Goal: Task Accomplishment & Management: Use online tool/utility

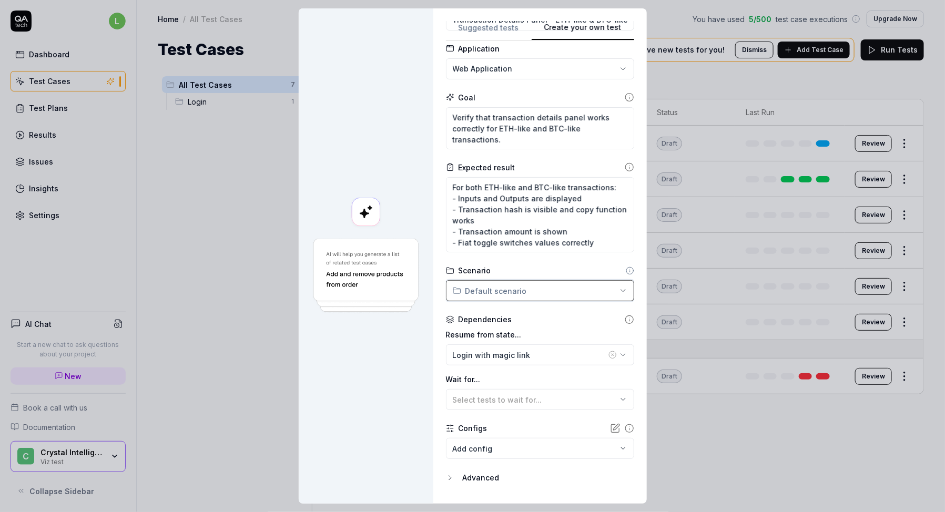
scroll to position [85, 0]
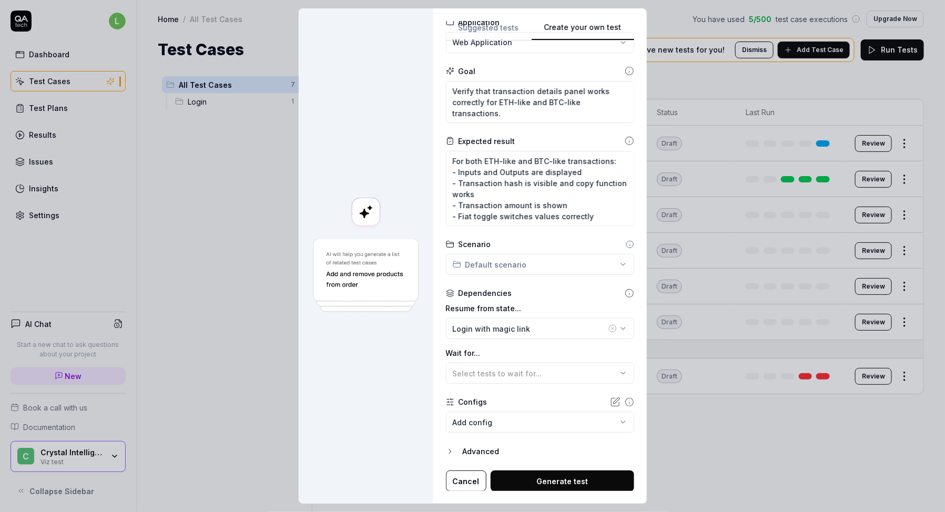
click at [514, 481] on button "Generate test" at bounding box center [563, 481] width 144 height 21
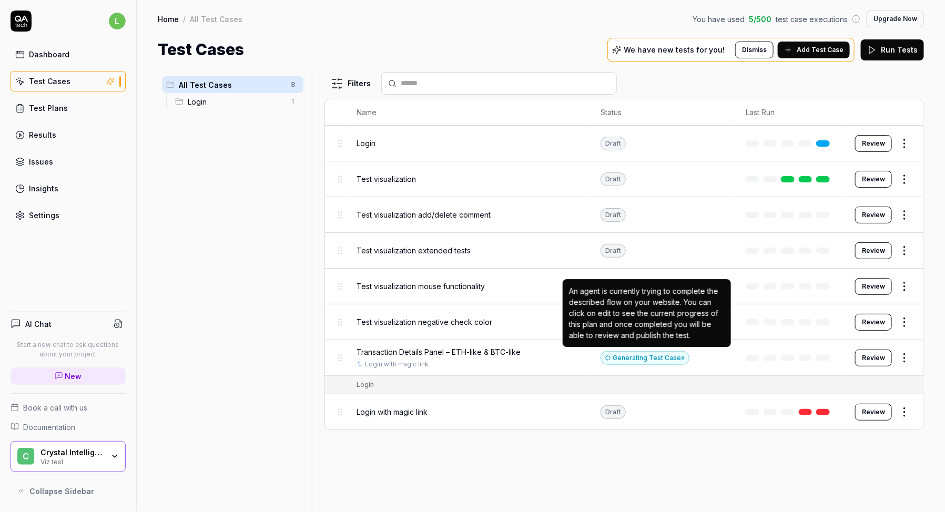
click at [639, 355] on div "Generating Test Case »" at bounding box center [644, 358] width 89 height 14
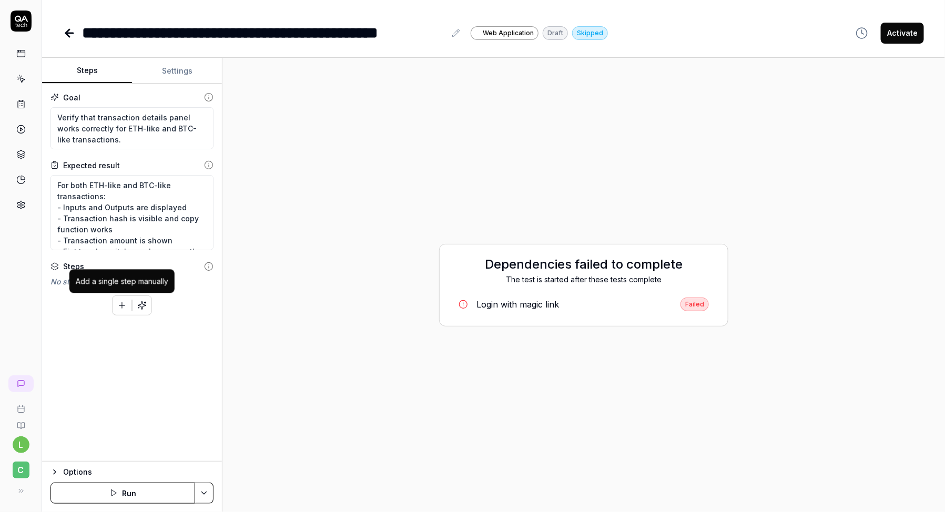
click at [123, 304] on icon "button" at bounding box center [121, 305] width 9 height 9
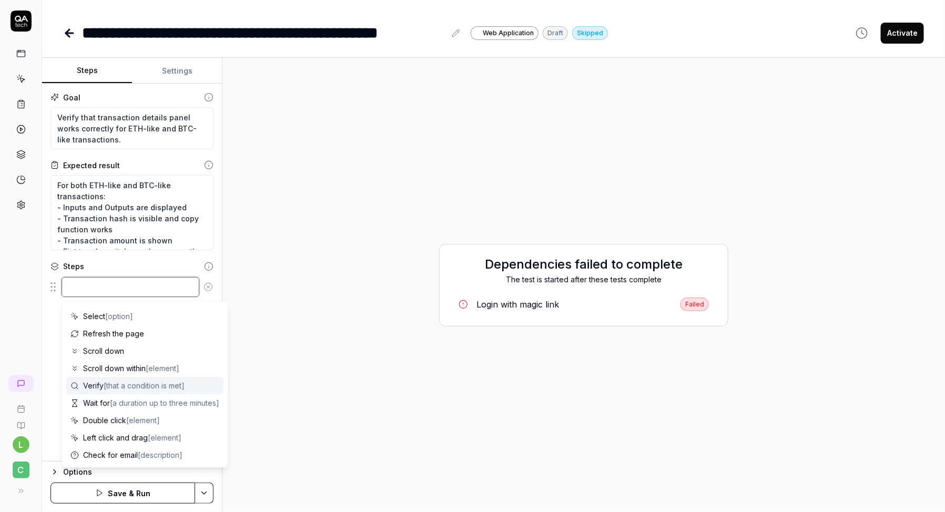
scroll to position [52, 0]
click at [136, 283] on textarea at bounding box center [131, 287] width 138 height 20
type textarea "*"
type textarea "n"
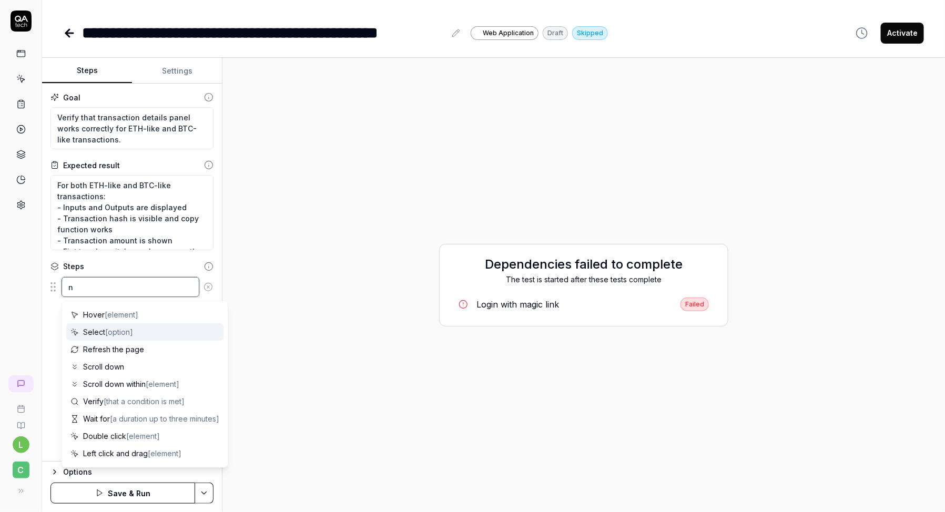
type textarea "*"
type textarea "na"
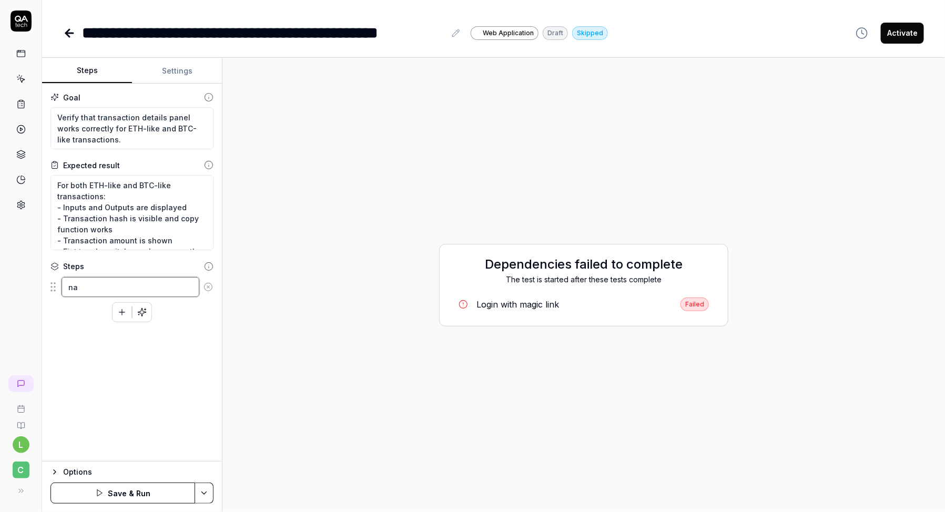
type textarea "*"
type textarea "nav"
type textarea "*"
type textarea "navi"
type textarea "*"
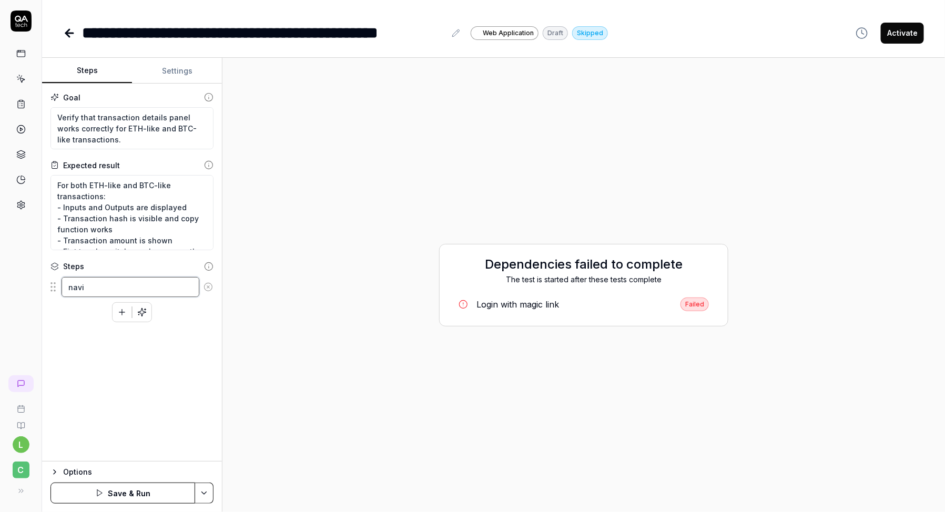
type textarea "nav"
type textarea "*"
type textarea "na"
type textarea "*"
type textarea "n"
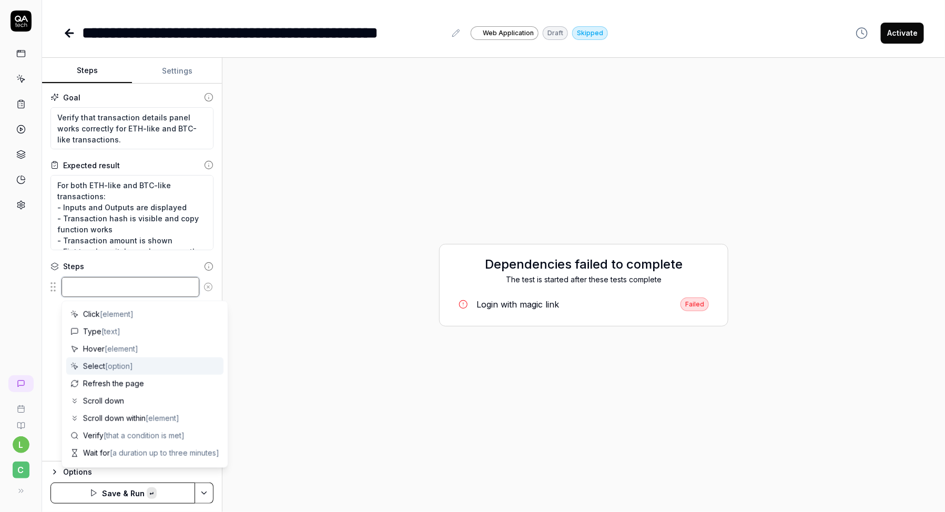
paste textarea "Navigate to ETH-like Transaction"
type textarea "*"
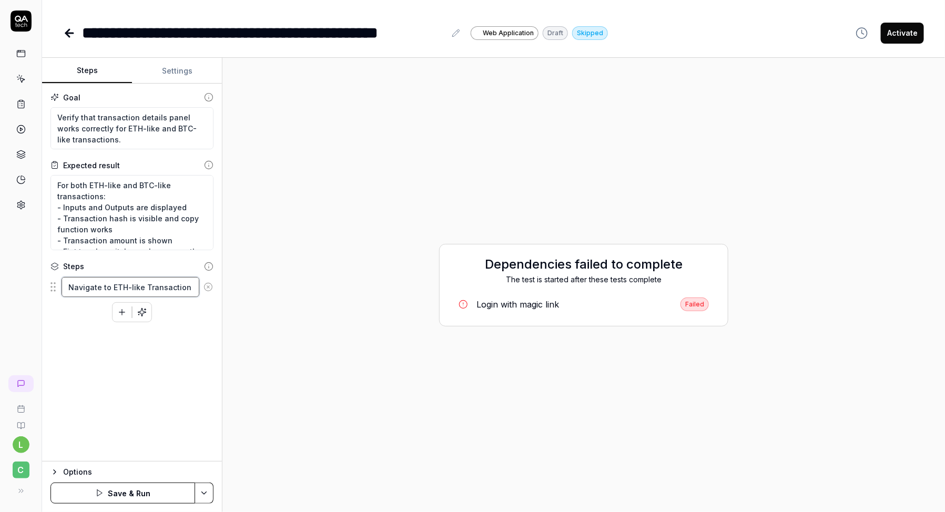
type textarea "Navigate to ETH-like Transaction"
click at [169, 314] on div "Navigate to ETH-like Transaction To pick up a draggable item, press the space b…" at bounding box center [131, 299] width 163 height 46
click at [120, 311] on icon "button" at bounding box center [121, 312] width 9 height 9
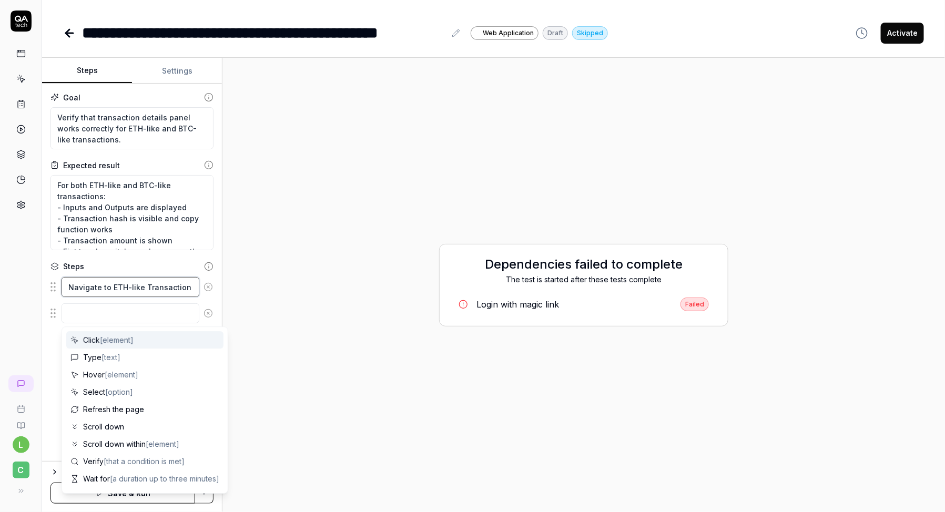
type textarea "*"
click at [130, 291] on textarea "Navigate to ETH-like Transaction" at bounding box center [131, 287] width 138 height 20
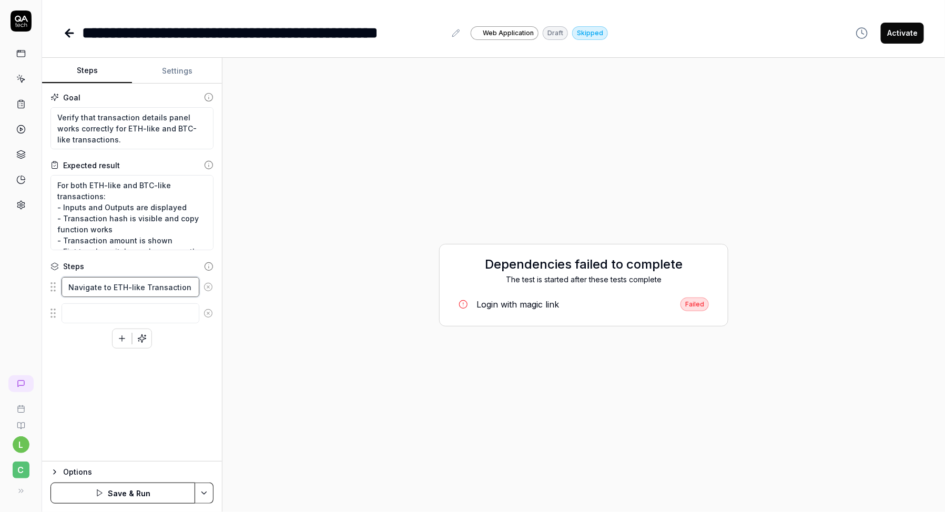
click at [130, 291] on textarea "Navigate to ETH-like Transaction" at bounding box center [131, 287] width 138 height 20
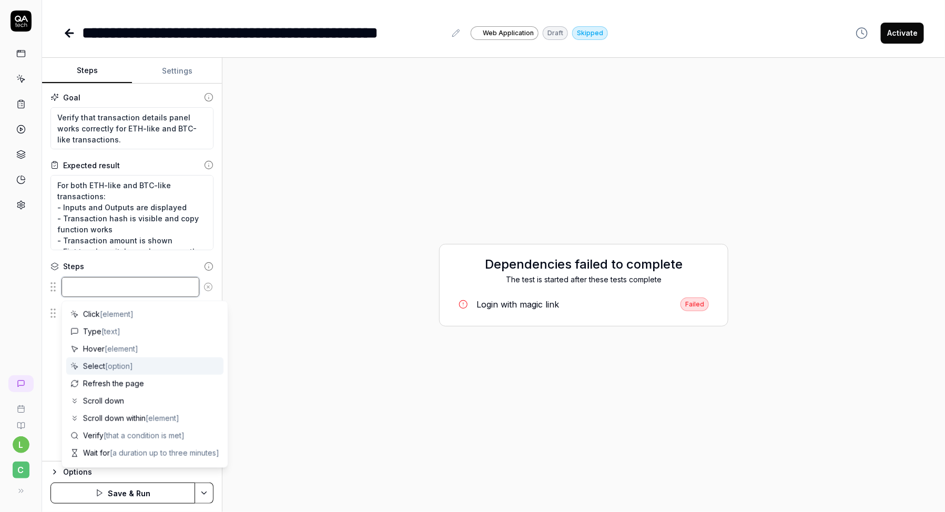
click at [116, 290] on textarea at bounding box center [131, 287] width 138 height 20
paste textarea "https://dev.cbdev.site/visualization/WEG3ypQ3YC6PpetP"
type textarea "*"
type textarea "https://dev.cbdev.site/visualization/WEG3ypQ3YC6PpetP"
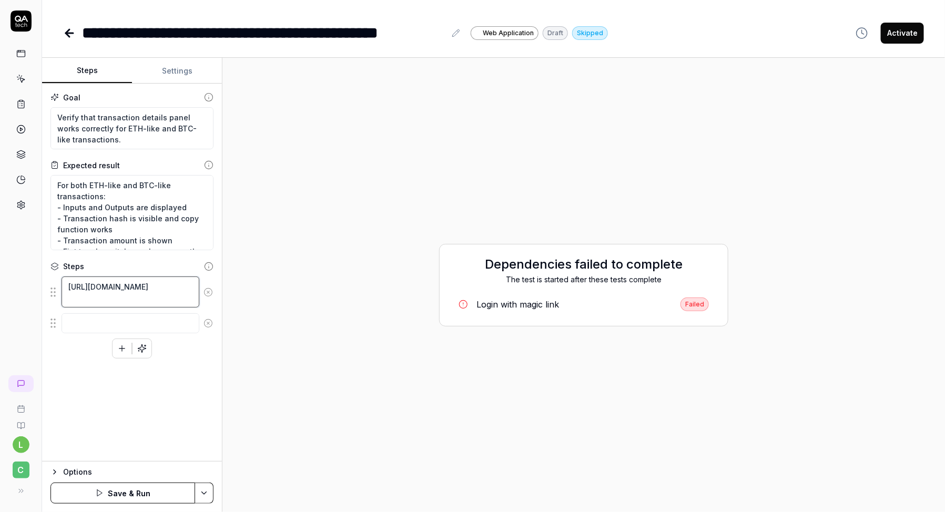
click at [66, 284] on textarea "https://dev.cbdev.site/visualization/WEG3ypQ3YC6PpetP" at bounding box center [131, 292] width 138 height 31
type textarea "*"
type textarea "Ohttps://dev.cbdev.site/visualization/WEG3ypQ3YC6PpetP"
type textarea "*"
type textarea "Ophttps://dev.cbdev.site/visualization/WEG3ypQ3YC6PpetP"
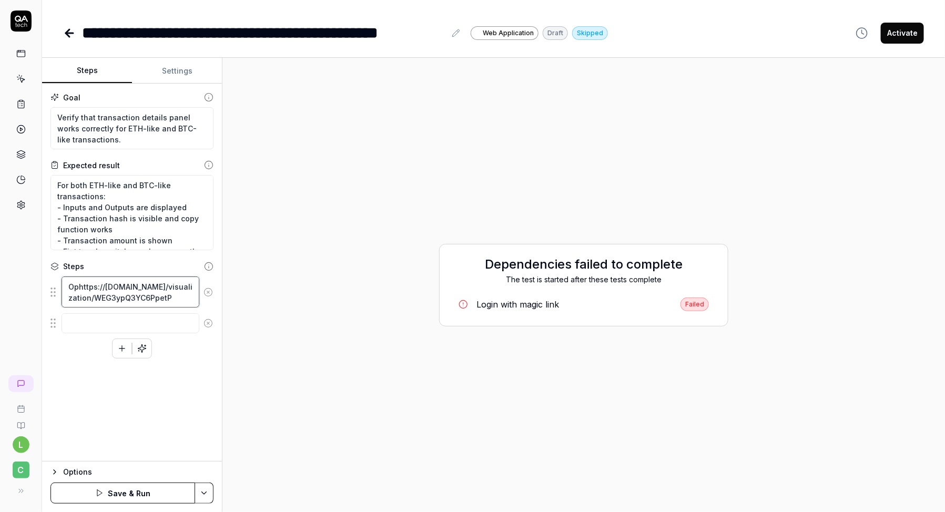
type textarea "*"
type textarea "Opehttps://dev.cbdev.site/visualization/WEG3ypQ3YC6PpetP"
type textarea "*"
type textarea "Openhttps://dev.cbdev.site/visualization/WEG3ypQ3YC6PpetP"
type textarea "*"
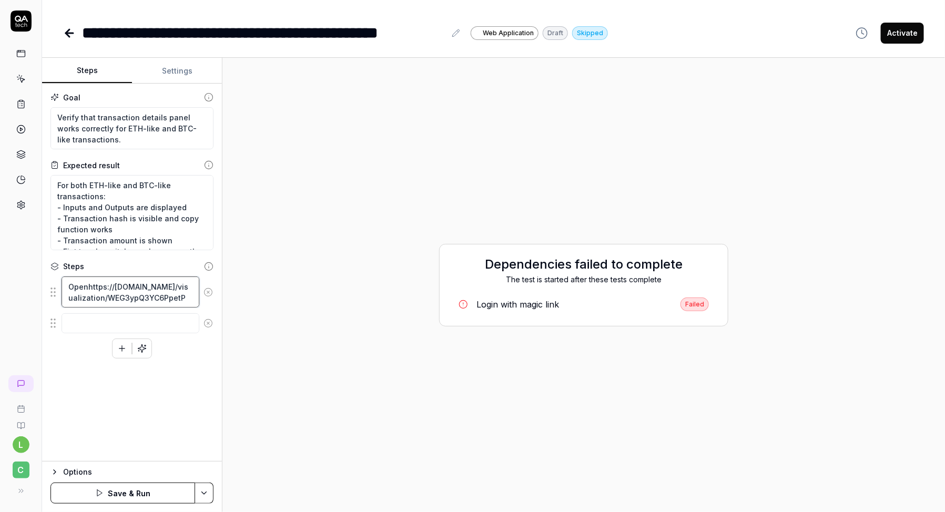
type textarea "Open https://dev.cbdev.site/visualization/WEG3ypQ3YC6PpetP"
type textarea "*"
type textarea "Open vhttps://dev.cbdev.site/visualization/WEG3ypQ3YC6PpetP"
type textarea "*"
type textarea "Open vihttps://dev.cbdev.site/visualization/WEG3ypQ3YC6PpetP"
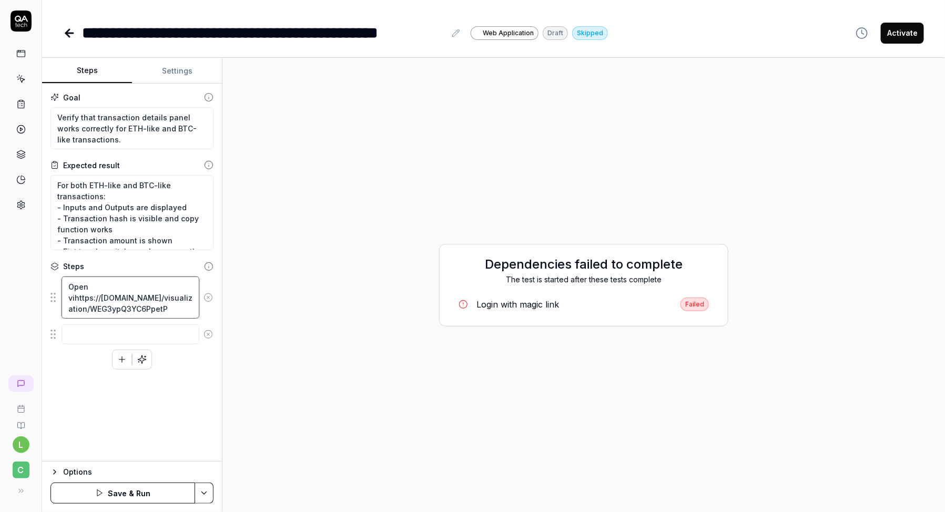
type textarea "*"
type textarea "Open viuhttps://dev.cbdev.site/visualization/WEG3ypQ3YC6PpetP"
type textarea "*"
type textarea "Open vihttps://dev.cbdev.site/visualization/WEG3ypQ3YC6PpetP"
type textarea "*"
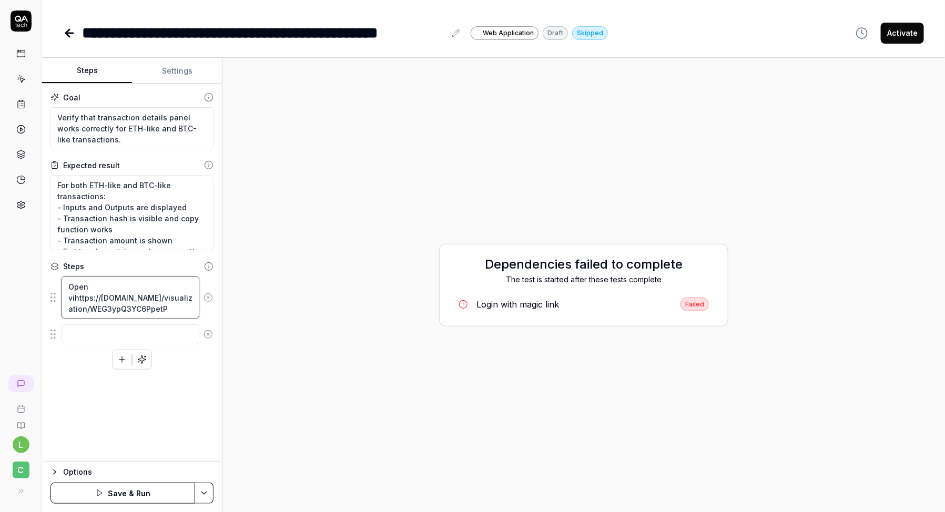
type textarea "Open vizhttps://dev.cbdev.site/visualization/WEG3ypQ3YC6PpetP"
type textarea "*"
type textarea "Open vizuhttps://dev.cbdev.site/visualization/WEG3ypQ3YC6PpetP"
type textarea "*"
type textarea "Open vizuahttps://dev.cbdev.site/visualization/WEG3ypQ3YC6PpetP"
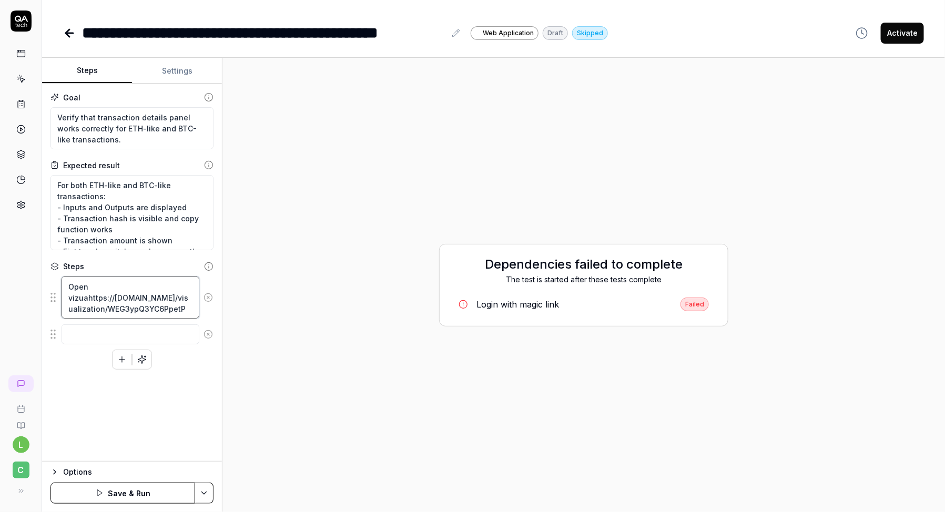
type textarea "*"
type textarea "Open vizualhttps://dev.cbdev.site/visualization/WEG3ypQ3YC6PpetP"
type textarea "*"
type textarea "Open vizualihttps://dev.cbdev.site/visualization/WEG3ypQ3YC6PpetP"
type textarea "*"
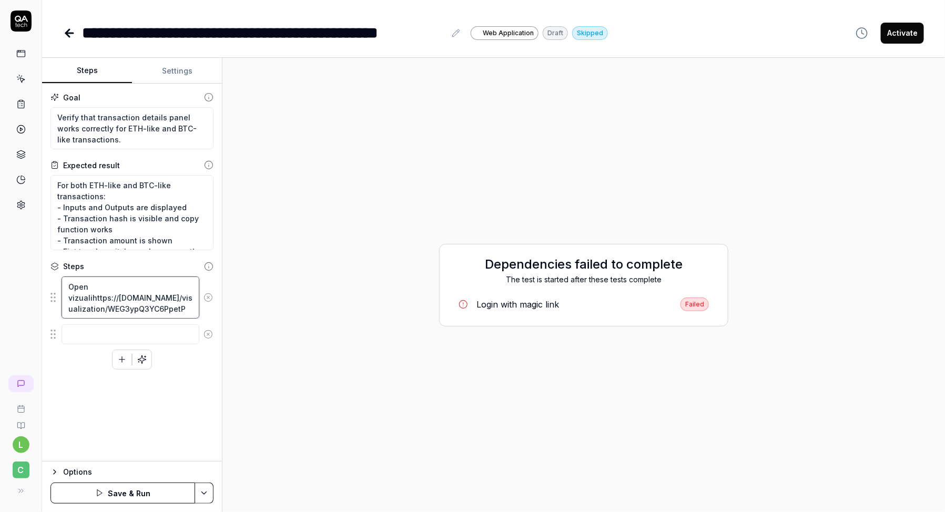
type textarea "Open vizualizhttps://dev.cbdev.site/visualization/WEG3ypQ3YC6PpetP"
type textarea "*"
type textarea "Open vizualizahttps://dev.cbdev.site/visualization/WEG3ypQ3YC6PpetP"
type textarea "*"
type textarea "Open vizualizathttps://dev.cbdev.site/visualization/WEG3ypQ3YC6PpetP"
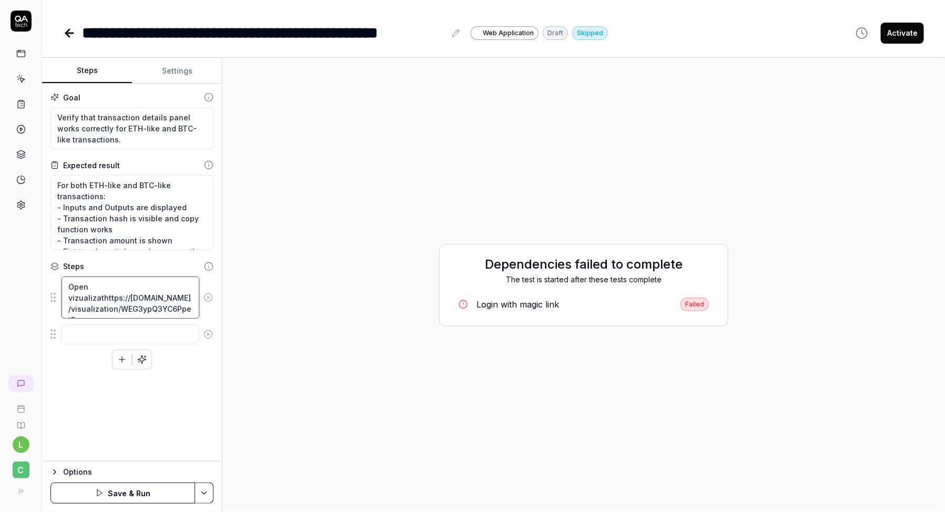
type textarea "*"
type textarea "Open vizualizatihttps://dev.cbdev.site/visualization/WEG3ypQ3YC6PpetP"
type textarea "*"
type textarea "Open vizualizatiohttps://dev.cbdev.site/visualization/WEG3ypQ3YC6PpetP"
type textarea "*"
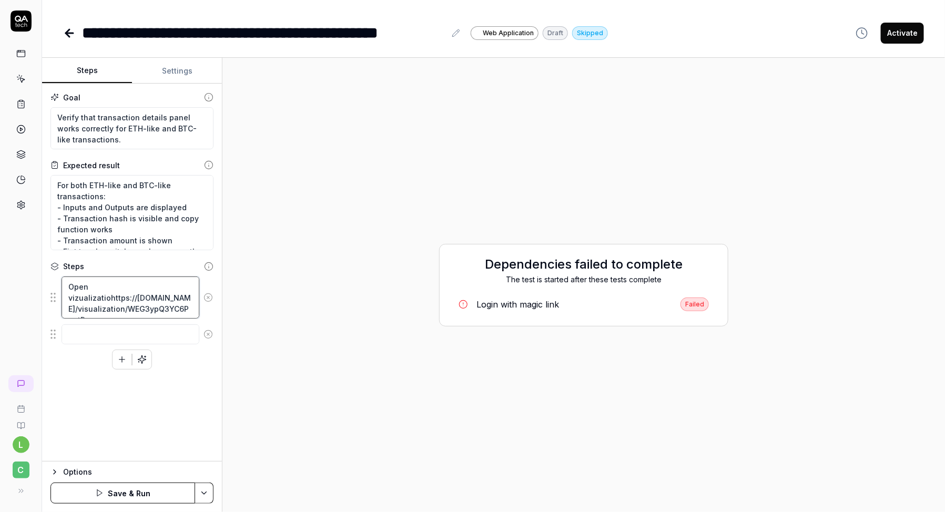
type textarea "Open vizualizationhttps://dev.cbdev.site/visualization/WEG3ypQ3YC6PpetP"
type textarea "*"
type textarea "Open vizualization https://dev.cbdev.site/visualization/WEG3ypQ3YC6PpetP"
click at [79, 363] on div "Open vizualization https://dev.cbdev.site/visualization/WEG3ypQ3YC6PpetP To pic…" at bounding box center [131, 323] width 163 height 94
click at [143, 291] on textarea "Open vizualization https://dev.cbdev.site/visualization/WEG3ypQ3YC6PpetP" at bounding box center [131, 298] width 138 height 42
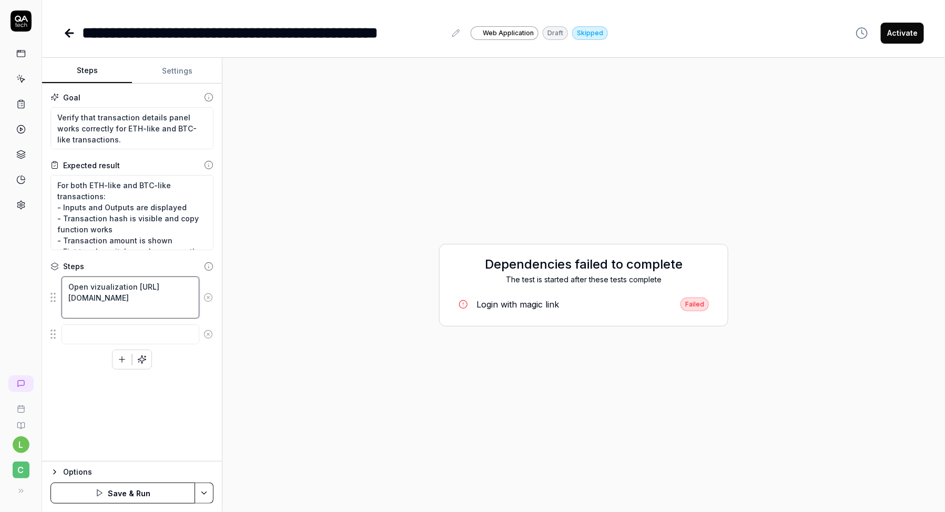
click at [140, 284] on textarea "Open vizualization https://dev.cbdev.site/visualization/WEG3ypQ3YC6PpetP" at bounding box center [131, 298] width 138 height 42
type textarea "*"
type textarea "Open vizualization whttps://dev.cbdev.site/visualization/WEG3ypQ3YC6PpetP"
type textarea "*"
type textarea "Open vizualization wihttps://dev.cbdev.site/visualization/WEG3ypQ3YC6PpetP"
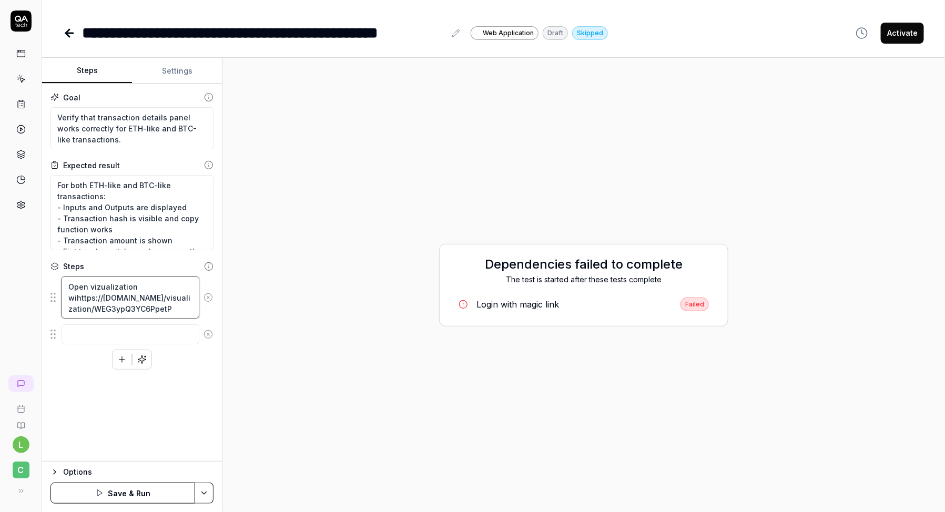
type textarea "*"
type textarea "Open vizualization withttps://dev.cbdev.site/visualization/WEG3ypQ3YC6PpetP"
type textarea "*"
type textarea "Open vizualization withhttps://dev.cbdev.site/visualization/WEG3ypQ3YC6PpetP"
type textarea "*"
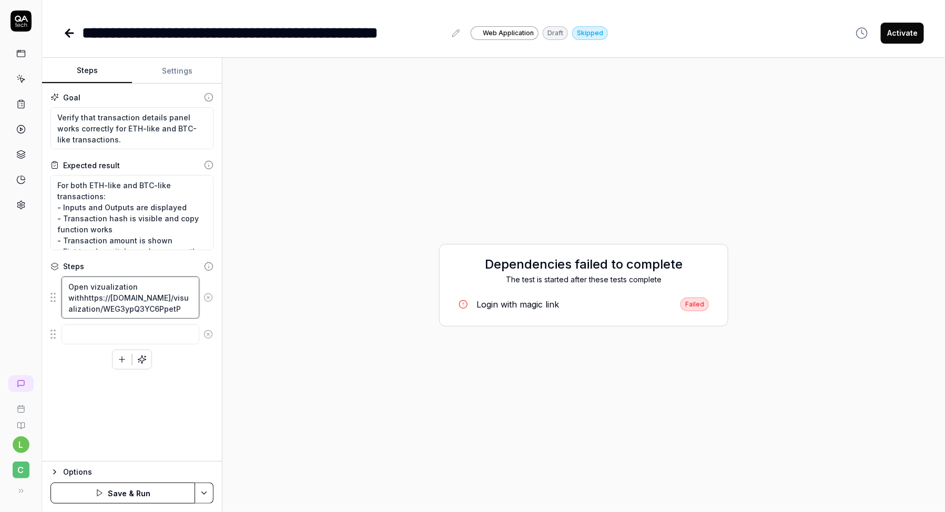
type textarea "Open vizualization with https://dev.cbdev.site/visualization/WEG3ypQ3YC6PpetP"
type textarea "*"
type textarea "Open vizualization with lhttps://dev.cbdev.site/visualization/WEG3ypQ3YC6PpetP"
type textarea "*"
type textarea "Open vizualization with lnhttps://dev.cbdev.site/visualization/WEG3ypQ3YC6PpetP"
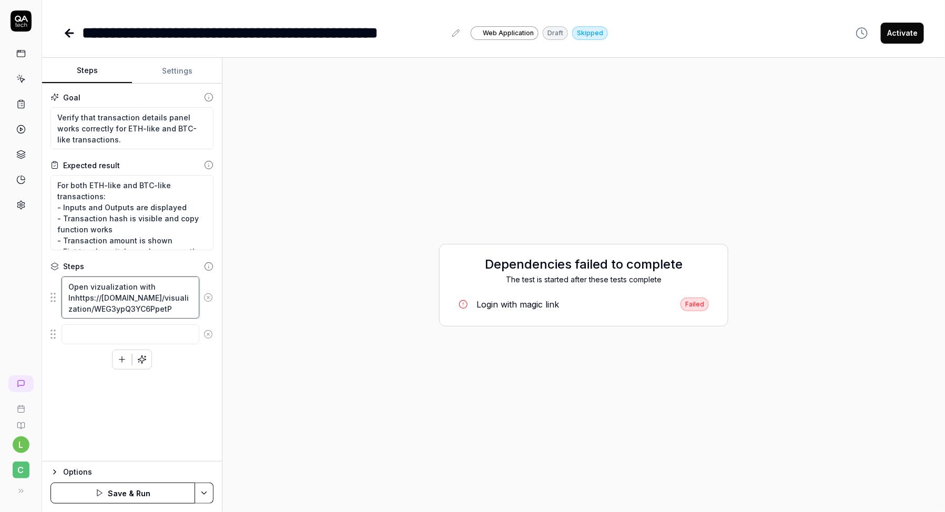
type textarea "*"
type textarea "Open vizualization with lnkhttps://dev.cbdev.site/visualization/WEG3ypQ3YC6PpetP"
type textarea "*"
type textarea "Open vizualization with lnk https://dev.cbdev.site/visualization/WEG3ypQ3YC6Ppe…"
type textarea "*"
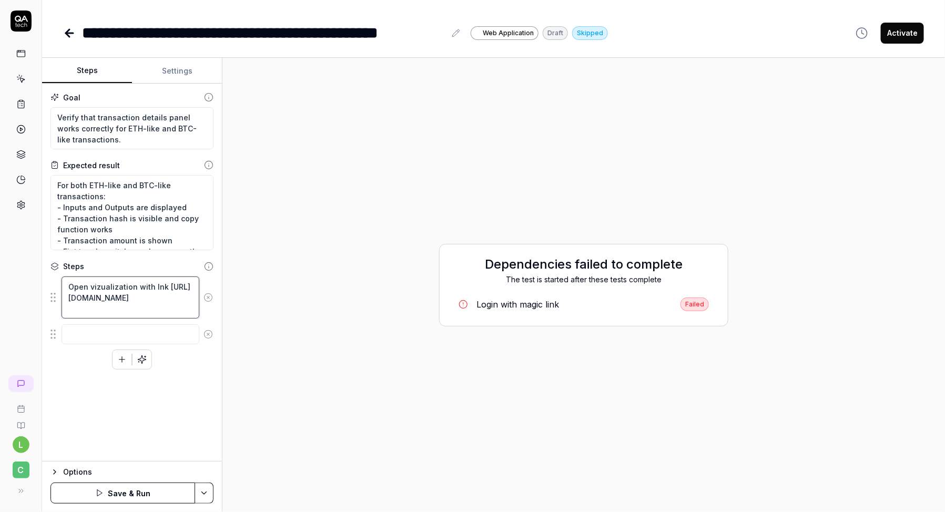
type textarea "Open vizualization with lnkhttps://dev.cbdev.site/visualization/WEG3ypQ3YC6PpetP"
type textarea "*"
type textarea "Open vizualization with lnhttps://dev.cbdev.site/visualization/WEG3ypQ3YC6PpetP"
type textarea "*"
type textarea "Open vizualization with lhttps://dev.cbdev.site/visualization/WEG3ypQ3YC6PpetP"
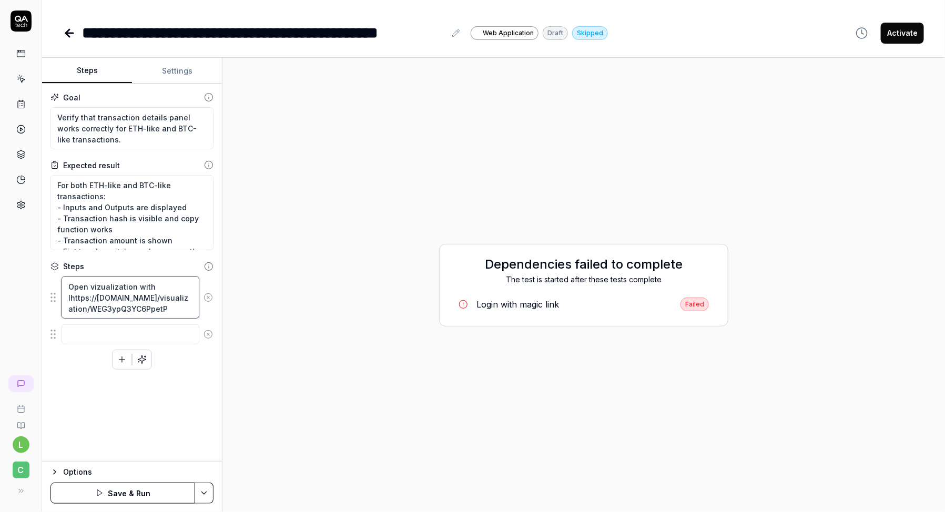
type textarea "*"
type textarea "Open vizualization with lihttps://dev.cbdev.site/visualization/WEG3ypQ3YC6PpetP"
type textarea "*"
type textarea "Open vizualization with linhttps://dev.cbdev.site/visualization/WEG3ypQ3YC6PpetP"
type textarea "*"
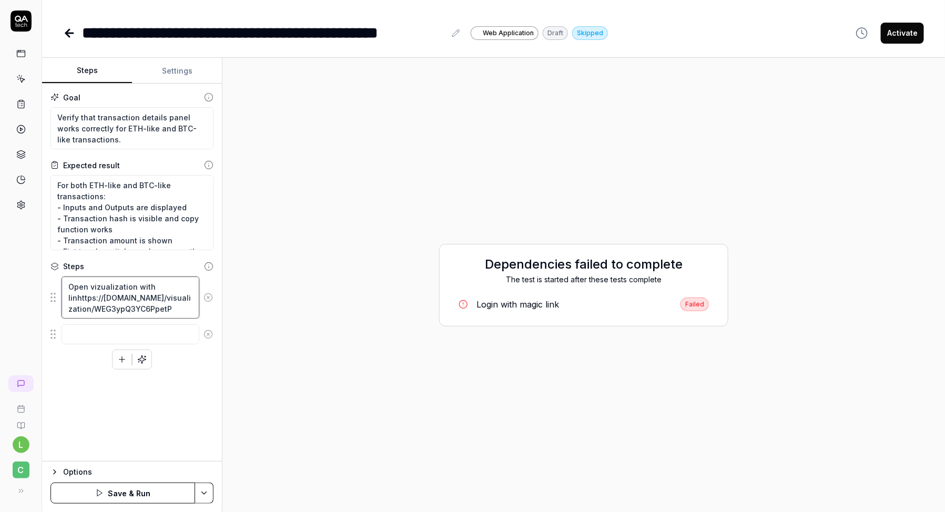
type textarea "Open vizualization with linkhttps://dev.cbdev.site/visualization/WEG3ypQ3YC6Ppe…"
type textarea "*"
type textarea "Open vizualization with link https://dev.cbdev.site/visualization/WEG3ypQ3YC6Pp…"
click at [74, 365] on div "Open vizualization with link https://dev.cbdev.site/visualization/WEG3ypQ3YC6Pp…" at bounding box center [131, 323] width 163 height 94
click at [102, 331] on textarea at bounding box center [131, 334] width 138 height 20
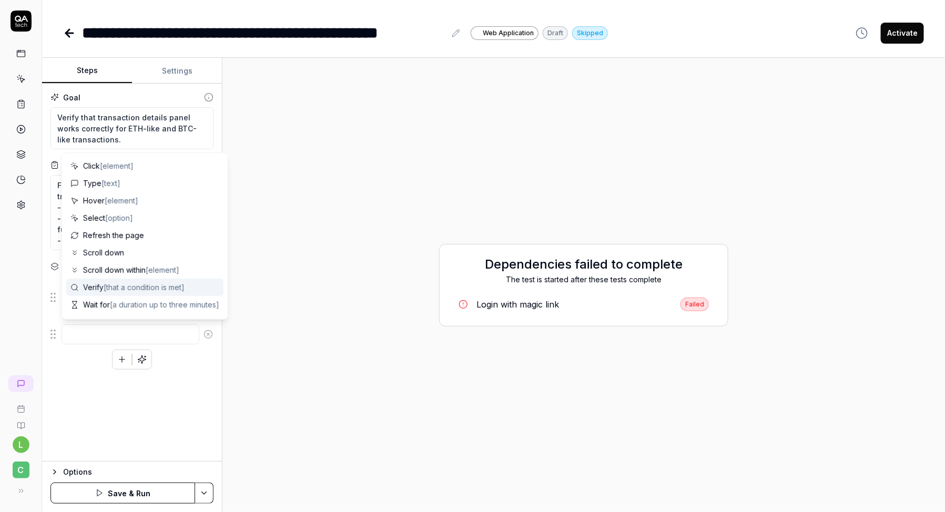
click at [97, 389] on div "Goal Verify that transaction details panel works correctly for ETH-like and BTC…" at bounding box center [132, 273] width 180 height 378
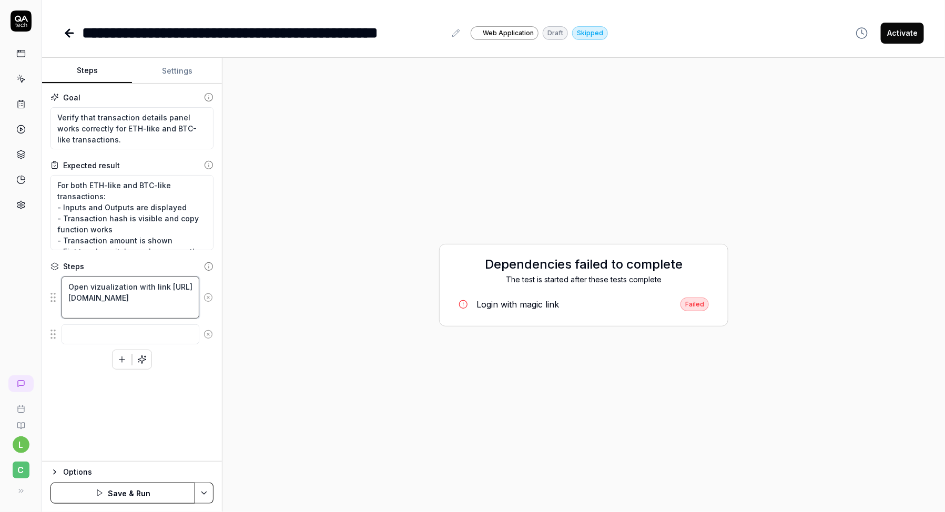
type textarea "*"
click at [116, 300] on textarea "Open vizualization with link https://dev.cbdev.site/visualization/WEG3ypQ3YC6Pp…" at bounding box center [131, 298] width 138 height 42
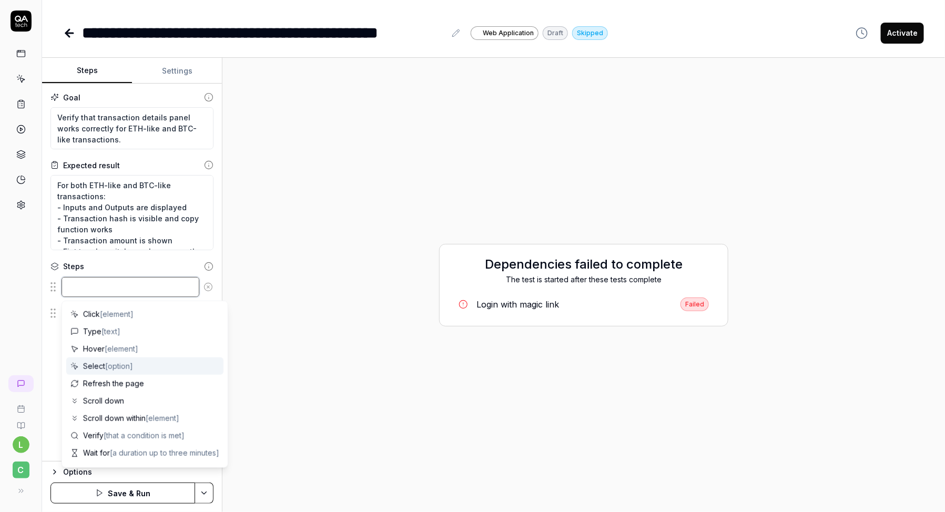
type textarea "*"
type textarea "O"
type textarea "*"
type textarea "Op"
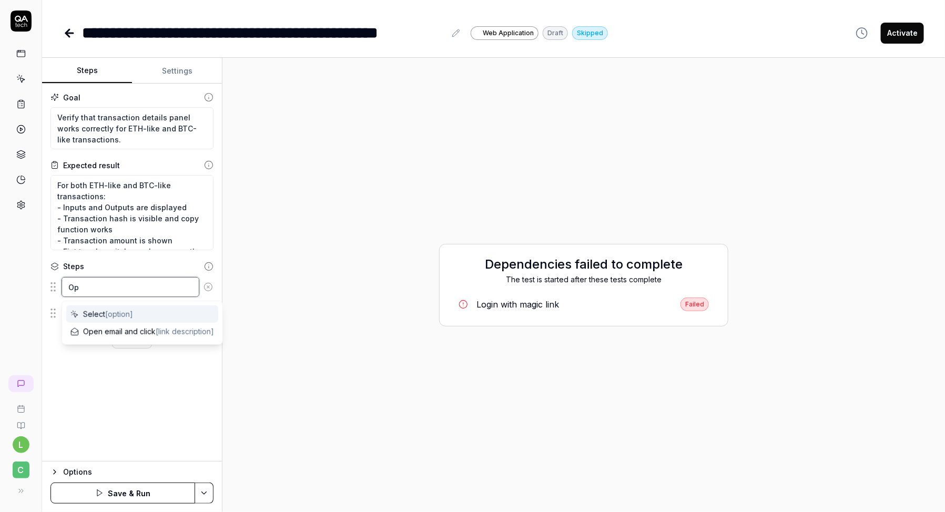
type textarea "*"
type textarea "Ope"
type textarea "*"
type textarea "Open"
type textarea "*"
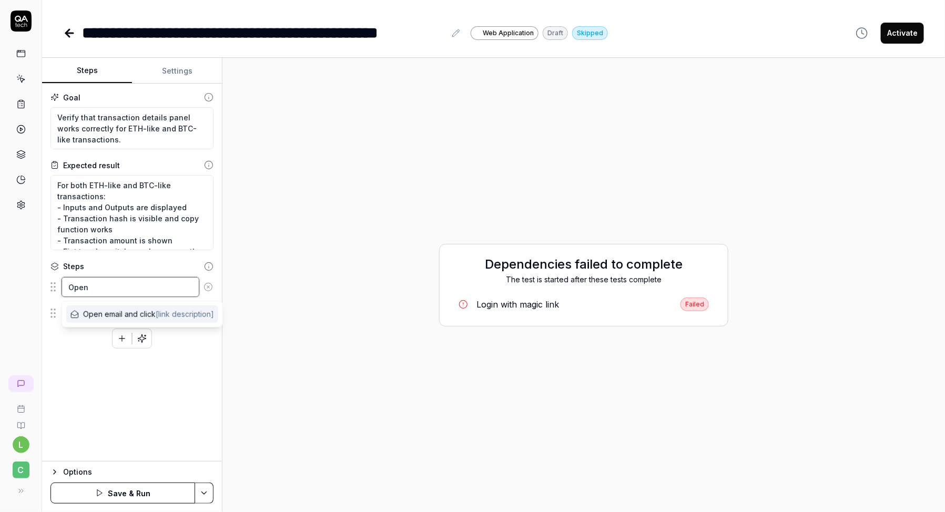
type textarea "Open b"
type textarea "*"
type textarea "Open br"
type textarea "*"
type textarea "Open bro"
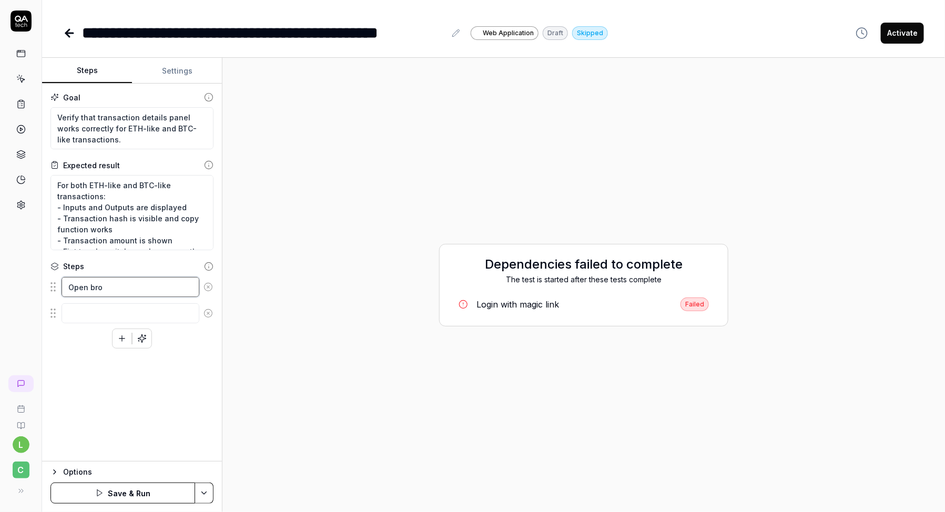
type textarea "*"
type textarea "Open brow"
type textarea "*"
type textarea "Open brows"
type textarea "*"
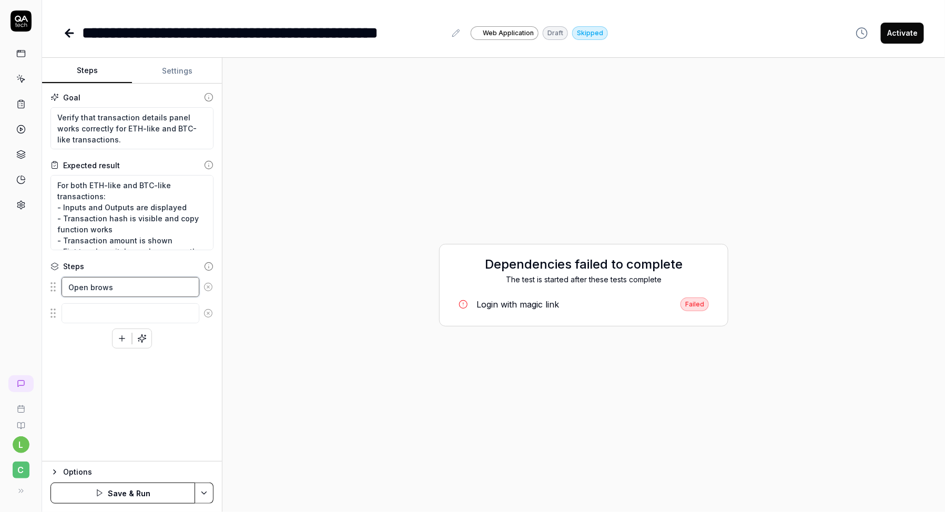
type textarea "Open browse"
type textarea "*"
type textarea "Open browser"
type textarea "*"
type textarea "Open browser"
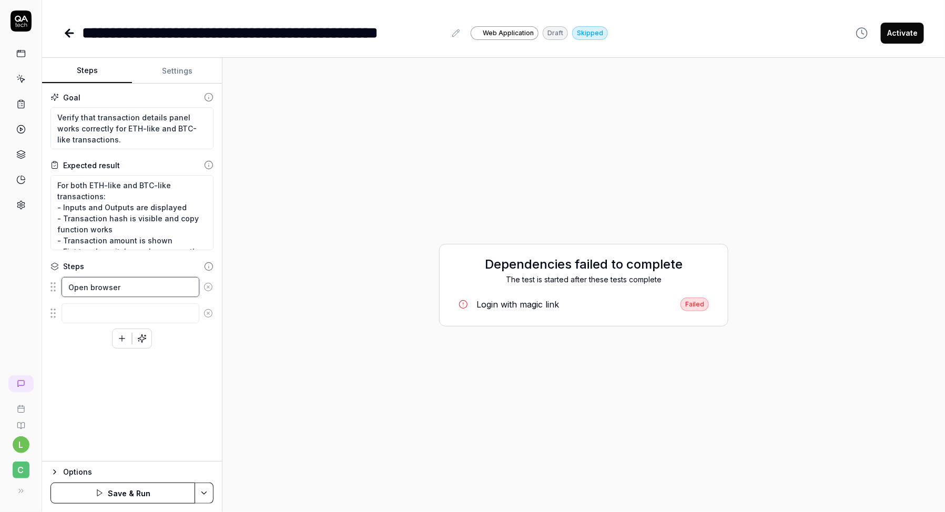
paste textarea "https://dev.cbdev.site/visualization/WEG3ypQ3YC6PpetP"
type textarea "*"
type textarea "Open browser https://dev.cbdev.site/visualization/WEG3ypQ3YC6PpetP"
click at [75, 380] on div "Goal Verify that transaction details panel works correctly for ETH-like and BTC…" at bounding box center [132, 273] width 180 height 378
click at [123, 334] on textarea at bounding box center [131, 334] width 138 height 20
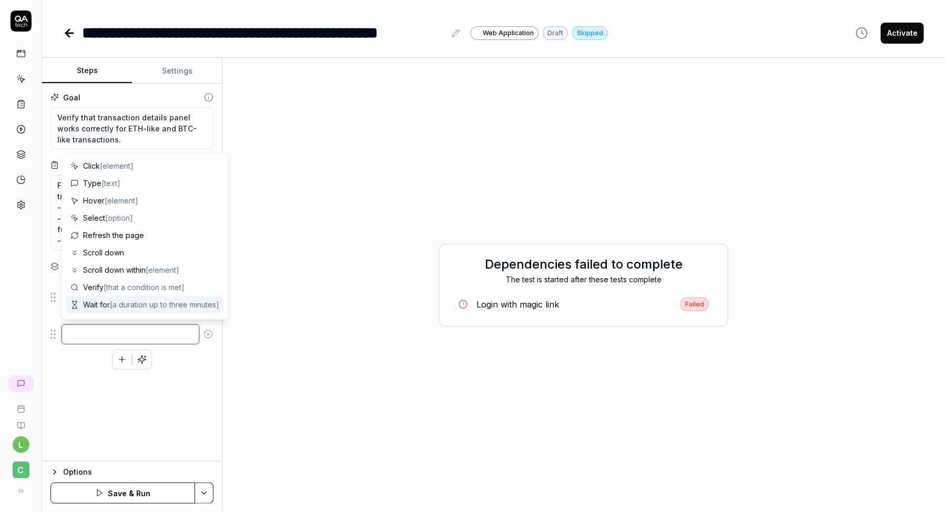
click at [158, 332] on textarea at bounding box center [131, 334] width 138 height 20
paste textarea "verity that user can login in with email crystal.manual.tests+5001@gmail.com an…"
type textarea "*"
type textarea "verity that user can login in with email crystal.manual.tests+5001@gmail.com an…"
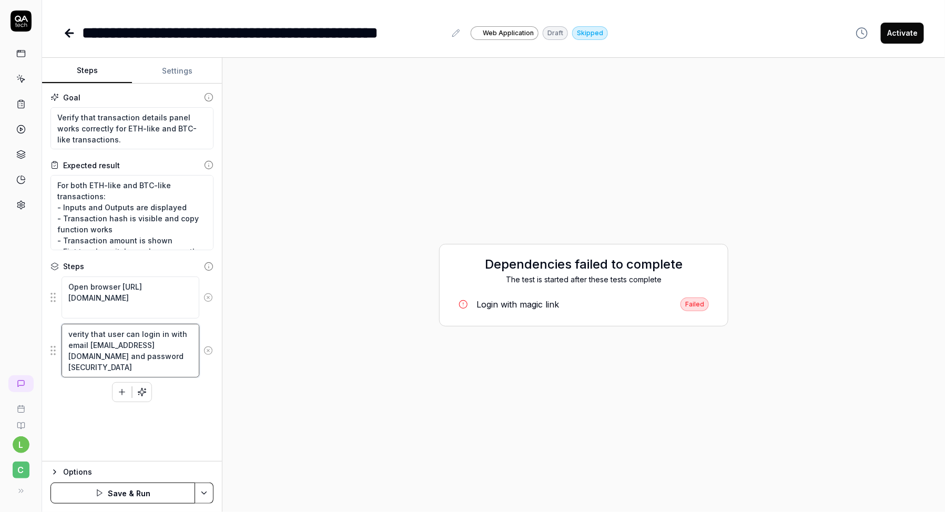
drag, startPoint x: 83, startPoint y: 365, endPoint x: 67, endPoint y: 356, distance: 17.9
click at [67, 356] on textarea "verity that user can login in with email crystal.manual.tests+5001@gmail.com an…" at bounding box center [131, 350] width 138 height 53
type textarea "*"
type textarea "verity that user can login in with email and password Crystal1234"
type textarea "*"
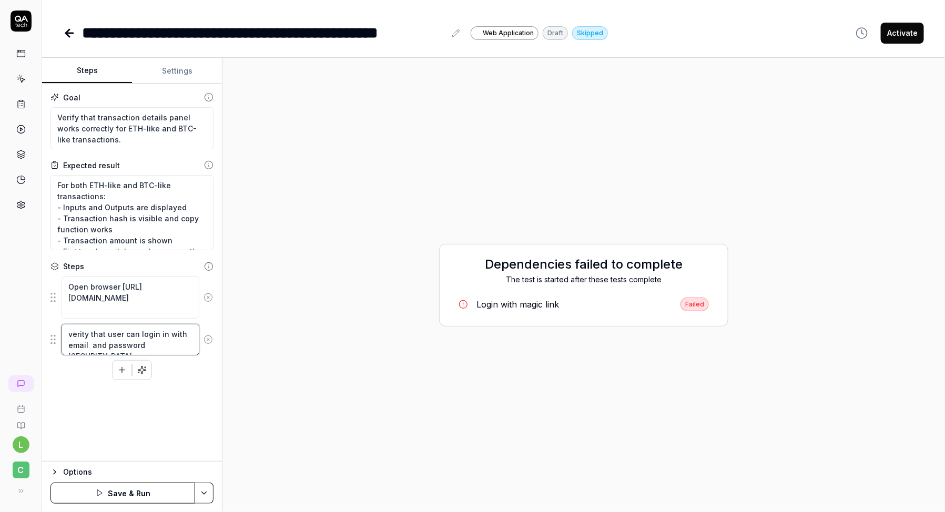
type textarea "verity that user can login in with email l and password Crystal1234"
type textarea "*"
type textarea "verity that user can login in with email li and password Crystal1234"
type textarea "*"
type textarea "verity that user can login in with email lil and password Crystal1234"
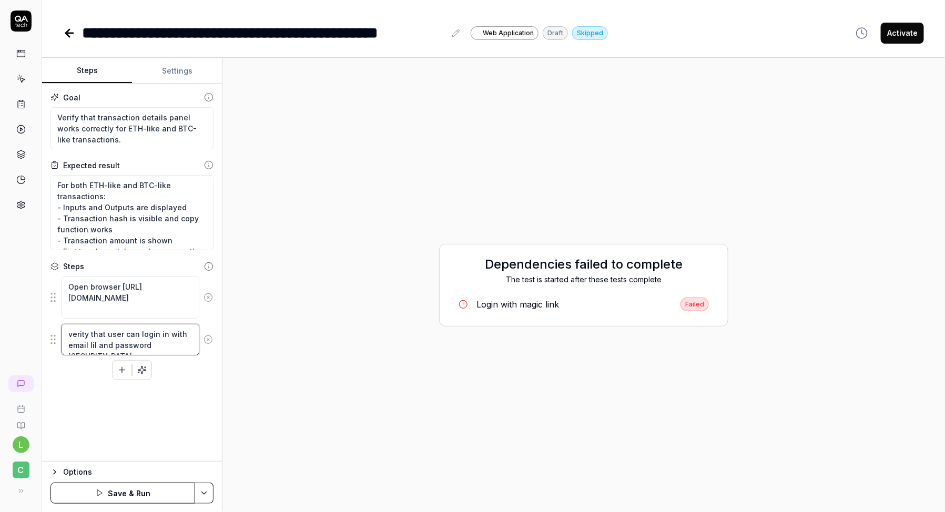
type textarea "*"
type textarea "verity that user can login in with email lili and password Crystal1234"
type textarea "*"
type textarea "verity that user can login in with email lilit and password Crystal1234"
type textarea "*"
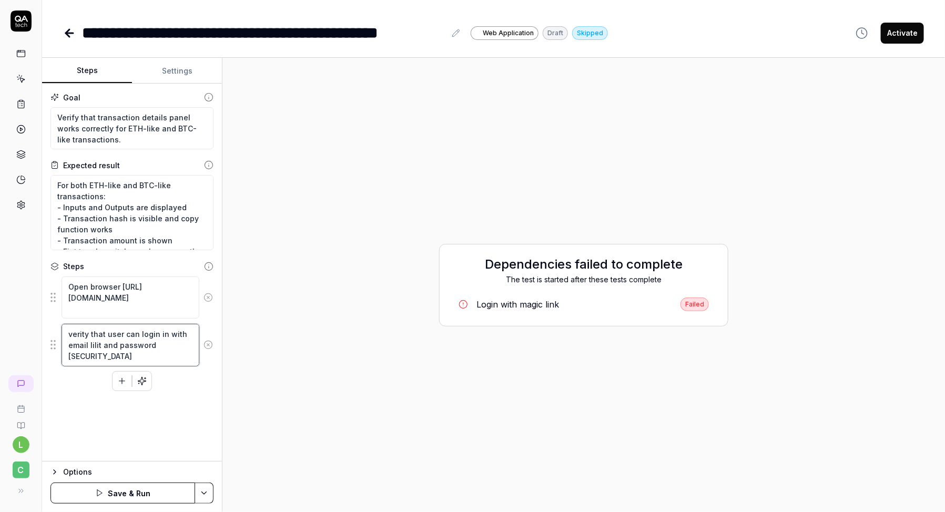
type textarea "verity that user can login in with email lilitb and password Crystal1234"
type textarea "*"
type textarea "verity that user can login in with email lilitbi and password Crystal1234"
type textarea "*"
type textarea "verity that user can login in with email lilitbit and password Crystal1234"
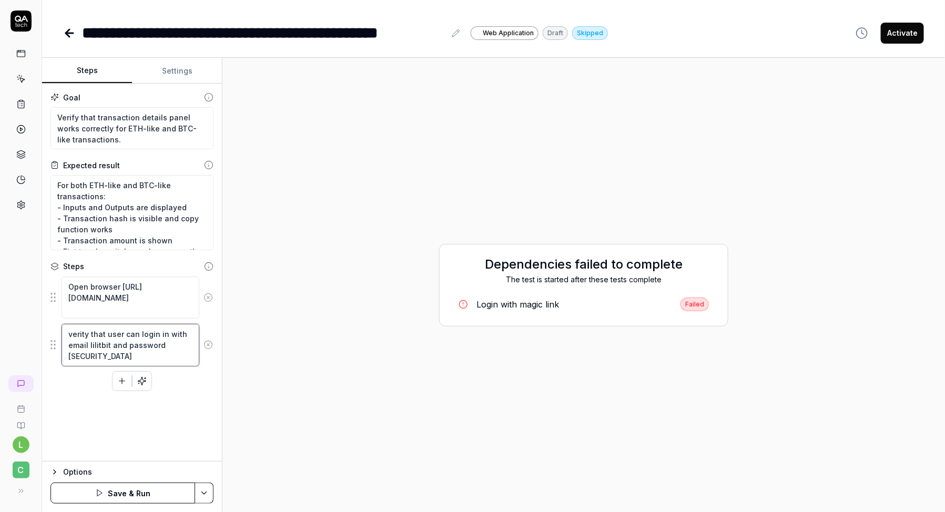
type textarea "*"
type textarea "verity that user can login in with email lilitbitt and password Crystal1234"
type textarea "*"
type textarea "verity that user can login in with email lilitbitte and password Crystal1234"
type textarea "*"
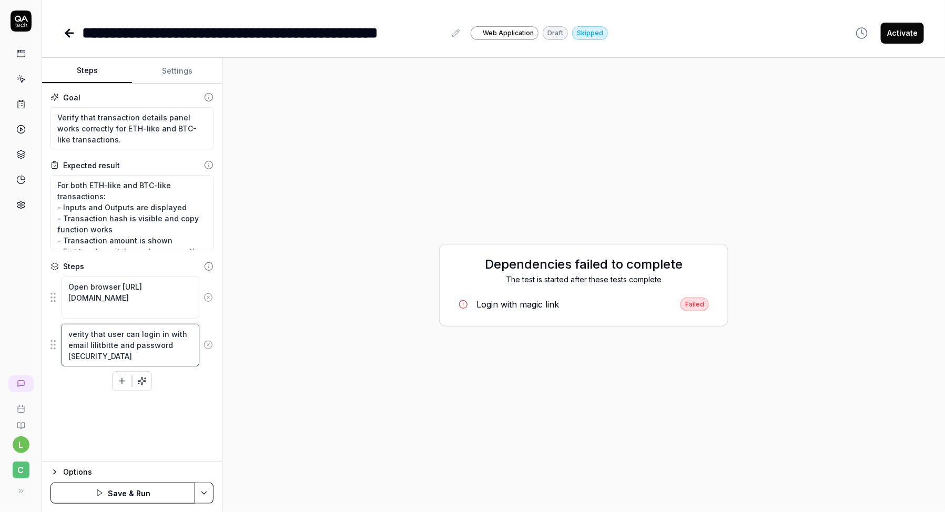
type textarea "verity that user can login in with email lilitbittes and password Crystal1234"
type textarea "*"
type textarea "verity that user can login in with email lilitbittest and password Crystal1234"
type textarea "*"
type textarea "verity that user can login in with email lilitbittest+ and password Crystal1234"
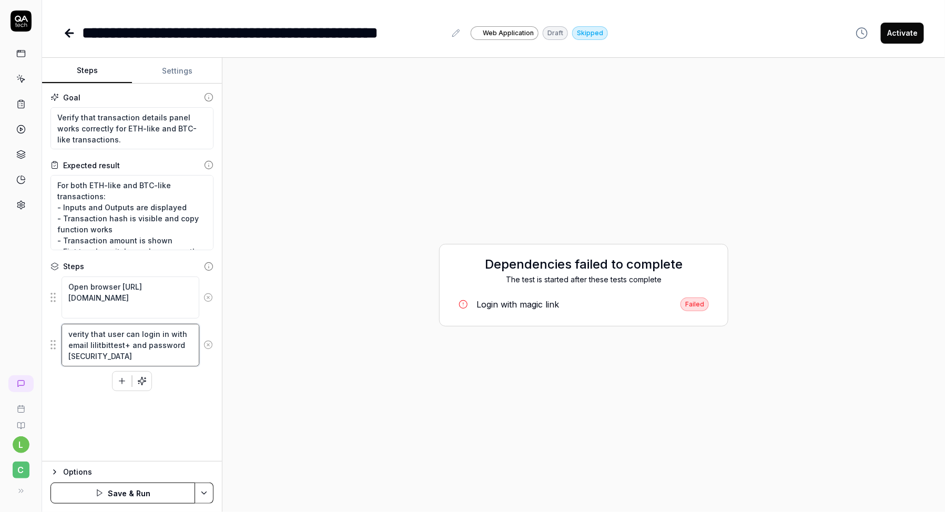
type textarea "*"
type textarea "verity that user can login in with email lilitbittest and password Crystal1234"
click at [137, 302] on textarea "Open browser https://dev.cbdev.site/visualization/WEG3ypQ3YC6PpetP" at bounding box center [131, 298] width 138 height 42
drag, startPoint x: 153, startPoint y: 310, endPoint x: 61, endPoint y: 300, distance: 92.5
click at [62, 300] on textarea "Open browser https://dev.cbdev.site/visualization/WEG3ypQ3YC6PpetP" at bounding box center [131, 298] width 138 height 42
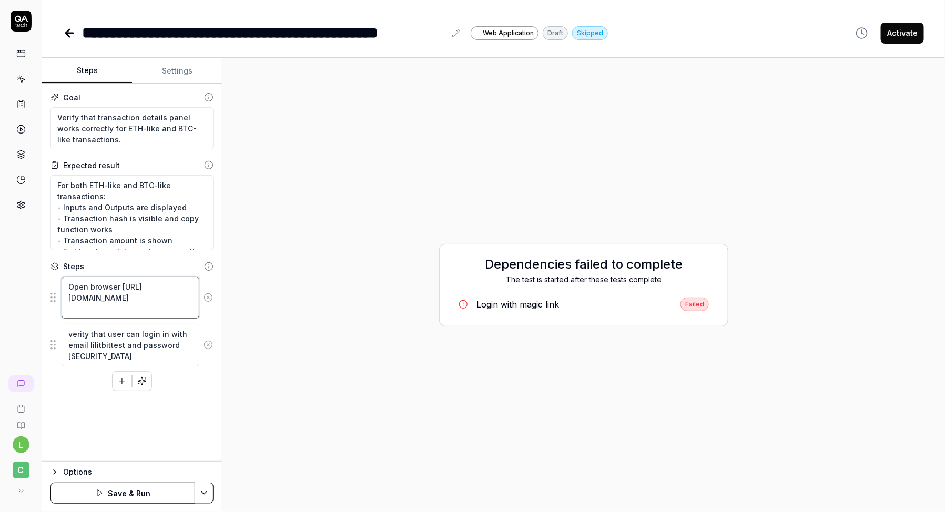
paste textarea "fNkUcIzTNhCno3fm"
type textarea "*"
type textarea "Open browser https://dev.cbdev.site/visualization/fNkUcIzTNhCno3fm"
click at [101, 398] on div "Goal Verify that transaction details panel works correctly for ETH-like and BTC…" at bounding box center [132, 273] width 180 height 378
click at [121, 348] on textarea "verity that user can login in with email lilitbittest and password Crystal1234" at bounding box center [131, 345] width 138 height 42
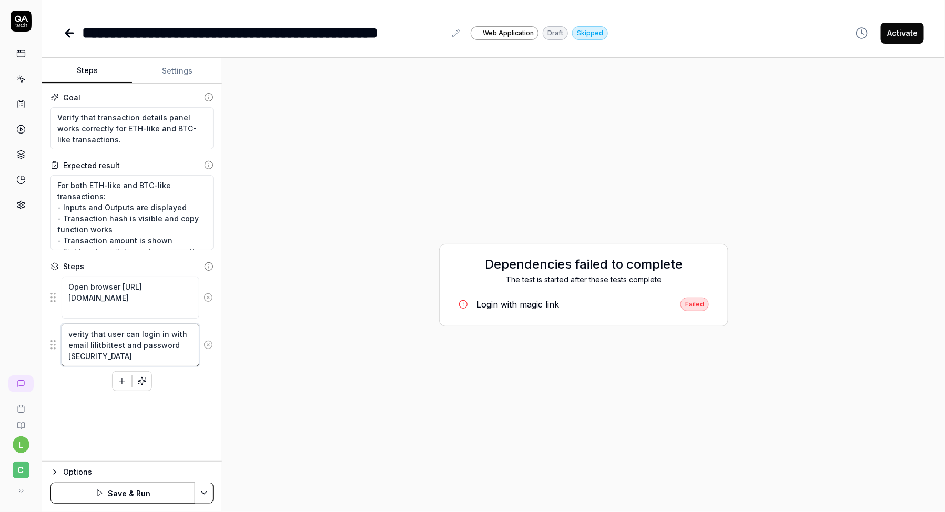
click at [114, 341] on textarea "verity that user can login in with email lilitbittest and password Crystal1234" at bounding box center [131, 345] width 138 height 42
paste textarea "+sep3@gmail.com"
type textarea "*"
type textarea "verity that user can login in with email [EMAIL_ADDRESS][DATE][DOMAIN_NAME] and…"
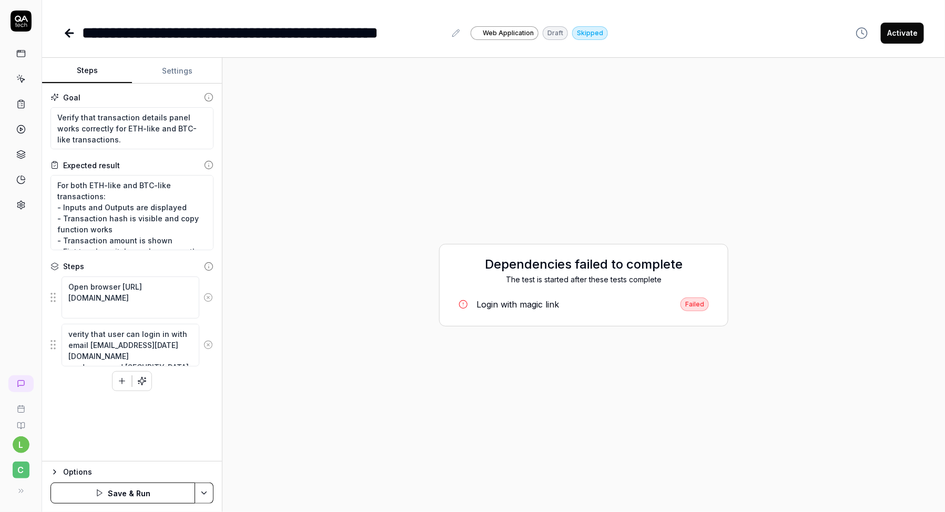
click at [121, 410] on div "Goal Verify that transaction details panel works correctly for ETH-like and BTC…" at bounding box center [132, 273] width 180 height 378
click at [122, 378] on icon "button" at bounding box center [122, 381] width 0 height 6
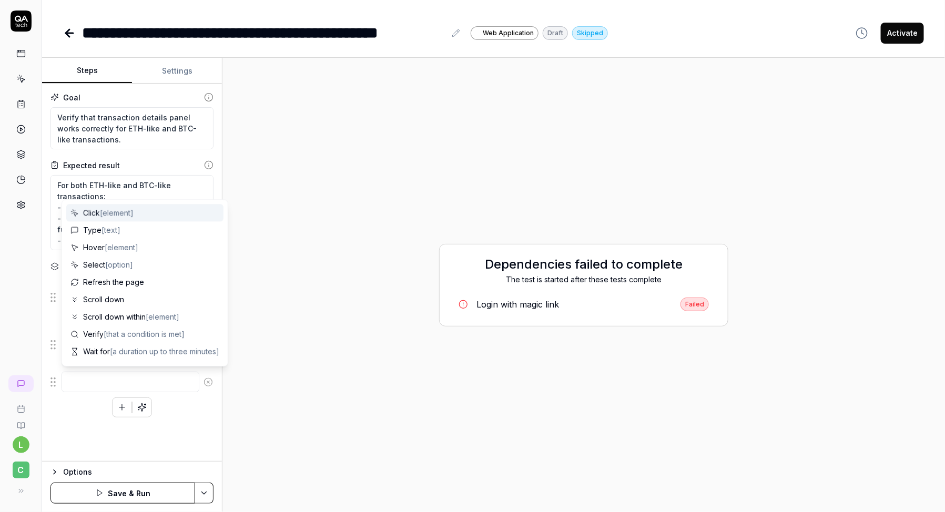
click at [74, 424] on div "Goal Verify that transaction details panel works correctly for ETH-like and BTC…" at bounding box center [132, 273] width 180 height 378
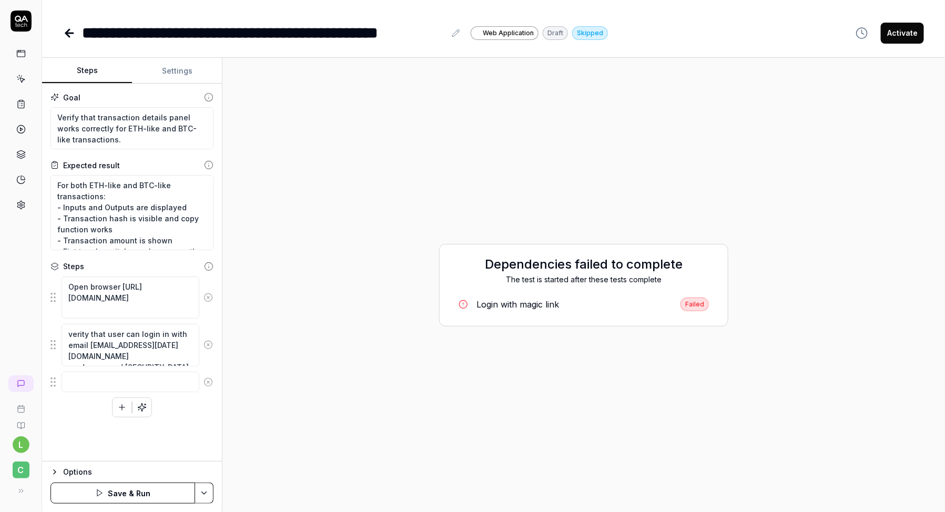
click at [206, 493] on html "**********" at bounding box center [472, 289] width 945 height 578
click at [69, 406] on html "**********" at bounding box center [472, 289] width 945 height 578
click at [110, 490] on button "Save & Run" at bounding box center [122, 493] width 145 height 21
click at [412, 115] on div "Running dependencies The test is started after these tests complete Login with …" at bounding box center [584, 284] width 706 height 437
click at [501, 296] on link "Login with magic link Failed" at bounding box center [583, 304] width 267 height 22
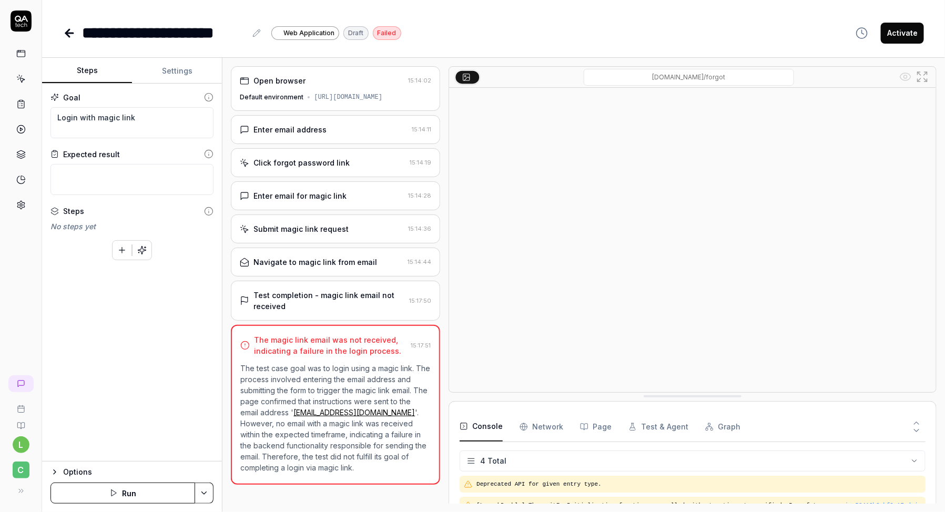
scroll to position [16, 0]
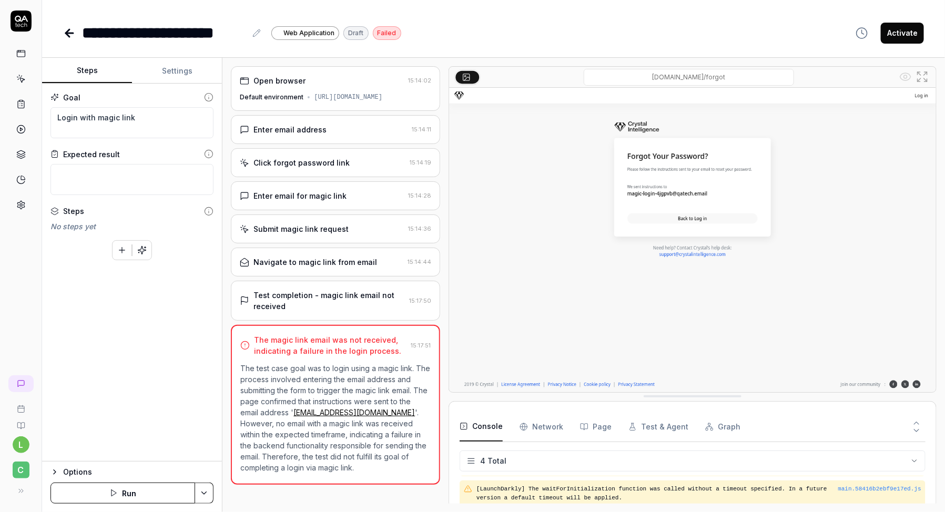
click at [363, 127] on div "Enter email address" at bounding box center [324, 129] width 168 height 11
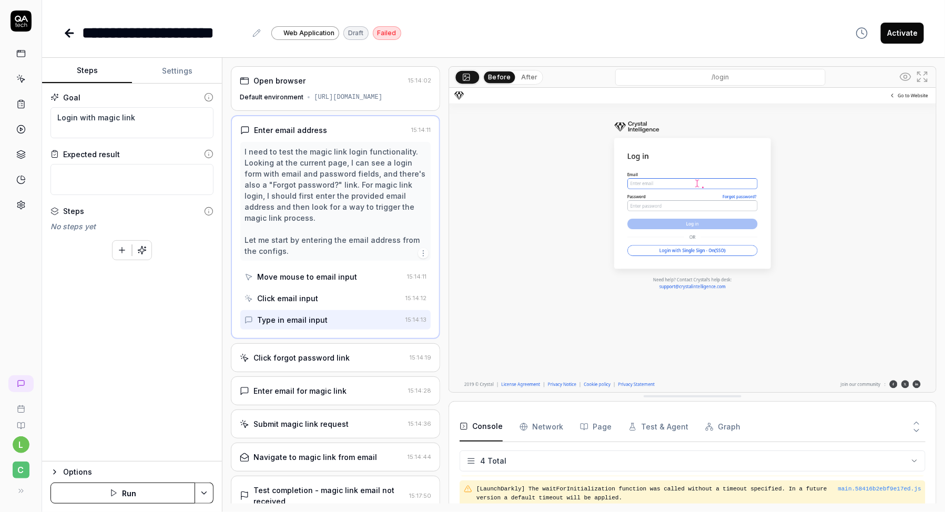
click at [320, 354] on div "Click forgot password link" at bounding box center [301, 357] width 96 height 11
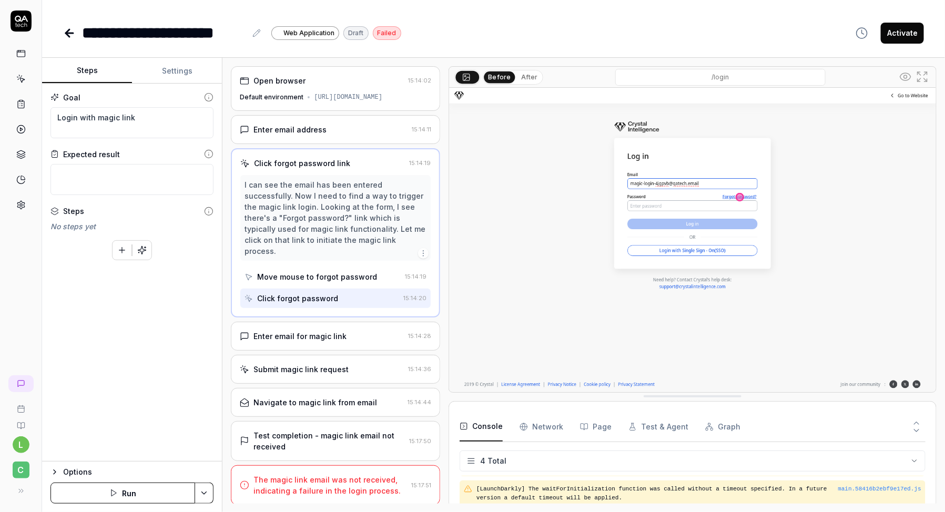
click at [308, 364] on div "Submit magic link request" at bounding box center [300, 369] width 95 height 11
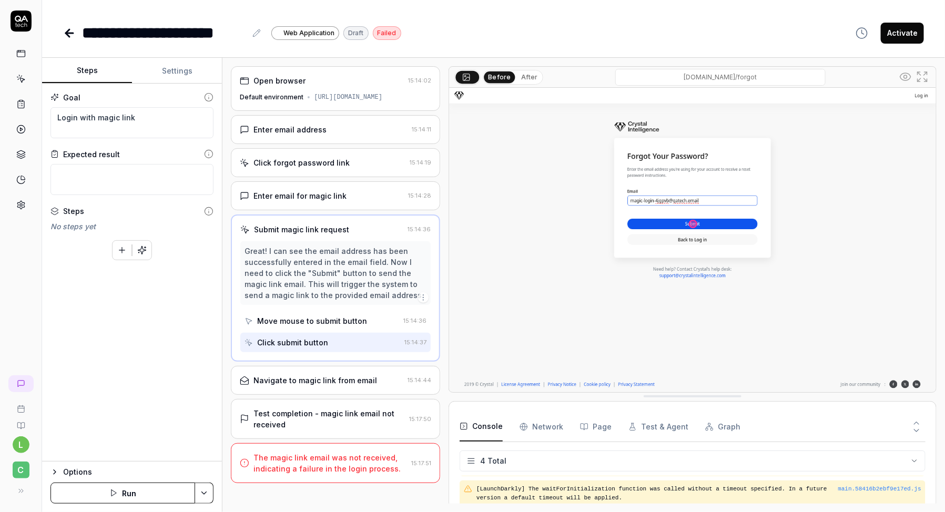
click at [309, 385] on div "Navigate to magic link from email 15:14:44" at bounding box center [335, 380] width 209 height 29
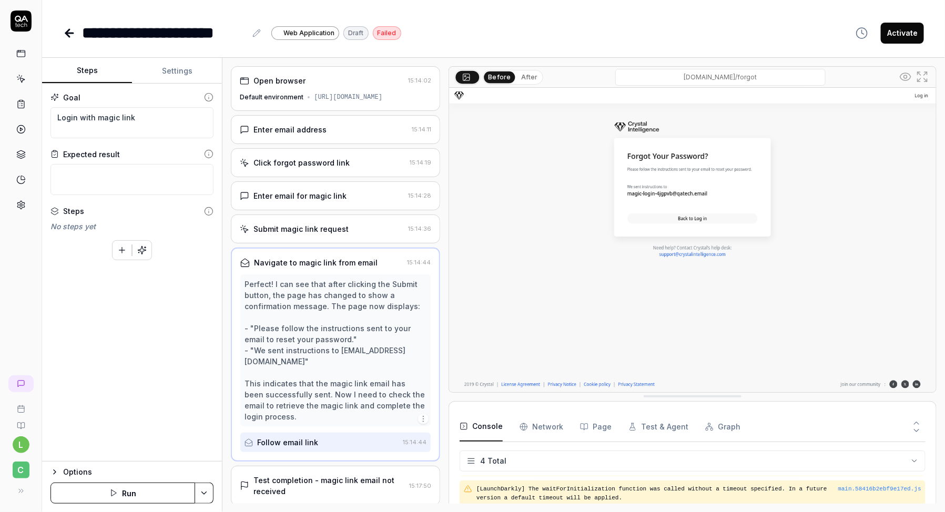
scroll to position [43, 0]
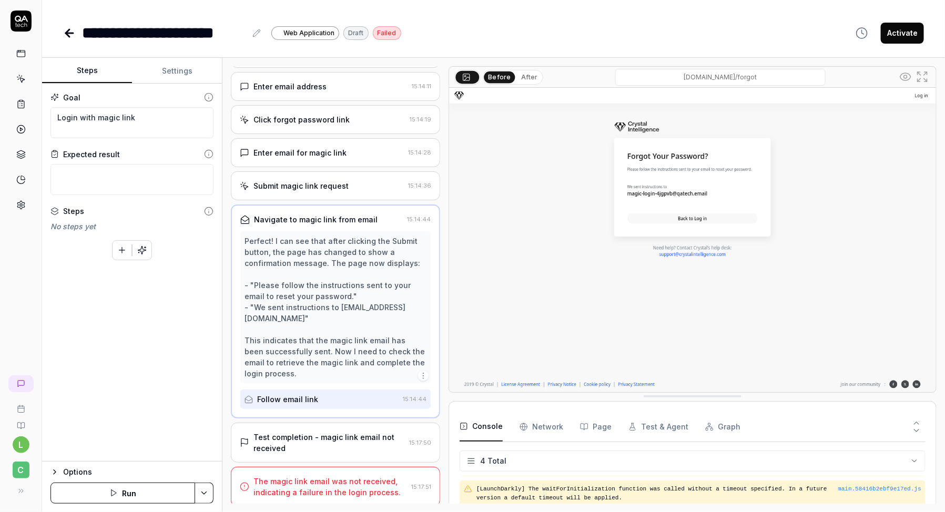
click at [302, 433] on div "Test completion - magic link email not received" at bounding box center [328, 443] width 151 height 22
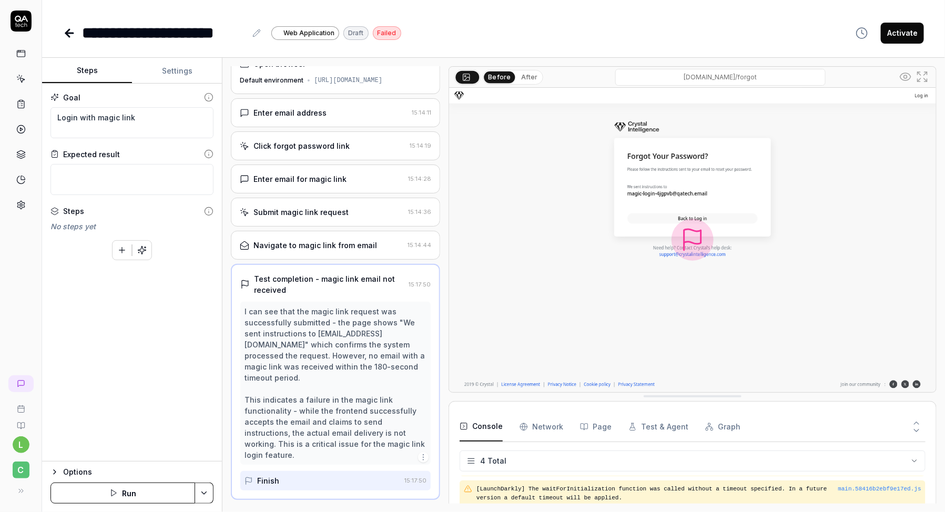
scroll to position [32, 0]
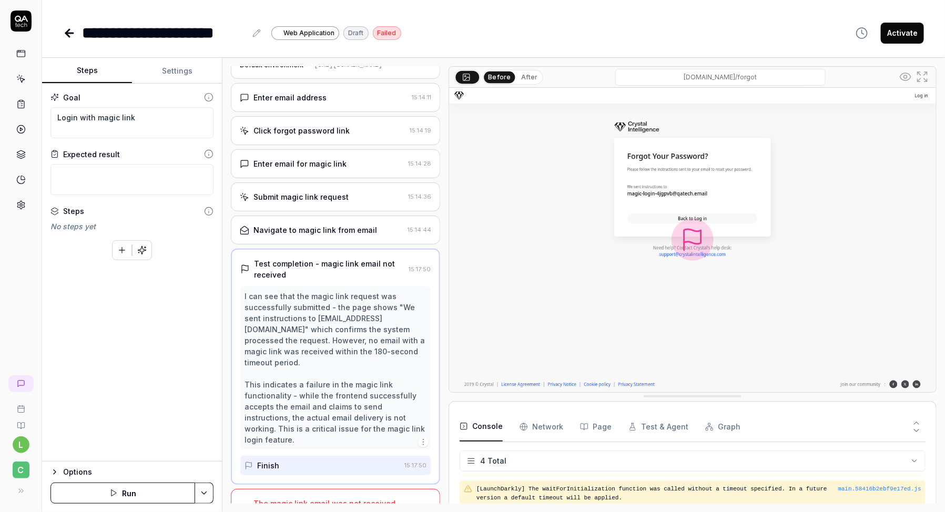
click at [131, 348] on div "Goal Login with magic link Expected result Steps No steps yet To pick up a drag…" at bounding box center [132, 273] width 180 height 378
click at [67, 32] on icon at bounding box center [68, 32] width 4 height 7
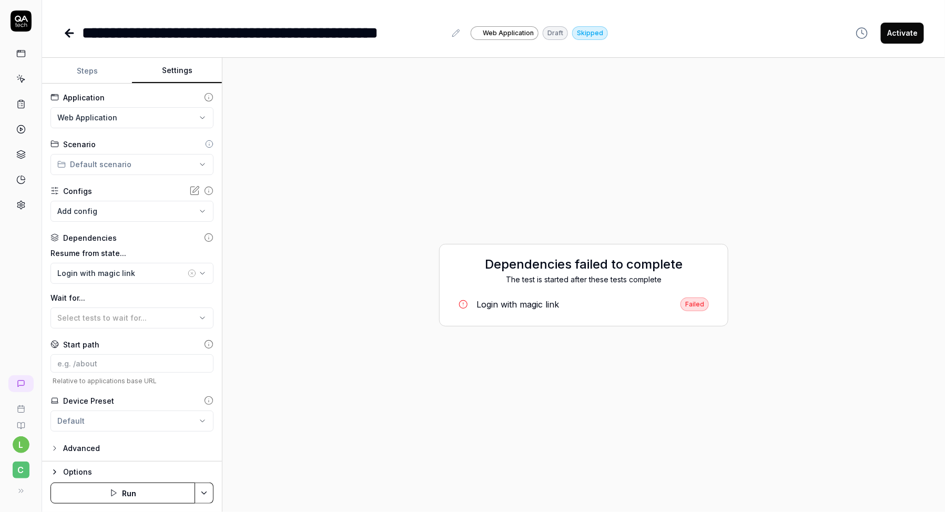
click at [182, 76] on button "Settings" at bounding box center [177, 70] width 90 height 25
click at [189, 273] on circle "button" at bounding box center [192, 273] width 7 height 7
click at [123, 497] on button "Save & Run" at bounding box center [122, 493] width 145 height 21
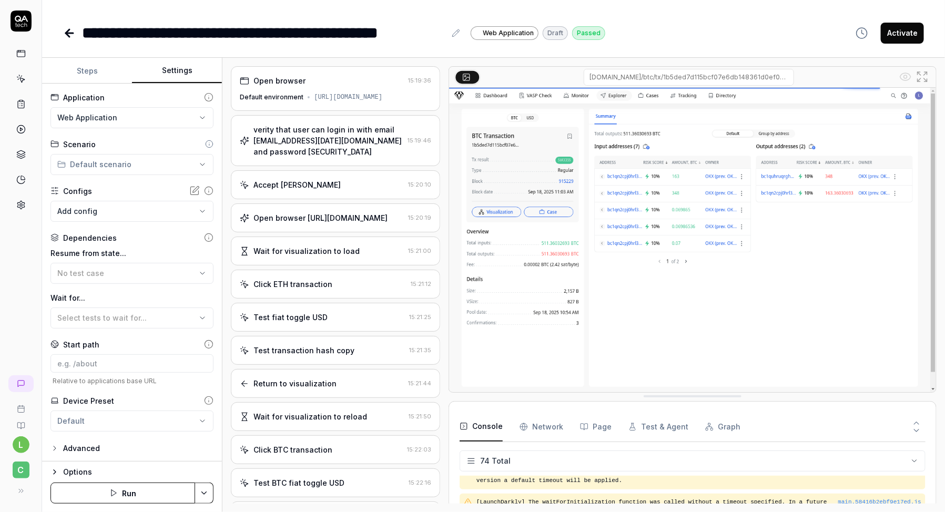
click at [93, 70] on button "Steps" at bounding box center [87, 70] width 90 height 25
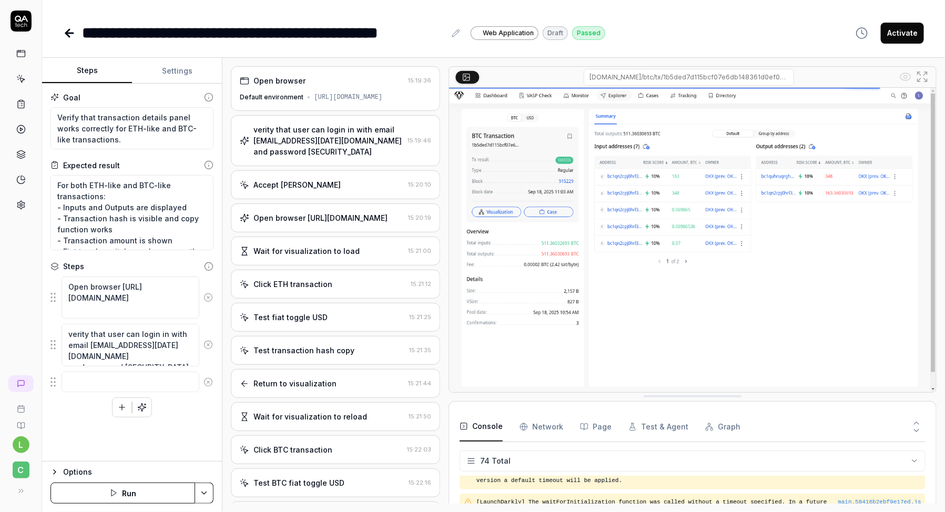
click at [93, 70] on button "Steps" at bounding box center [87, 70] width 90 height 25
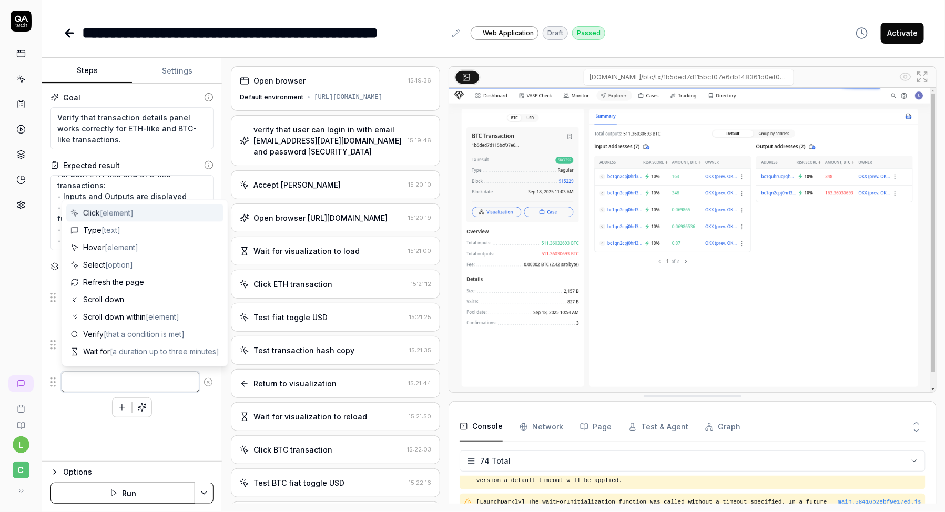
click at [128, 382] on textarea at bounding box center [131, 382] width 138 height 20
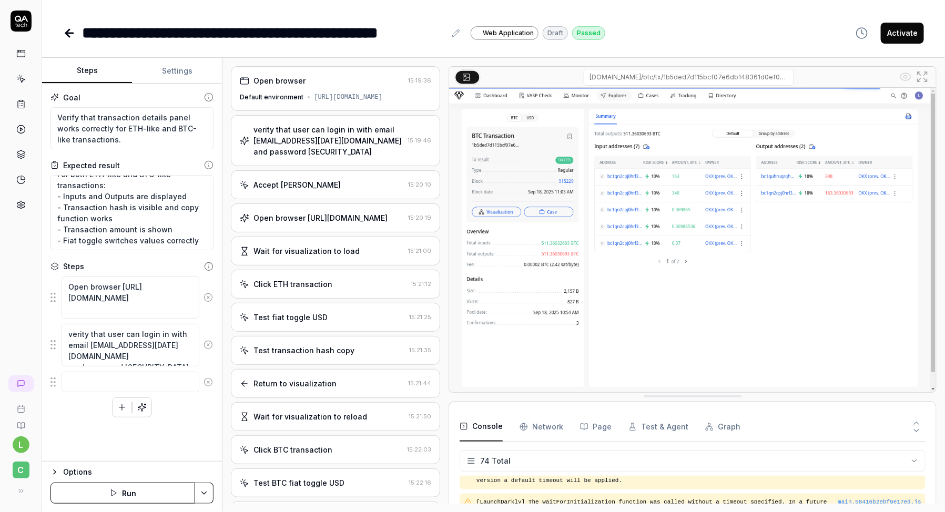
click at [61, 423] on div "Goal Verify that transaction details panel works correctly for ETH-like and BTC…" at bounding box center [132, 273] width 180 height 378
click at [175, 378] on textarea at bounding box center [131, 382] width 138 height 20
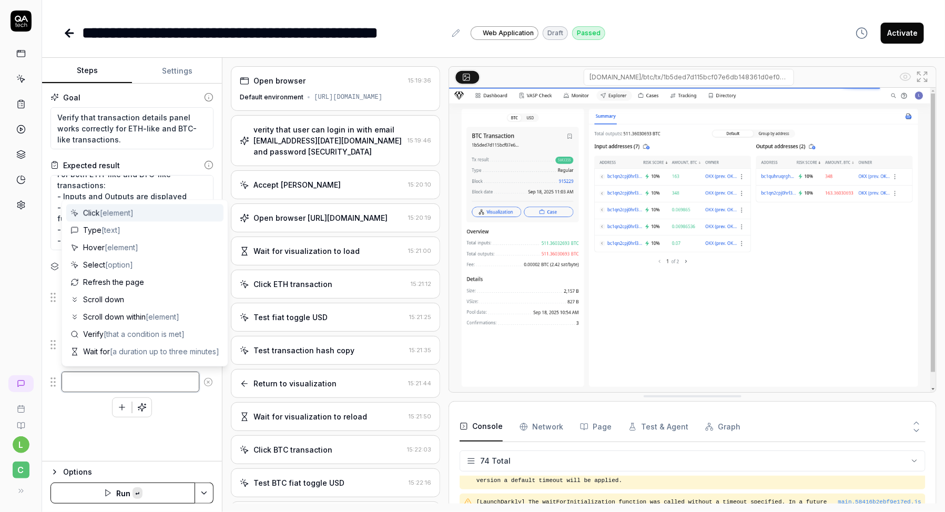
paste textarea "Verify that the visualization canvas is displayed and nodes are visible."
type textarea "*"
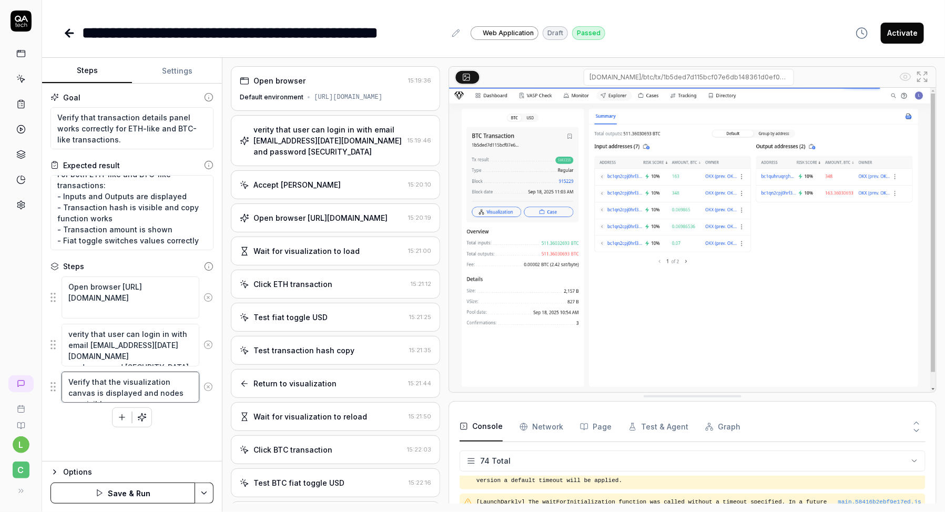
type textarea "Verify that the visualization canvas is displayed and nodes are visible."
click at [188, 421] on div "Open browser https://dev.cbdev.site/visualization/fNkUcIzTNhCno3fm verity that …" at bounding box center [131, 351] width 163 height 151
click at [124, 420] on icon "button" at bounding box center [121, 417] width 9 height 9
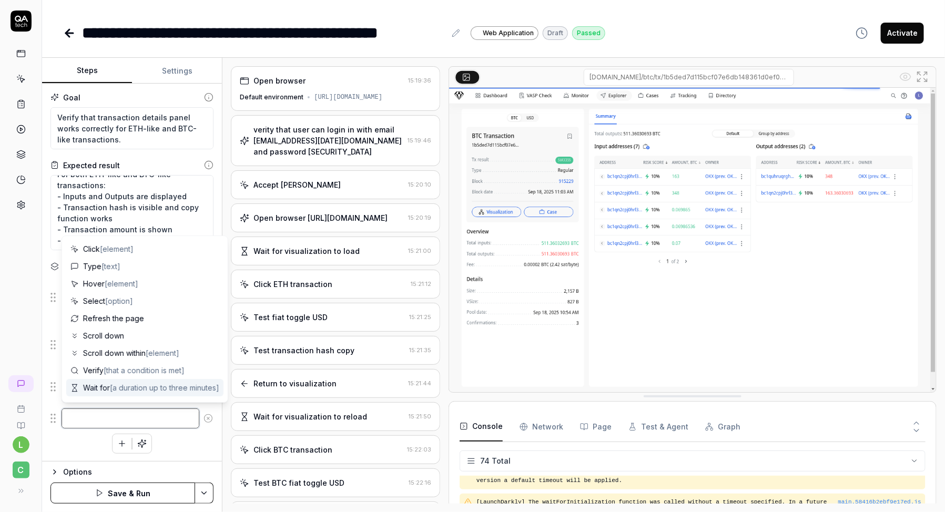
paste textarea "Click on the search field inside the visualization page. Type ETH transaction h…"
type textarea "*"
type textarea "Click on the search field inside the visualization page. Type ETH transaction h…"
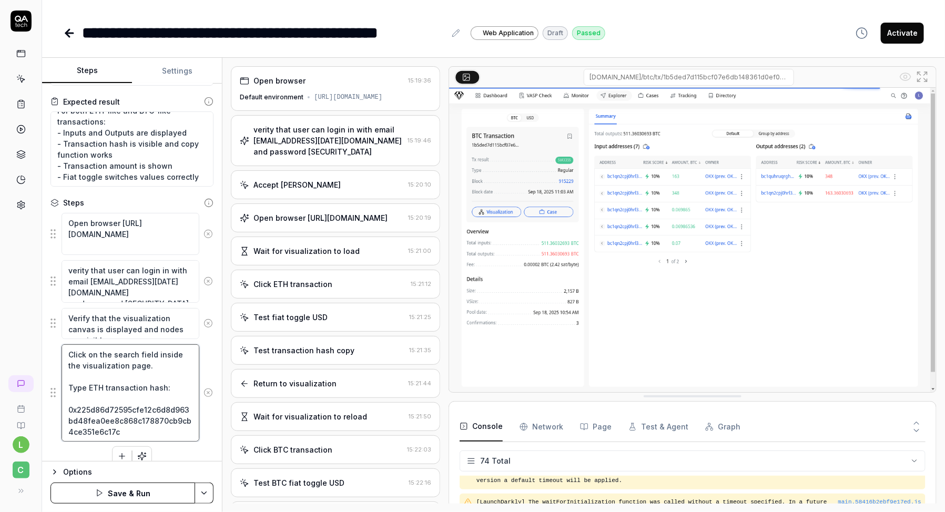
scroll to position [75, 0]
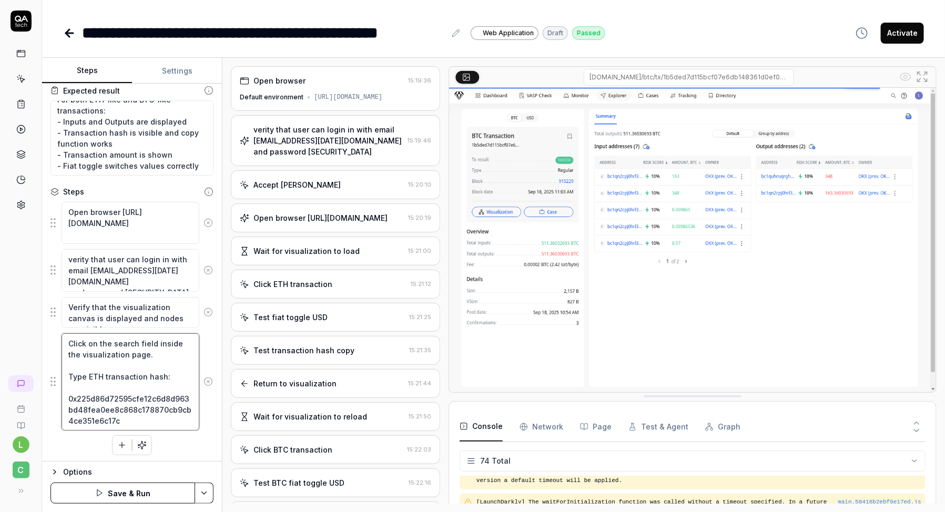
type textarea "*"
type textarea "Click on the search field inside the visualization page. Type ETH transaction h…"
click at [119, 441] on icon "button" at bounding box center [121, 445] width 9 height 9
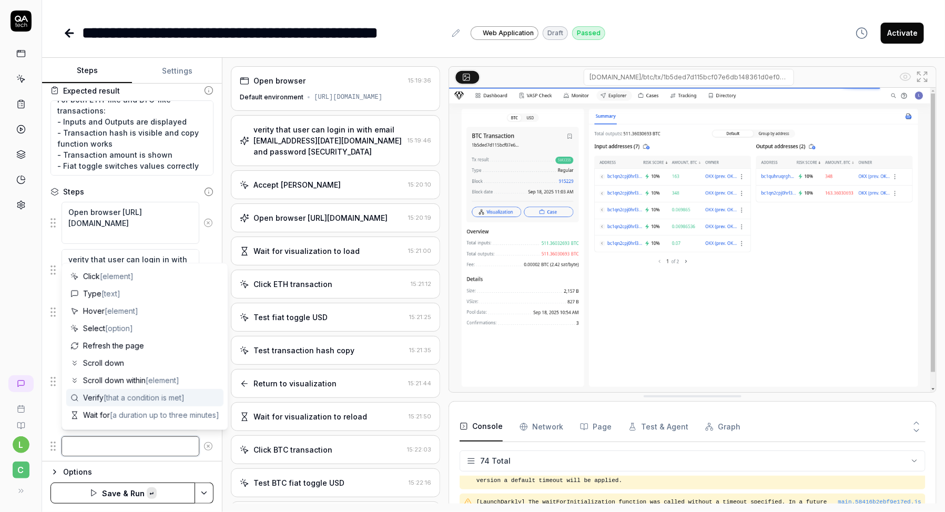
paste textarea "On the canvas, select the ETH transaction node."
type textarea "*"
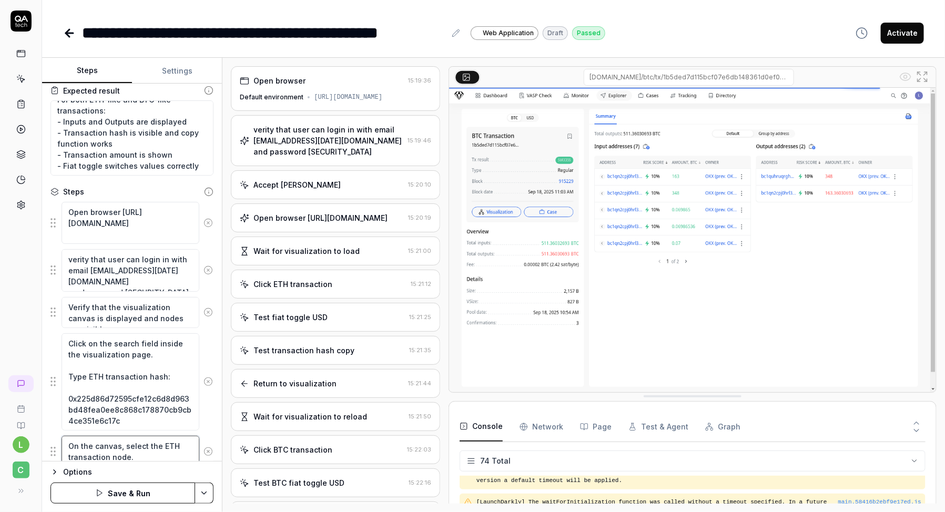
scroll to position [110, 0]
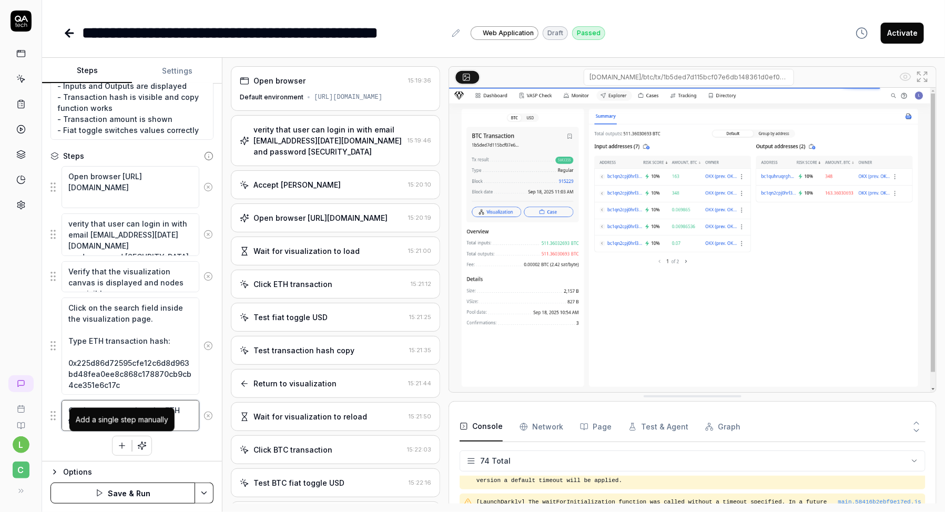
type textarea "On the canvas, select the ETH transaction node."
click at [122, 443] on icon "button" at bounding box center [122, 446] width 0 height 6
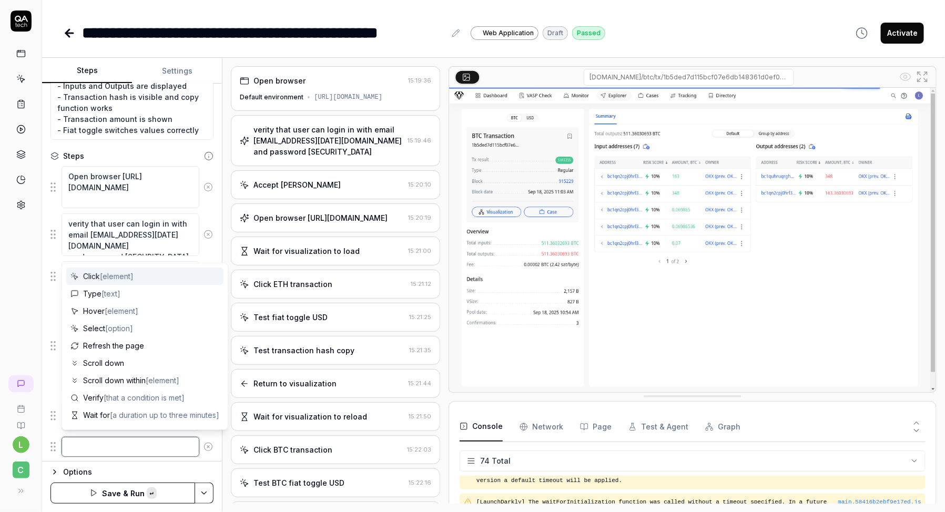
paste textarea "Open the transaction details panel."
type textarea "*"
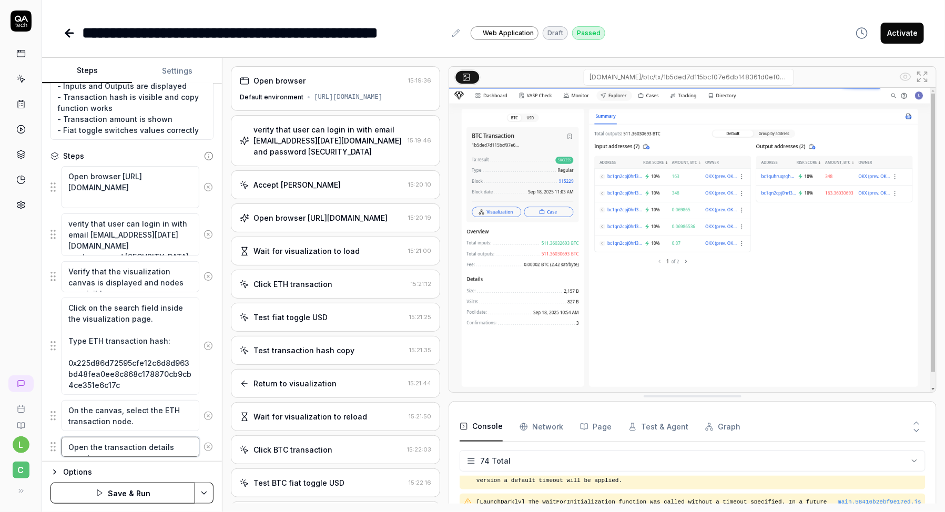
scroll to position [137, 0]
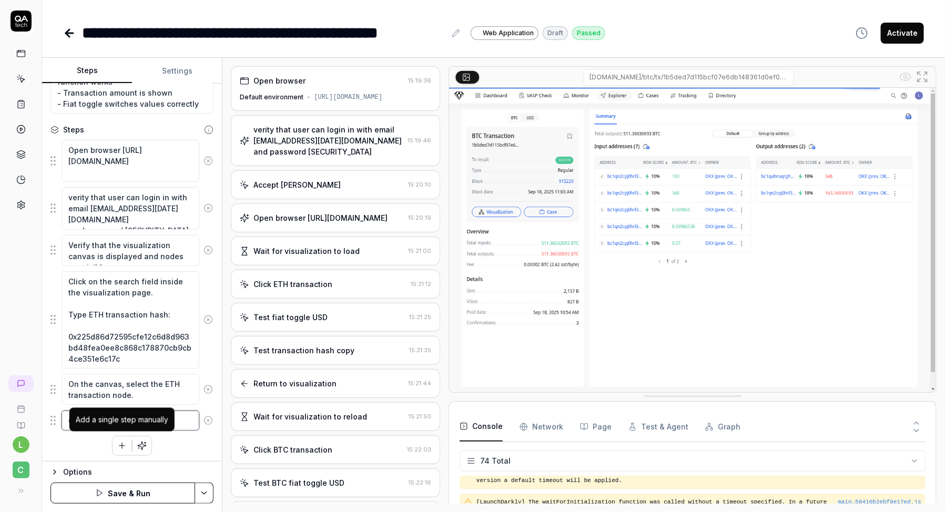
type textarea "Open the transaction details panel."
click at [120, 446] on icon "button" at bounding box center [122, 446] width 6 height 0
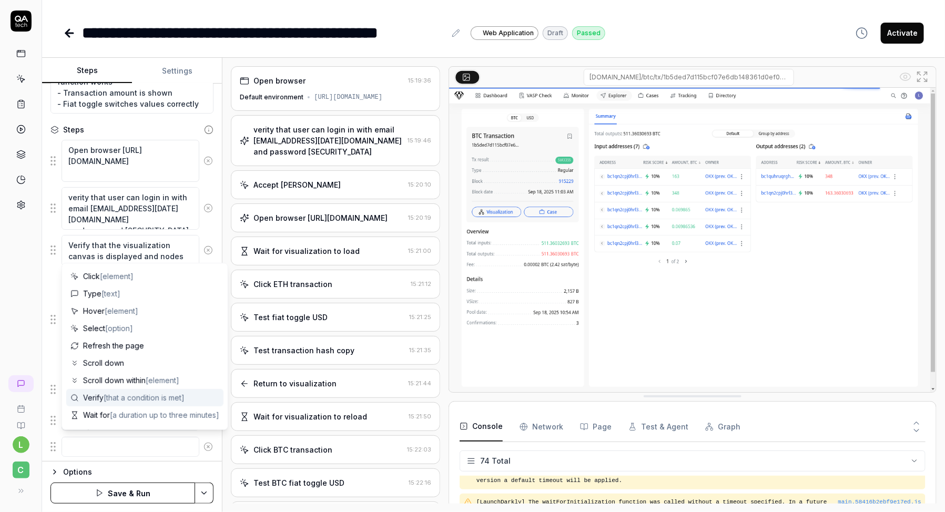
click at [149, 400] on span "[that a condition is met]" at bounding box center [144, 397] width 81 height 9
type textarea "*"
type textarea "Verify"
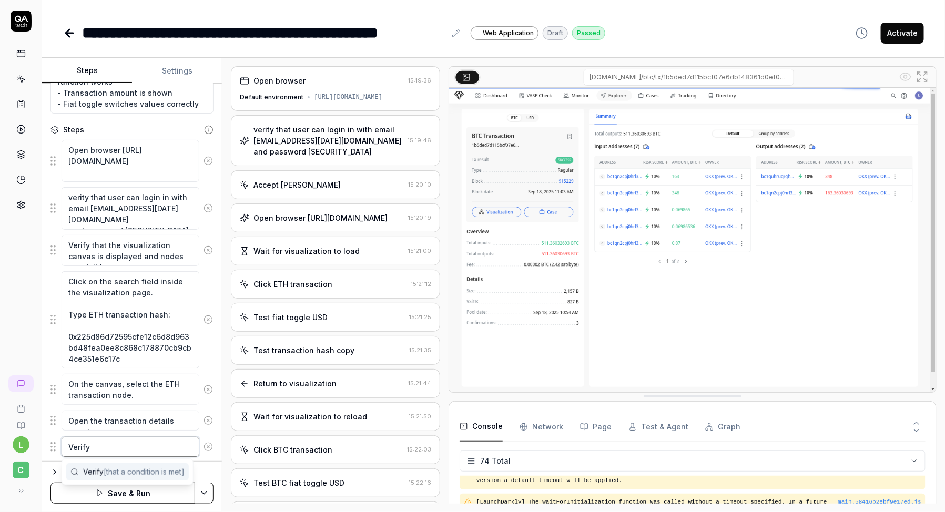
paste textarea "Inputs section visible with ≥1 input."
type textarea "*"
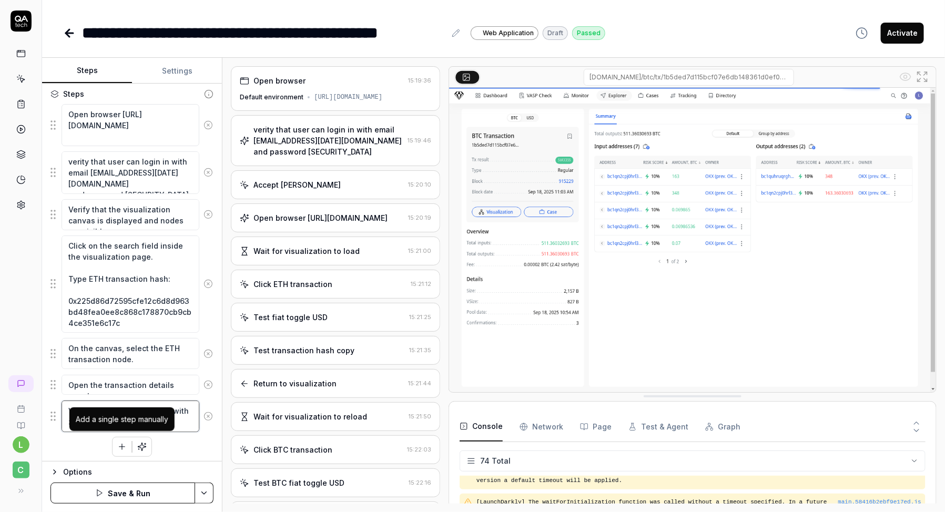
type textarea "Verify Inputs section visible with ≥1 input."
click at [124, 442] on icon "button" at bounding box center [121, 446] width 9 height 9
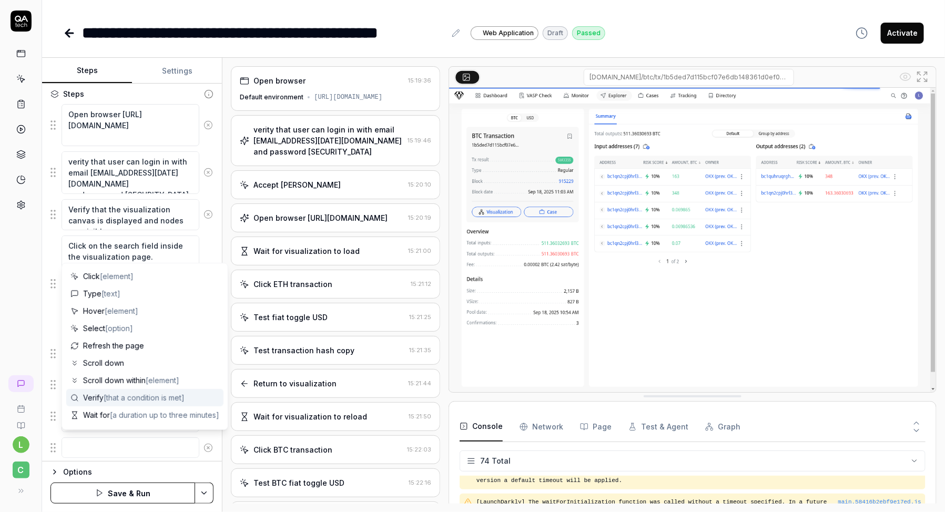
click at [121, 397] on span "[that a condition is met]" at bounding box center [144, 397] width 81 height 9
type textarea "*"
type textarea "Verify"
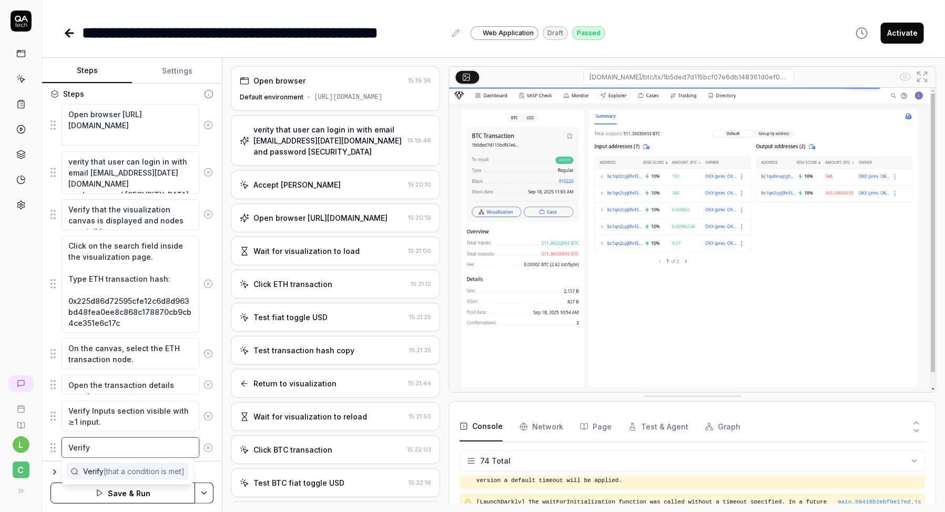
paste textarea "Outputs section visible with ≥1 output."
type textarea "*"
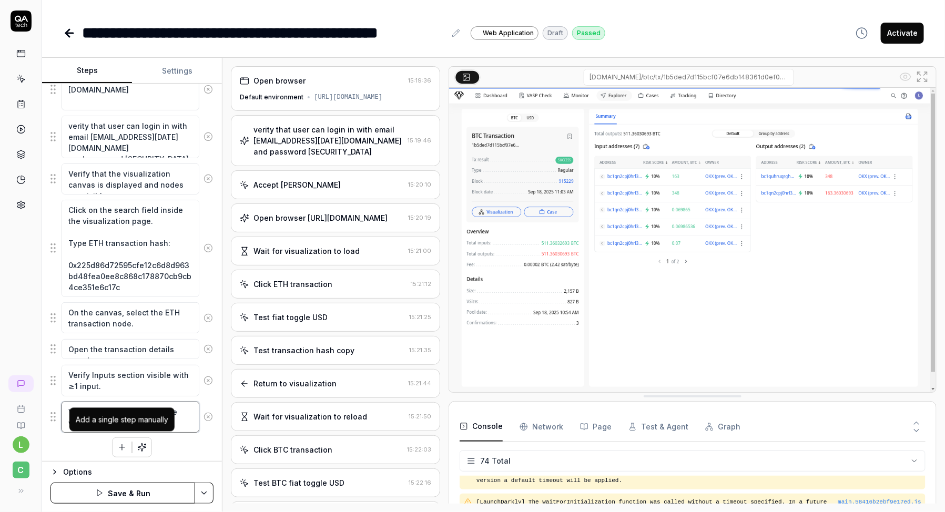
type textarea "Verify Outputs section visible with ≥1 output."
click at [125, 444] on icon "button" at bounding box center [121, 447] width 9 height 9
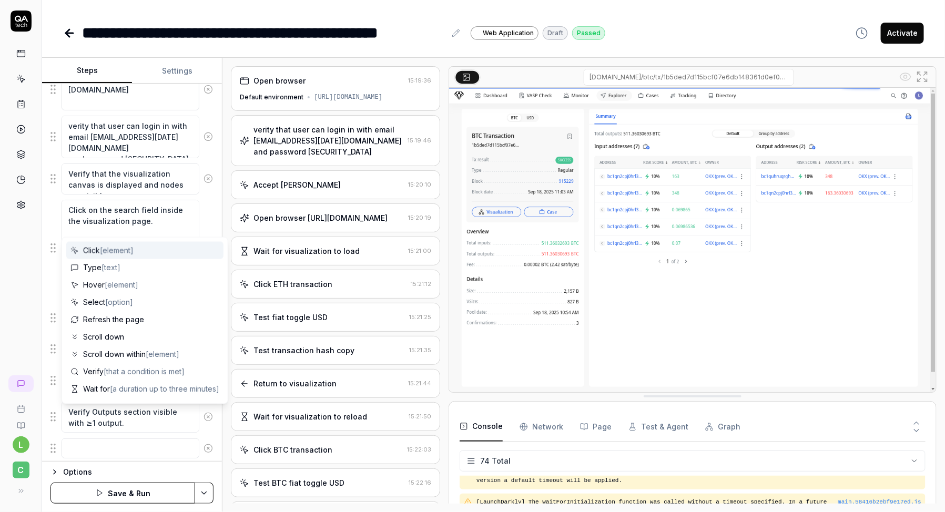
scroll to position [235, 0]
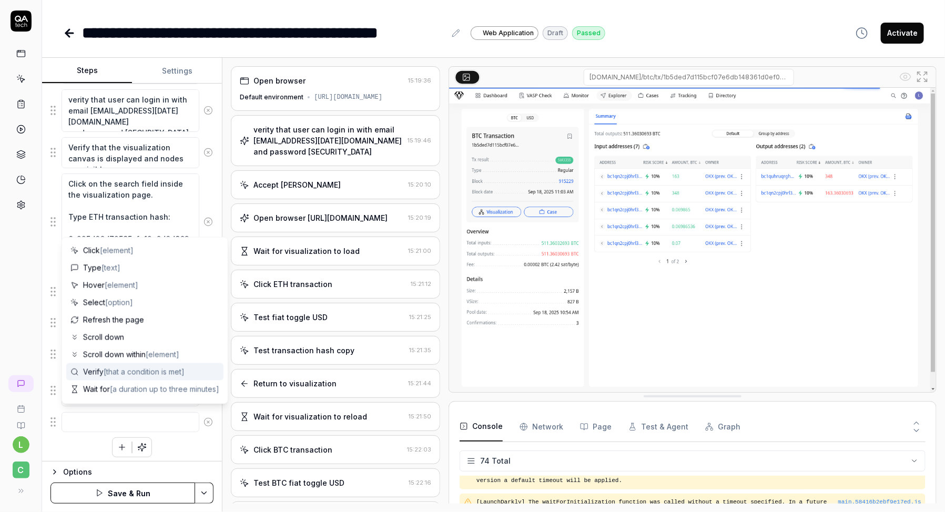
click at [120, 372] on span "[that a condition is met]" at bounding box center [144, 372] width 81 height 9
type textarea "*"
type textarea "Verify"
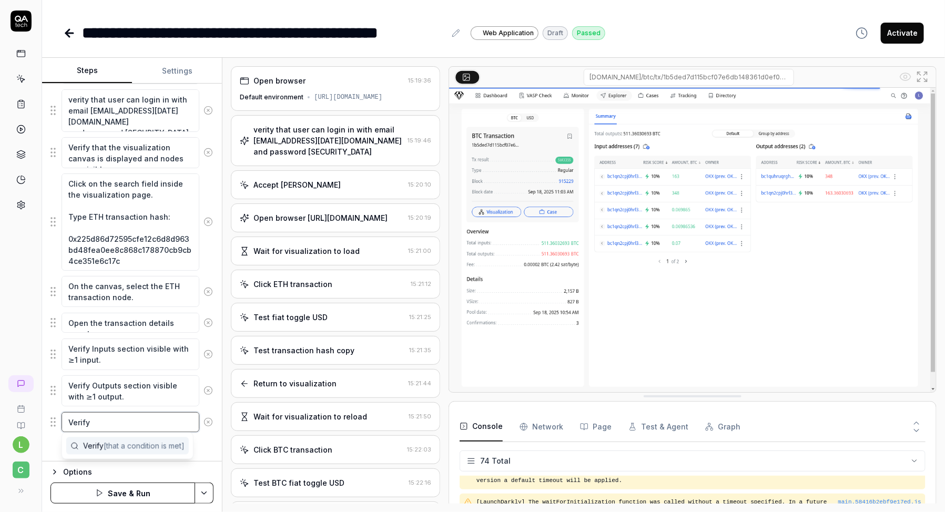
paste textarea "Transaction hash displayed correctly."
type textarea "*"
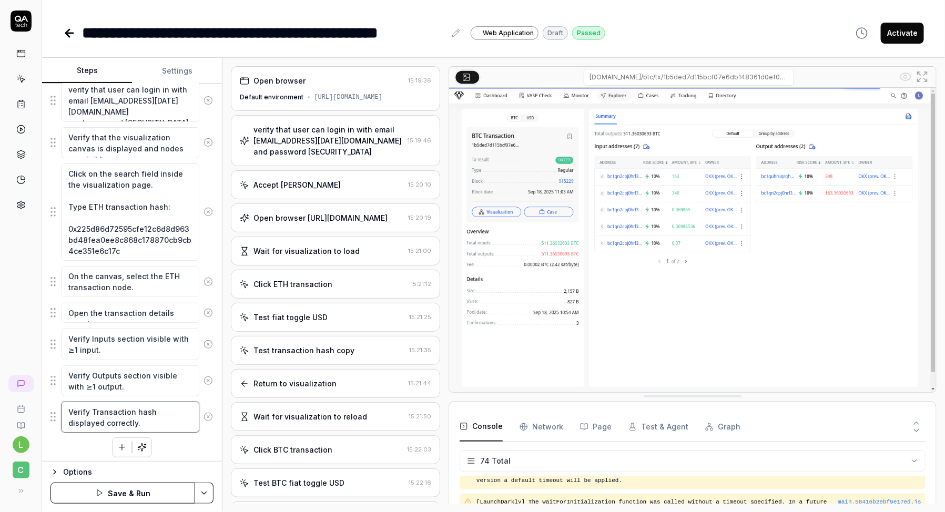
type textarea "Verify Transaction hash displayed correctly."
click at [120, 443] on icon "button" at bounding box center [121, 447] width 9 height 9
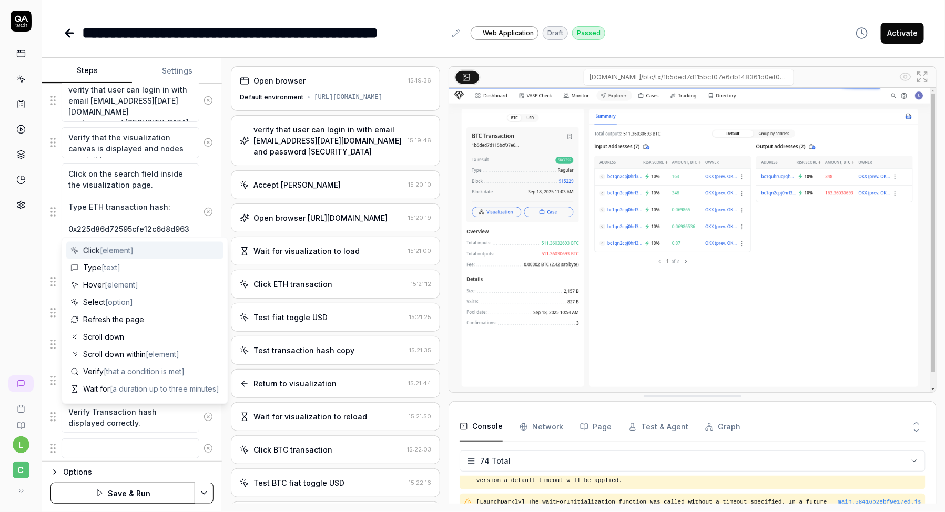
scroll to position [271, 0]
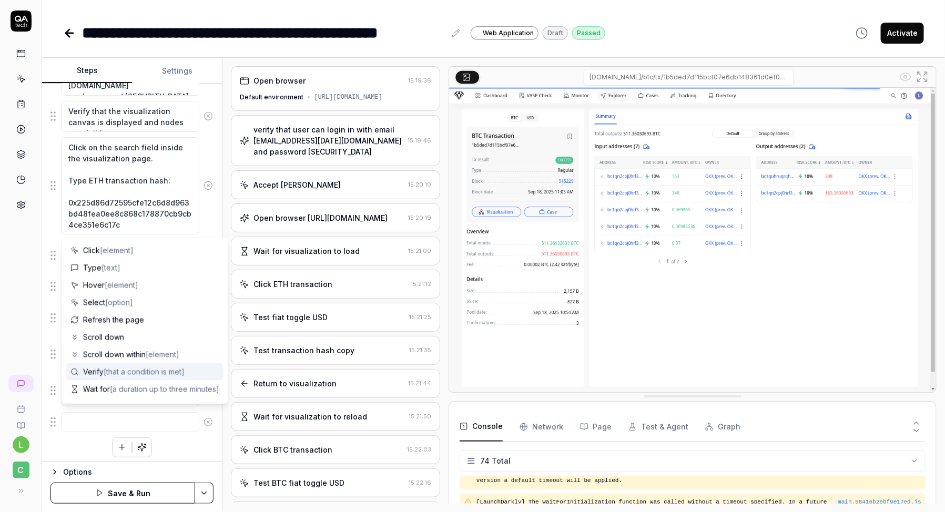
click at [118, 374] on span "[that a condition is met]" at bounding box center [144, 372] width 81 height 9
type textarea "*"
type textarea "Verify"
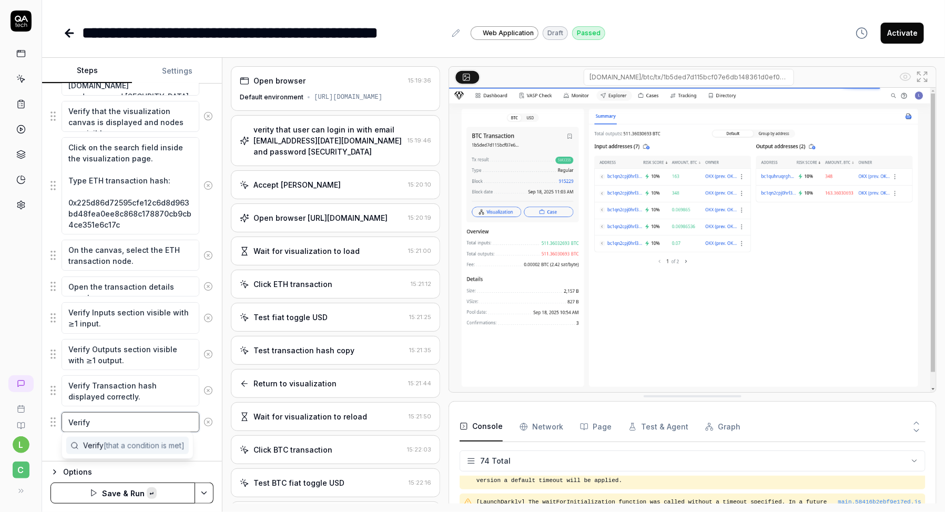
paste textarea "Click “Copy hash” → confirmation message appears."
type textarea "*"
type textarea "Verify Click “Copy hash” → confirmation message appears."
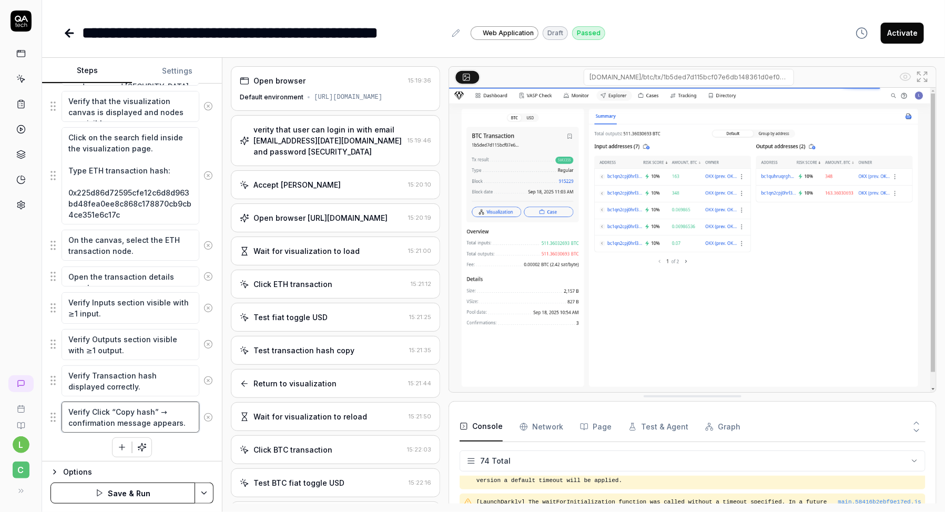
drag, startPoint x: 91, startPoint y: 405, endPoint x: 60, endPoint y: 403, distance: 31.6
click at [60, 403] on div "Verify Click “Copy hash” → confirmation message appears." at bounding box center [131, 417] width 163 height 32
type textarea "*"
click at [75, 409] on textarea "Click “Copy hash” → confirmation message appears." at bounding box center [131, 417] width 138 height 31
type textarea "Click “Copy hash” → confirmation message appears."
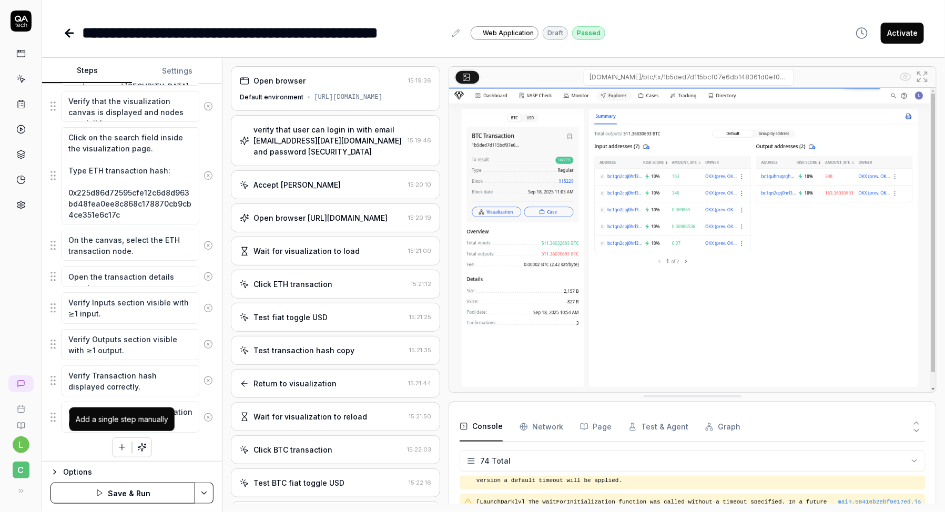
click at [123, 443] on icon "button" at bounding box center [121, 447] width 9 height 9
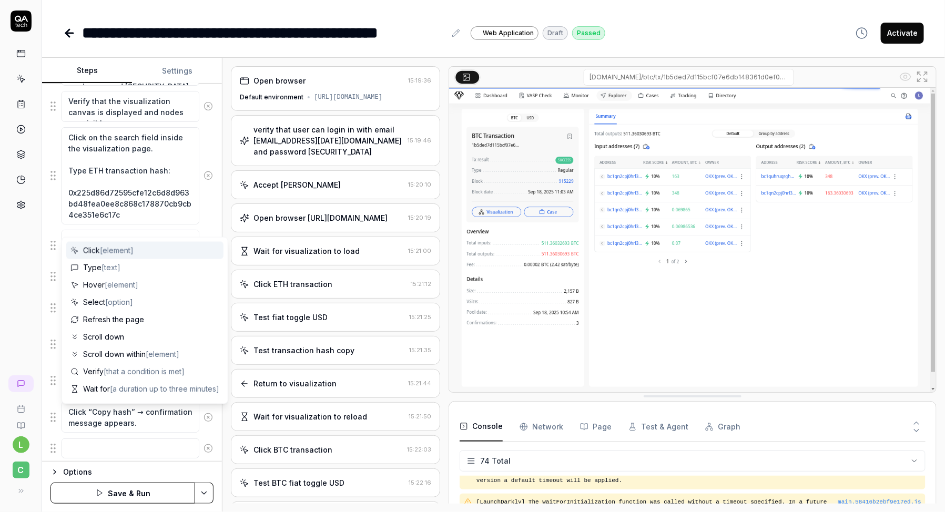
scroll to position [307, 0]
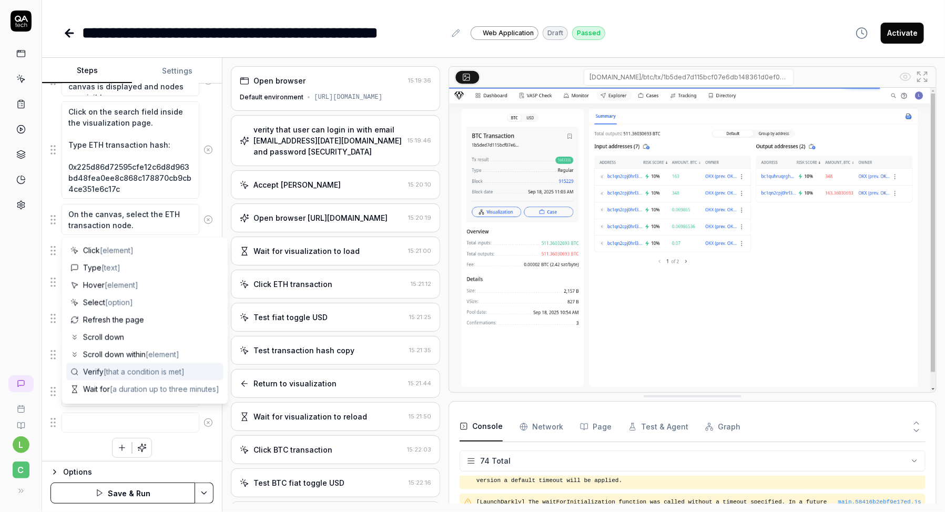
click at [101, 370] on span "Verify [that a condition is met]" at bounding box center [133, 371] width 101 height 11
type textarea "*"
type textarea "Verify"
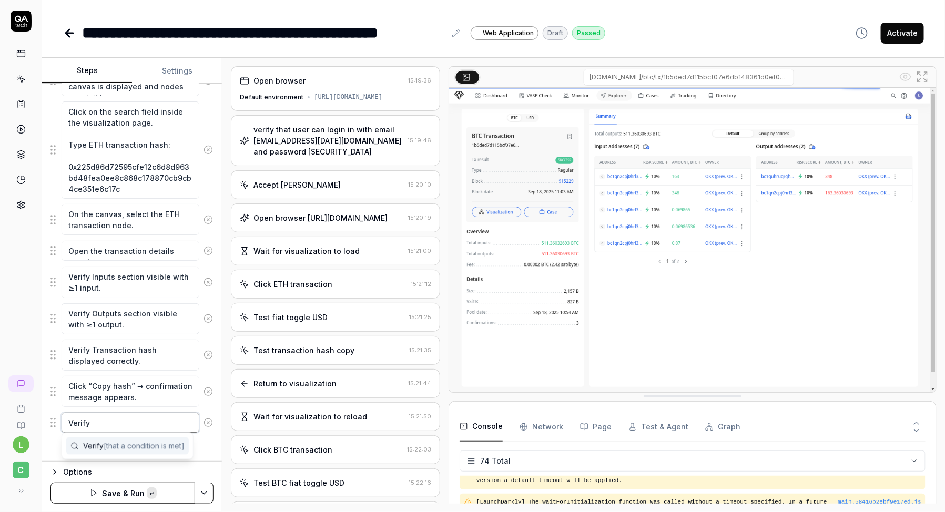
paste textarea "Transaction amount displayed in crypto (ETH)."
type textarea "*"
type textarea "Verify Transaction amount displayed in crypto (ETH)."
click at [84, 448] on div "Open browser https://dev.cbdev.site/visualization/fNkUcIzTNhCno3fm verity that …" at bounding box center [131, 219] width 163 height 499
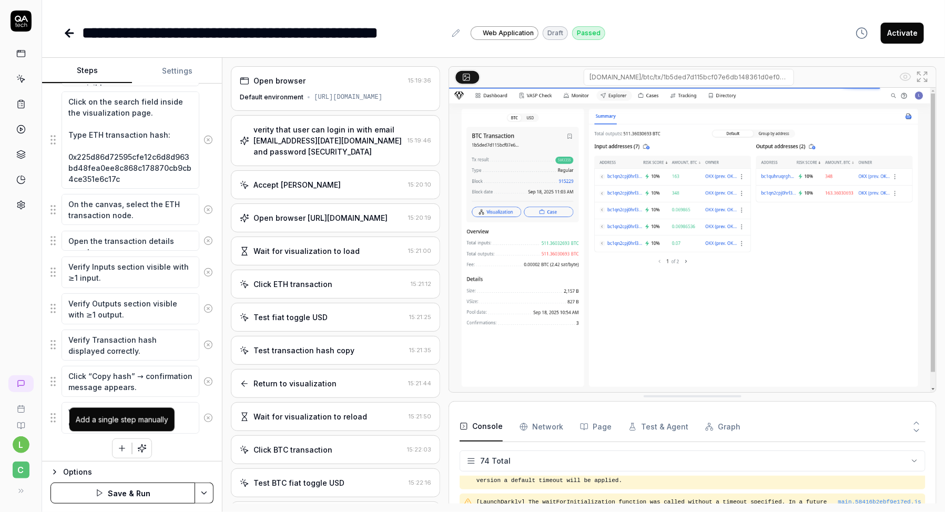
click at [118, 444] on icon "button" at bounding box center [121, 448] width 9 height 9
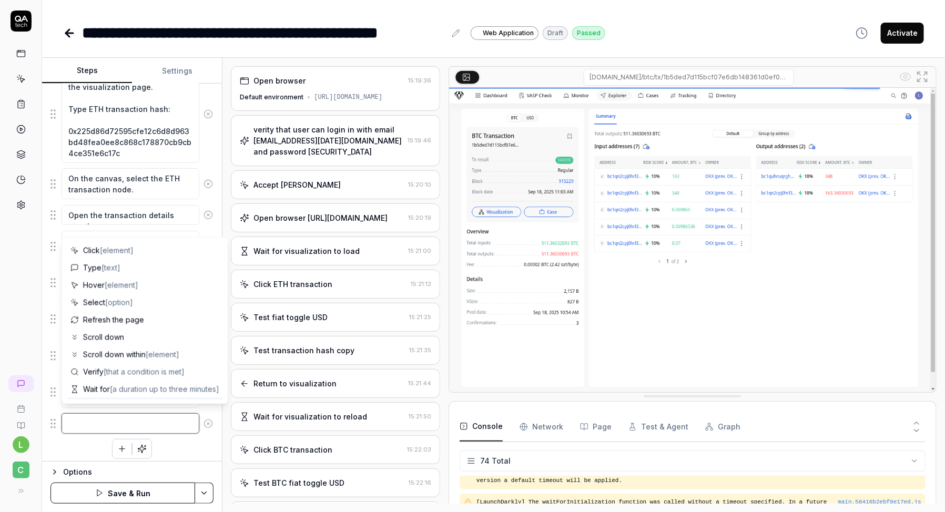
click at [109, 413] on textarea at bounding box center [131, 423] width 138 height 20
paste textarea "Click fiat toggle → amount switches to fiat currency ($)."
type textarea "*"
type textarea "Click fiat toggle → amount switches to fiat currency ($)."
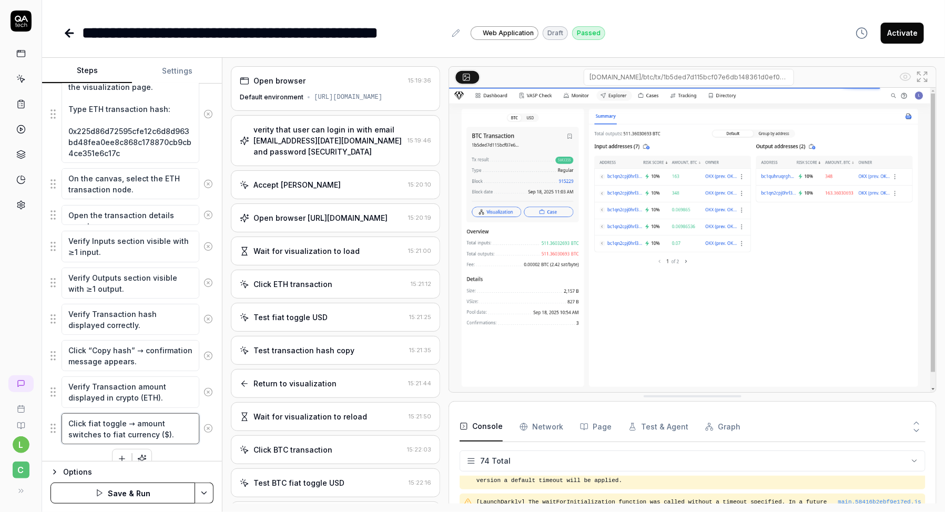
drag, startPoint x: 136, startPoint y: 416, endPoint x: 184, endPoint y: 437, distance: 52.3
click at [184, 437] on textarea "Click fiat toggle → amount switches to fiat currency ($)." at bounding box center [131, 428] width 138 height 31
type textarea "*"
type textarea "Click fiat toggle →"
type textarea "*"
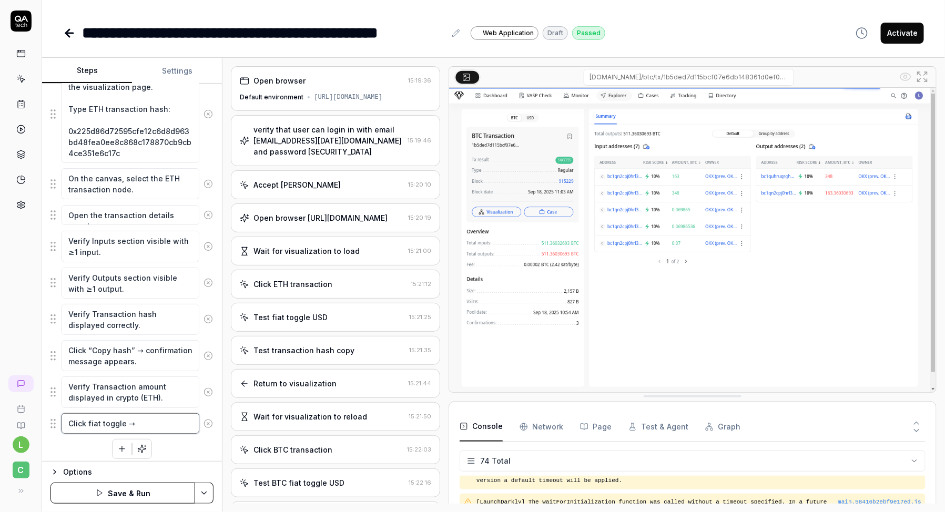
type textarea "Click fiat toggle →"
type textarea "*"
type textarea "Click fiat toggle"
type textarea "*"
click at [121, 444] on icon "button" at bounding box center [121, 448] width 9 height 9
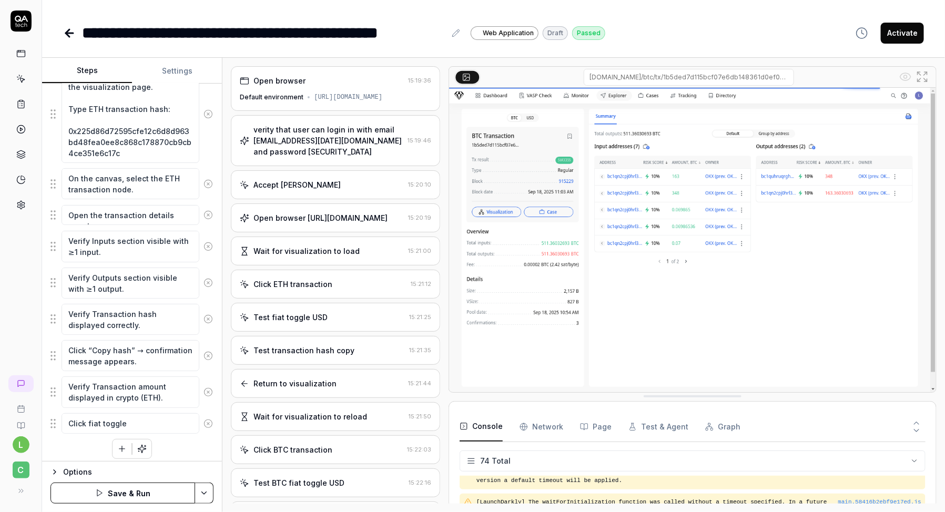
scroll to position [369, 0]
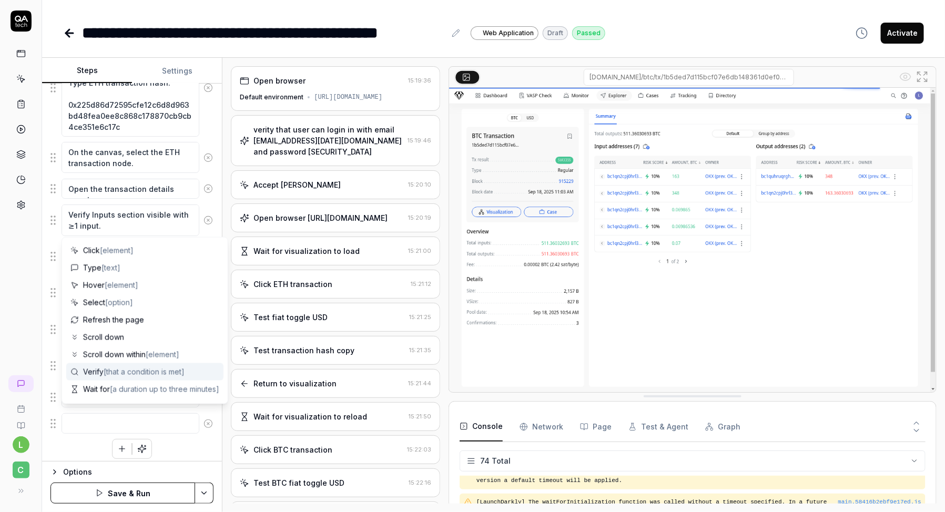
click at [100, 362] on div "Scroll down within [element]" at bounding box center [144, 354] width 157 height 17
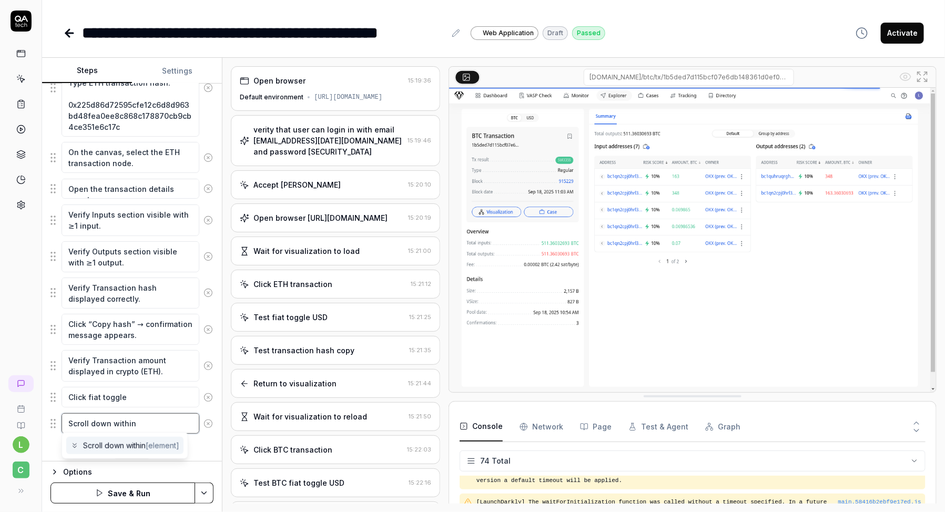
click at [123, 422] on textarea "Scroll down within" at bounding box center [131, 423] width 138 height 20
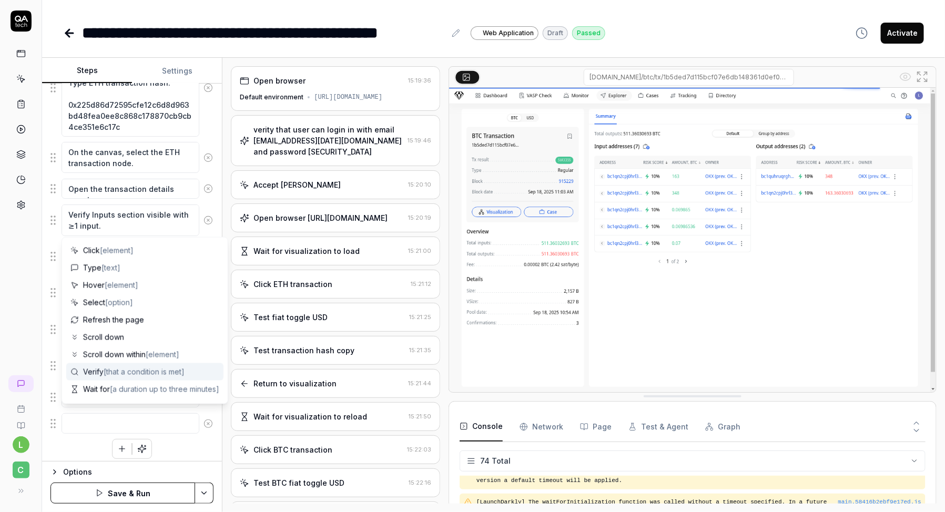
click at [99, 370] on span "Verify [that a condition is met]" at bounding box center [133, 371] width 101 height 11
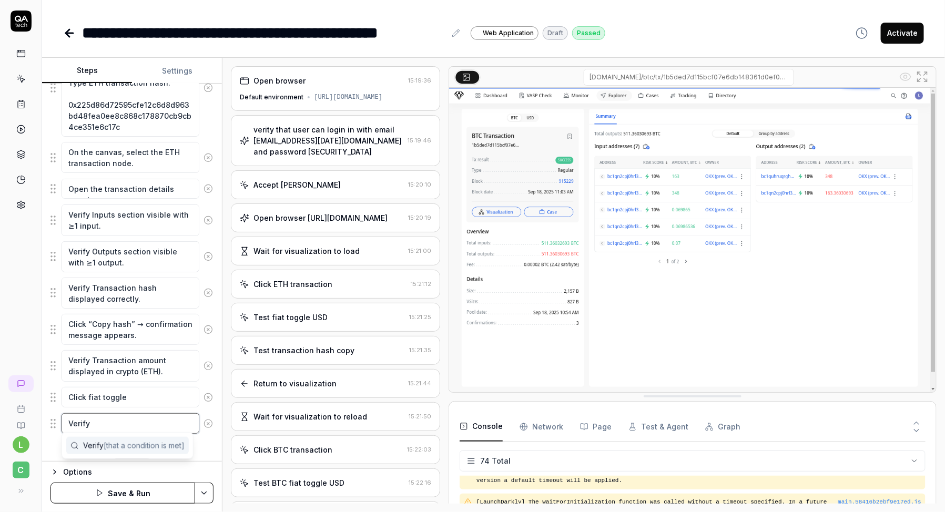
paste textarea "amount switches to fiat currency ($)."
click at [94, 454] on div "Open browser https://dev.cbdev.site/visualization/fNkUcIzTNhCno3fm verity that …" at bounding box center [131, 188] width 163 height 562
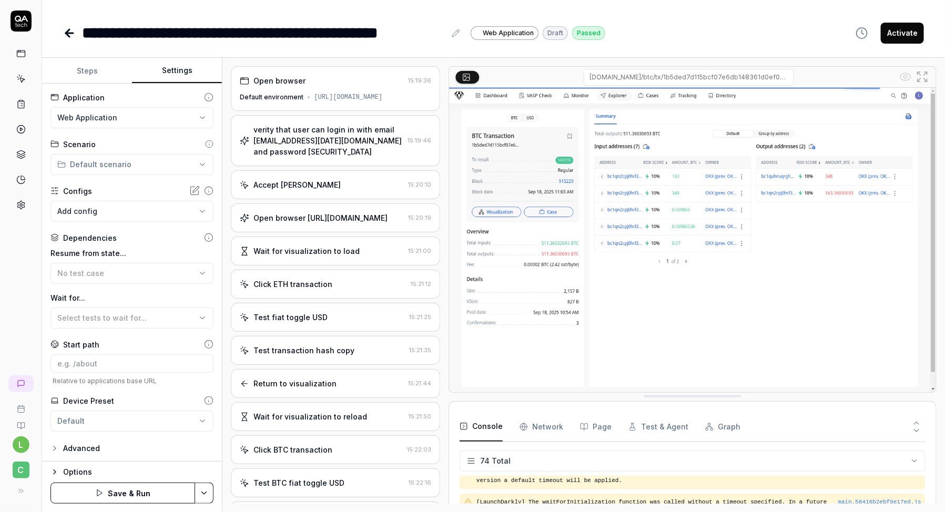
click at [178, 66] on button "Settings" at bounding box center [177, 70] width 90 height 25
click at [85, 76] on button "Steps" at bounding box center [87, 70] width 90 height 25
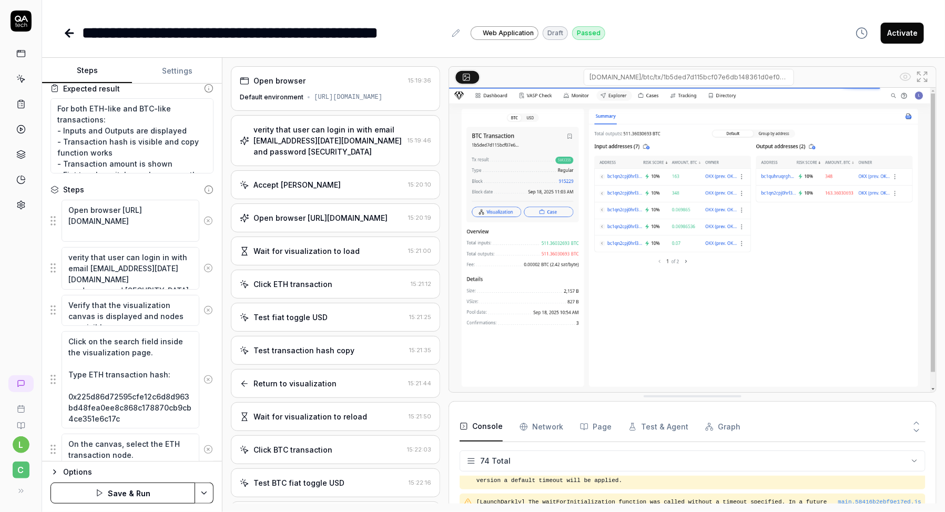
scroll to position [127, 0]
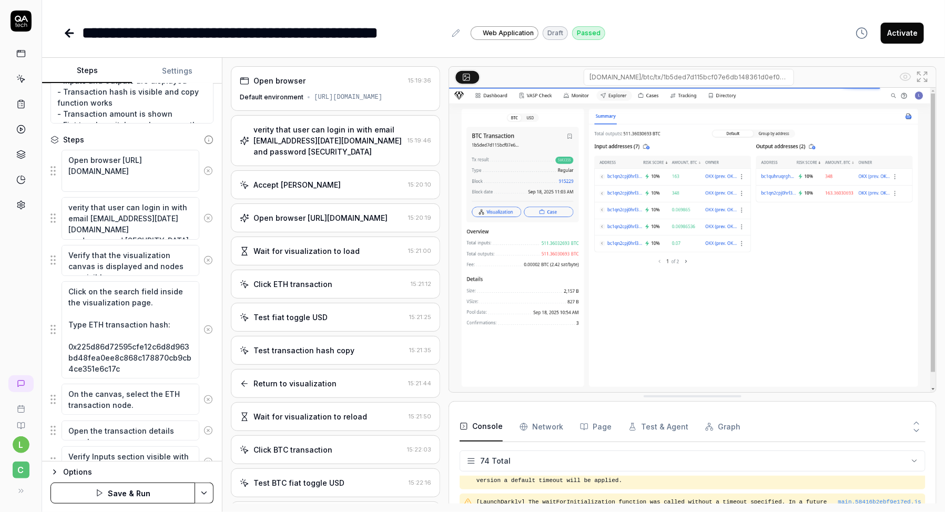
click at [119, 492] on button "Save & Run" at bounding box center [122, 493] width 145 height 21
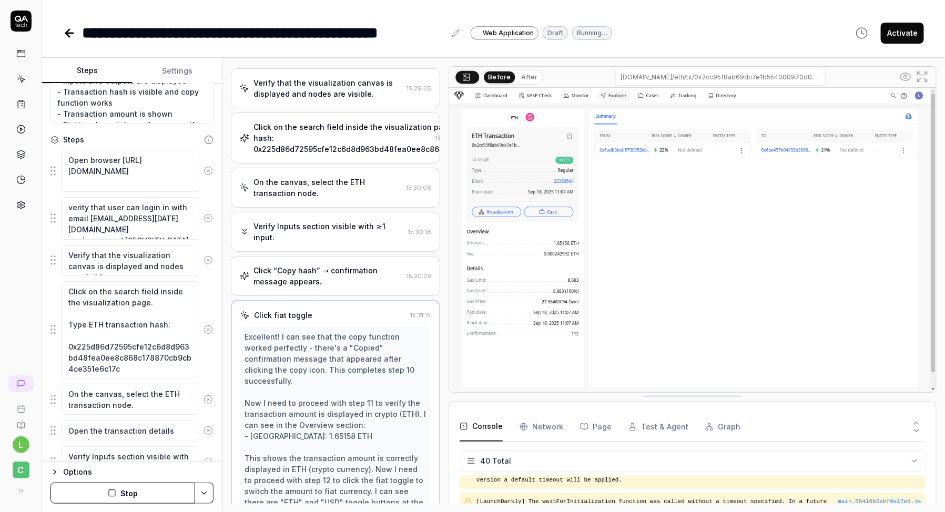
scroll to position [103, 0]
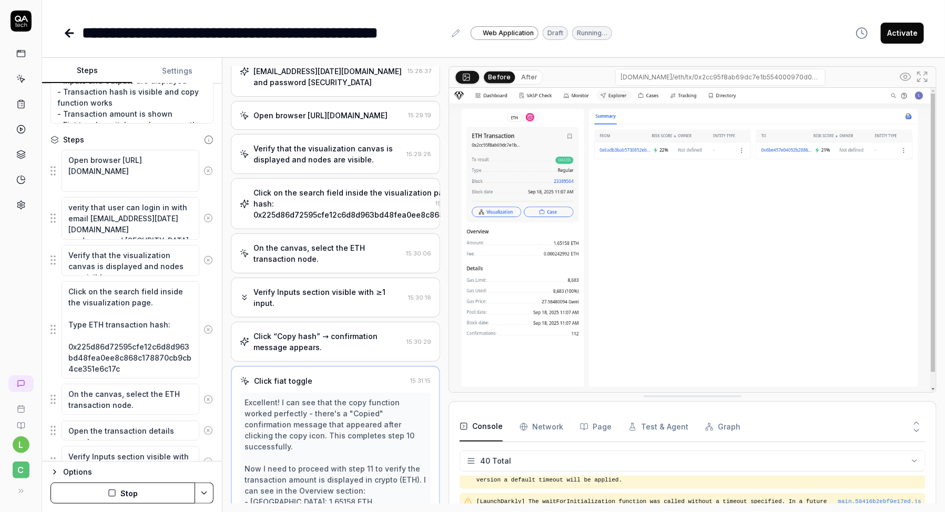
click at [307, 273] on div "On the canvas, select the ETH transaction node. 15:30:06" at bounding box center [335, 253] width 209 height 40
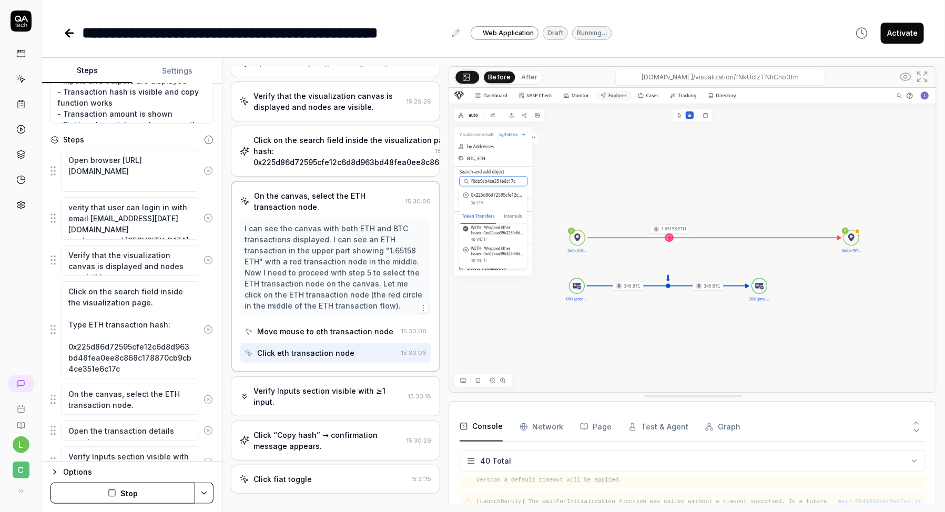
scroll to position [219, 0]
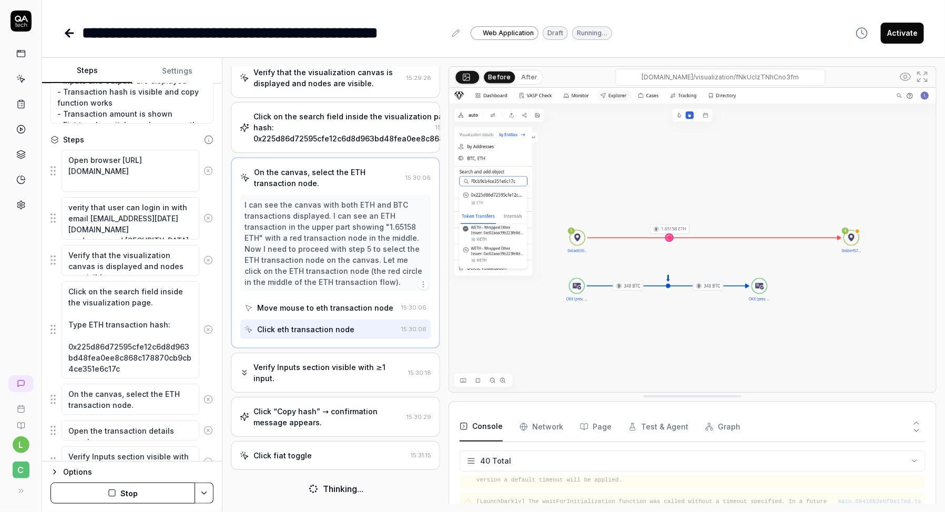
click at [307, 313] on div "Move mouse to eth transaction node" at bounding box center [325, 307] width 136 height 11
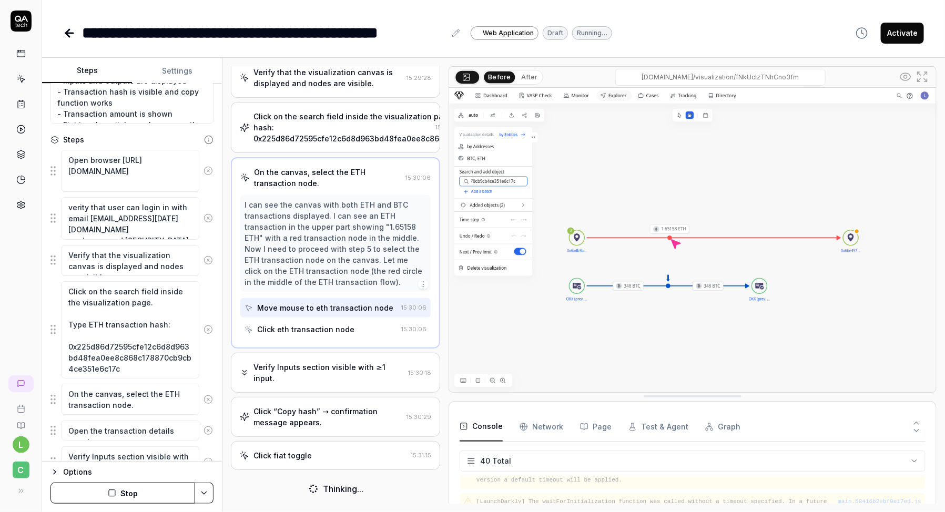
click at [308, 335] on div "Click eth transaction node" at bounding box center [305, 329] width 97 height 11
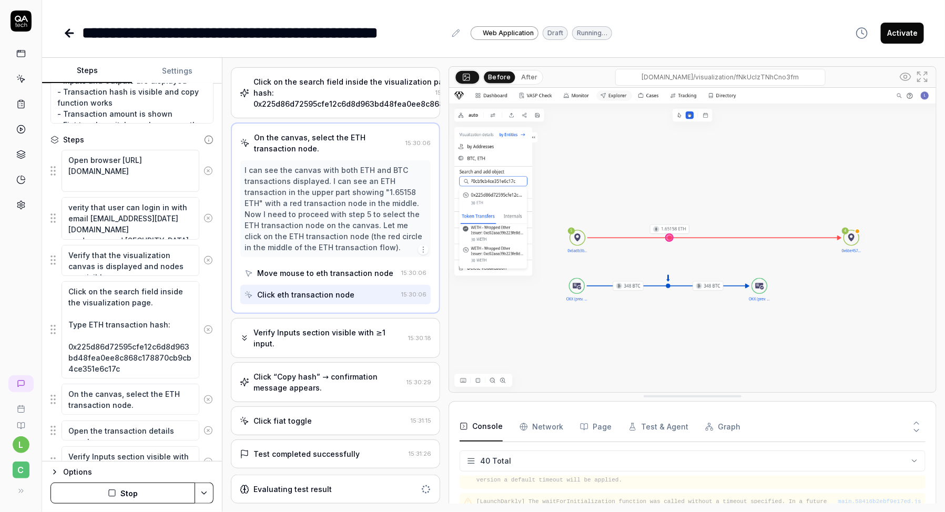
click at [315, 349] on div "Verify Inputs section visible with ≥1 input." at bounding box center [328, 338] width 150 height 22
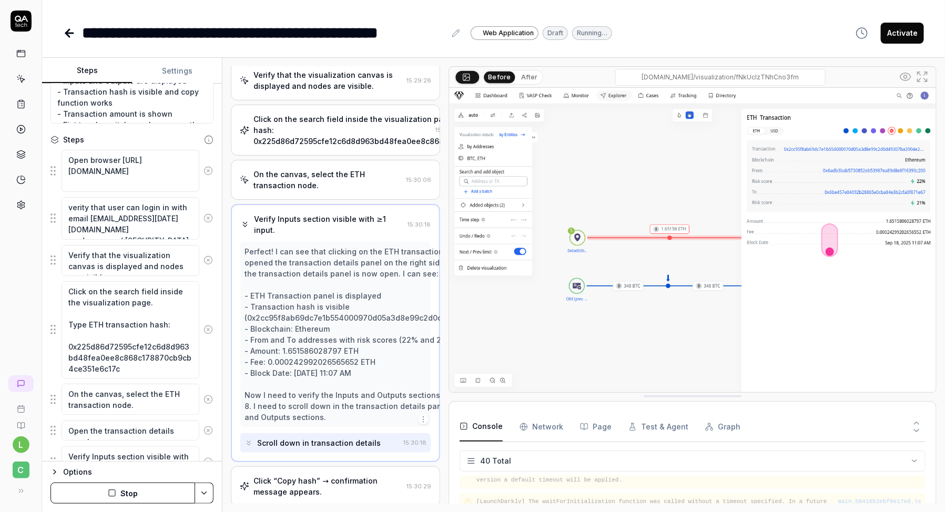
scroll to position [176, 0]
click at [363, 147] on div "Click on the search field inside the visualization page. Type ETH transaction h…" at bounding box center [400, 130] width 295 height 33
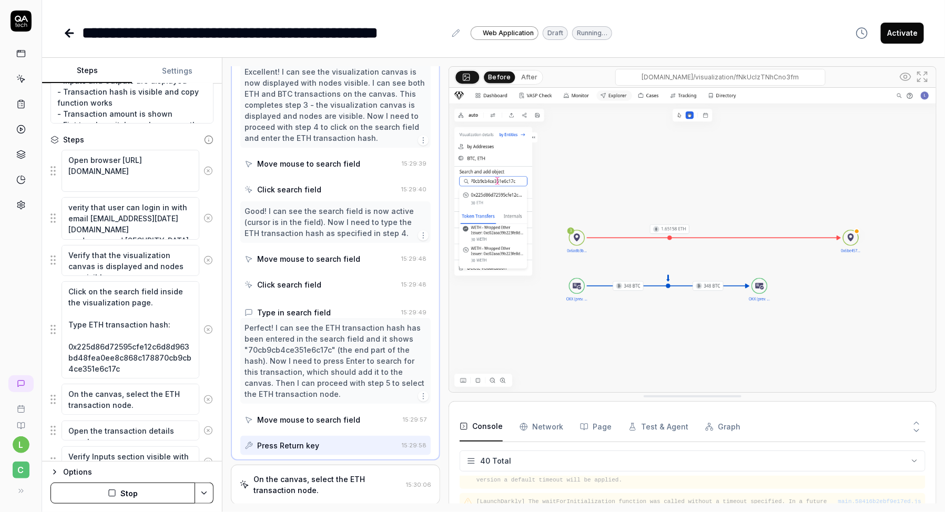
scroll to position [278, 0]
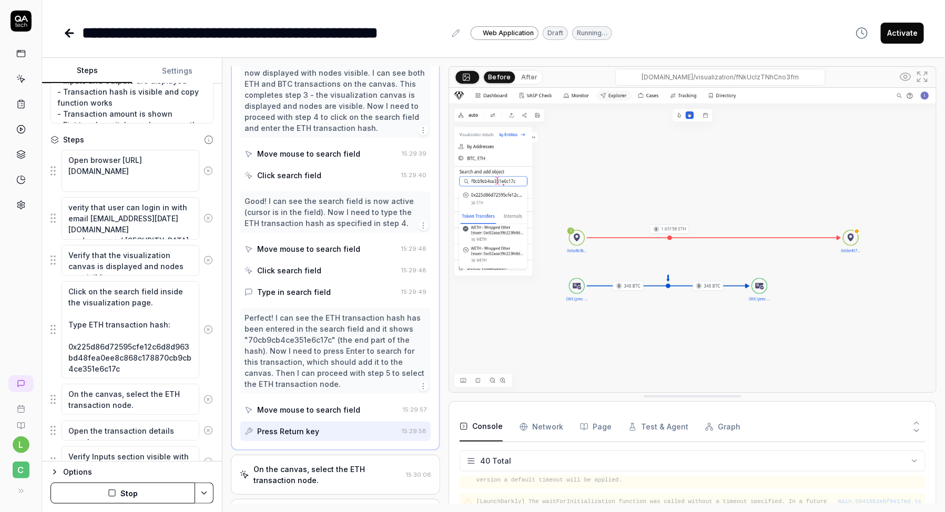
click at [330, 229] on div "Good! I can see the search field is now active (cursor is in the field). Now I …" at bounding box center [335, 212] width 182 height 33
click at [425, 230] on icon "button" at bounding box center [423, 225] width 8 height 8
click at [354, 229] on div "Good! I can see the search field is now active (cursor is in the field). Now I …" at bounding box center [335, 212] width 182 height 33
click at [346, 254] on div "Move mouse to search field" at bounding box center [308, 248] width 103 height 11
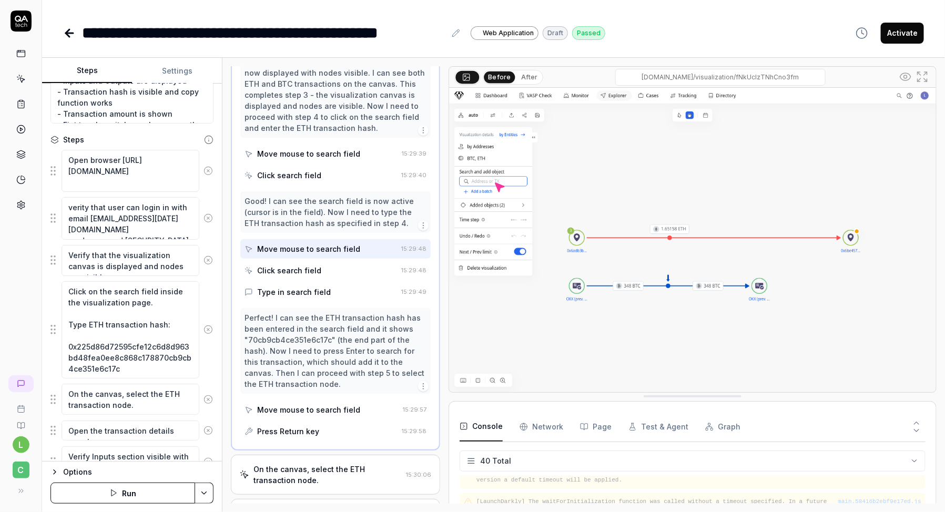
click at [344, 280] on div "Click search field" at bounding box center [320, 270] width 152 height 19
click at [343, 302] on div "Type in search field" at bounding box center [320, 291] width 152 height 19
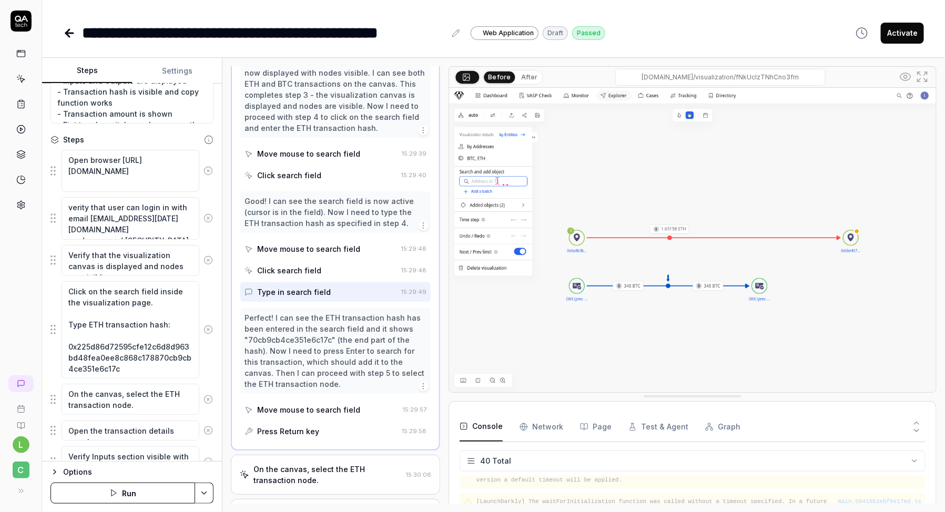
click at [337, 379] on div "Perfect! I can see the ETH transaction hash has been entered in the search fiel…" at bounding box center [335, 350] width 182 height 77
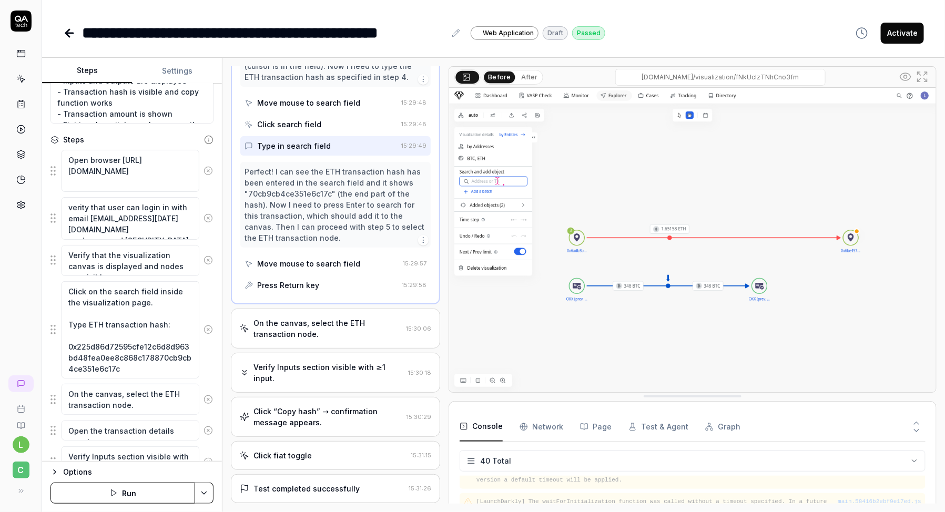
scroll to position [447, 0]
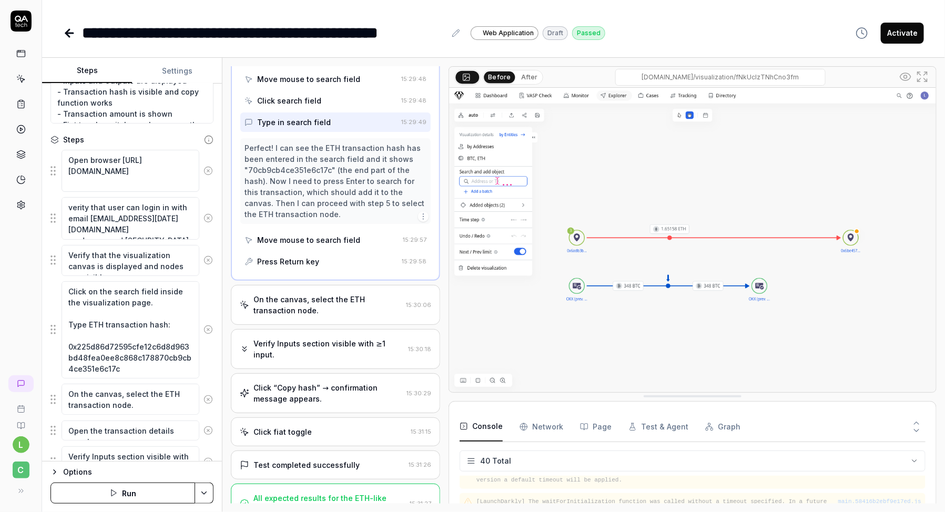
click at [330, 246] on div "Move mouse to search field" at bounding box center [308, 240] width 103 height 11
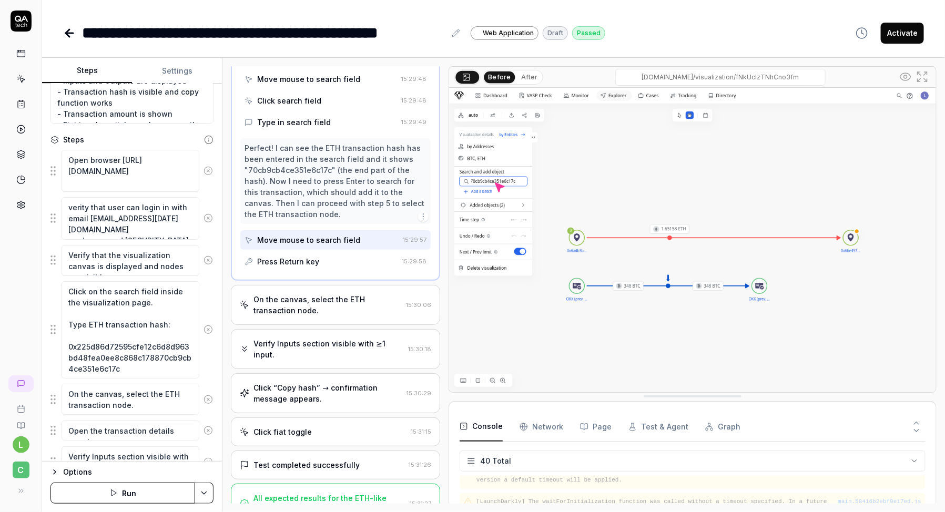
click at [328, 271] on div "Press Return key" at bounding box center [320, 261] width 153 height 19
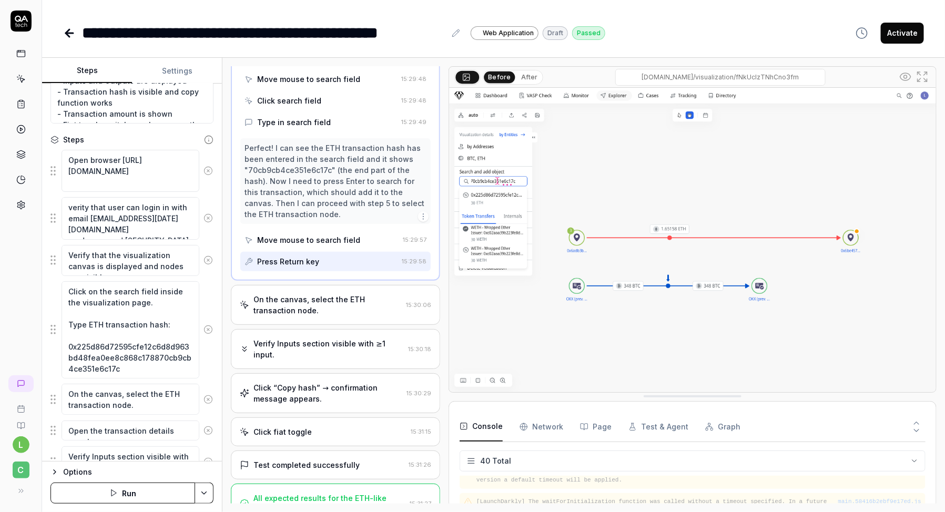
click at [317, 316] on div "On the canvas, select the ETH transaction node." at bounding box center [327, 305] width 148 height 22
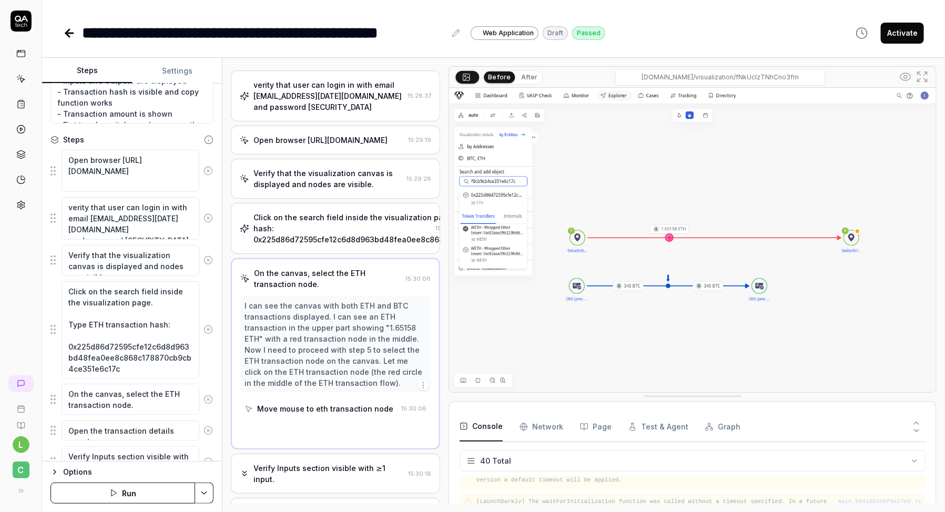
scroll to position [76, 0]
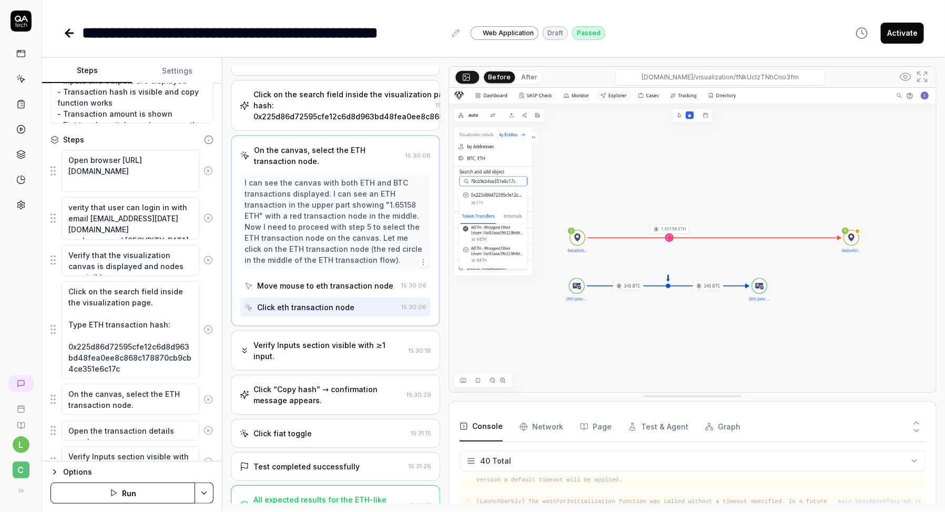
click at [313, 362] on div "Verify Inputs section visible with ≥1 input." at bounding box center [328, 351] width 150 height 22
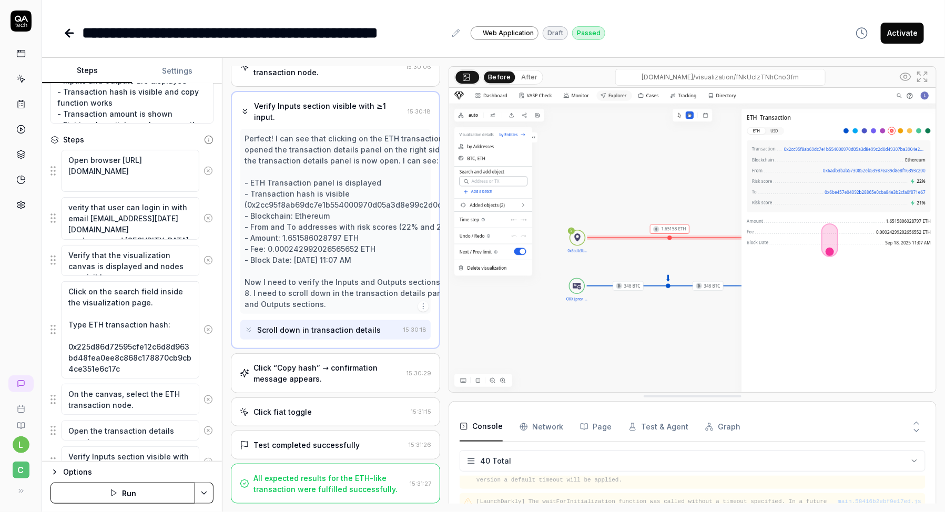
scroll to position [329, 0]
click at [318, 379] on div "Click “Copy hash” → confirmation message appears." at bounding box center [327, 373] width 149 height 22
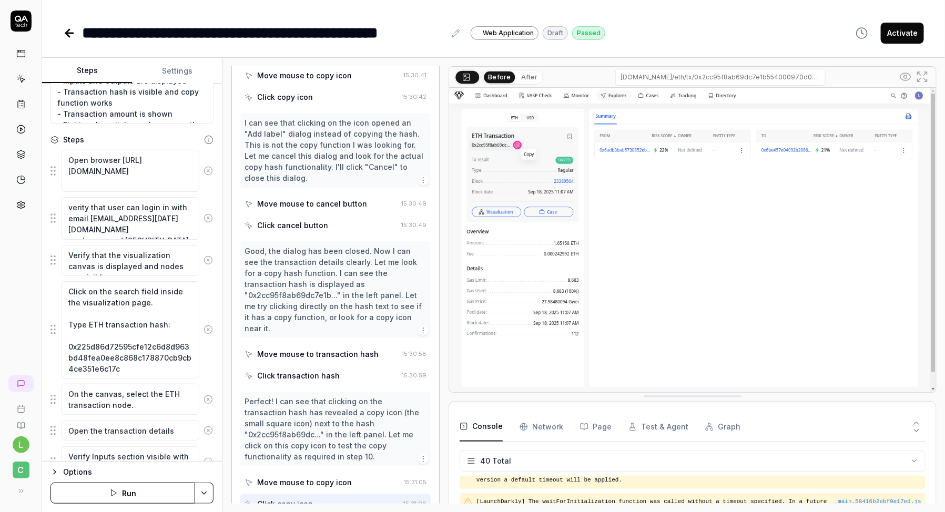
scroll to position [875, 0]
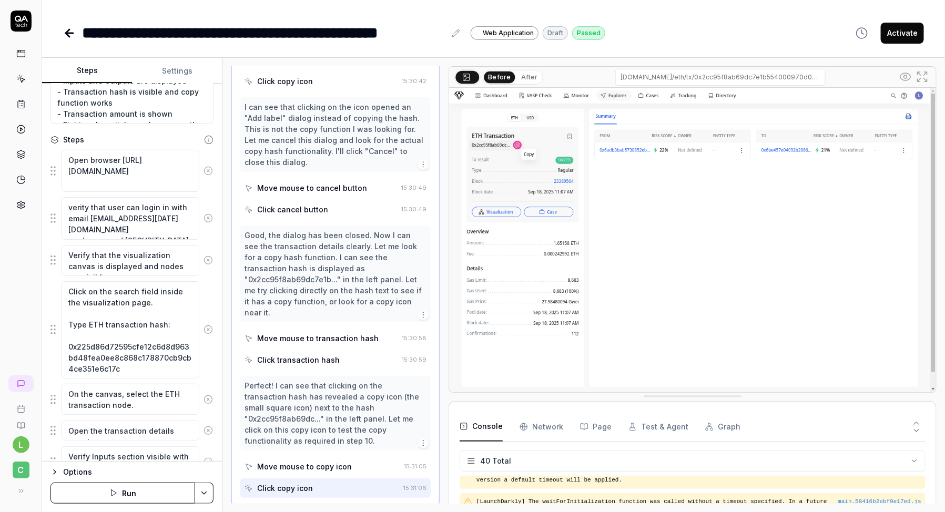
click at [327, 296] on div "Good, the dialog has been closed. Now I can see the transaction details clearly…" at bounding box center [335, 274] width 182 height 88
click at [320, 215] on div "Click cancel button" at bounding box center [292, 209] width 71 height 11
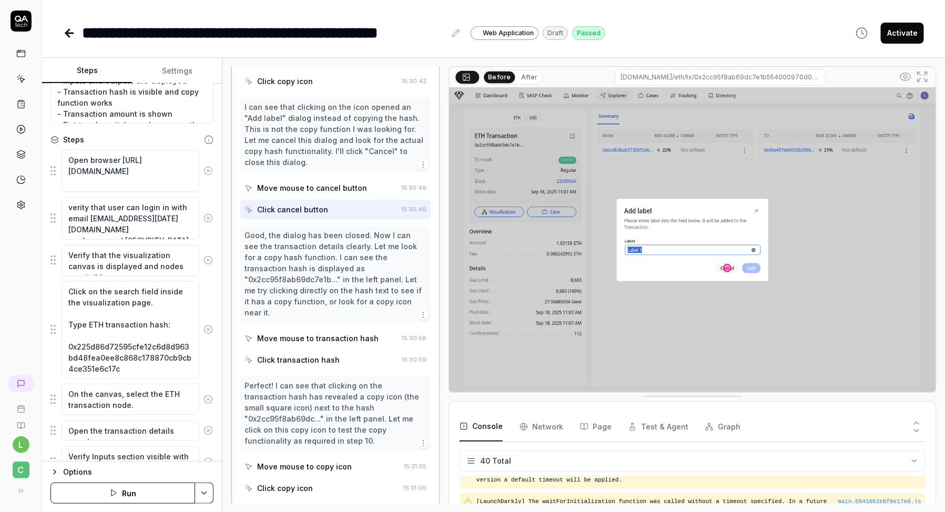
click at [328, 193] on div "Move mouse to cancel button" at bounding box center [312, 187] width 110 height 11
click at [334, 168] on div "I can see that clicking on the icon opened an "Add label" dialog instead of cop…" at bounding box center [335, 134] width 182 height 66
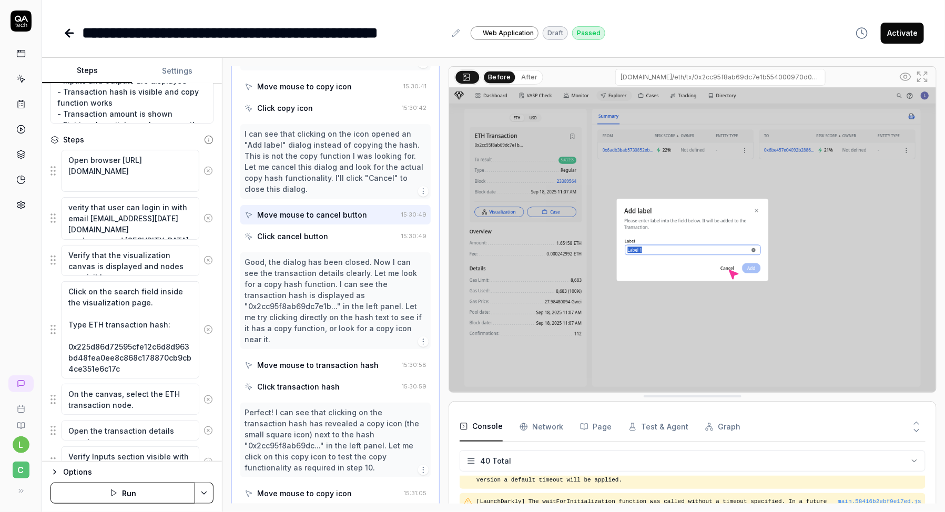
scroll to position [830, 0]
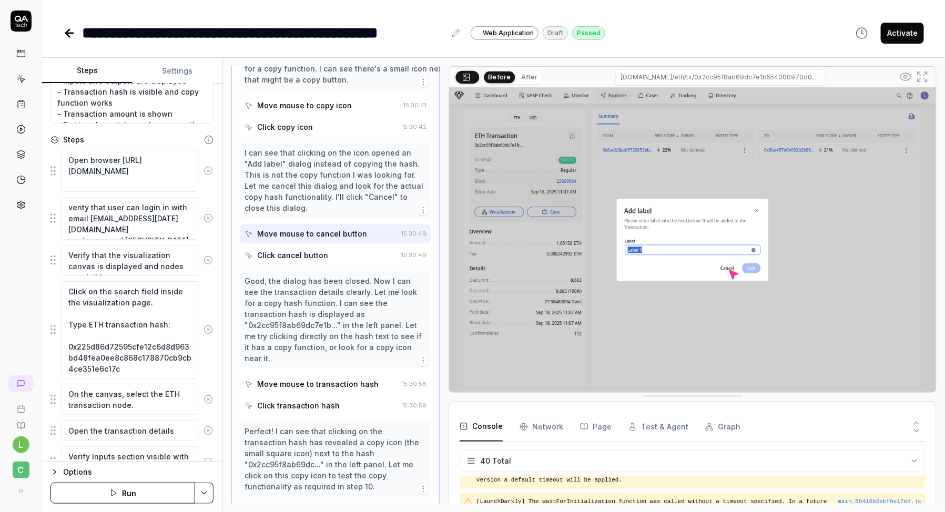
click at [327, 137] on div "Click copy icon" at bounding box center [320, 126] width 153 height 19
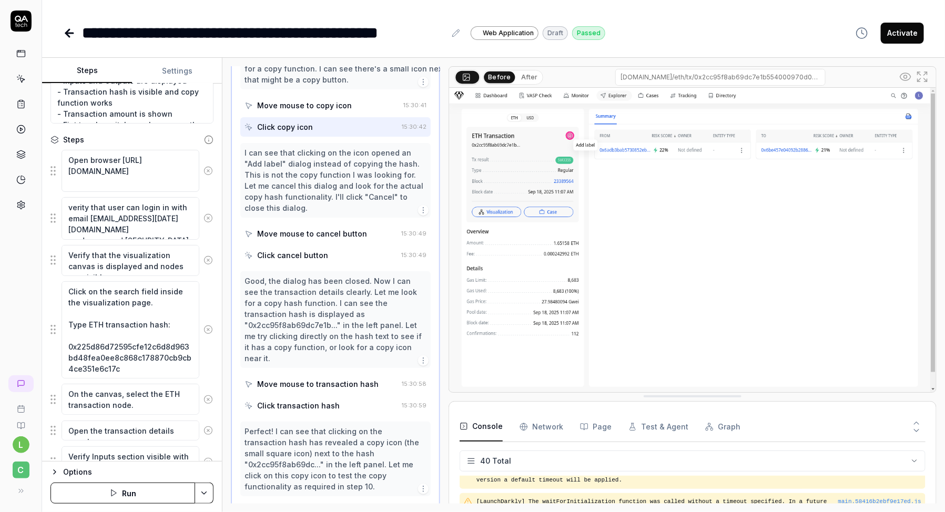
click at [331, 111] on div "Move mouse to copy icon" at bounding box center [304, 105] width 95 height 11
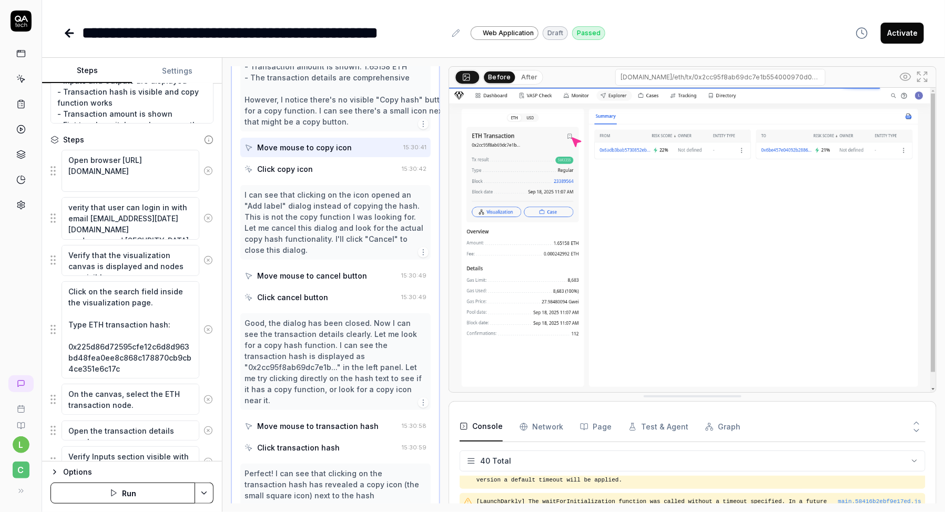
click at [331, 127] on div "Perfect! I can see that clicking on the transaction hash has opened a detailed …" at bounding box center [394, 50] width 300 height 155
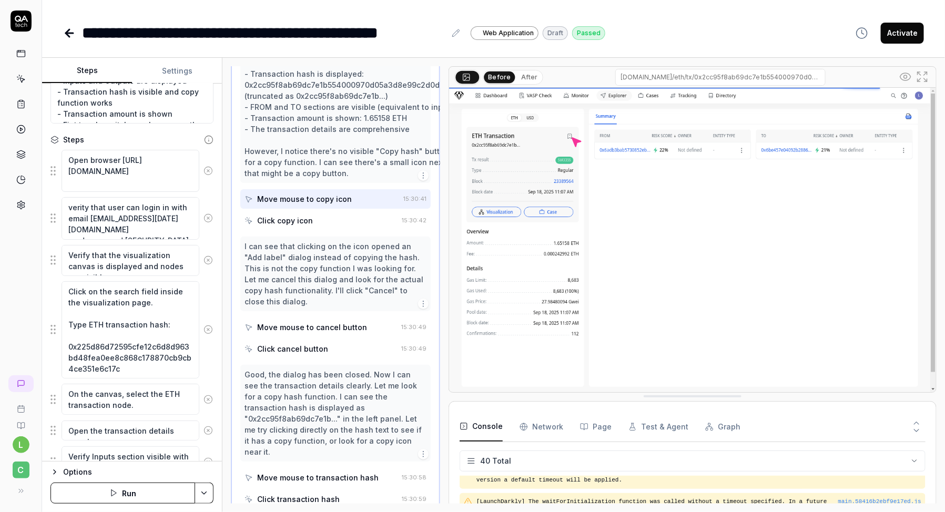
click at [333, 114] on div "Perfect! I can see that clicking on the transaction hash has opened a detailed …" at bounding box center [394, 101] width 300 height 155
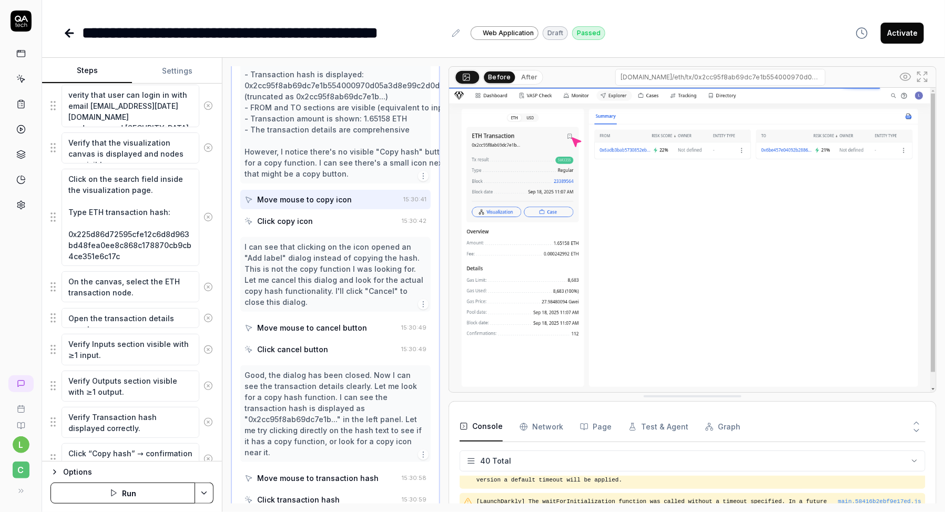
scroll to position [244, 0]
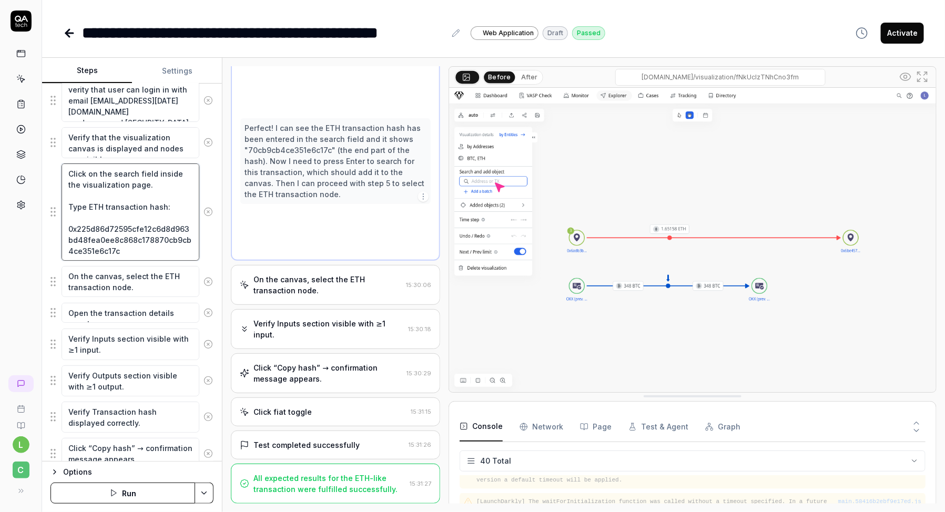
click at [156, 231] on textarea "Click on the search field inside the visualization page. Type ETH transaction h…" at bounding box center [131, 212] width 138 height 97
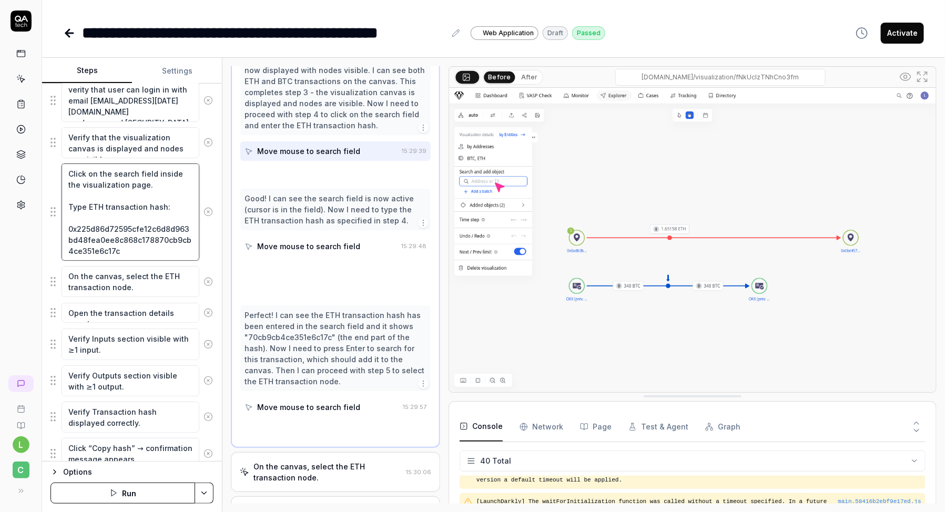
scroll to position [278, 0]
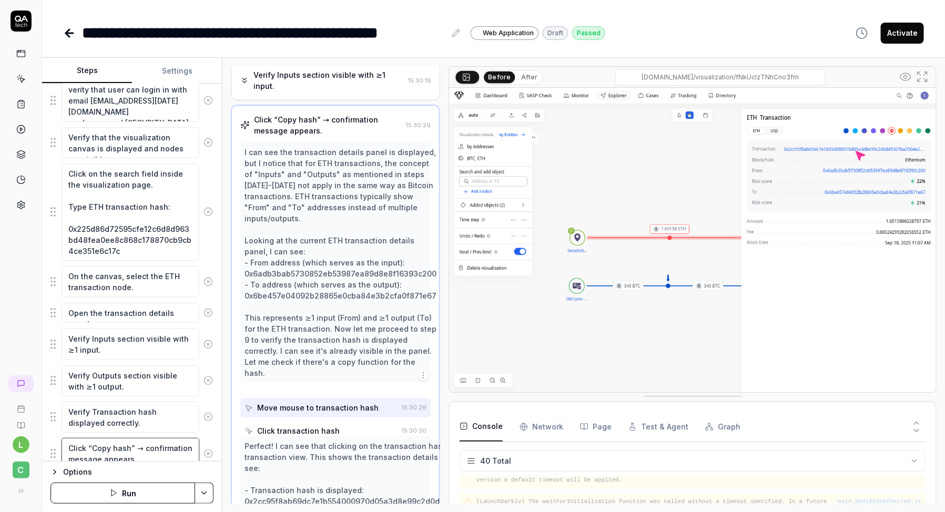
click at [133, 445] on textarea "Click “Copy hash” → confirmation message appears." at bounding box center [131, 453] width 138 height 31
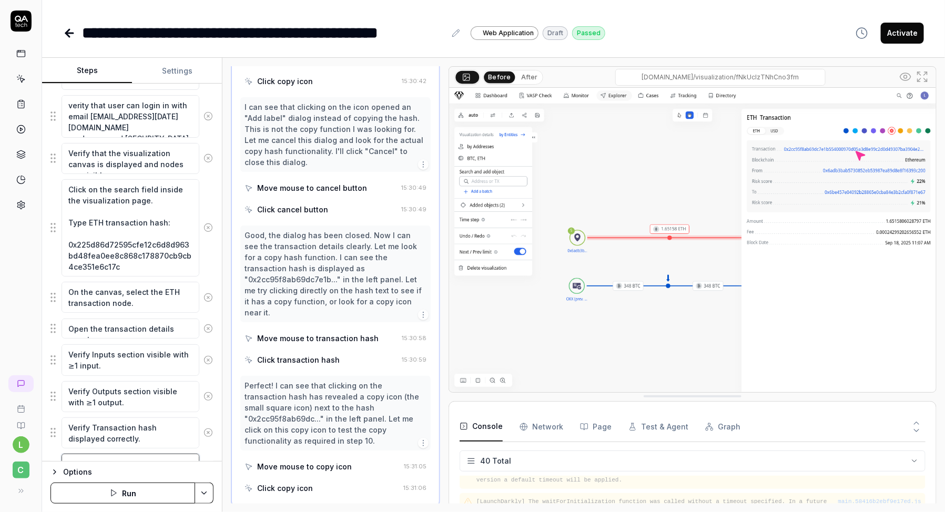
scroll to position [226, 0]
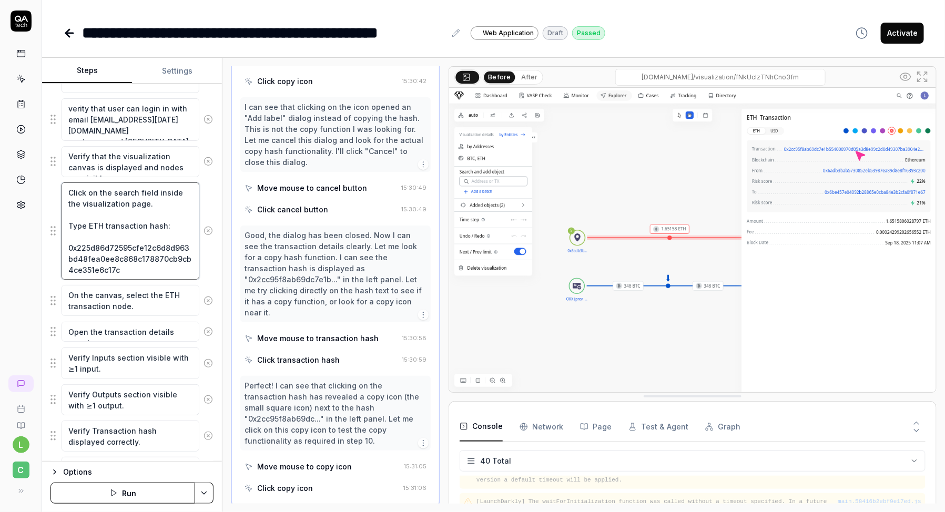
click at [123, 244] on textarea "Click on the search field inside the visualization page. Type ETH transaction h…" at bounding box center [131, 230] width 138 height 97
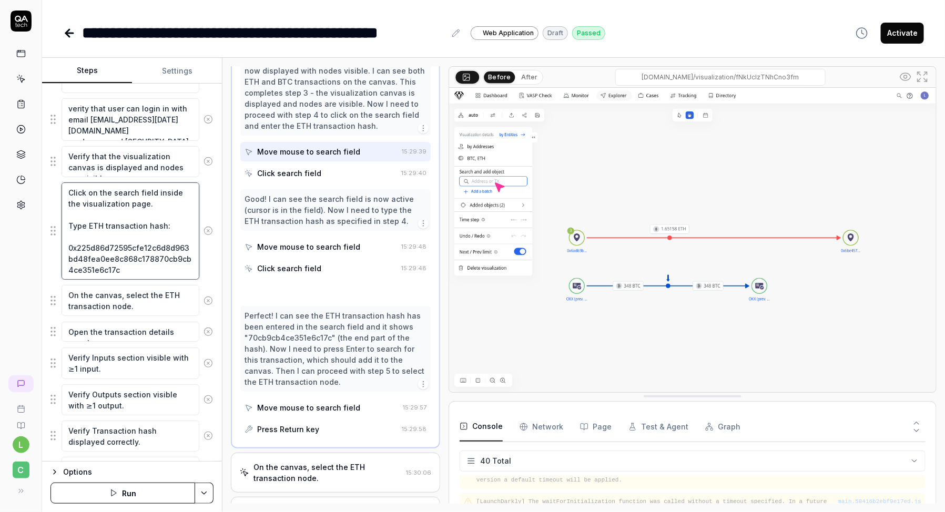
scroll to position [278, 0]
click at [117, 271] on textarea "Click on the search field inside the visualization page. Type ETH transaction h…" at bounding box center [131, 230] width 138 height 97
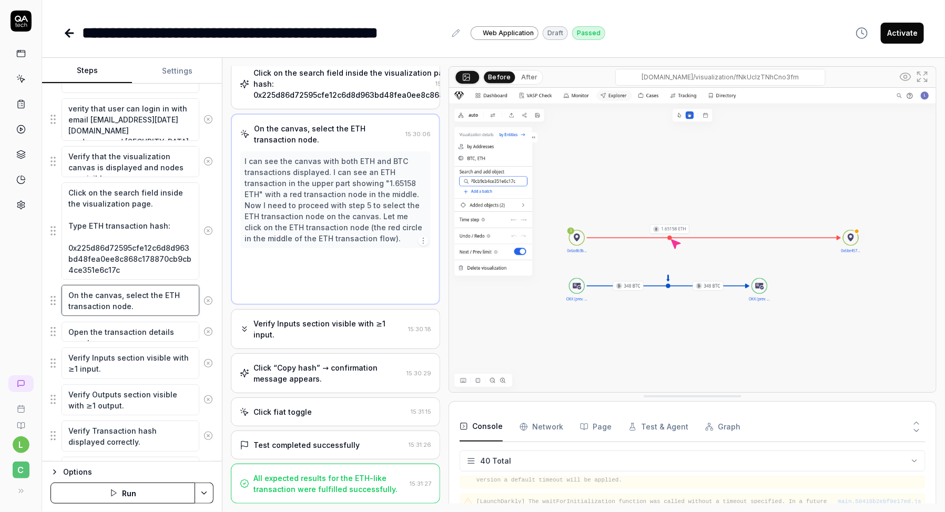
click at [133, 309] on textarea "On the canvas, select the ETH transaction node." at bounding box center [131, 300] width 138 height 31
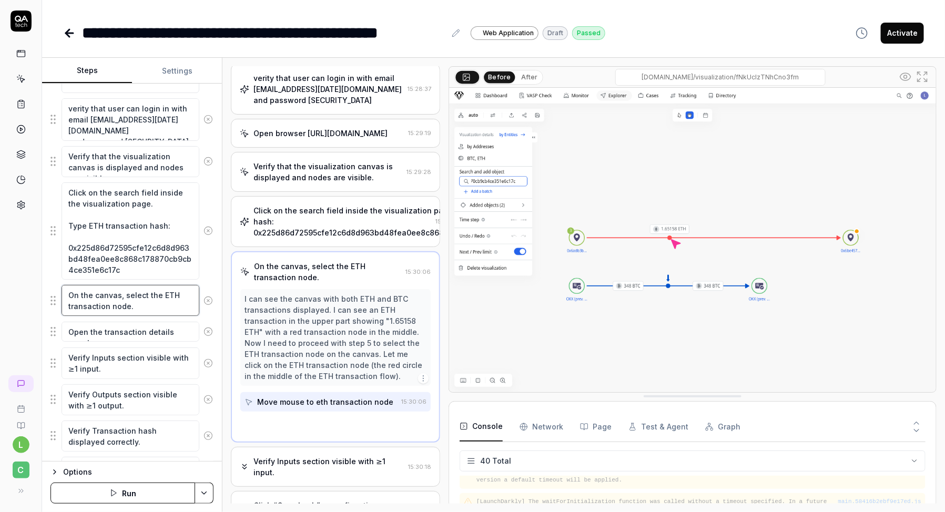
scroll to position [76, 0]
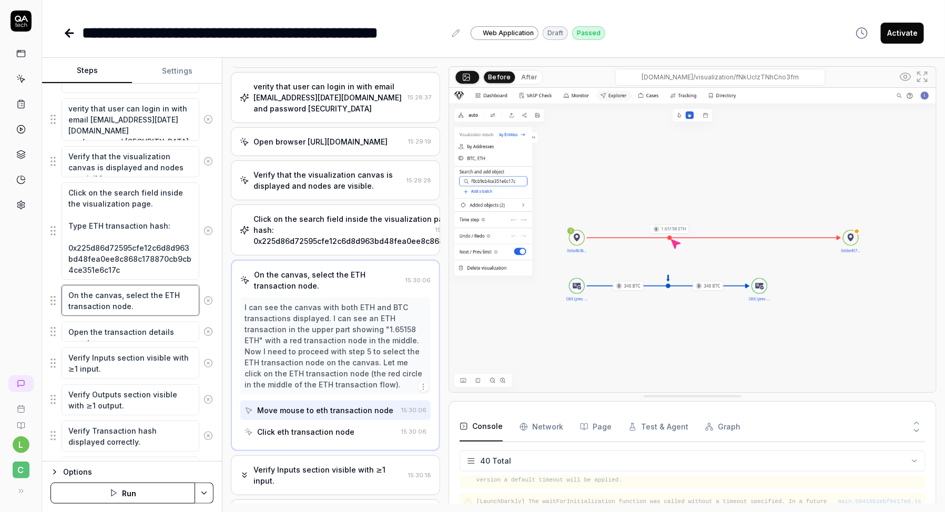
drag, startPoint x: 118, startPoint y: 296, endPoint x: 59, endPoint y: 286, distance: 59.7
click at [59, 286] on div "On the canvas, select the ETH transaction node." at bounding box center [131, 300] width 163 height 32
drag, startPoint x: 103, startPoint y: 307, endPoint x: 67, endPoint y: 307, distance: 35.8
click at [67, 307] on textarea "In the search results click on first, select the ETH transaction node." at bounding box center [131, 300] width 138 height 31
drag, startPoint x: 144, startPoint y: 302, endPoint x: 127, endPoint y: 302, distance: 16.8
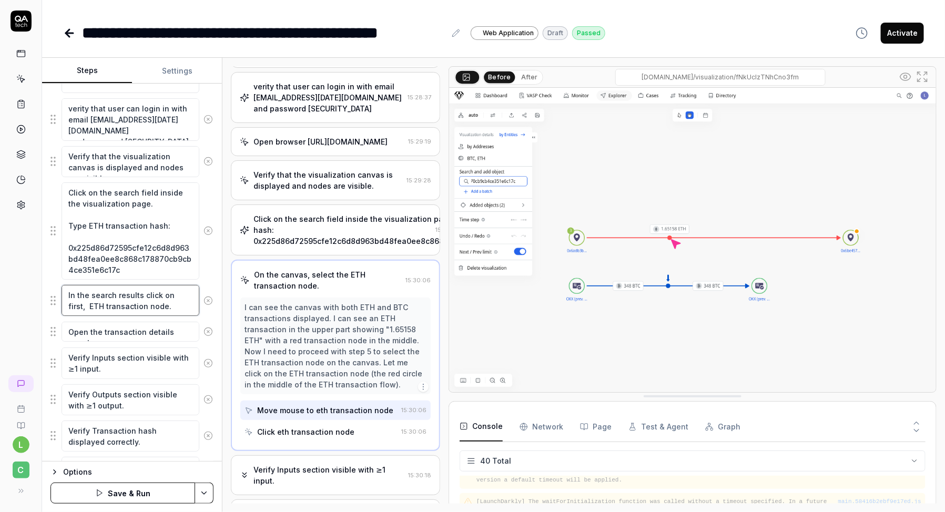
click at [127, 302] on textarea "In the search results click on first, ETH transaction node." at bounding box center [131, 300] width 138 height 31
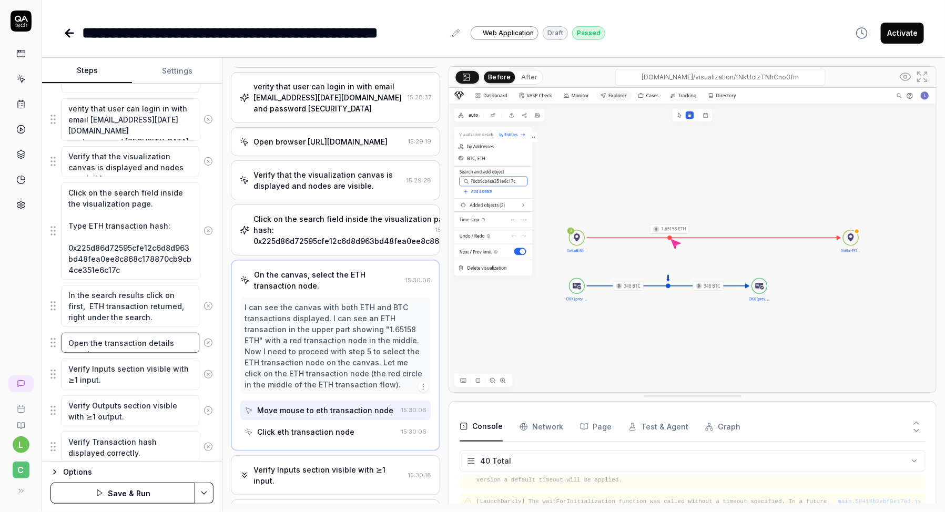
click at [140, 343] on textarea "Open the transaction details panel." at bounding box center [131, 343] width 138 height 20
click at [69, 335] on textarea "Open the transaction details panel." at bounding box center [131, 343] width 138 height 20
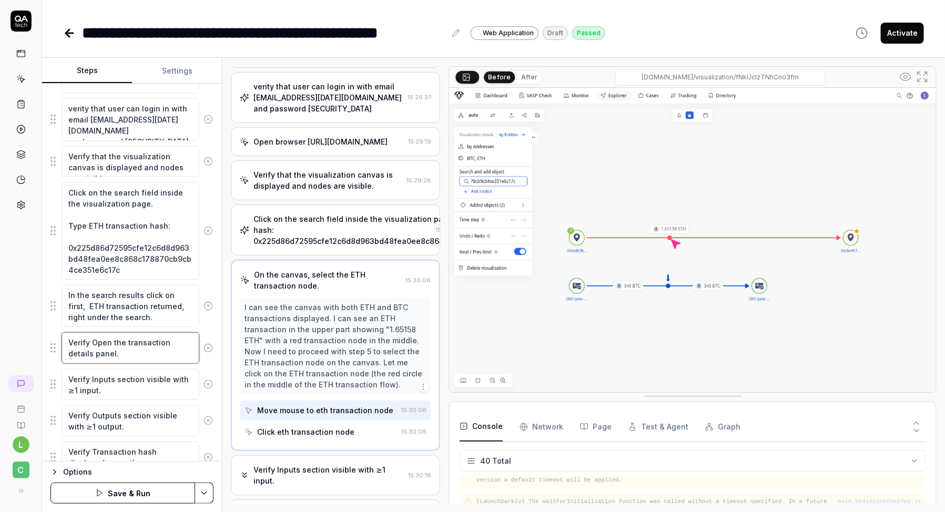
click at [99, 341] on textarea "Verify Open the transaction details panel." at bounding box center [131, 347] width 138 height 31
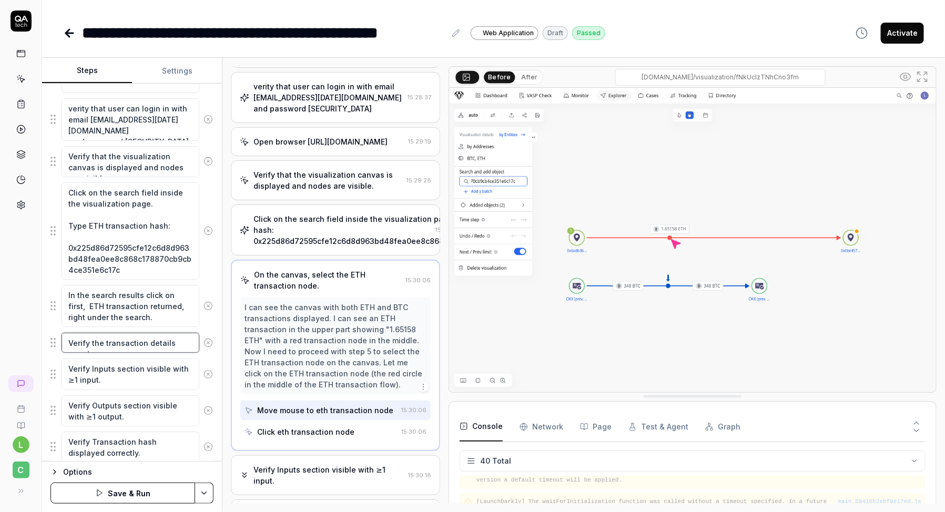
click at [191, 341] on textarea "Verify the transaction details panel." at bounding box center [131, 343] width 138 height 20
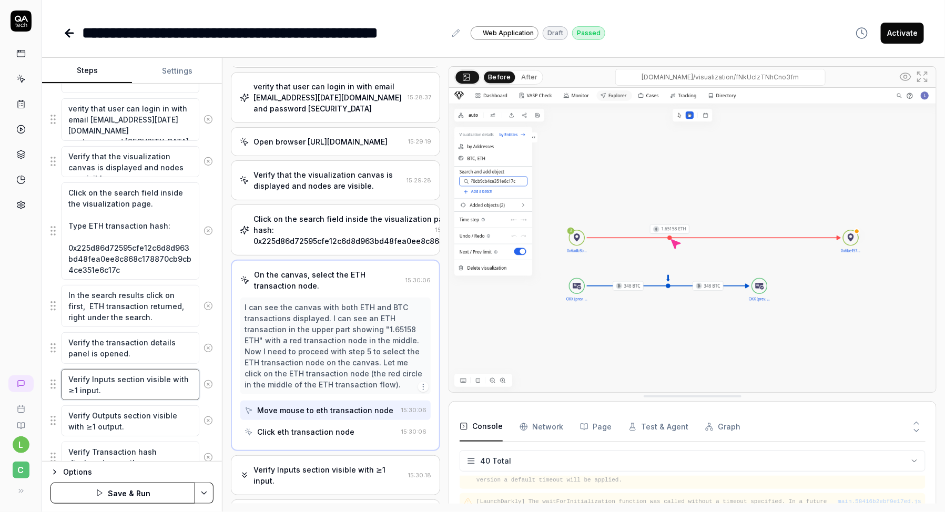
click at [154, 392] on textarea "Verify Inputs section visible with ≥1 input." at bounding box center [131, 384] width 138 height 31
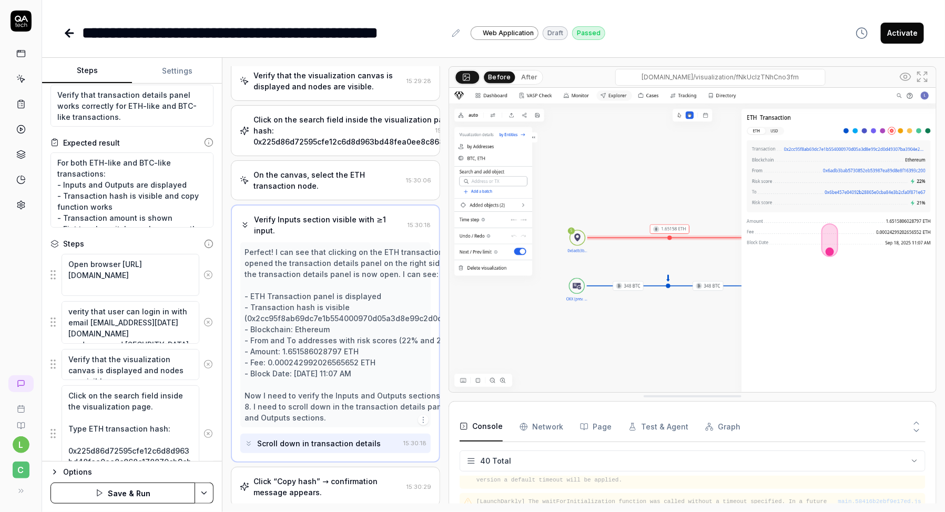
scroll to position [0, 0]
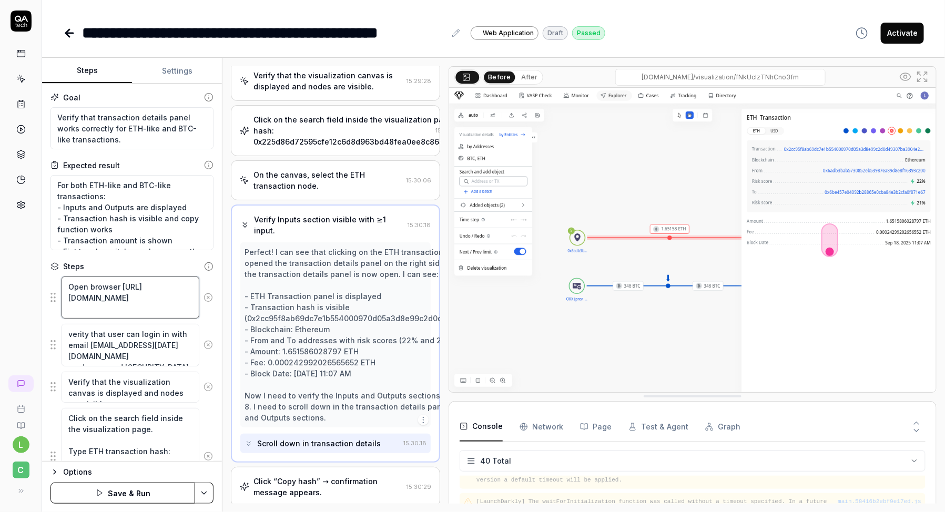
click at [128, 301] on textarea "Open browser https://dev.cbdev.site/visualization/fNkUcIzTNhCno3fm" at bounding box center [131, 298] width 138 height 42
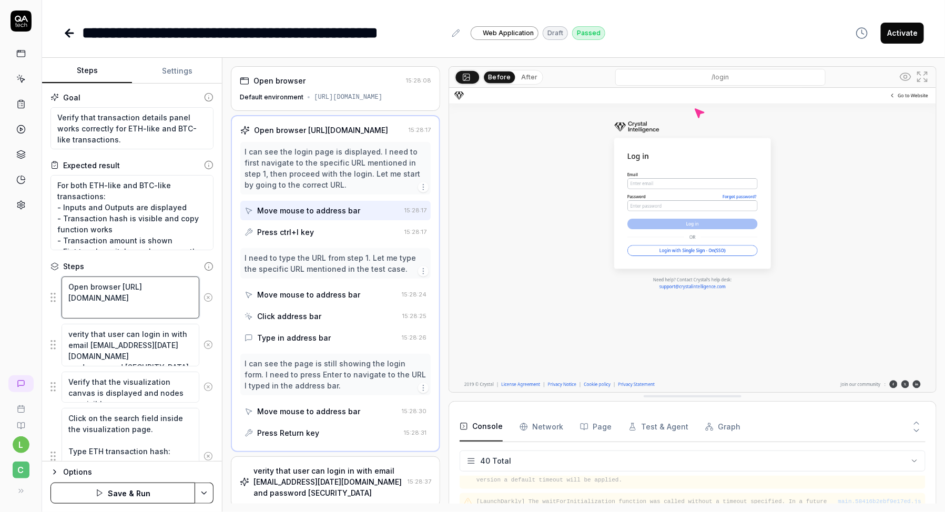
drag, startPoint x: 156, startPoint y: 306, endPoint x: 148, endPoint y: 299, distance: 10.0
click at [148, 299] on textarea "Open browser https://dev.cbdev.site/visualization/fNkUcIzTNhCno3fm" at bounding box center [131, 298] width 138 height 42
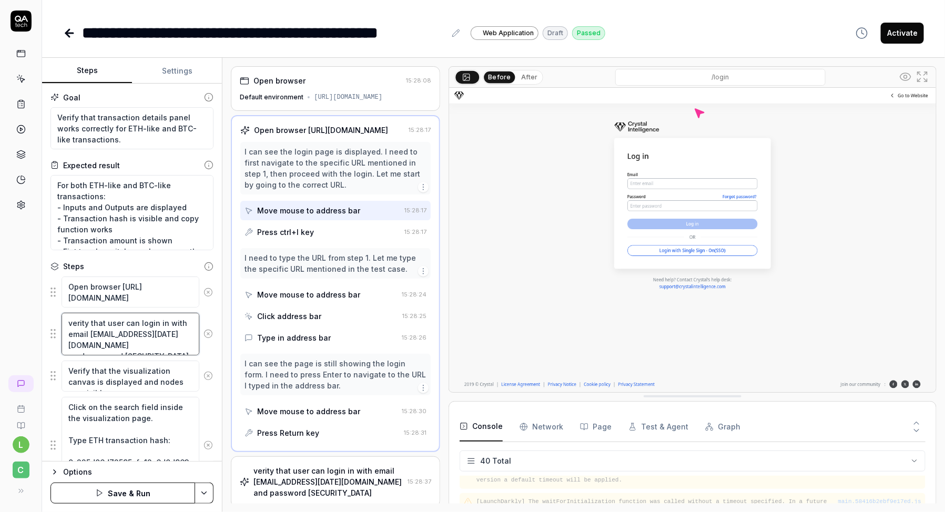
click at [148, 326] on textarea "verity that user can login in with email [EMAIL_ADDRESS][DATE][DOMAIN_NAME] and…" at bounding box center [131, 334] width 138 height 42
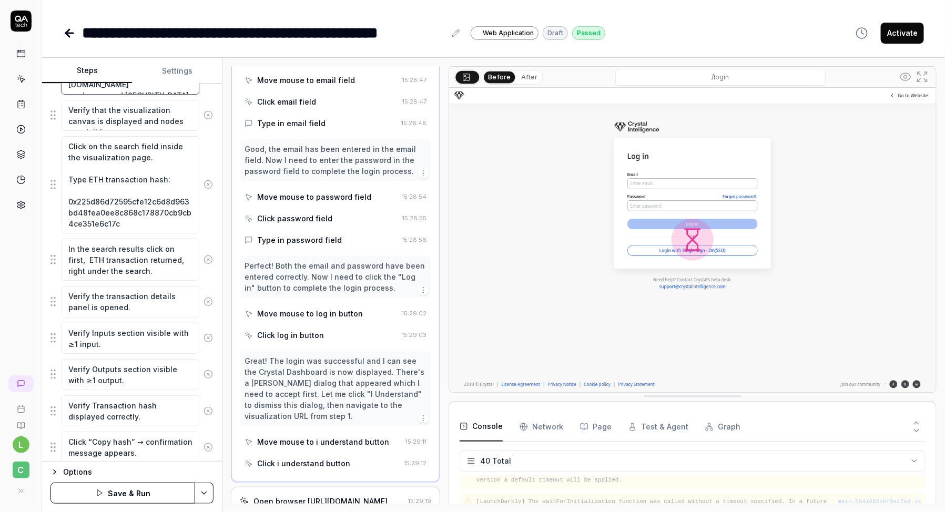
scroll to position [389, 0]
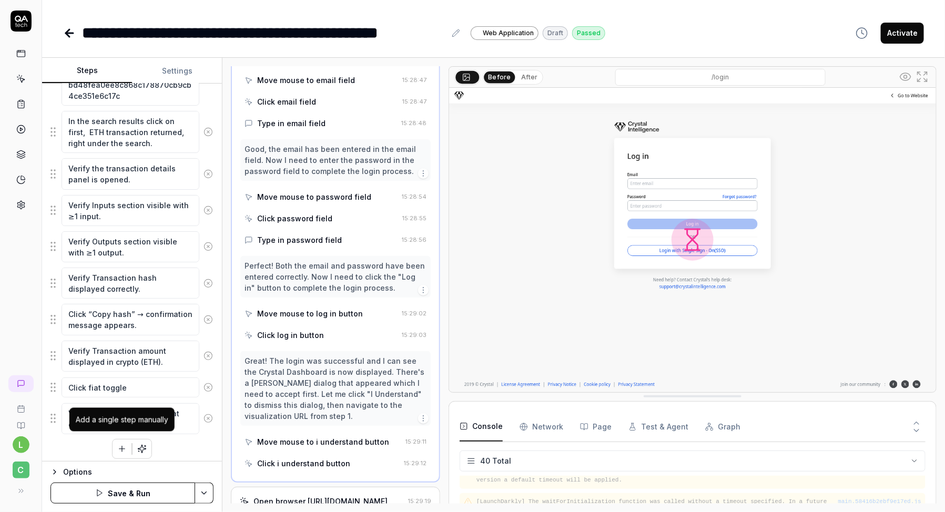
click at [124, 448] on button "button" at bounding box center [122, 449] width 19 height 19
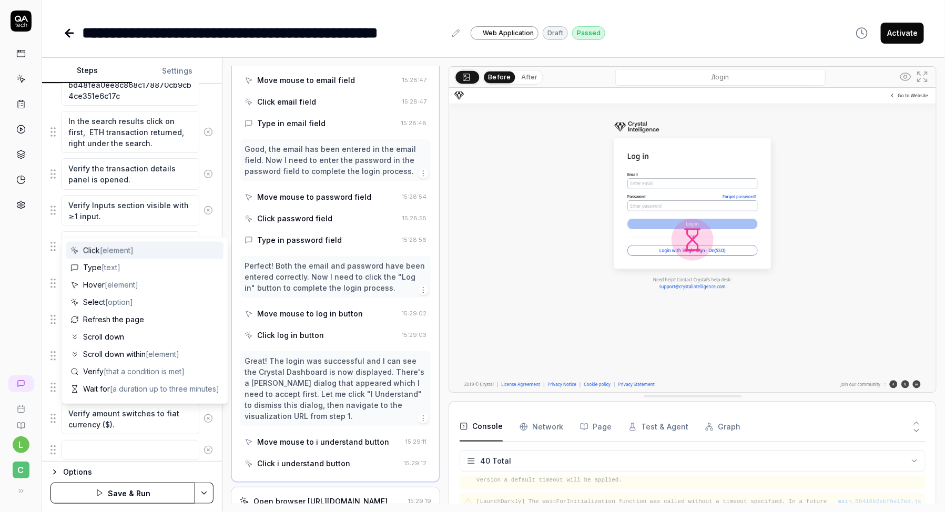
scroll to position [414, 0]
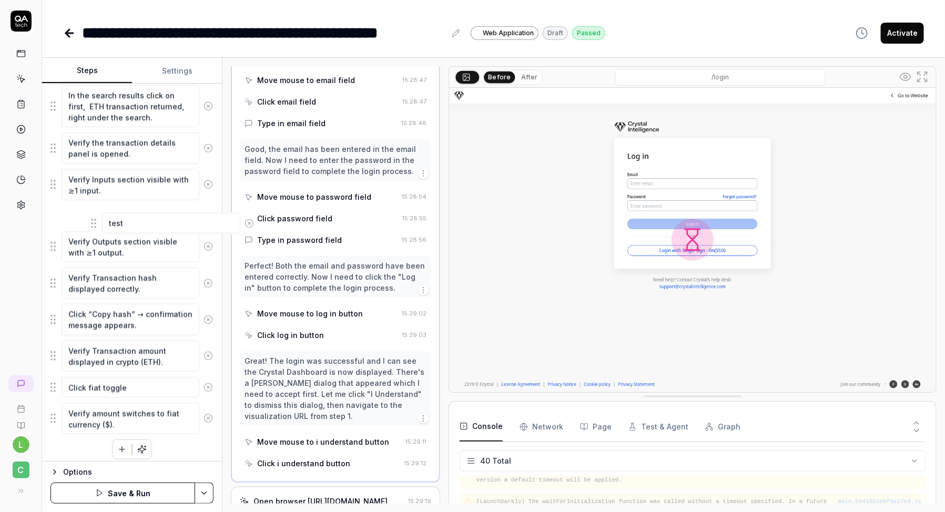
drag, startPoint x: 55, startPoint y: 421, endPoint x: 94, endPoint y: 223, distance: 201.0
click at [94, 225] on fieldset "Open browser https://dev.cbdev.site/login verity that user can login in with em…" at bounding box center [131, 149] width 163 height 574
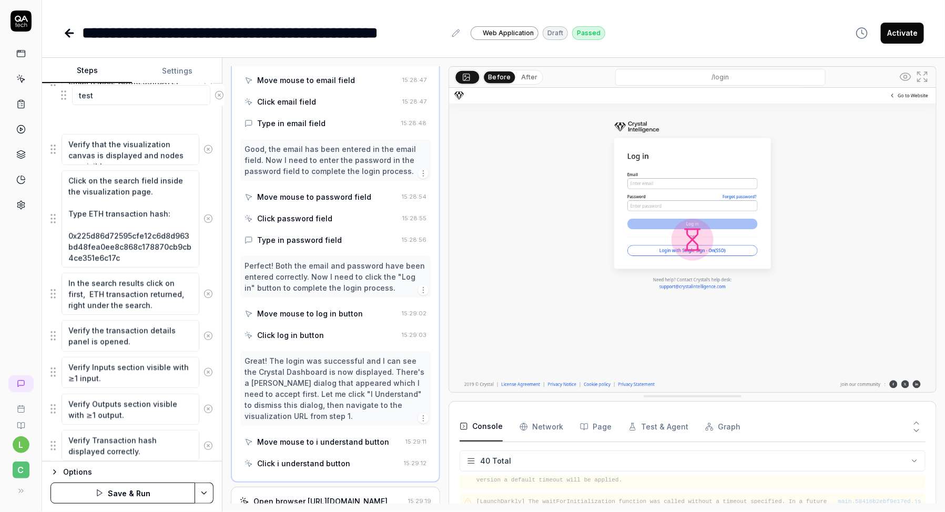
drag, startPoint x: 54, startPoint y: 212, endPoint x: 64, endPoint y: 94, distance: 118.2
click at [64, 94] on fieldset "Open browser https://dev.cbdev.site/login verity that user can login in with em…" at bounding box center [131, 311] width 163 height 574
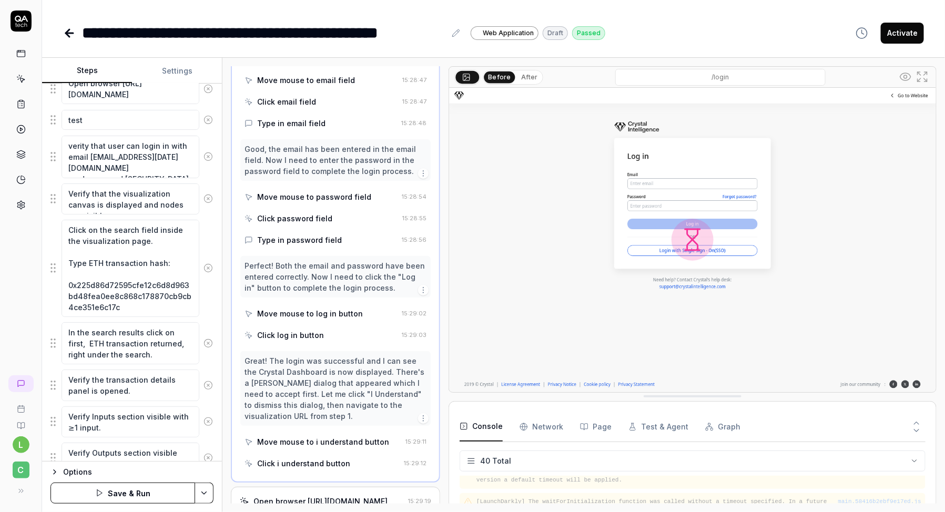
scroll to position [145, 0]
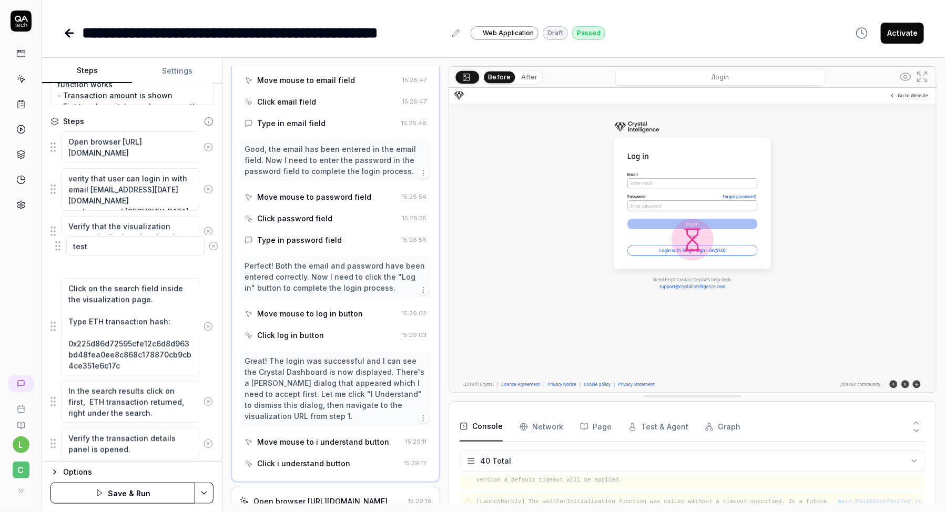
drag, startPoint x: 54, startPoint y: 179, endPoint x: 59, endPoint y: 249, distance: 69.6
drag, startPoint x: 53, startPoint y: 264, endPoint x: 50, endPoint y: 230, distance: 34.2
click at [50, 230] on fieldset "Open browser https://dev.cbdev.site/login verity that user can login in with em…" at bounding box center [131, 418] width 163 height 574
click at [89, 228] on textarea "test" at bounding box center [131, 226] width 138 height 20
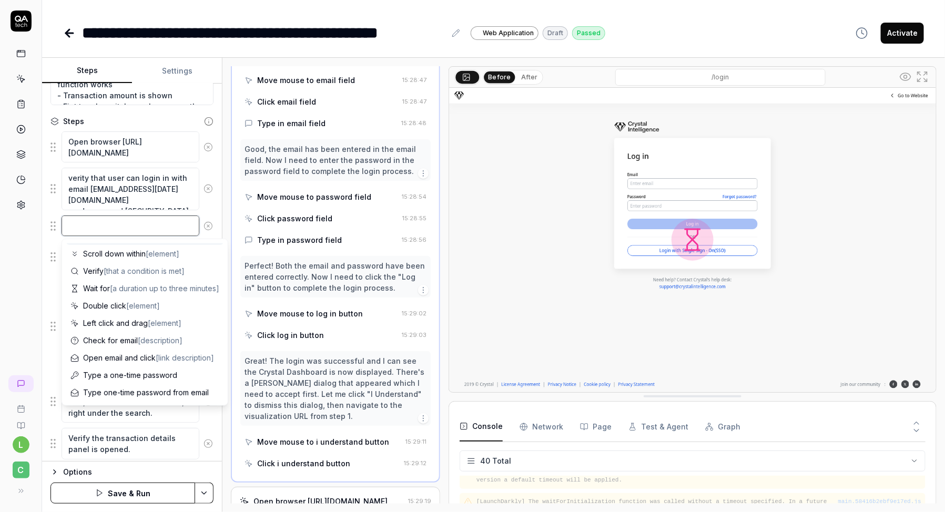
scroll to position [0, 0]
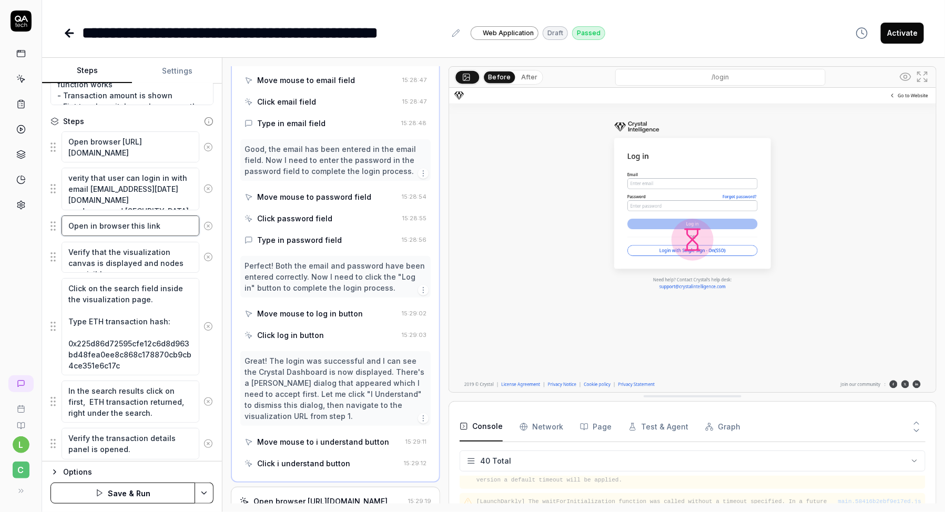
paste textarea "https://dev.cbdev.site/visualization/fNkUcIzTNhCno3fm"
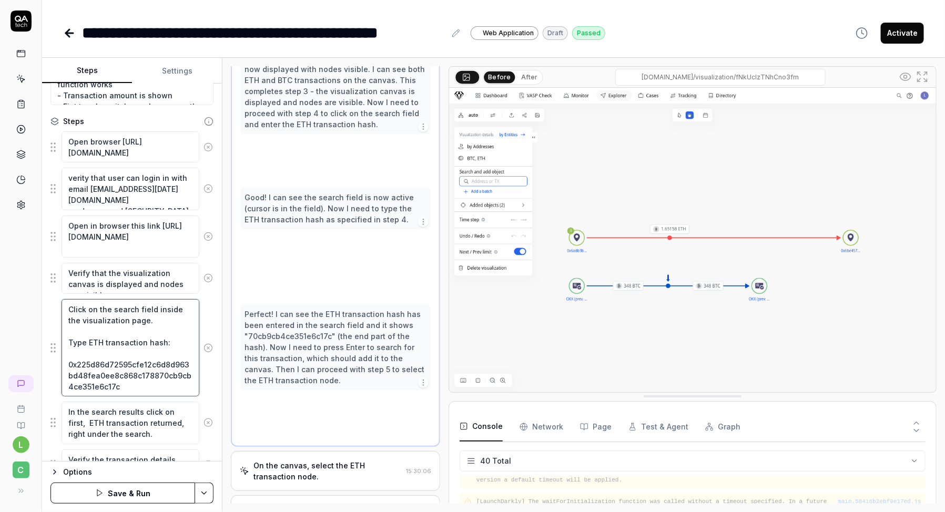
click at [144, 317] on textarea "Click on the search field inside the visualization page. Type ETH transaction h…" at bounding box center [131, 347] width 138 height 97
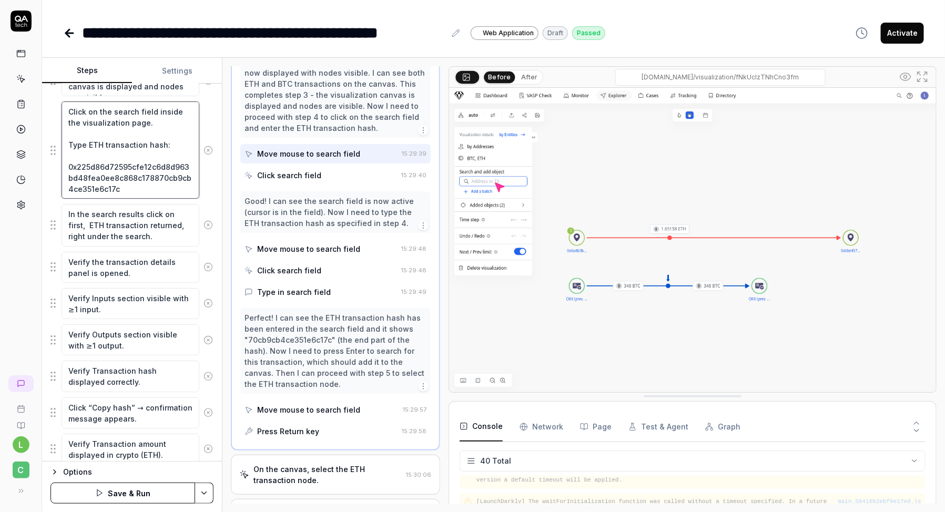
scroll to position [344, 0]
click at [54, 148] on fieldset "Open browser https://dev.cbdev.site/login verity that user can login in with em…" at bounding box center [131, 229] width 163 height 595
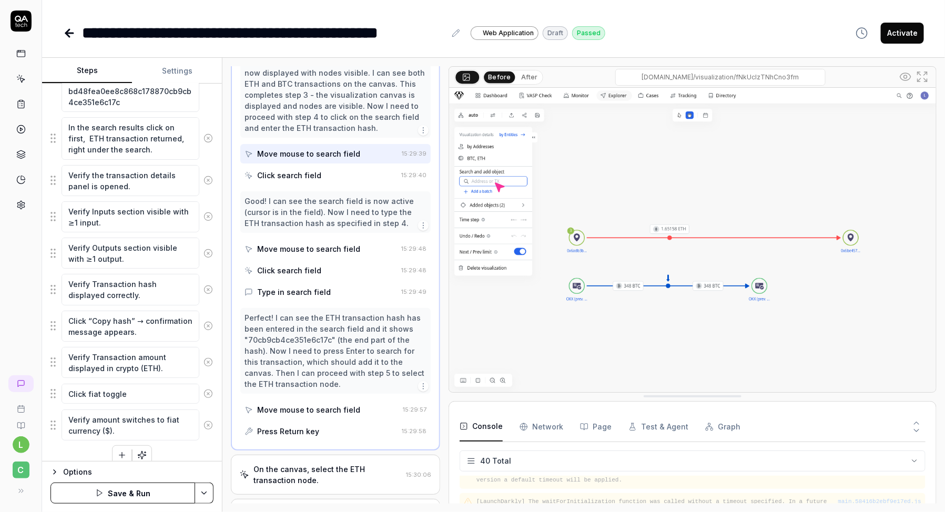
scroll to position [435, 0]
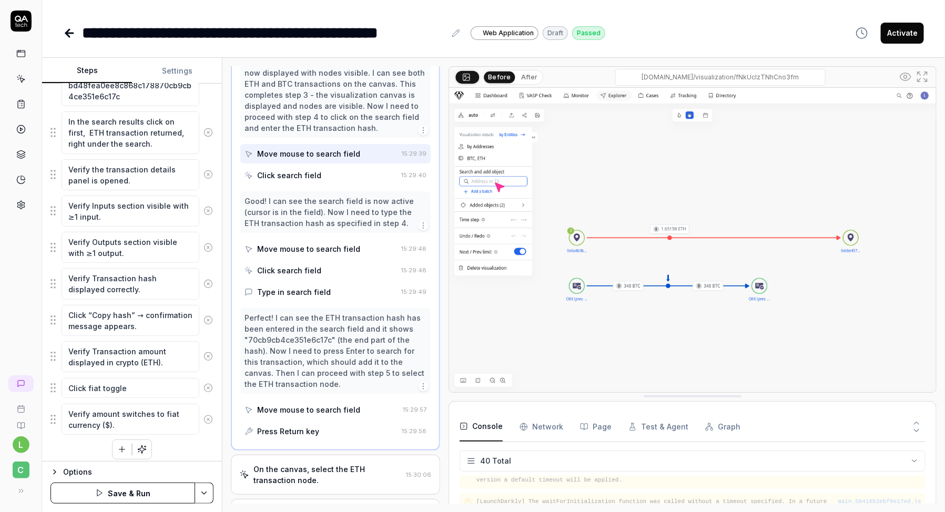
click at [99, 452] on div "Open browser https://dev.cbdev.site/login verity that user can login in with em…" at bounding box center [131, 150] width 163 height 619
click at [127, 500] on button "Save & Run" at bounding box center [122, 493] width 145 height 21
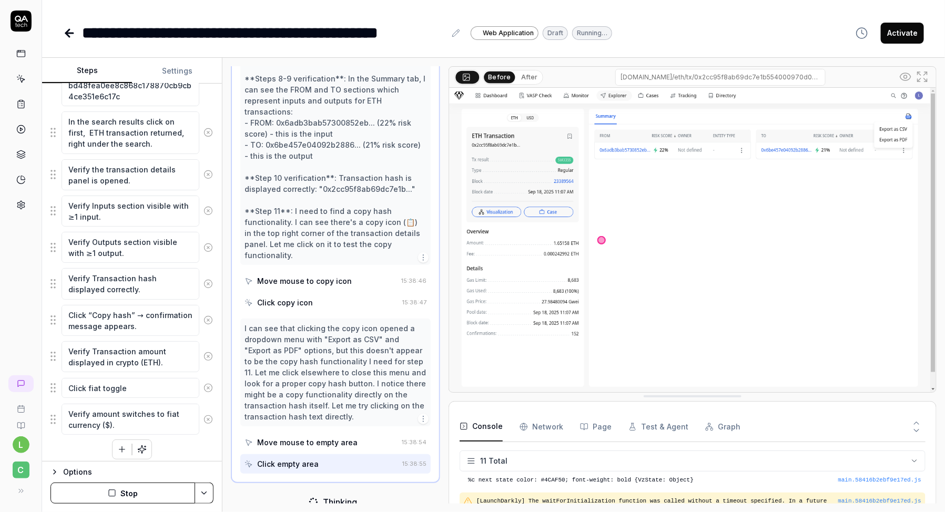
scroll to position [609, 0]
click at [127, 493] on button "Stop" at bounding box center [122, 493] width 145 height 21
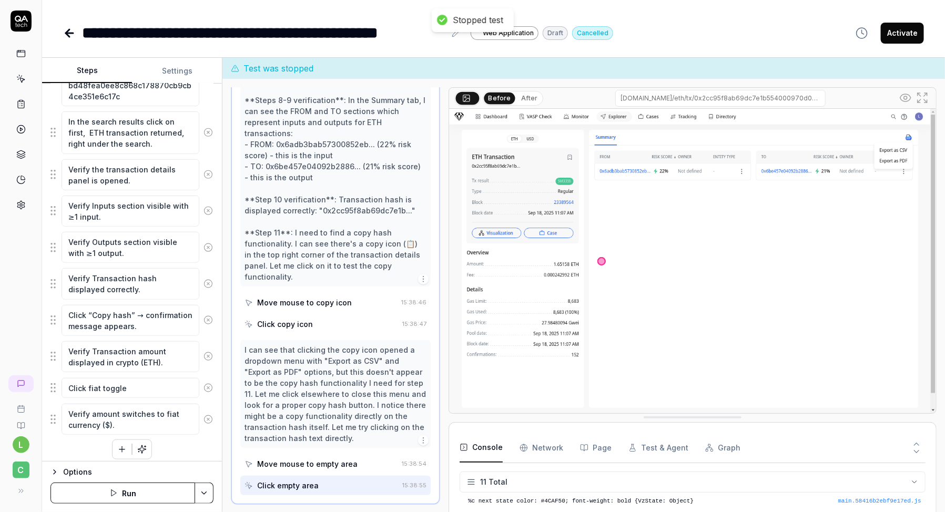
scroll to position [610, 0]
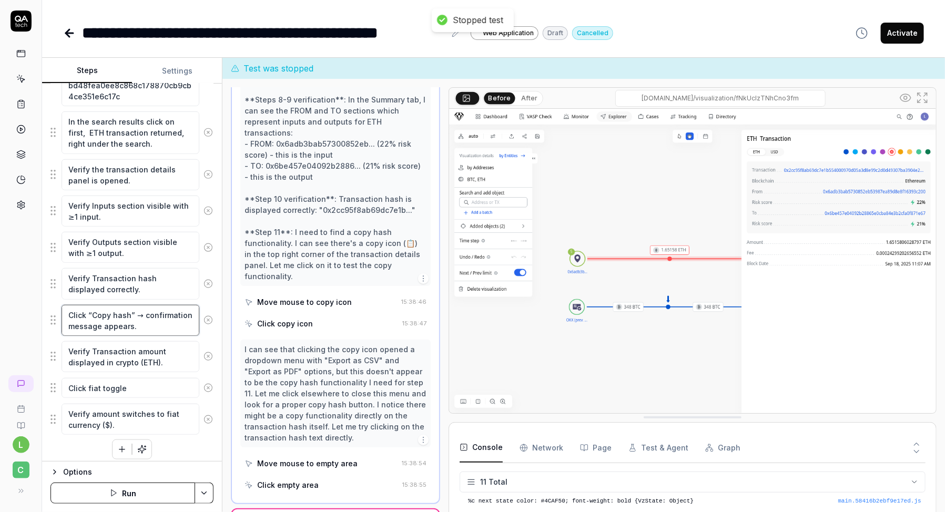
click at [173, 322] on textarea "Click “Copy hash” → confirmation message appears." at bounding box center [131, 320] width 138 height 31
click at [134, 310] on textarea "Click “Copy hash” → confirmation message appears." at bounding box center [131, 320] width 138 height 31
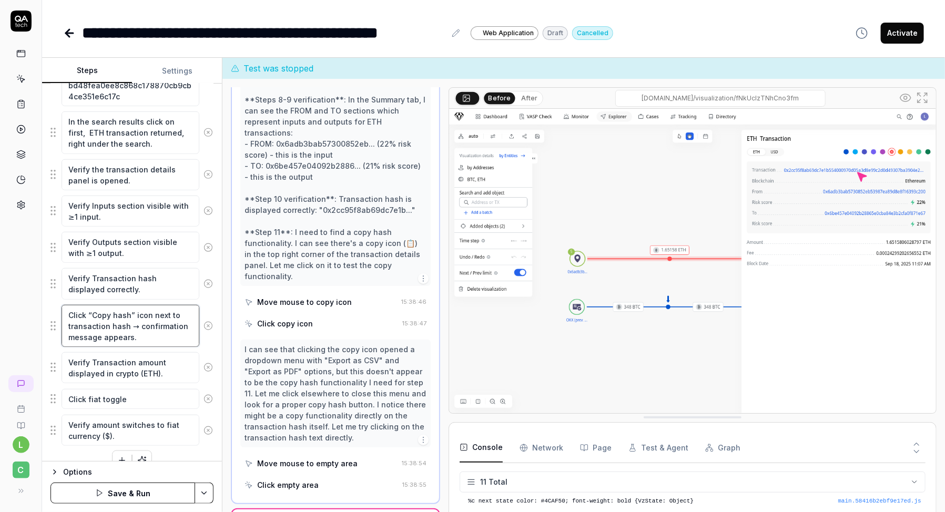
drag, startPoint x: 138, startPoint y: 337, endPoint x: 130, endPoint y: 323, distance: 15.8
click at [130, 323] on textarea "Click “Copy hash” icon next to transaction hash → confirmation message appears." at bounding box center [131, 326] width 138 height 42
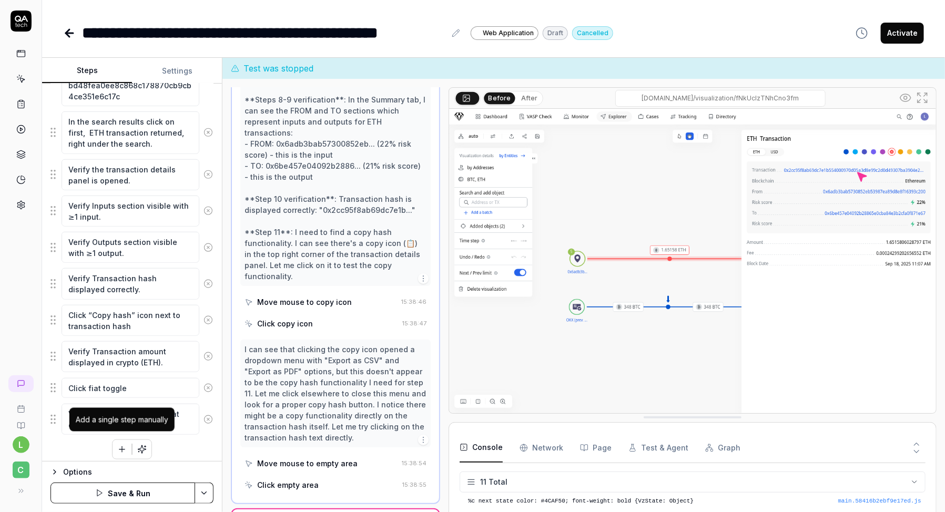
click at [117, 452] on button "button" at bounding box center [122, 449] width 19 height 19
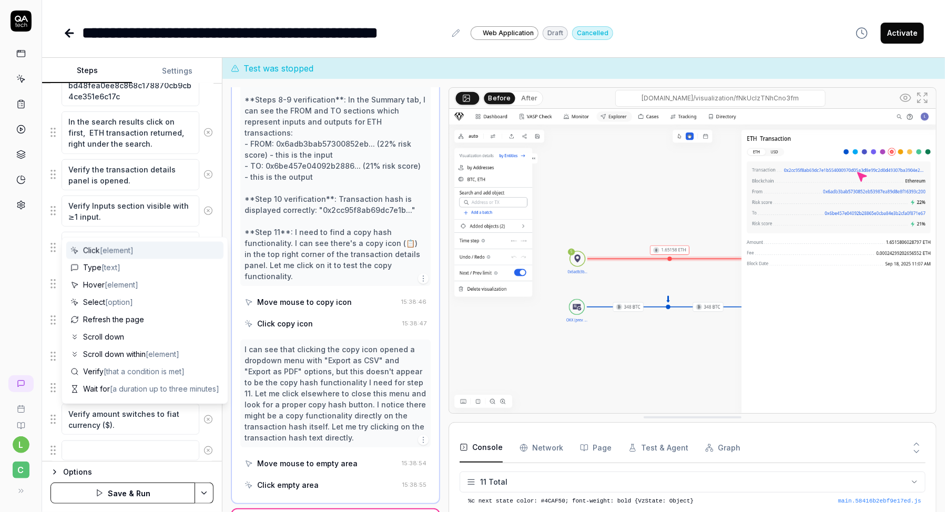
scroll to position [462, 0]
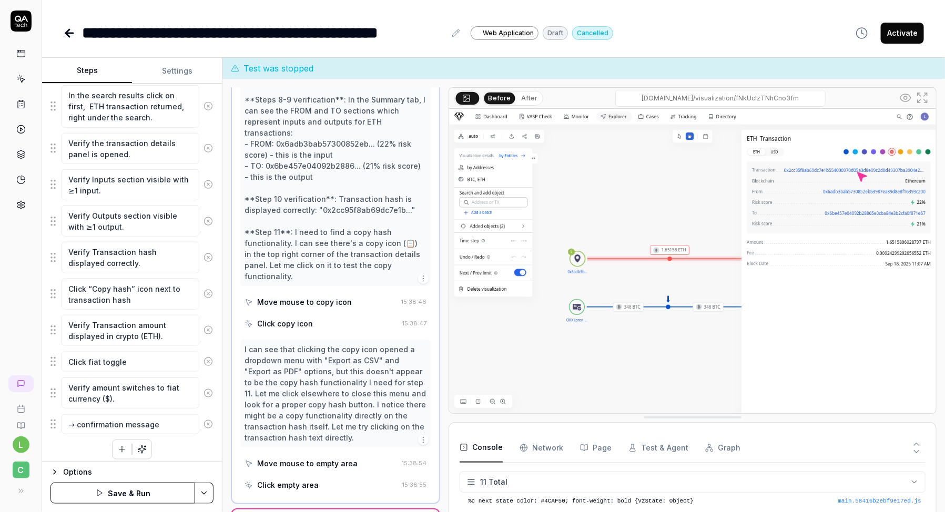
click at [75, 424] on textarea "→ confirmation message appears." at bounding box center [131, 424] width 138 height 20
click at [51, 420] on fieldset "Open browser https://dev.cbdev.site/login verity that user can login in with em…" at bounding box center [131, 124] width 163 height 621
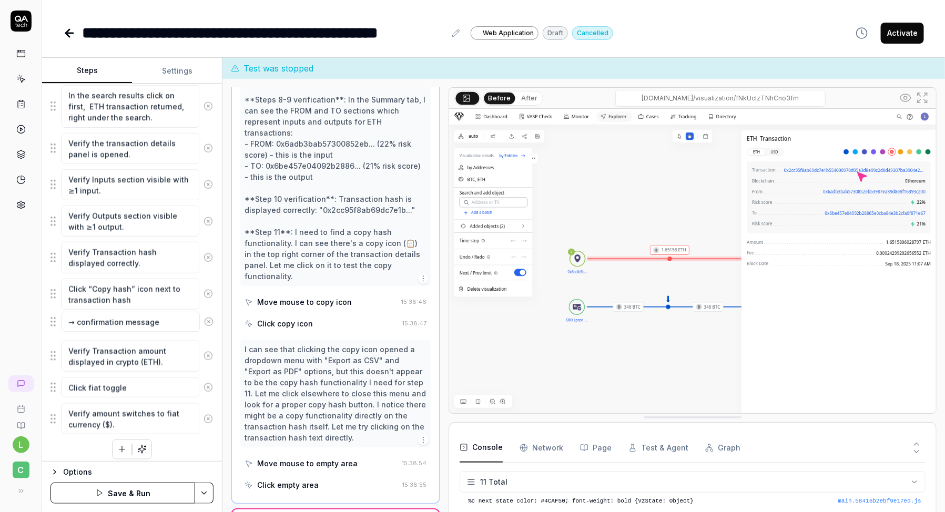
drag, startPoint x: 52, startPoint y: 417, endPoint x: 50, endPoint y: 319, distance: 98.3
click at [50, 318] on fieldset "Open browser https://dev.cbdev.site/login verity that user can login in with em…" at bounding box center [131, 124] width 163 height 621
click at [81, 323] on textarea "→ confirmation message appears." at bounding box center [131, 325] width 138 height 20
click at [77, 321] on textarea "→ confirmation message appears." at bounding box center [131, 325] width 138 height 20
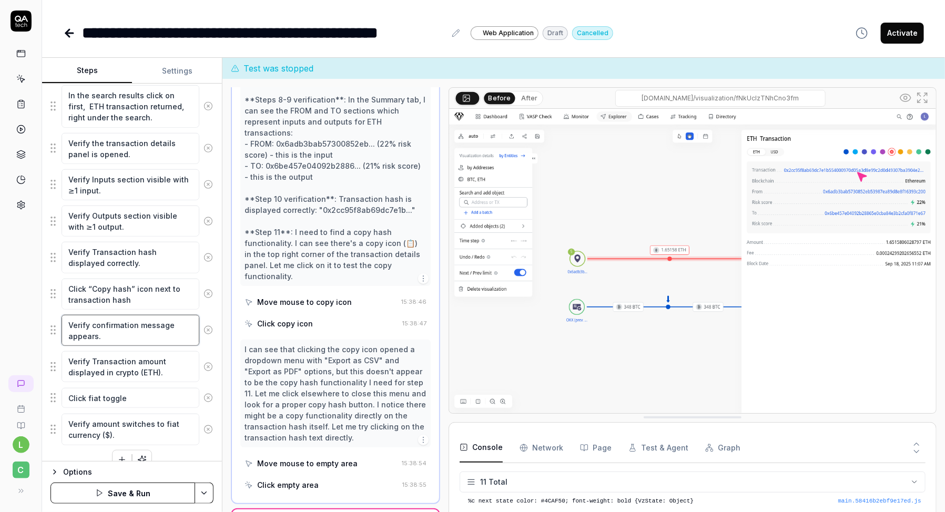
click at [102, 331] on textarea "Verify confirmation message appears." at bounding box center [131, 330] width 138 height 31
click at [116, 356] on textarea "Verify Transaction amount displayed in crypto (ETH)." at bounding box center [131, 366] width 138 height 31
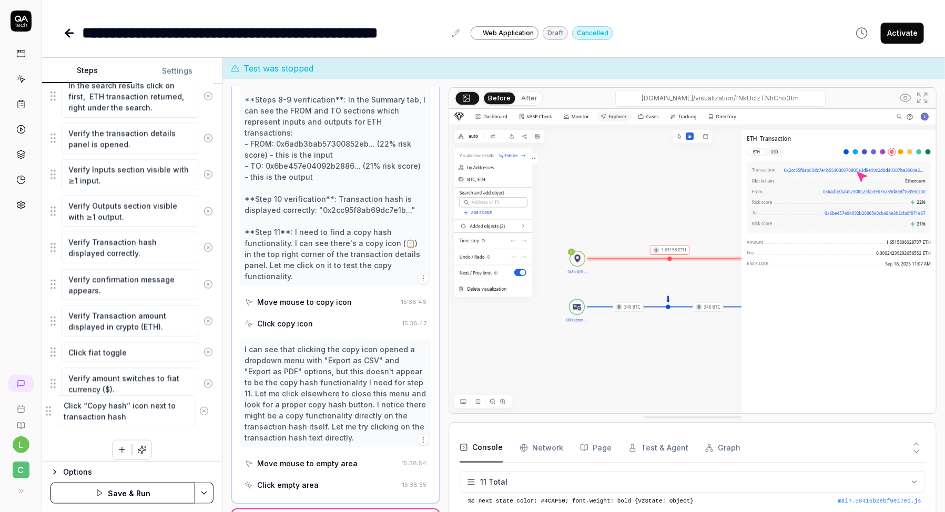
drag, startPoint x: 55, startPoint y: 292, endPoint x: 50, endPoint y: 414, distance: 122.1
drag, startPoint x: 56, startPoint y: 275, endPoint x: 56, endPoint y: 411, distance: 136.2
click at [126, 310] on textarea "Click fiat toggle" at bounding box center [131, 315] width 138 height 20
click at [91, 463] on div "Options Save & Run" at bounding box center [132, 486] width 180 height 51
click at [114, 492] on button "Save & Run" at bounding box center [122, 493] width 145 height 21
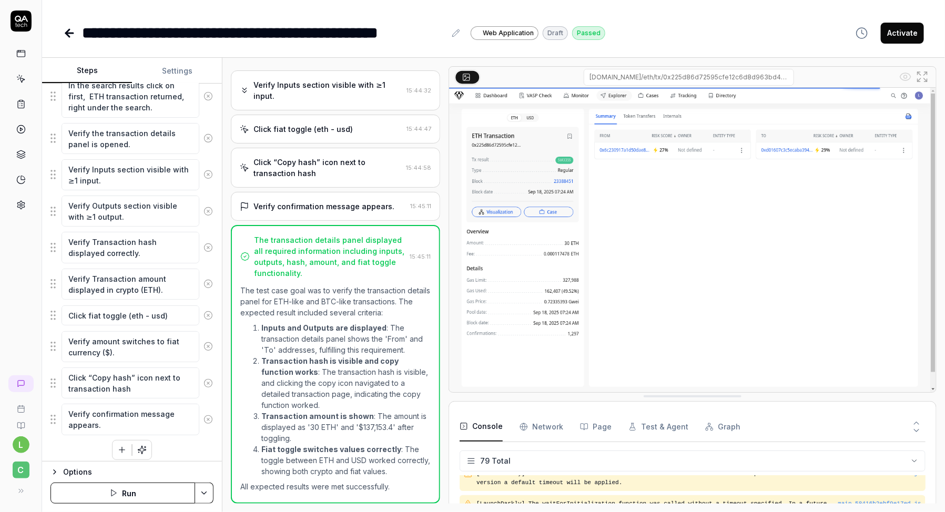
scroll to position [1674, 0]
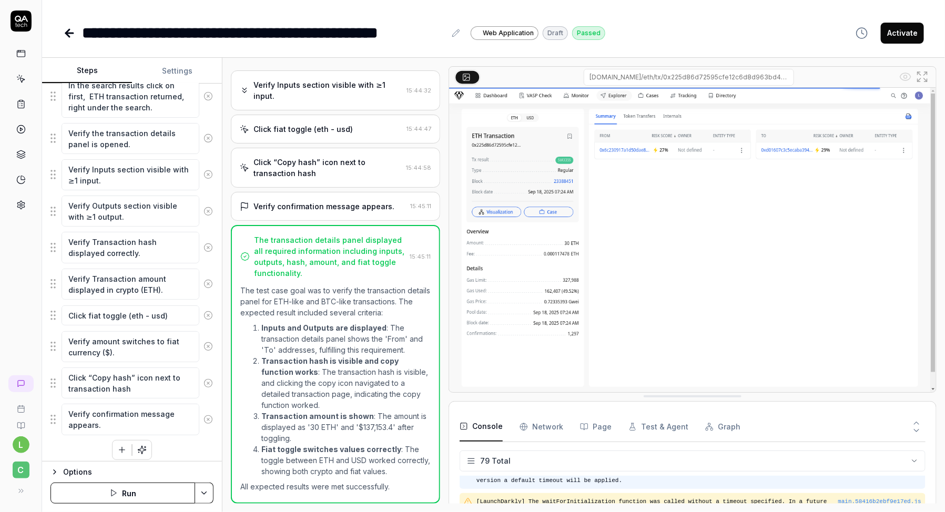
click at [539, 482] on pre "[LaunchDarkly] The waitForInitialization function was called without a timeout …" at bounding box center [698, 475] width 445 height 17
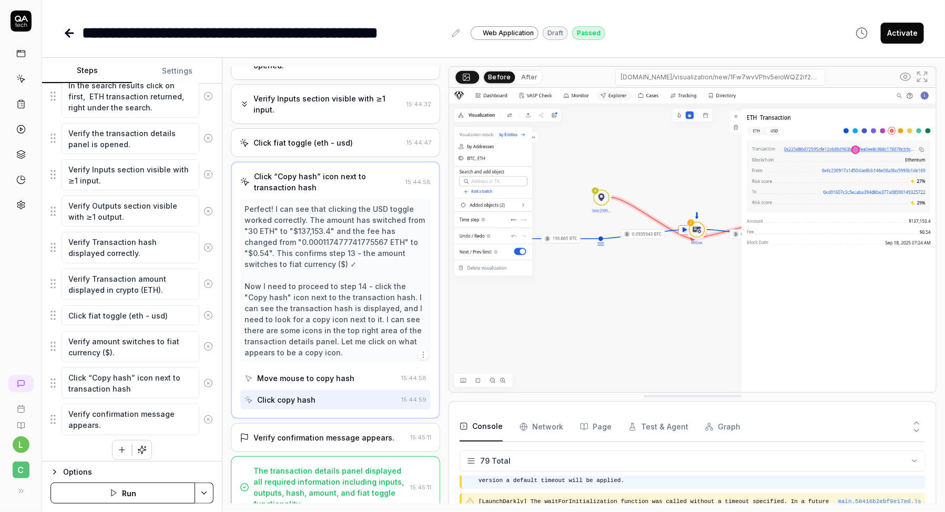
scroll to position [350, 0]
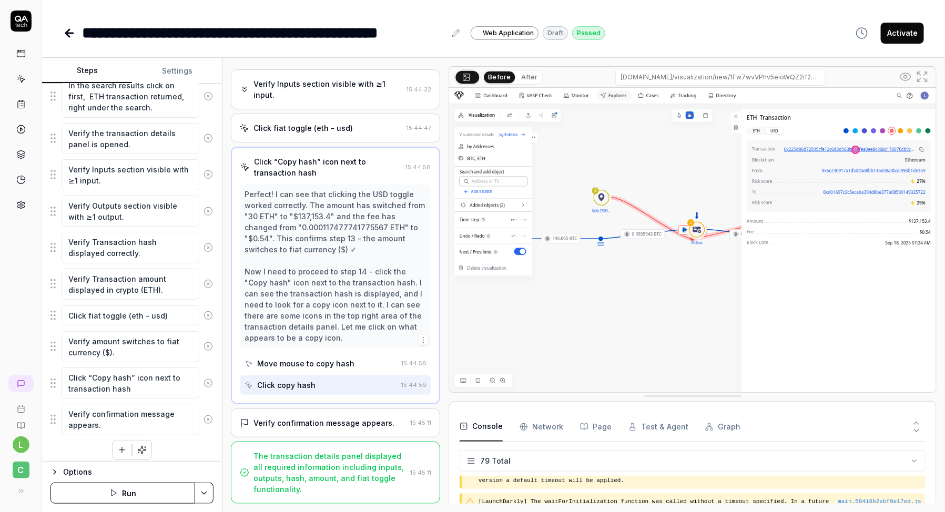
click at [334, 340] on div "Perfect! I can see that clicking the USD toggle worked correctly. The amount ha…" at bounding box center [335, 266] width 182 height 155
click at [337, 309] on div "Perfect! I can see that clicking the USD toggle worked correctly. The amount ha…" at bounding box center [335, 266] width 182 height 155
click at [320, 421] on div "Verify confirmation message appears." at bounding box center [323, 422] width 141 height 11
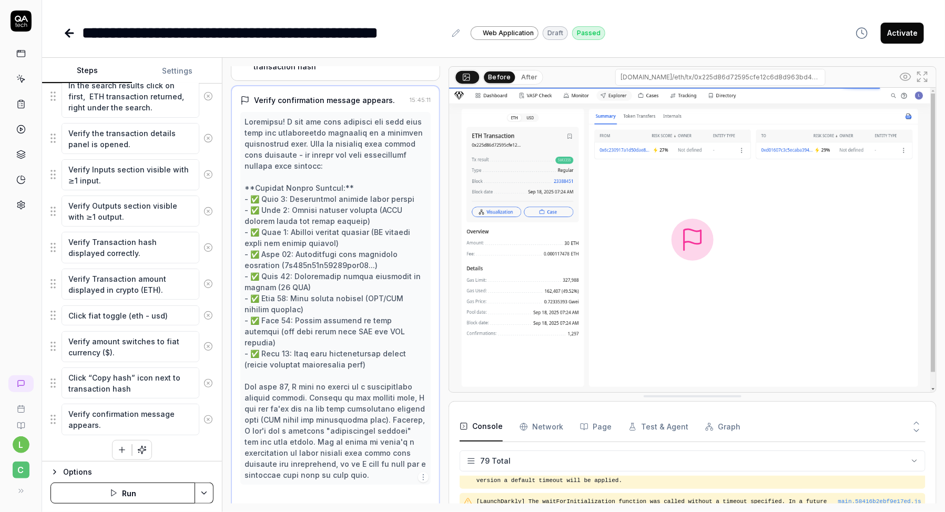
scroll to position [462, 0]
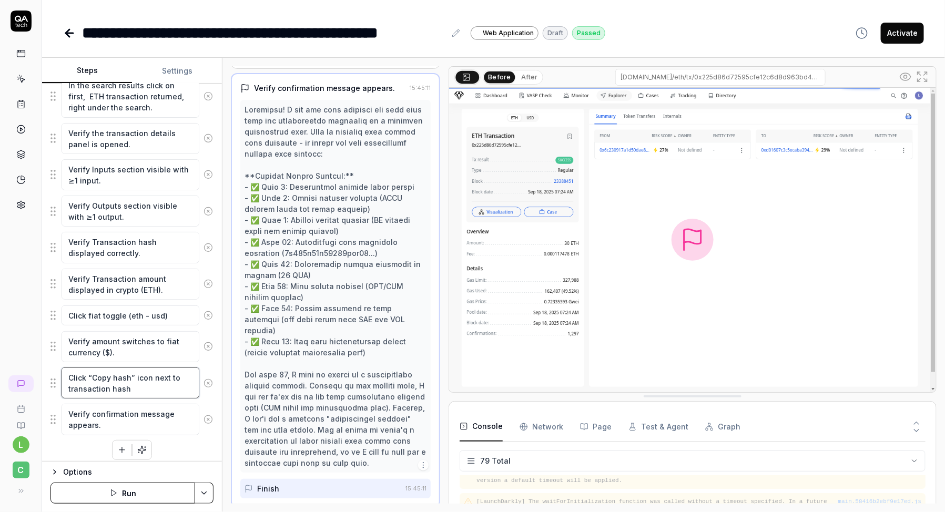
click at [135, 383] on textarea "Click “Copy hash” icon next to transaction hash" at bounding box center [131, 383] width 138 height 31
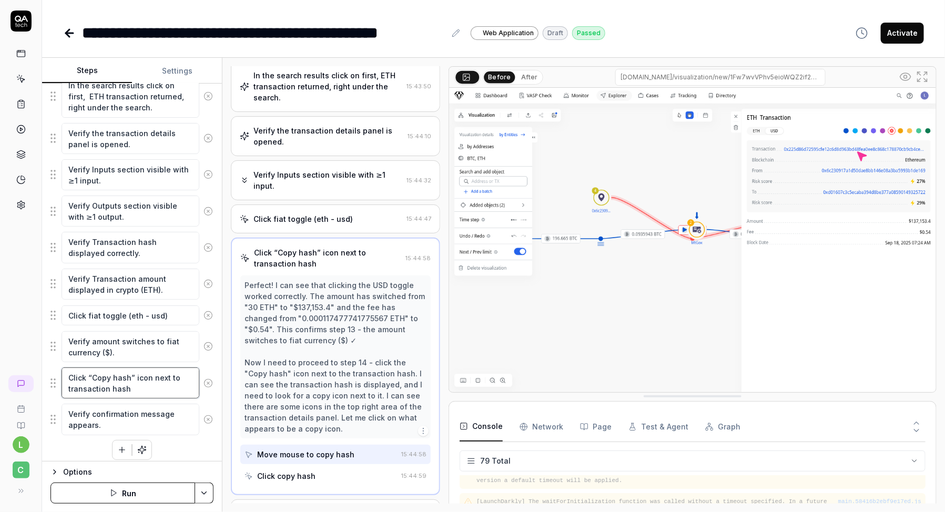
scroll to position [251, 0]
click at [118, 445] on icon "button" at bounding box center [121, 449] width 9 height 9
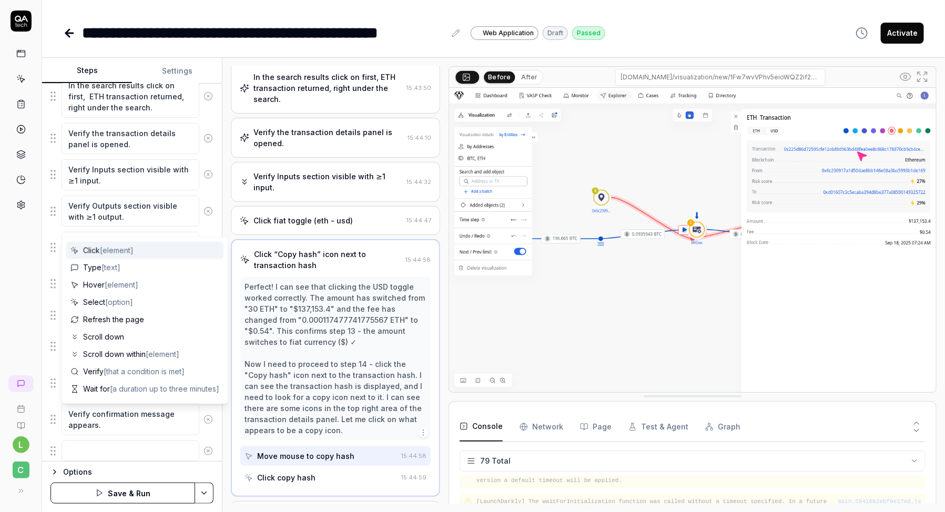
scroll to position [497, 0]
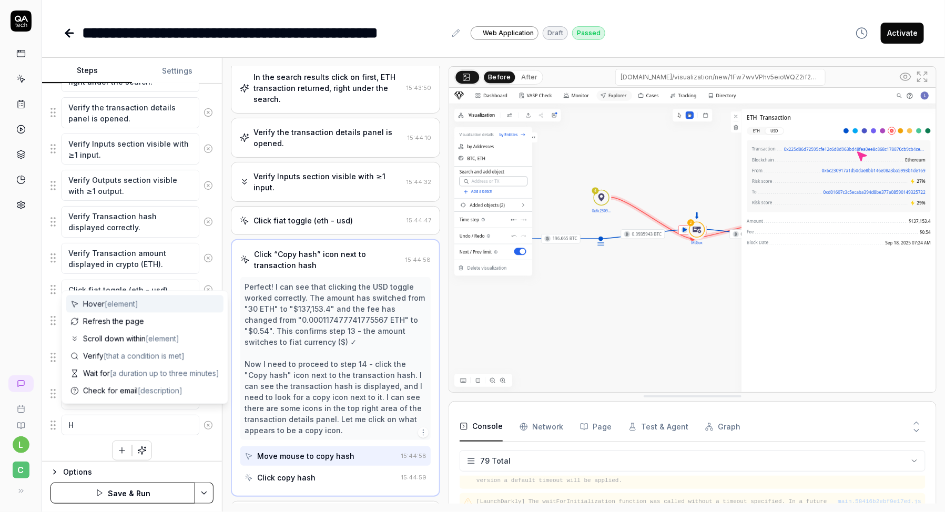
click at [112, 305] on span "[element]" at bounding box center [122, 304] width 34 height 9
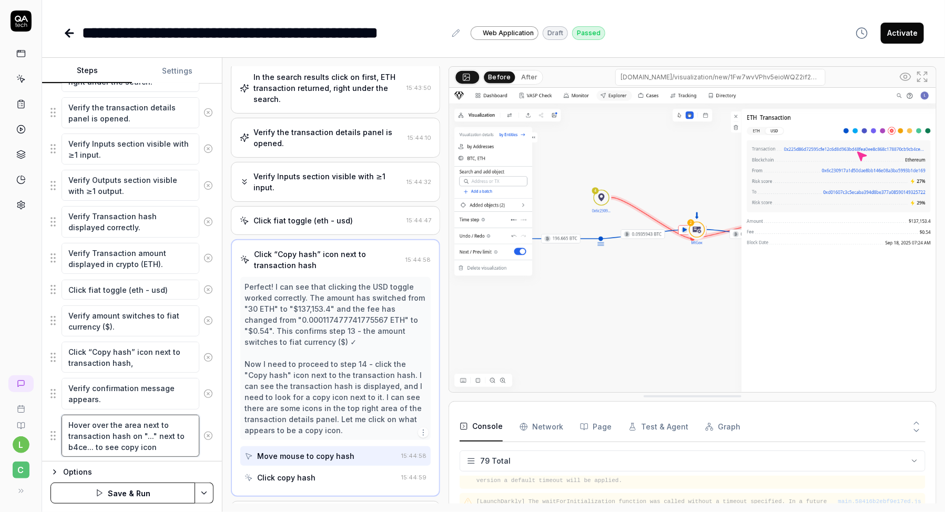
scroll to position [518, 0]
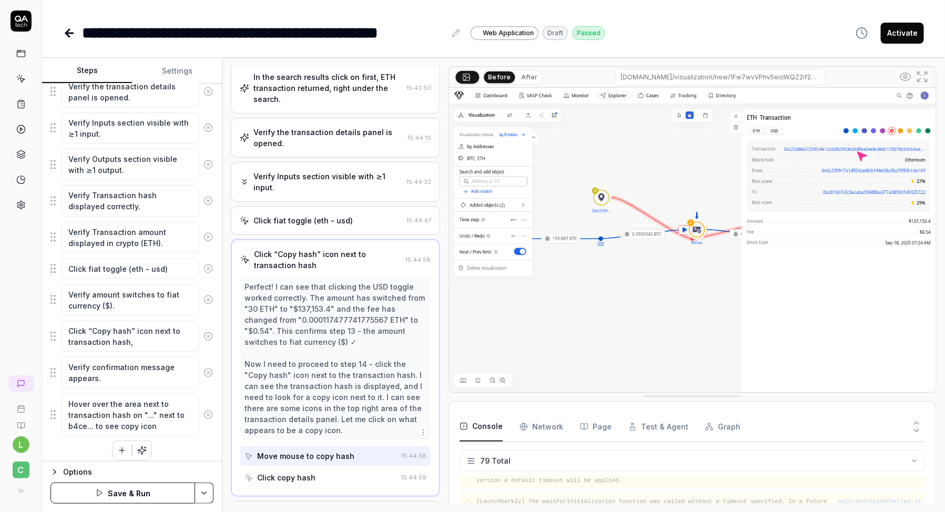
click at [50, 356] on div "Verify confirmation message appears." at bounding box center [131, 372] width 163 height 32
click at [53, 369] on fieldset "Open browser https://dev.cbdev.site/login verity that user can login in with em…" at bounding box center [131, 97] width 163 height 679
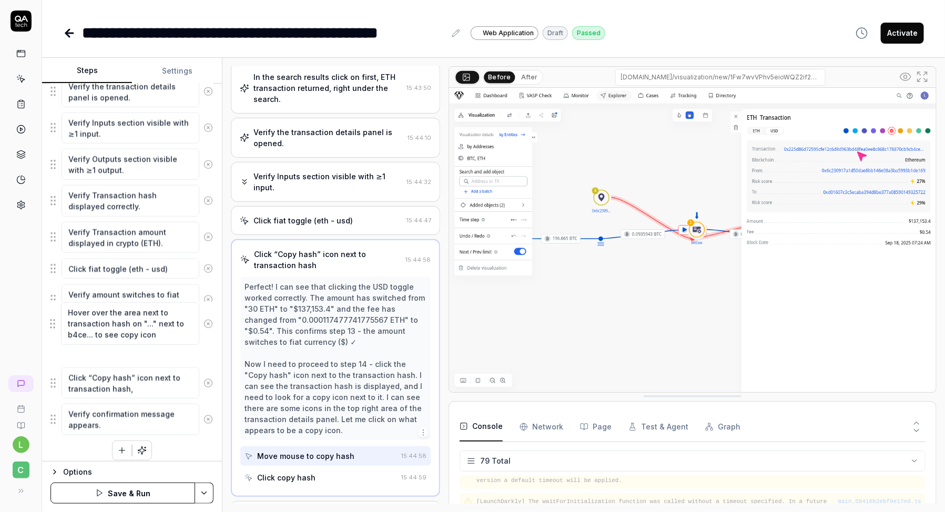
drag, startPoint x: 55, startPoint y: 410, endPoint x: 57, endPoint y: 332, distance: 78.4
click at [57, 332] on fieldset "Open browser https://dev.cbdev.site/login verity that user can login in with em…" at bounding box center [131, 97] width 163 height 679
click at [132, 349] on textarea "Hover over the area next to transaction hash on "..." next to b4ce... to see co…" at bounding box center [131, 342] width 138 height 42
click at [136, 350] on textarea "Hover over the area next to transaction hash on "..." next to b4ce... to see co…" at bounding box center [131, 342] width 138 height 42
click at [139, 378] on textarea "Click “Copy hash” icon next to transaction hash," at bounding box center [131, 383] width 138 height 31
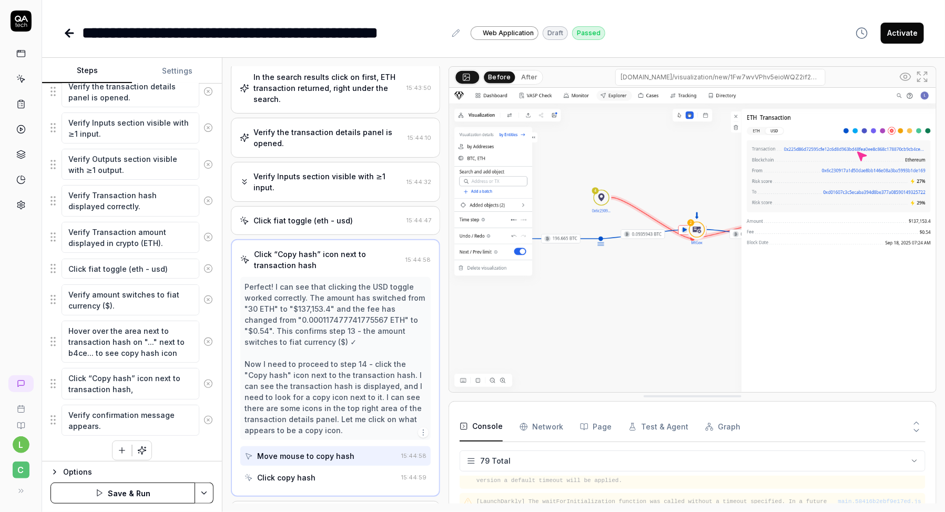
scroll to position [0, 0]
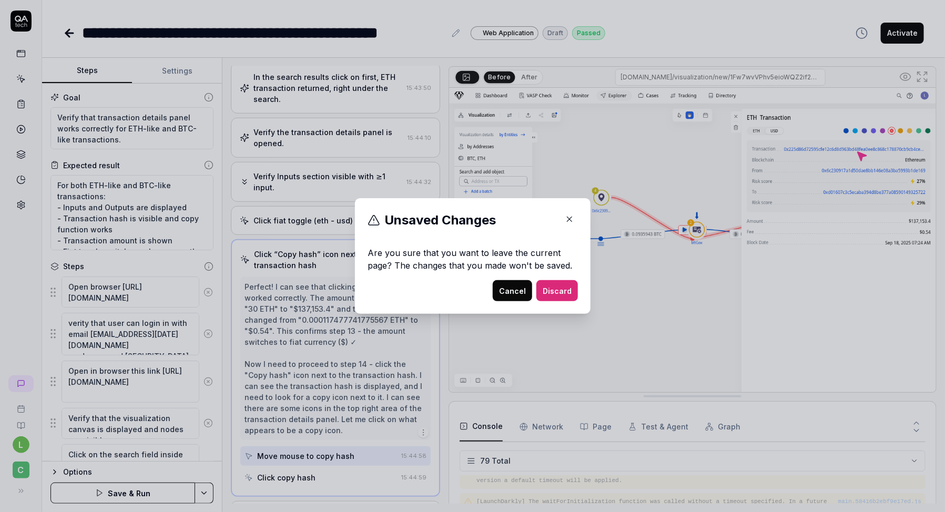
click at [508, 286] on button "Cancel" at bounding box center [512, 290] width 39 height 21
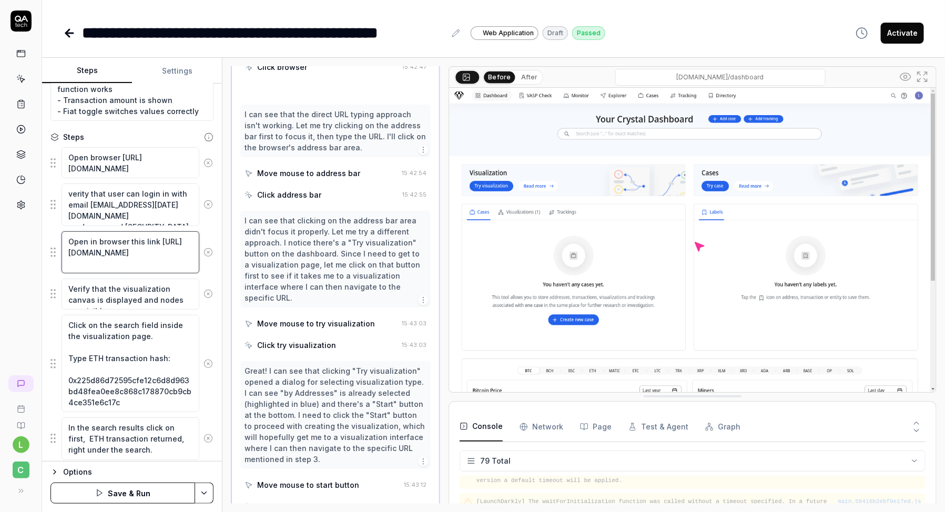
scroll to position [681, 0]
drag, startPoint x: 147, startPoint y: 262, endPoint x: 59, endPoint y: 241, distance: 90.8
click at [59, 241] on div "Open in browser this link https://dev.cbdev.site/visualization/fNkUcIzTNhCno3fm" at bounding box center [131, 252] width 163 height 43
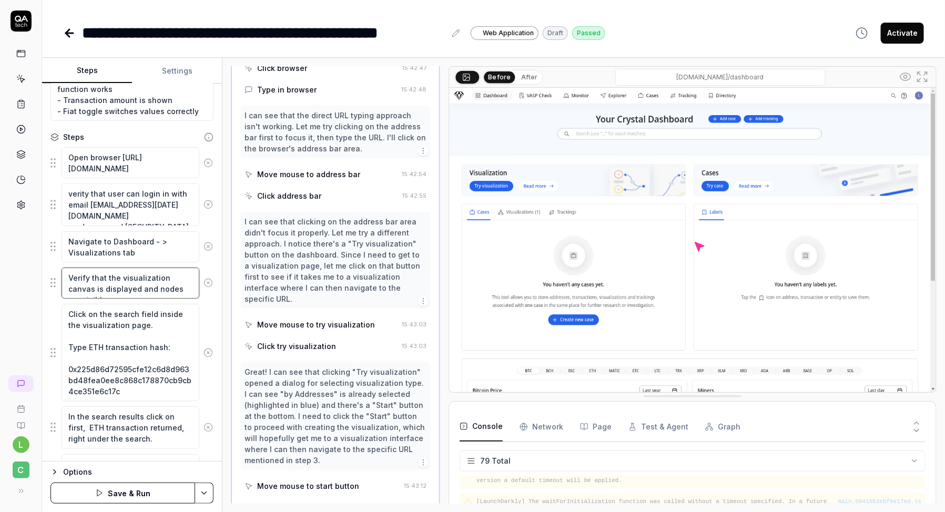
click at [139, 292] on textarea "Verify that the visualization canvas is displayed and nodes are visible." at bounding box center [131, 283] width 138 height 31
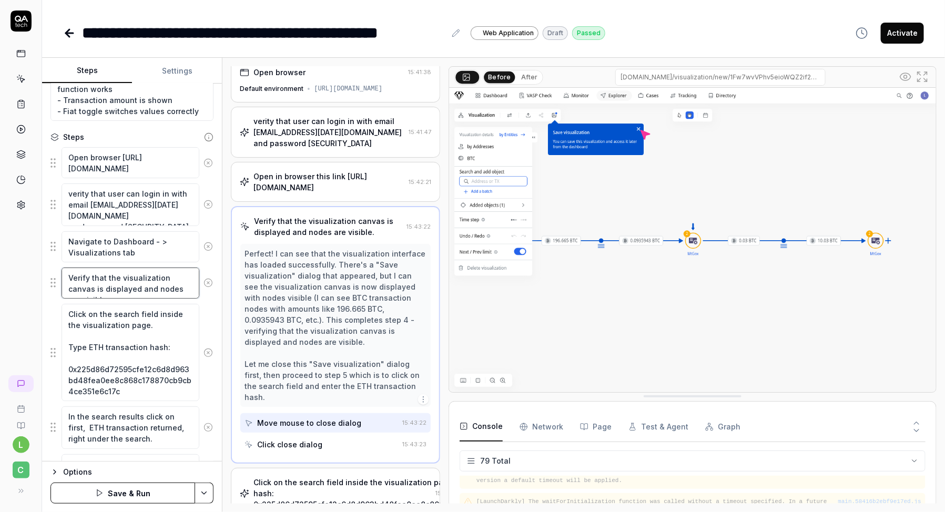
scroll to position [0, 0]
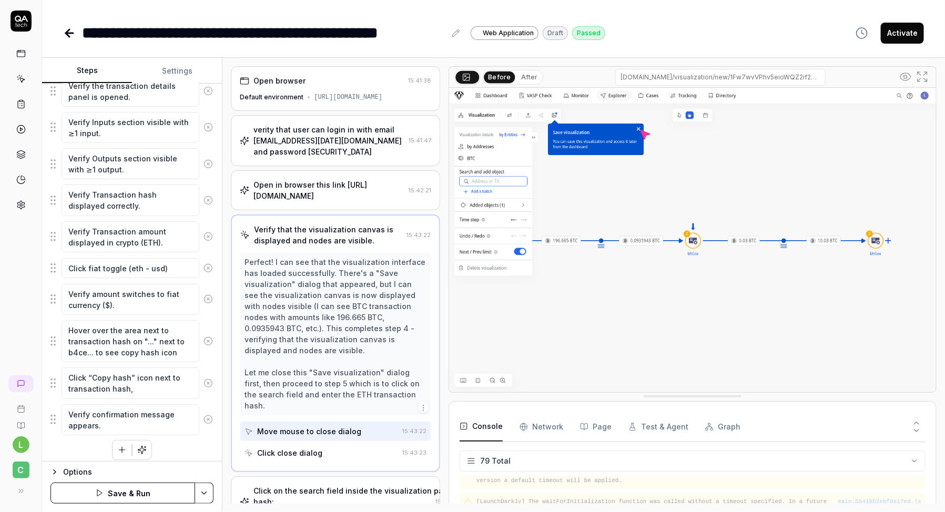
click at [120, 449] on button "button" at bounding box center [122, 450] width 19 height 19
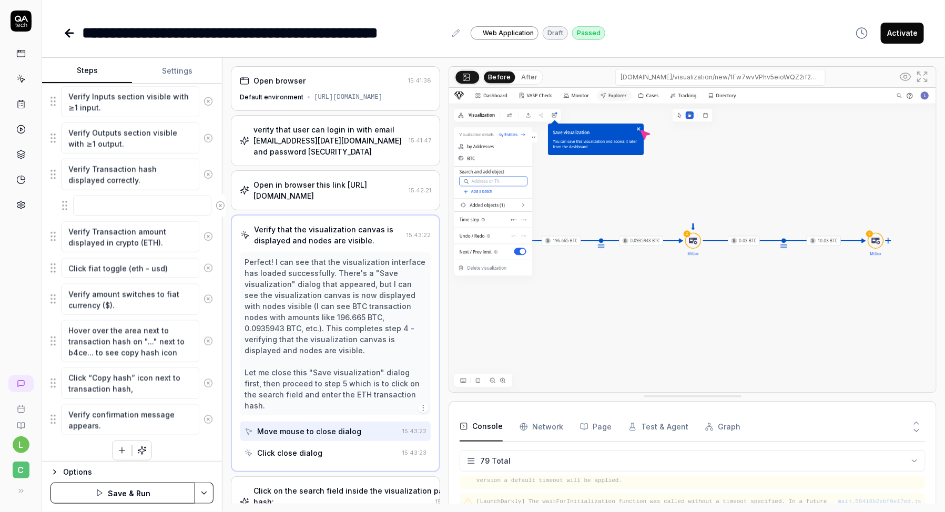
drag, startPoint x: 56, startPoint y: 422, endPoint x: 66, endPoint y: 207, distance: 215.3
click at [67, 208] on fieldset "Open browser https://dev.cbdev.site/login verity that user can login in with em…" at bounding box center [131, 89] width 163 height 694
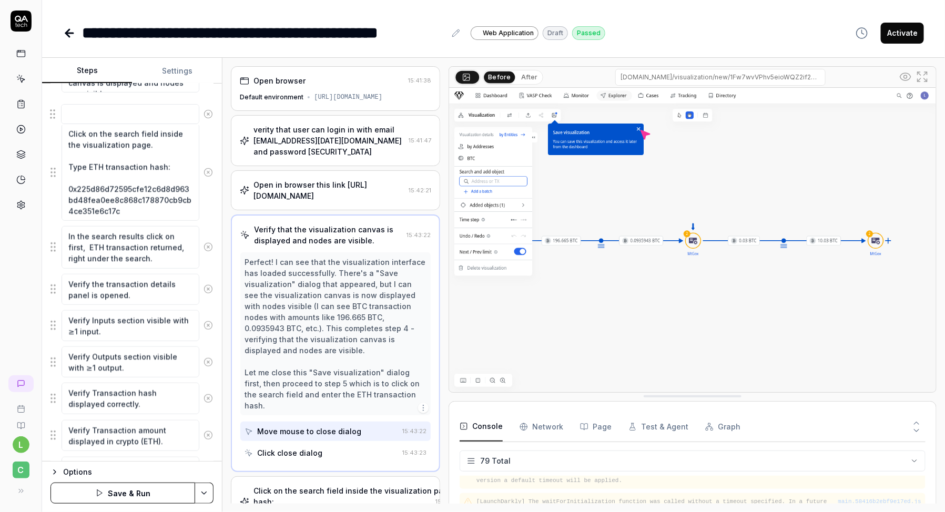
drag, startPoint x: 53, startPoint y: 199, endPoint x: 53, endPoint y: 111, distance: 87.8
click at [53, 111] on fieldset "Open browser https://dev.cbdev.site/login verity that user can login in with em…" at bounding box center [131, 288] width 163 height 694
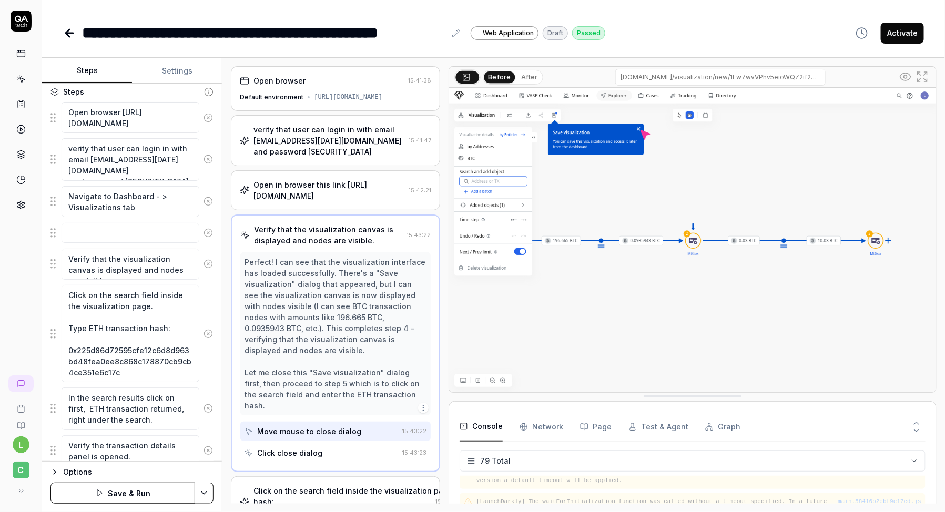
scroll to position [174, 0]
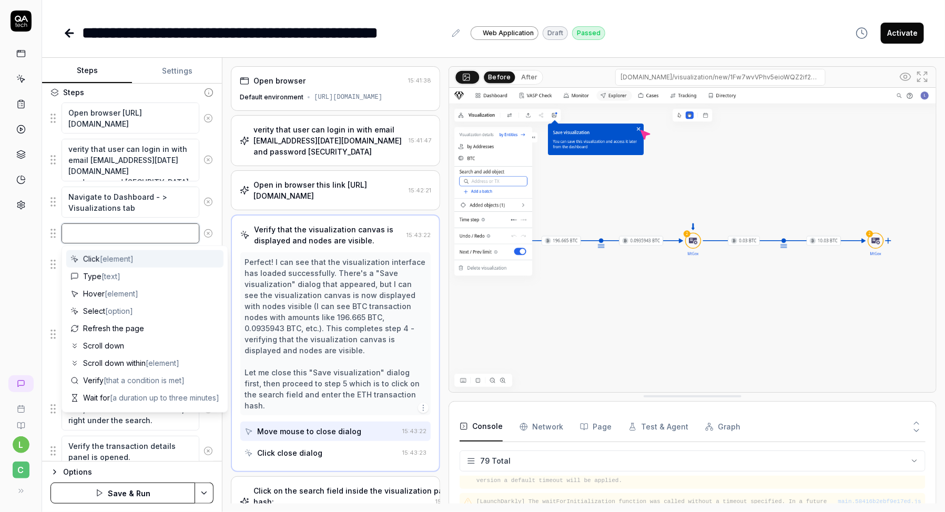
click at [103, 238] on textarea at bounding box center [131, 233] width 138 height 20
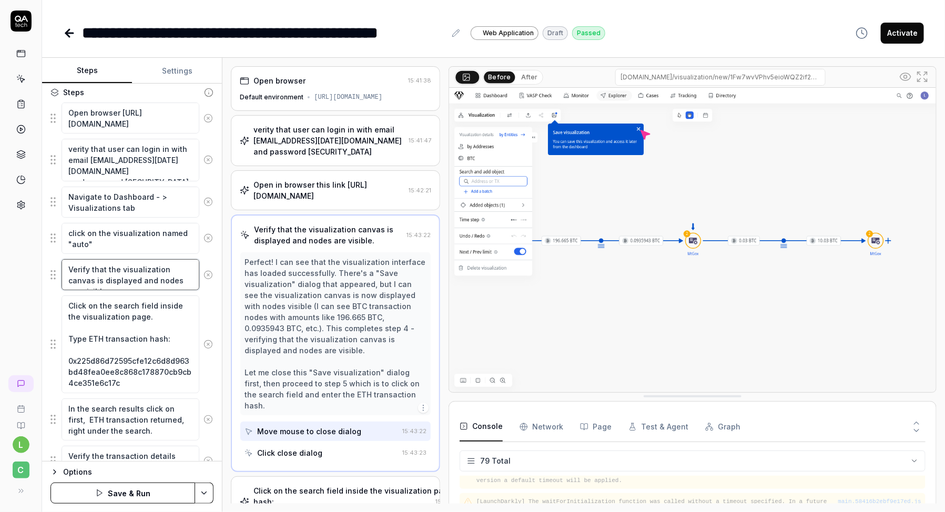
click at [111, 278] on textarea "Verify that the visualization canvas is displayed and nodes are visible." at bounding box center [131, 274] width 138 height 31
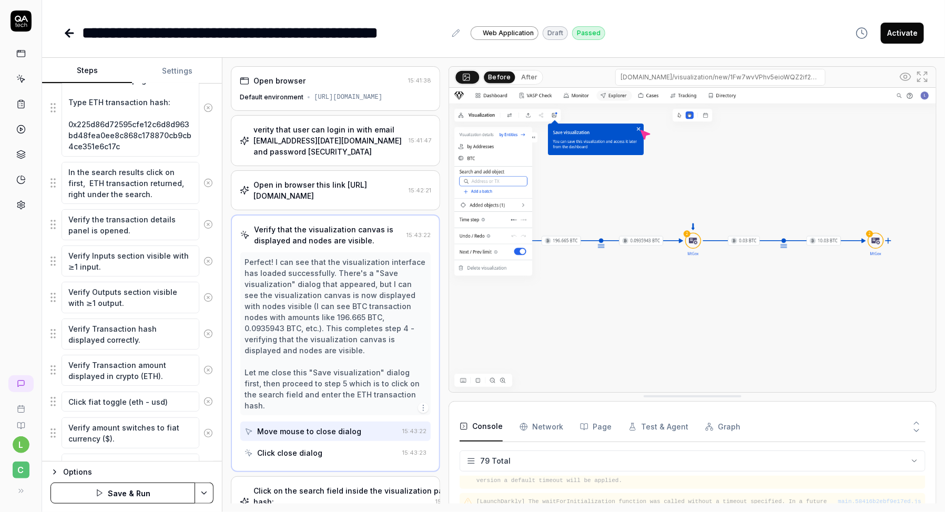
scroll to position [425, 0]
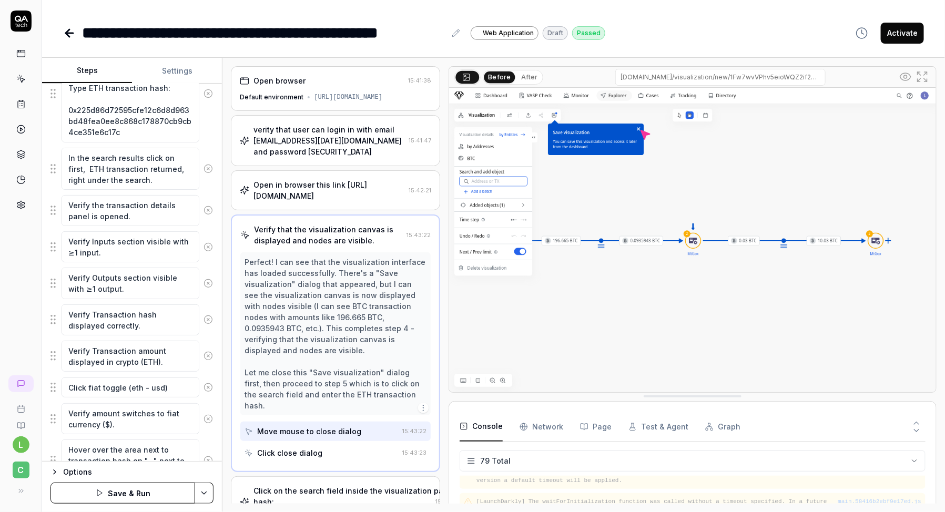
click at [117, 494] on button "Save & Run" at bounding box center [122, 493] width 145 height 21
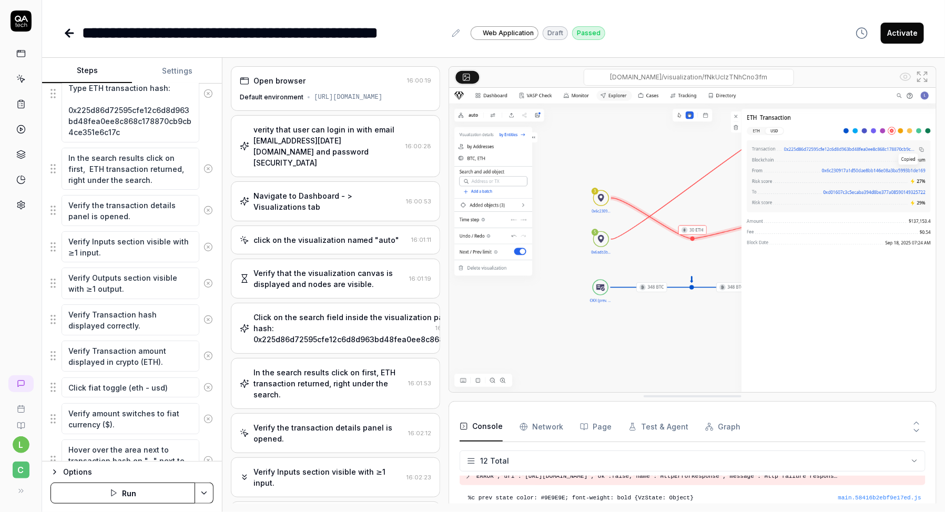
click at [301, 148] on div "verity that user can login in with email [EMAIL_ADDRESS][DATE][DOMAIN_NAME] and…" at bounding box center [327, 146] width 148 height 44
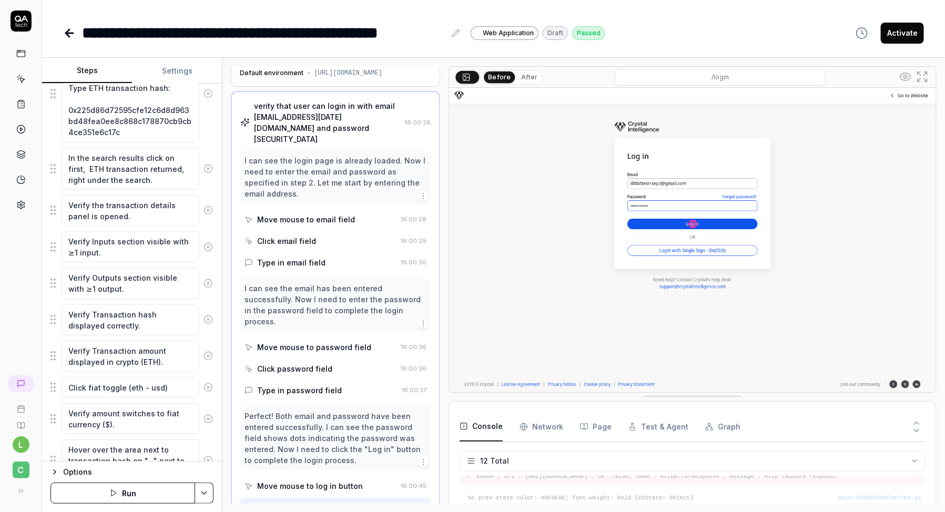
click at [300, 290] on div "I can see the email has been entered successfully. Now I need to enter the pass…" at bounding box center [335, 305] width 182 height 44
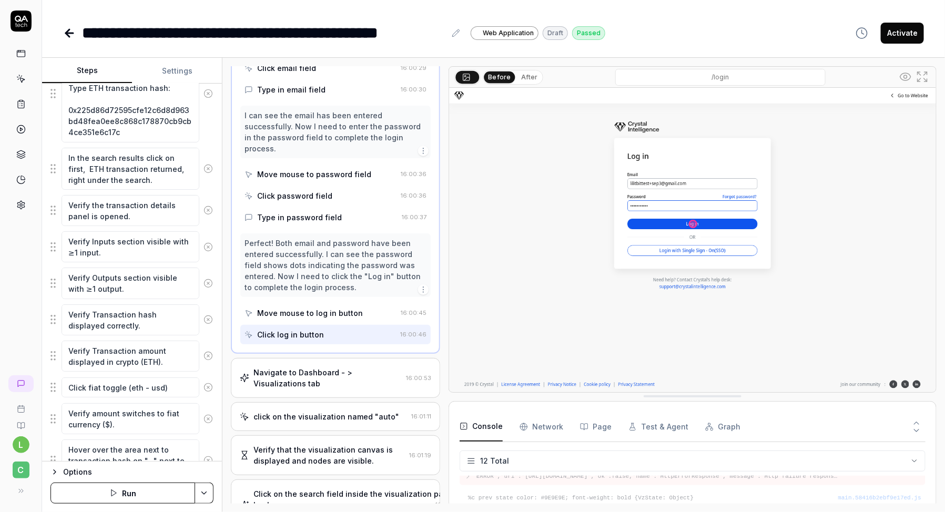
click at [300, 367] on div "Navigate to Dashboard - > Visualizations tab" at bounding box center [327, 378] width 148 height 22
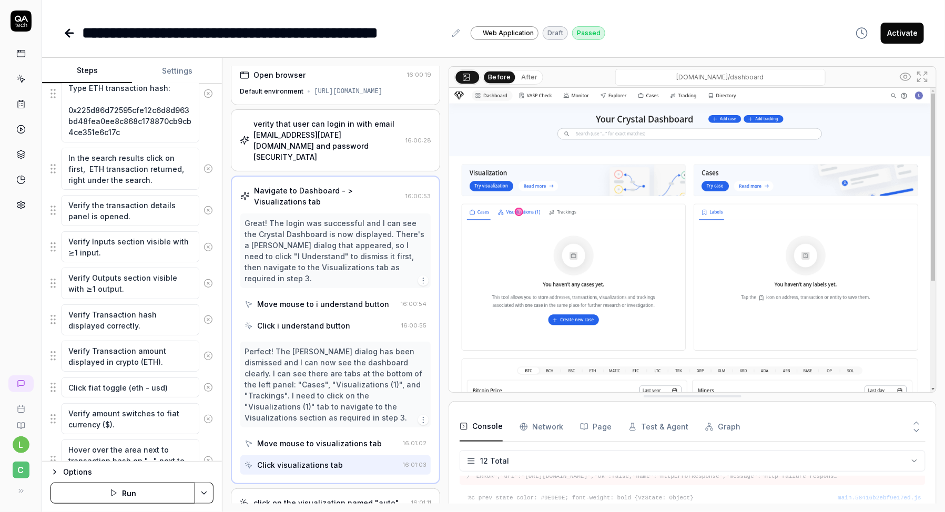
scroll to position [0, 0]
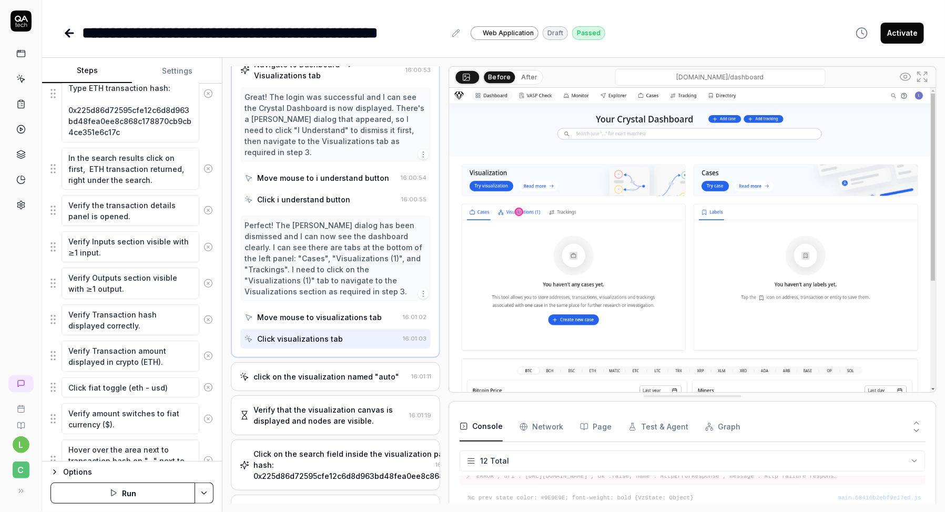
click at [301, 371] on div "click on the visualization named "auto"" at bounding box center [326, 376] width 146 height 11
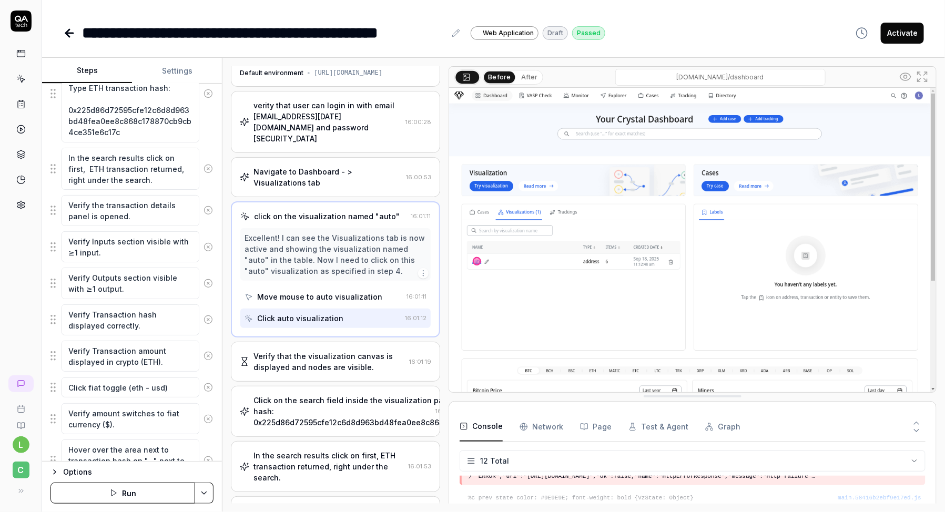
click at [300, 352] on div "Verify that the visualization canvas is displayed and nodes are visible." at bounding box center [328, 362] width 151 height 22
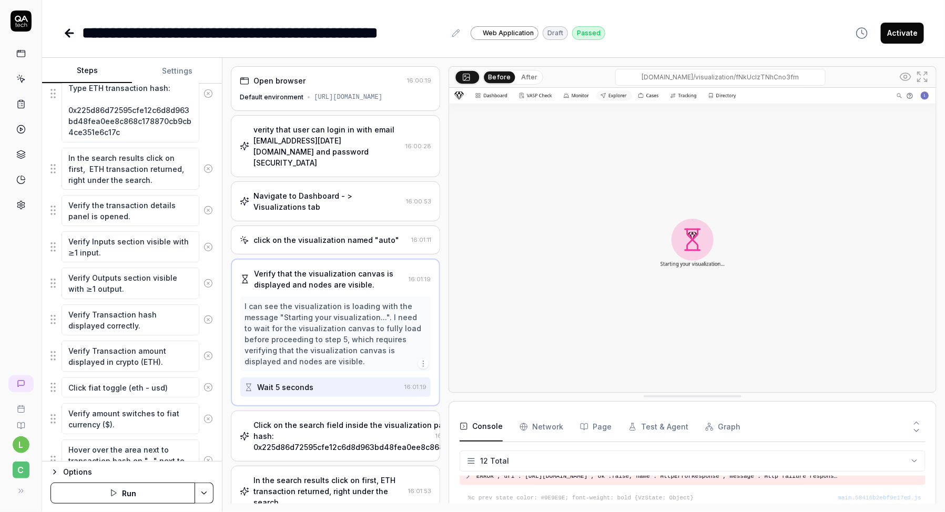
scroll to position [7, 0]
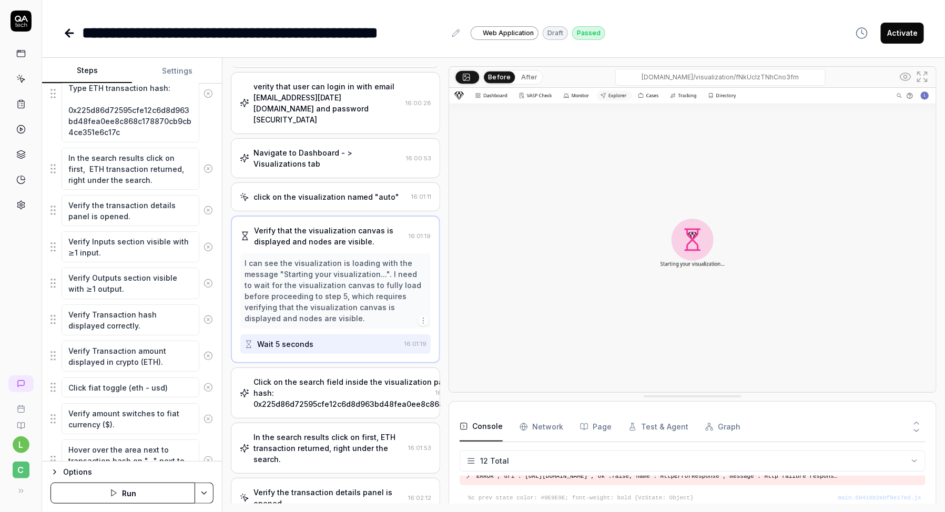
click at [299, 378] on div "Click on the search field inside the visualization page. Type ETH transaction h…" at bounding box center [400, 392] width 295 height 33
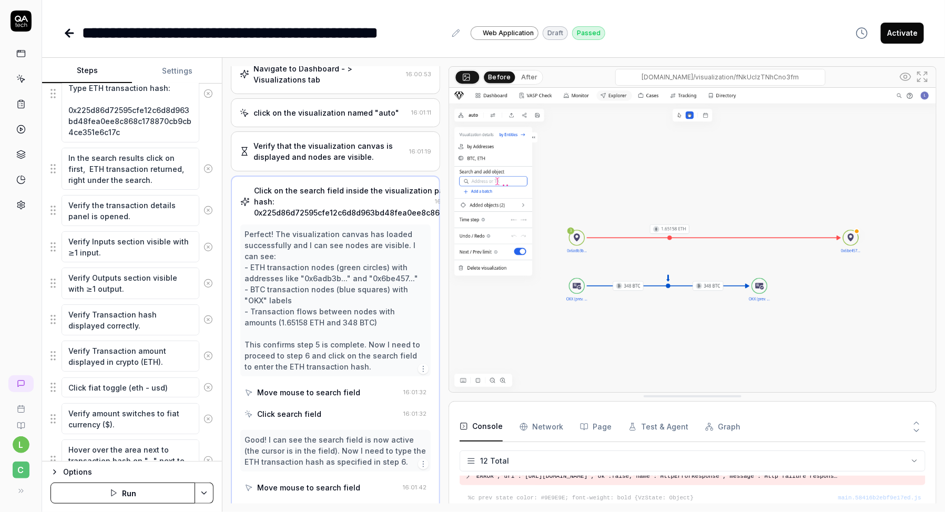
scroll to position [363, 0]
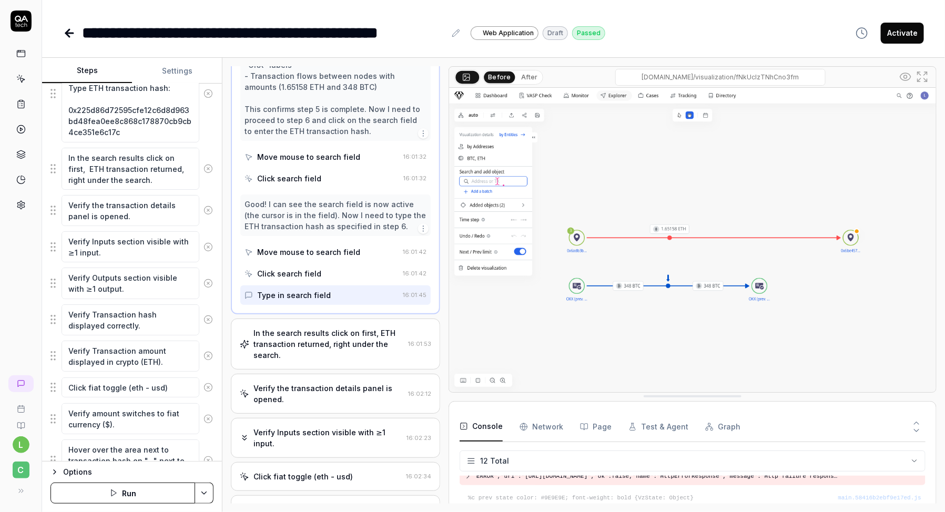
click at [295, 334] on div "In the search results click on first, ETH transaction returned, right under the…" at bounding box center [328, 344] width 150 height 33
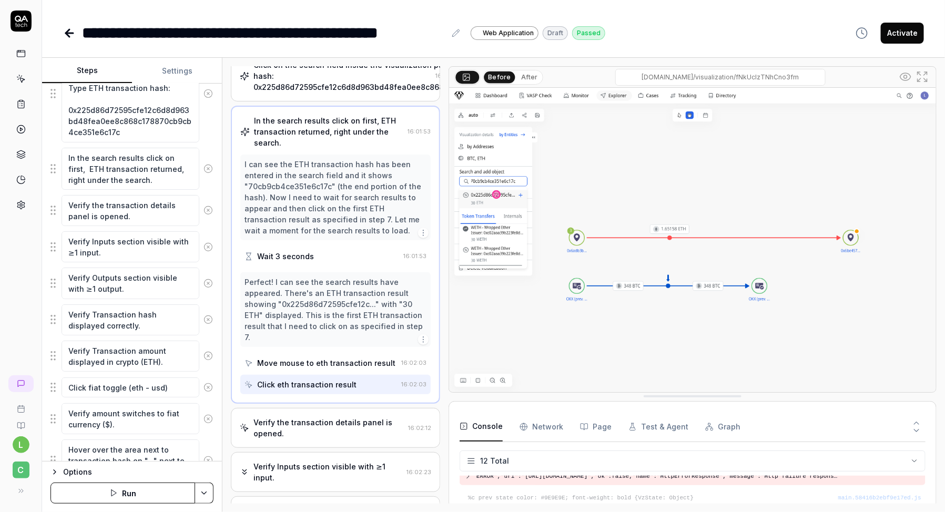
scroll to position [291, 0]
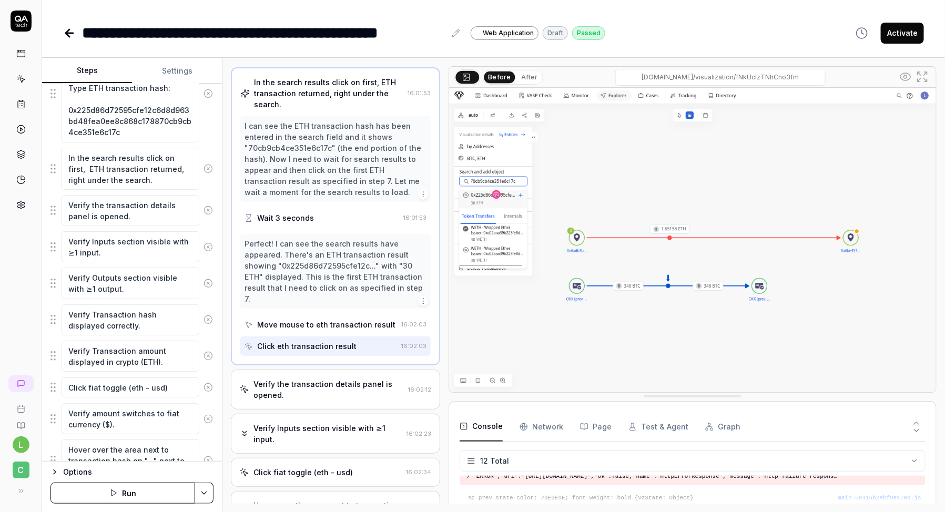
click at [323, 379] on div "Verify the transaction details panel is opened." at bounding box center [328, 390] width 150 height 22
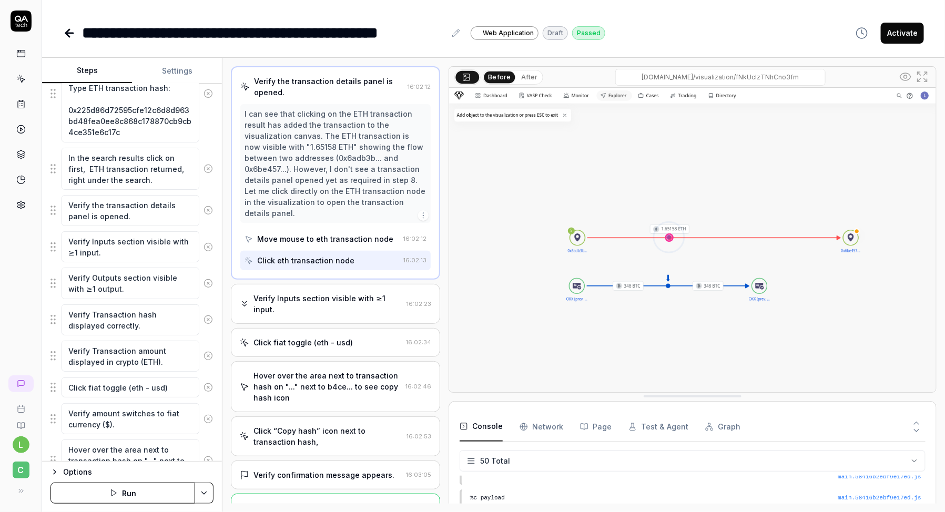
scroll to position [350, 0]
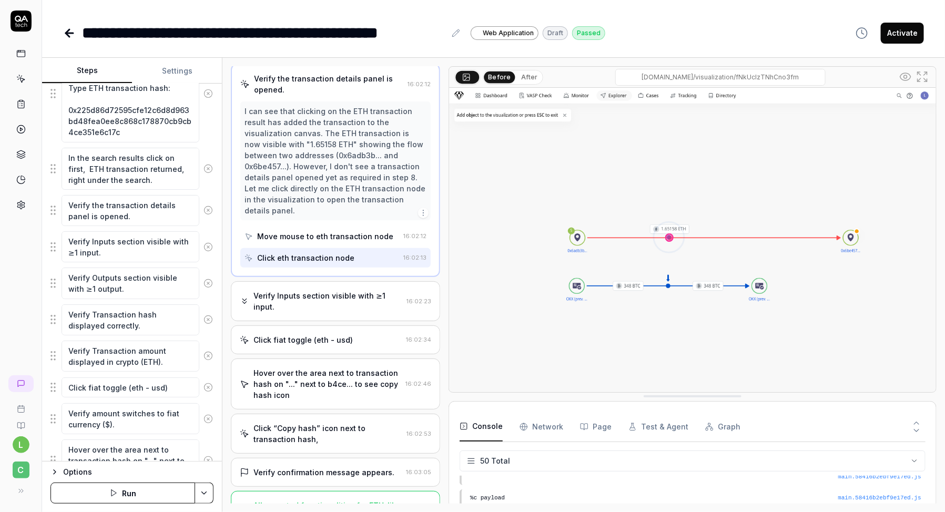
click at [362, 290] on div "Verify Inputs section visible with ≥1 input." at bounding box center [327, 301] width 149 height 22
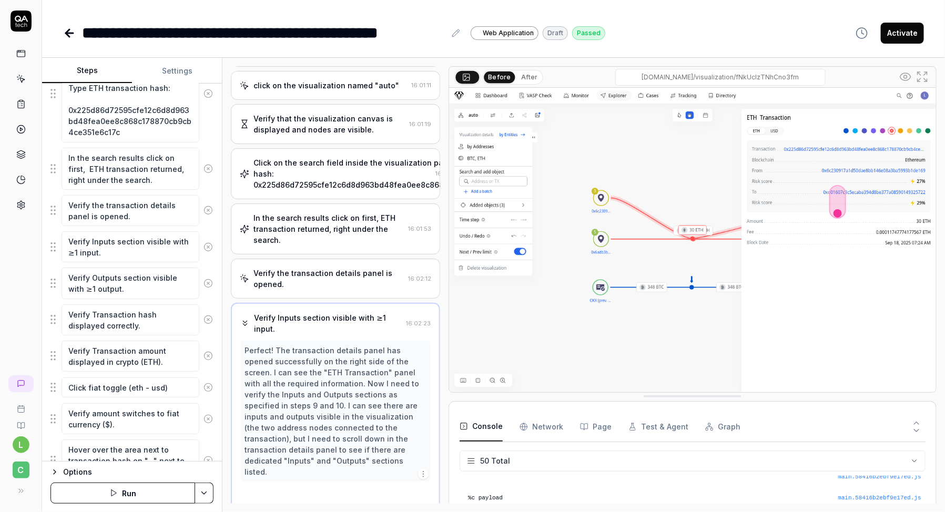
scroll to position [142, 0]
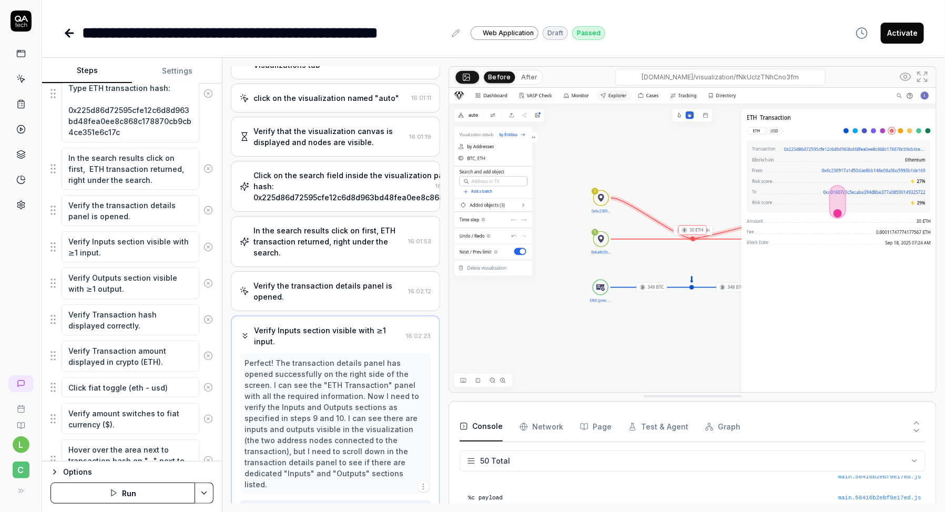
click at [354, 287] on div "Verify the transaction details panel is opened." at bounding box center [328, 291] width 150 height 22
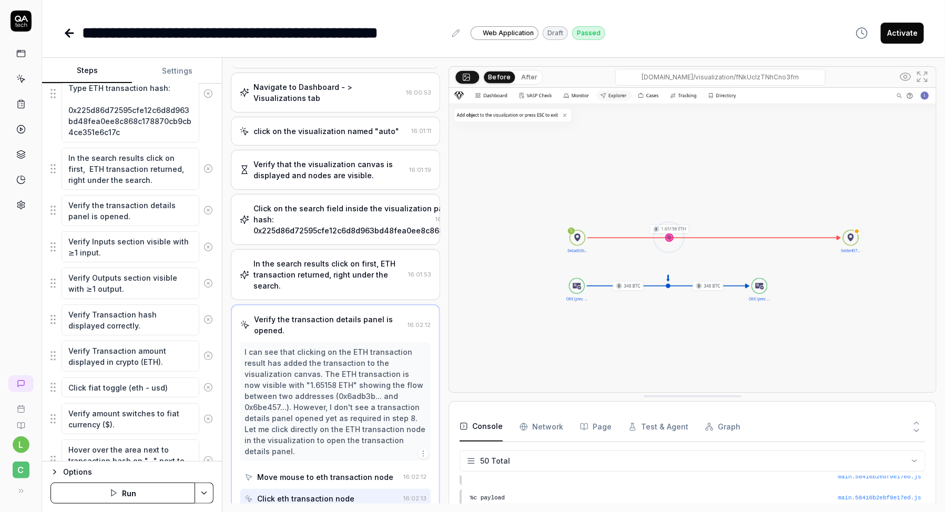
click at [337, 203] on div "Click on the search field inside the visualization page. Type ETH transaction h…" at bounding box center [400, 219] width 295 height 33
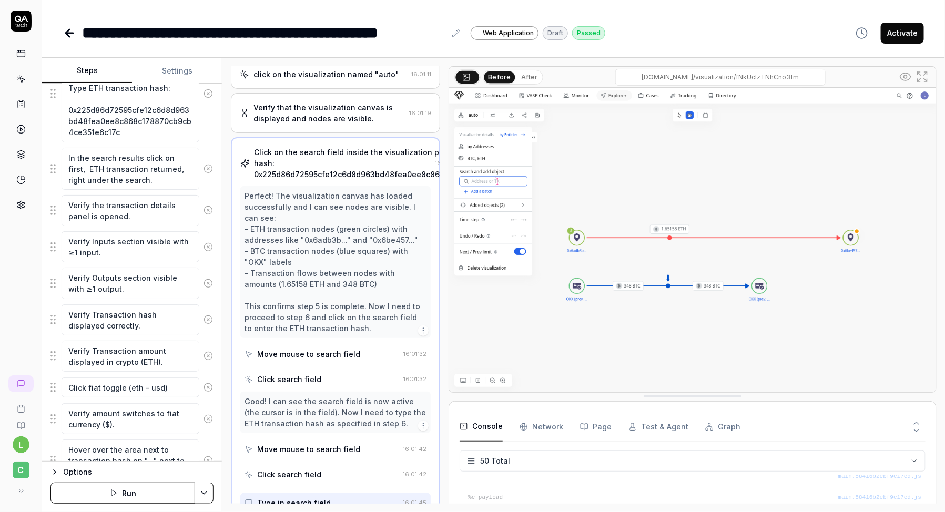
scroll to position [171, 0]
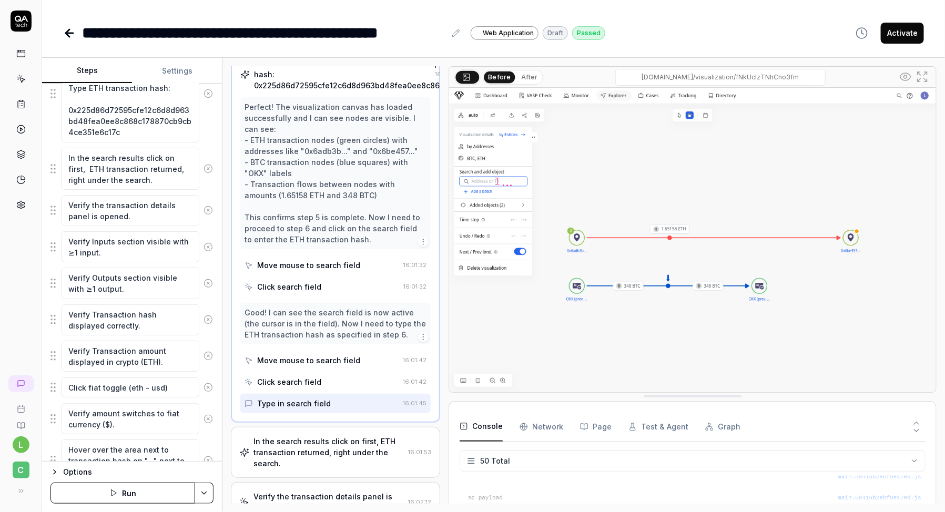
click at [295, 436] on div "In the search results click on first, ETH transaction returned, right under the…" at bounding box center [328, 452] width 150 height 33
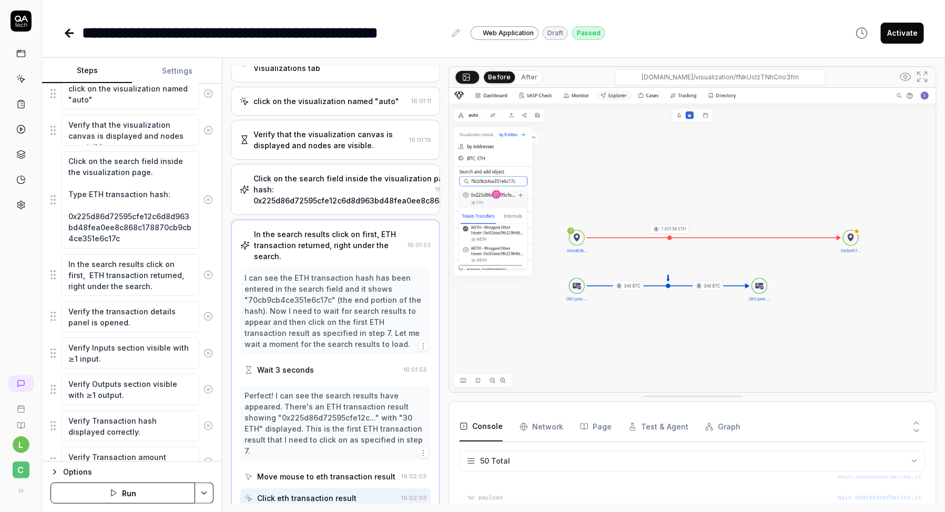
scroll to position [299, 0]
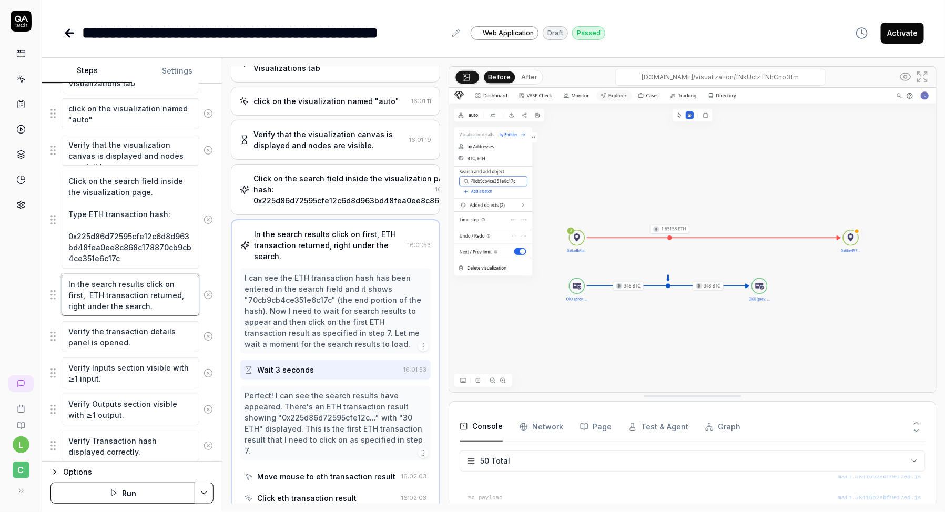
click at [134, 302] on textarea "In the search results click on first, ETH transaction returned, right under the…" at bounding box center [131, 295] width 138 height 42
click at [213, 255] on div "Click on the search field inside the visualization page. Type ETH transaction h…" at bounding box center [131, 219] width 163 height 98
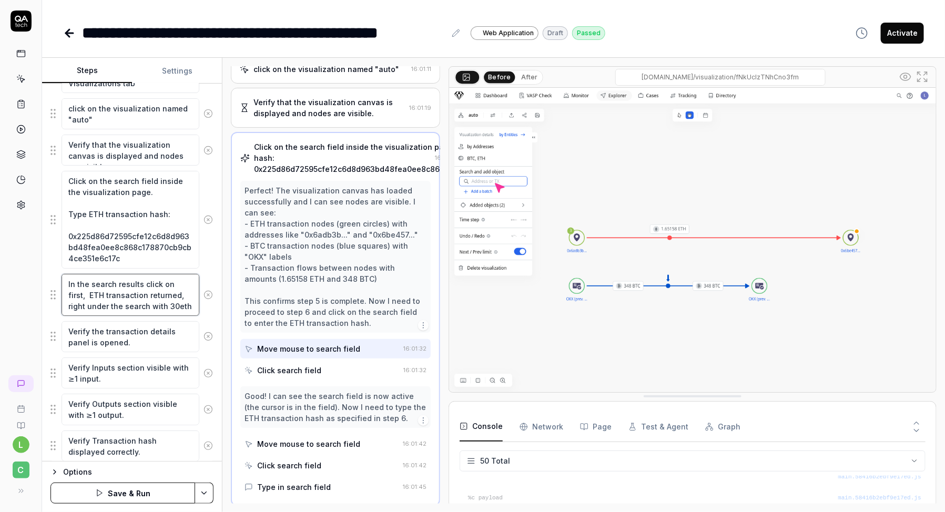
click at [156, 303] on textarea "In the search results click on first, ETH transaction returned, right under the…" at bounding box center [131, 295] width 138 height 42
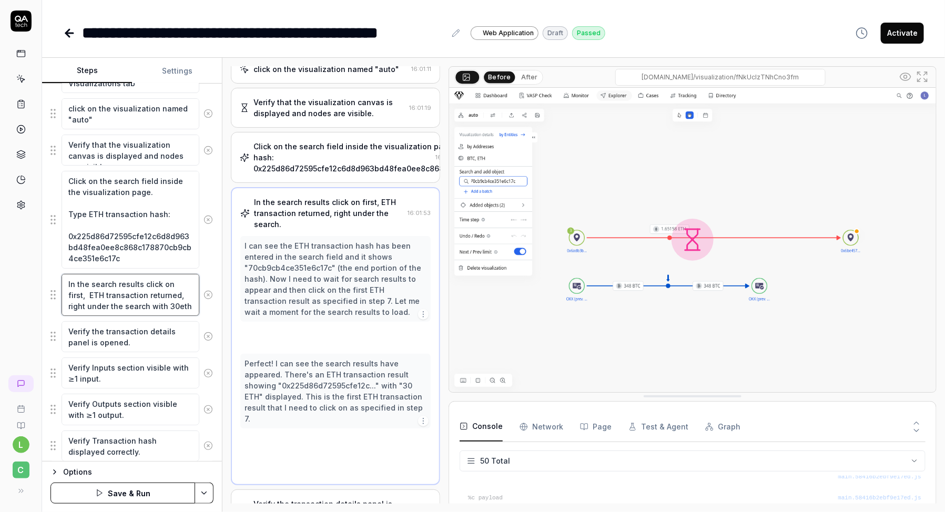
scroll to position [139, 0]
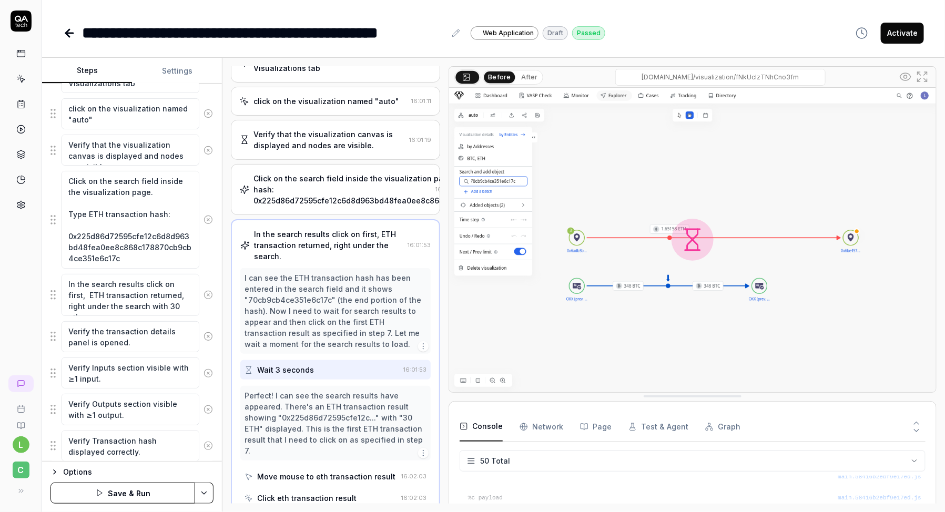
click at [209, 254] on div "Click on the search field inside the visualization page. Type ETH transaction h…" at bounding box center [131, 219] width 163 height 98
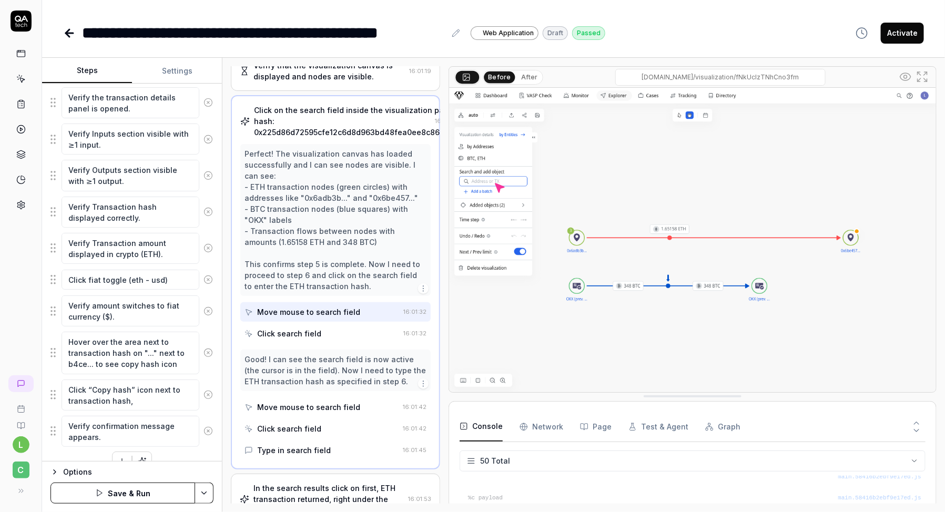
scroll to position [252, 0]
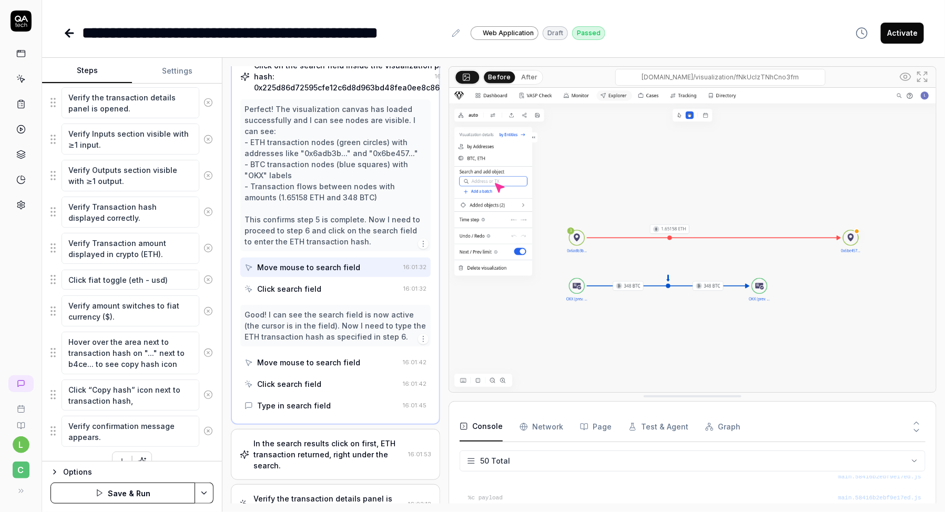
click at [309, 448] on div "In the search results click on first, ETH transaction returned, right under the…" at bounding box center [328, 454] width 150 height 33
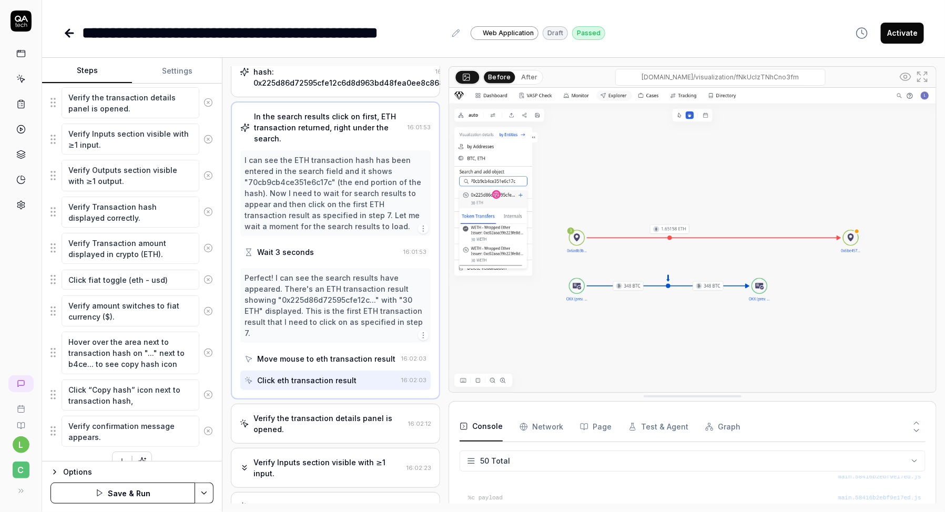
click at [309, 415] on div "Verify the transaction details panel is opened." at bounding box center [328, 424] width 150 height 22
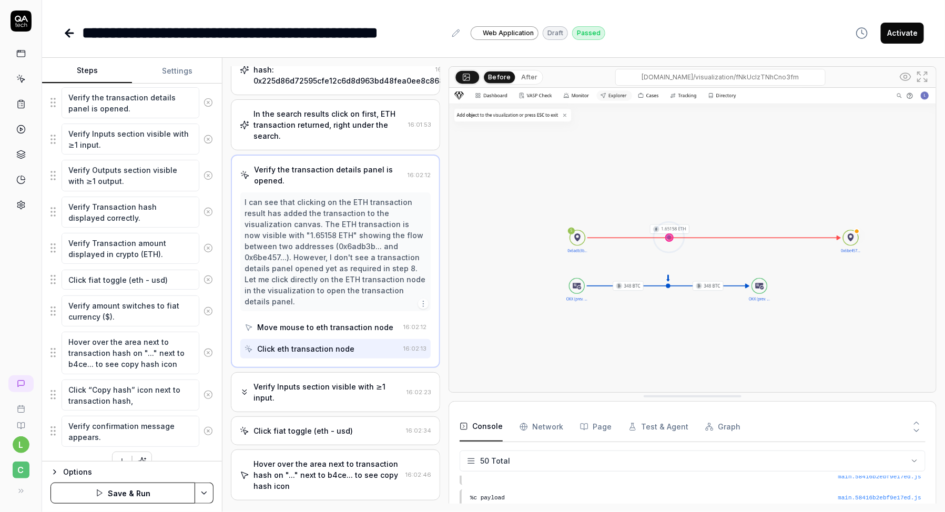
scroll to position [292, 0]
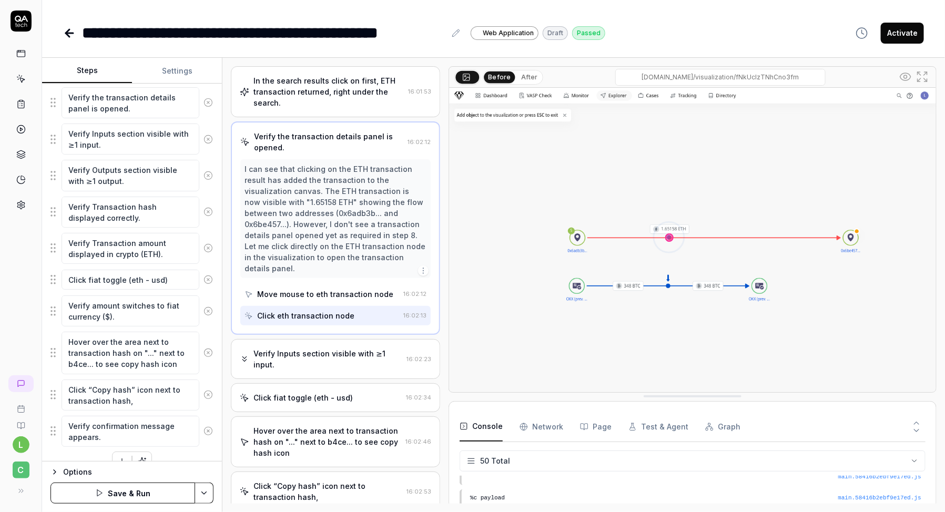
click at [339, 348] on div "Verify Inputs section visible with ≥1 input." at bounding box center [327, 359] width 149 height 22
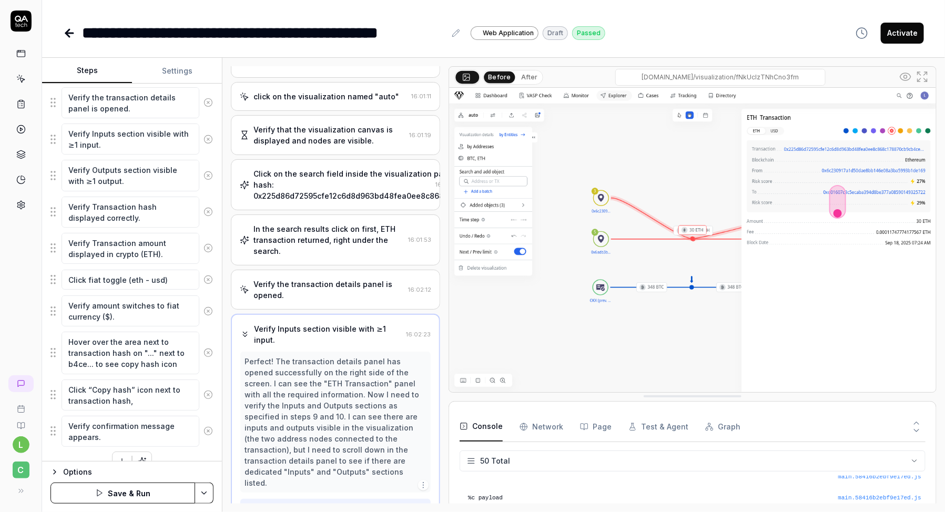
scroll to position [142, 0]
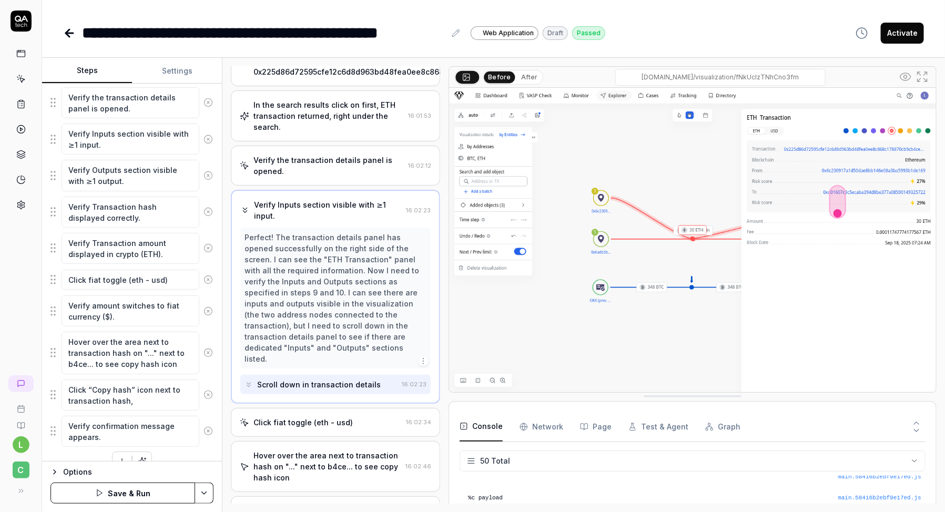
click at [317, 417] on div "Click fiat toggle (eth - usd)" at bounding box center [302, 422] width 99 height 11
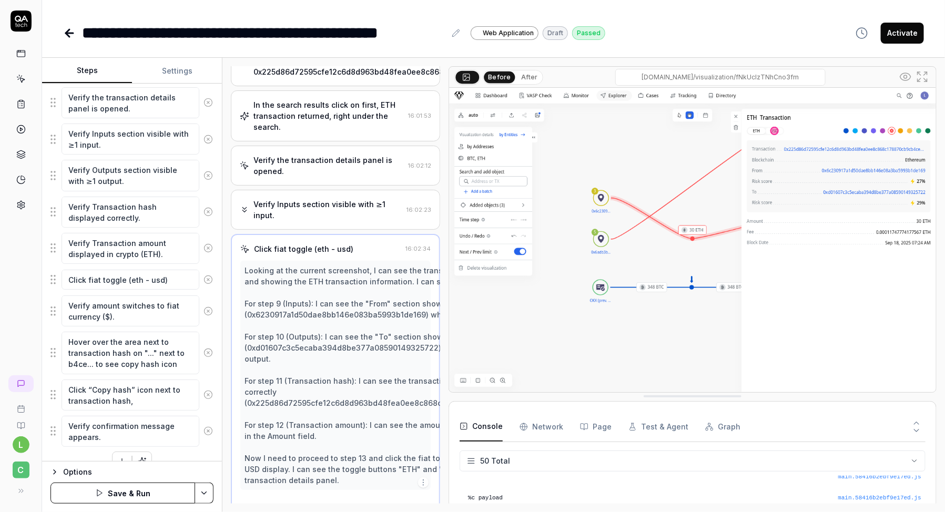
scroll to position [284, 0]
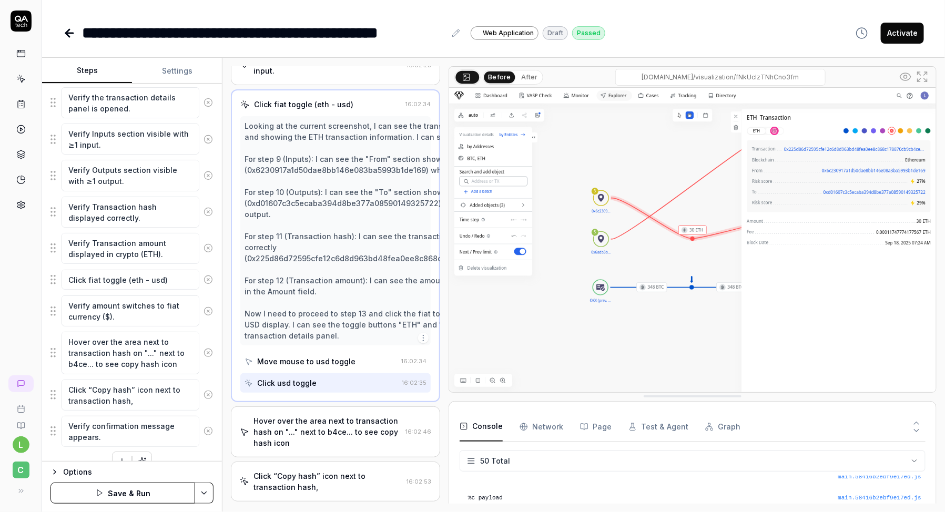
click at [305, 417] on div "Hover over the area next to transaction hash on "..." next to b4ce... to see co…" at bounding box center [327, 431] width 148 height 33
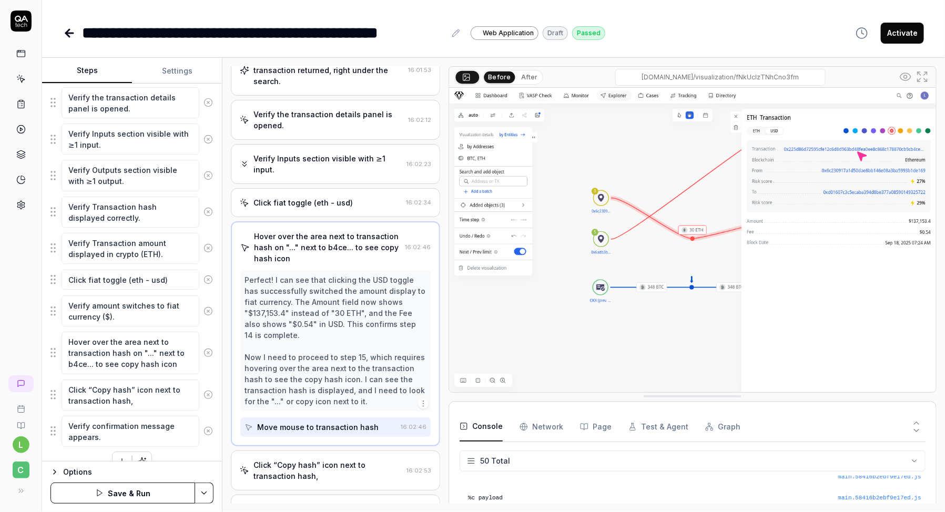
scroll to position [361, 0]
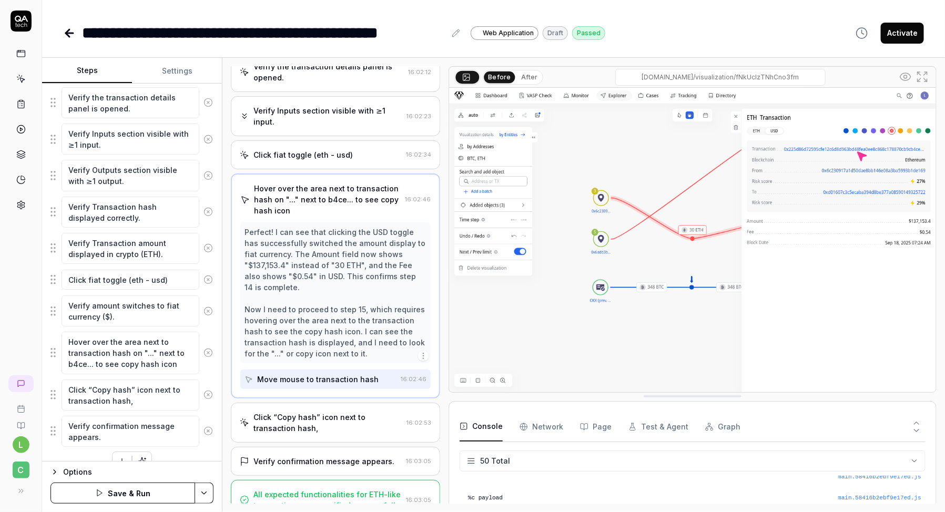
click at [303, 412] on div "Click “Copy hash” icon next to transaction hash," at bounding box center [327, 423] width 149 height 22
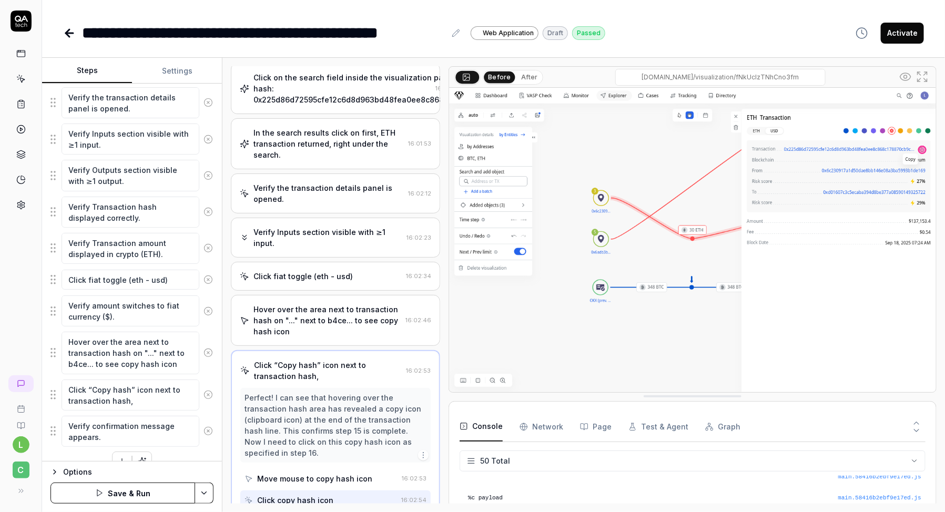
scroll to position [279, 0]
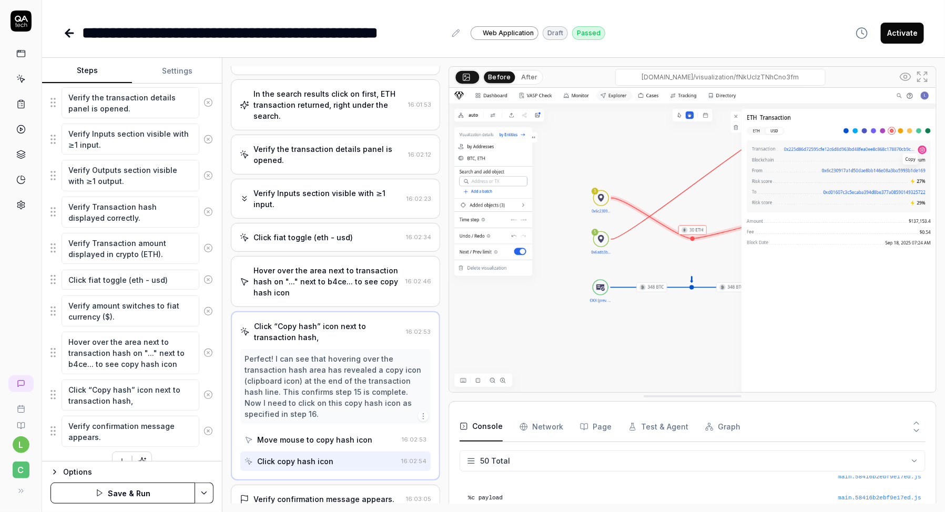
click at [293, 494] on div "Verify confirmation message appears." at bounding box center [323, 499] width 141 height 11
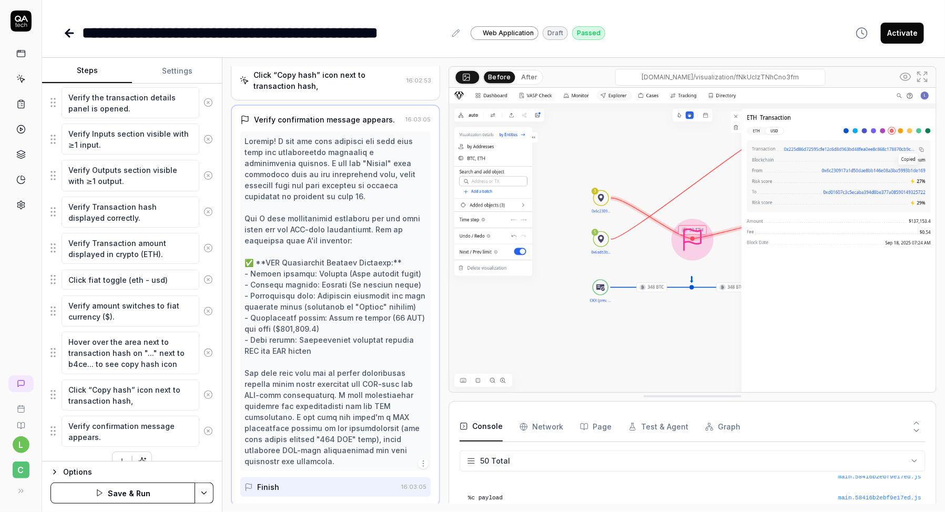
scroll to position [538, 0]
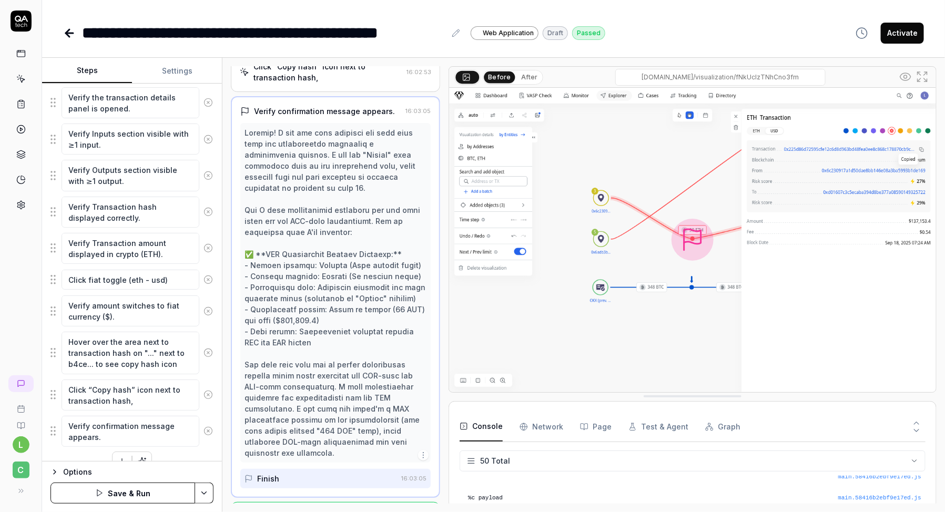
click at [125, 498] on button "Save & Run" at bounding box center [122, 493] width 145 height 21
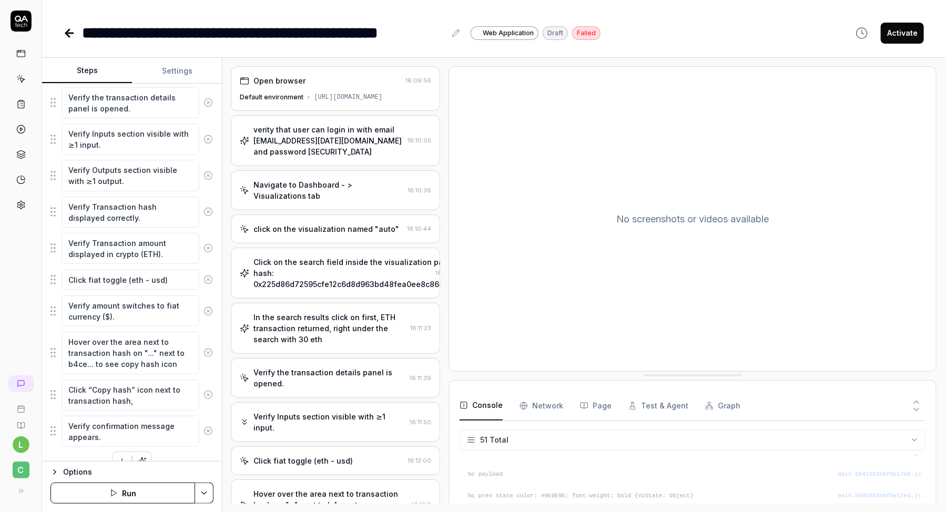
scroll to position [1061, 0]
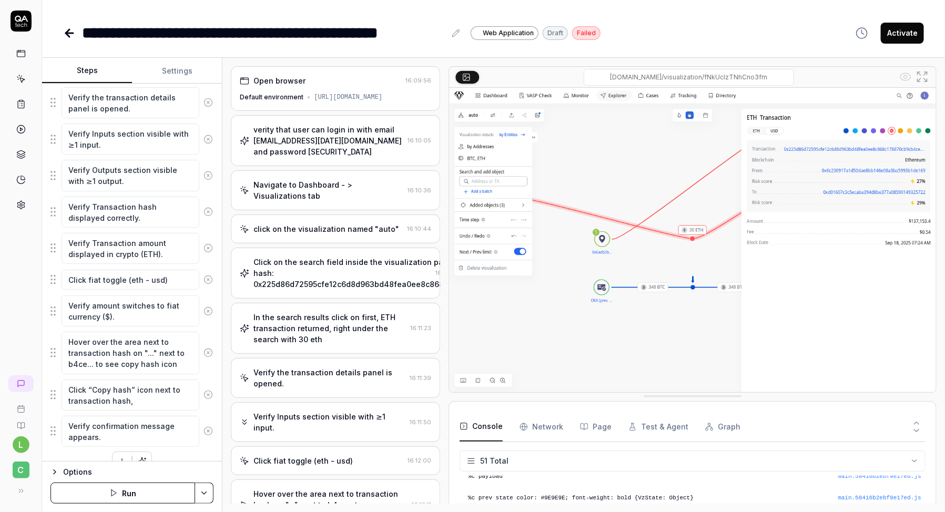
click at [312, 152] on div "verity that user can login in with email [EMAIL_ADDRESS][DATE][DOMAIN_NAME] and…" at bounding box center [328, 140] width 150 height 33
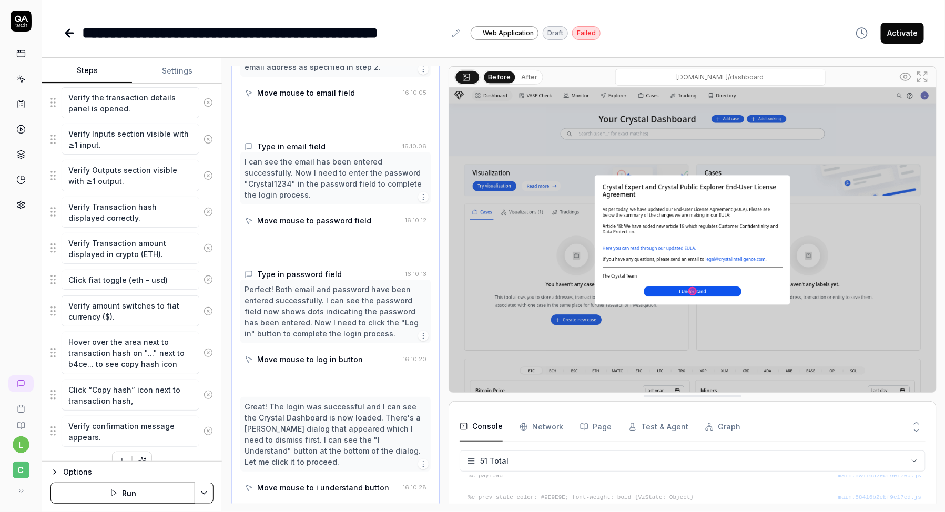
scroll to position [130, 0]
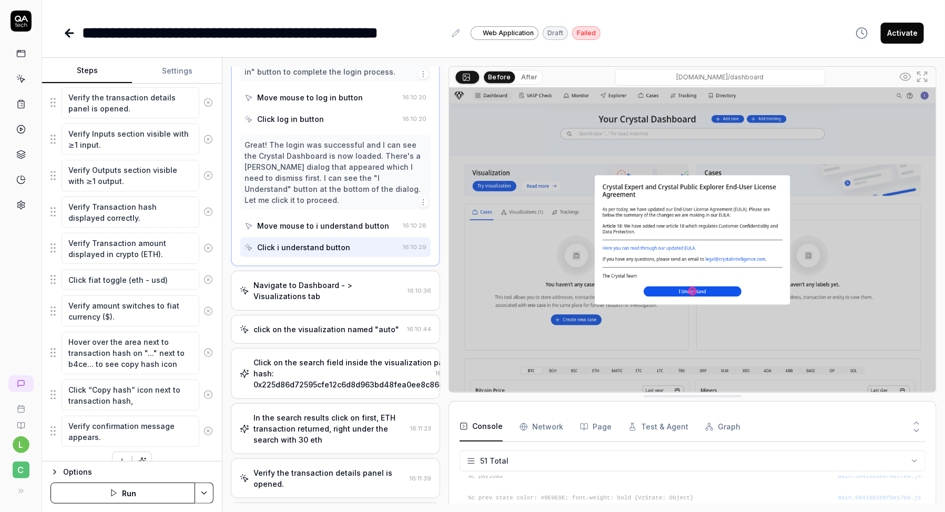
click at [295, 280] on div "Navigate to Dashboard - > Visualizations tab" at bounding box center [328, 291] width 150 height 22
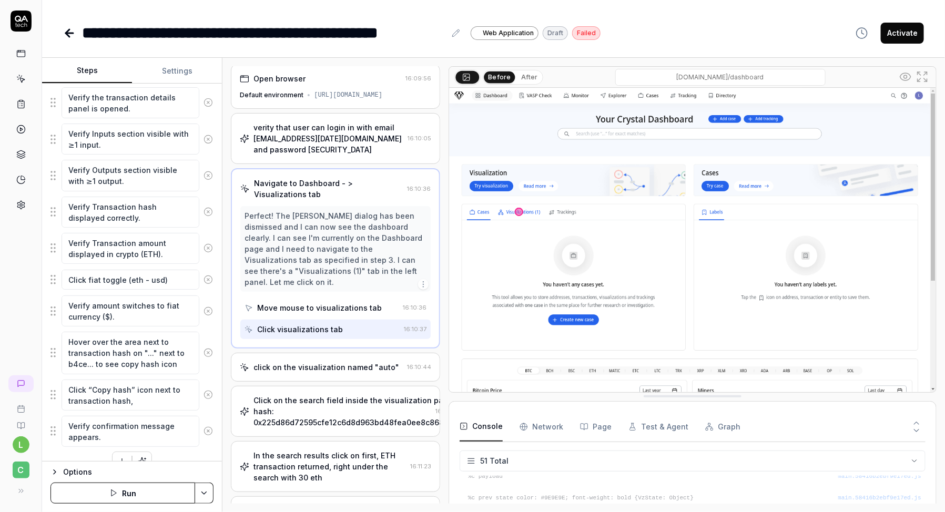
scroll to position [0, 0]
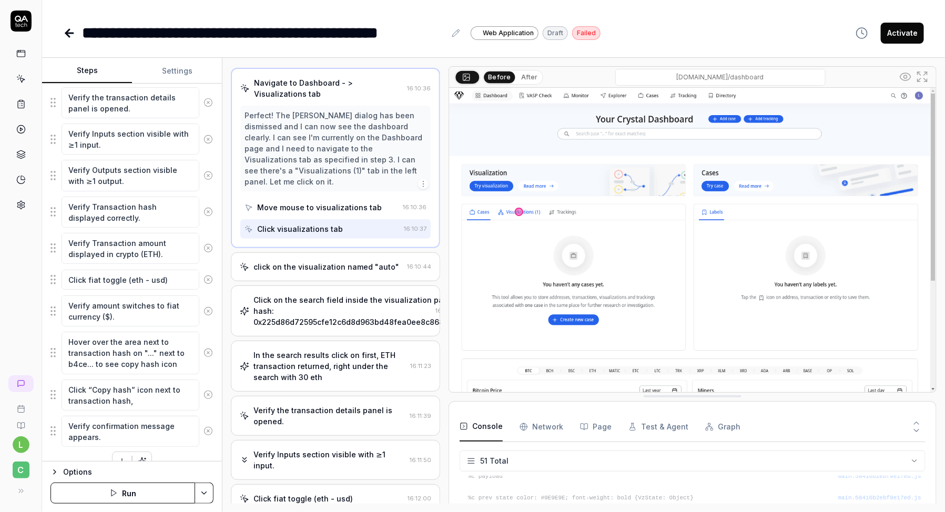
click at [301, 335] on div "Open browser 16:09:56 Default environment https://dev.cbdev.site/login verity t…" at bounding box center [335, 284] width 209 height 437
click at [299, 320] on div "Click on the search field inside the visualization page. Type ETH transaction h…" at bounding box center [400, 310] width 295 height 33
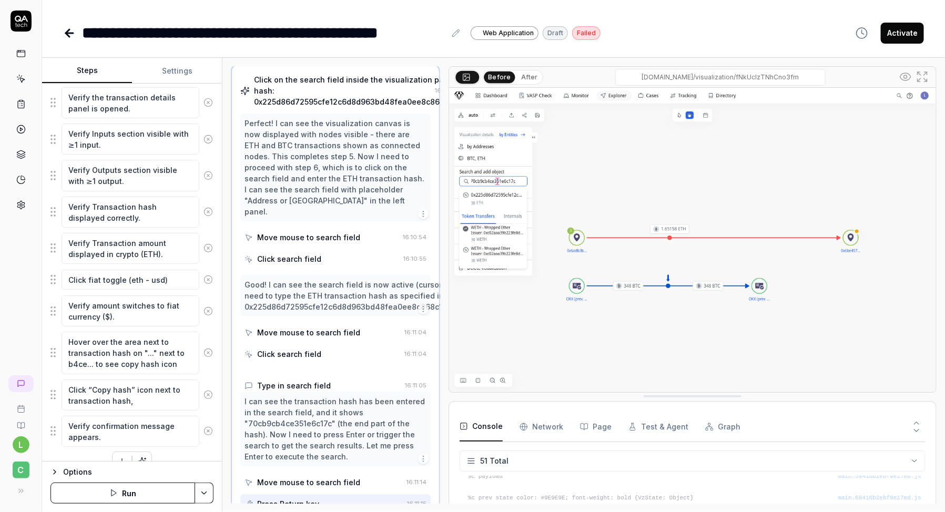
scroll to position [189, 0]
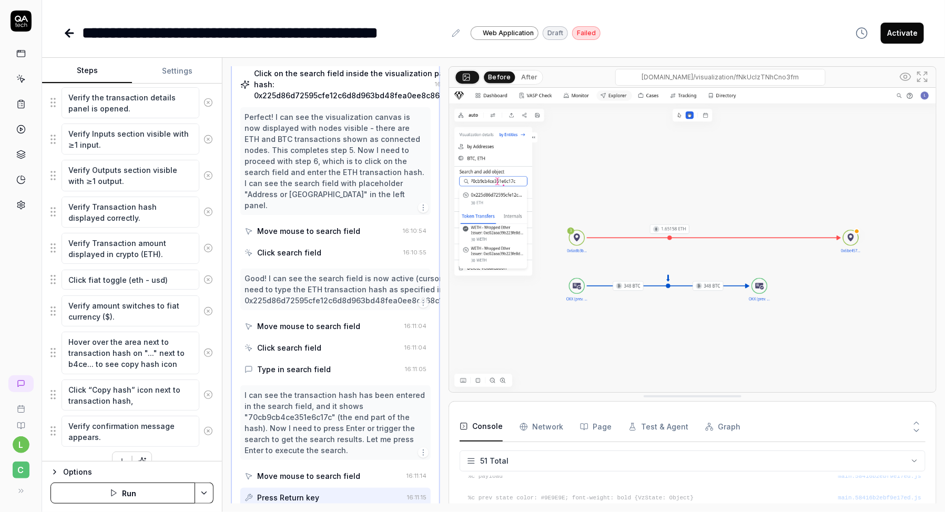
click at [291, 397] on div "I can see the transaction hash has been entered in the search field, and it sho…" at bounding box center [335, 423] width 182 height 66
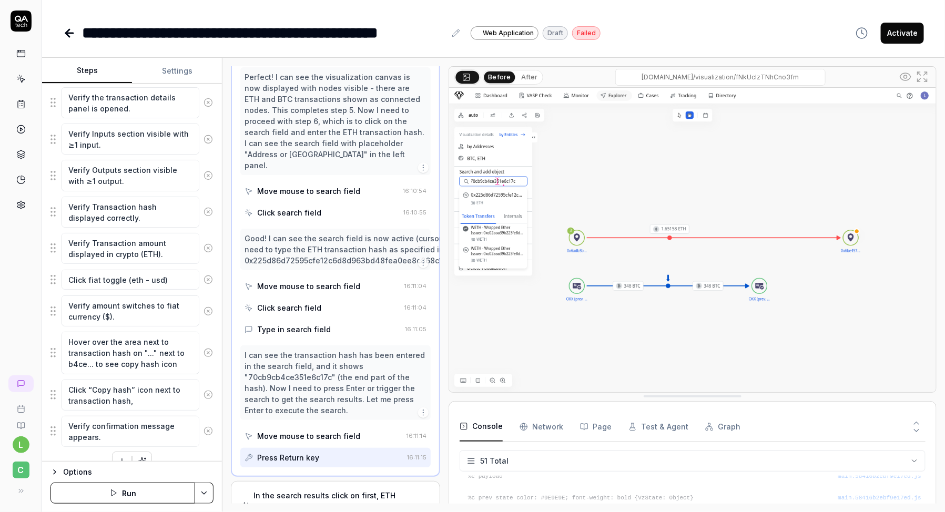
scroll to position [297, 0]
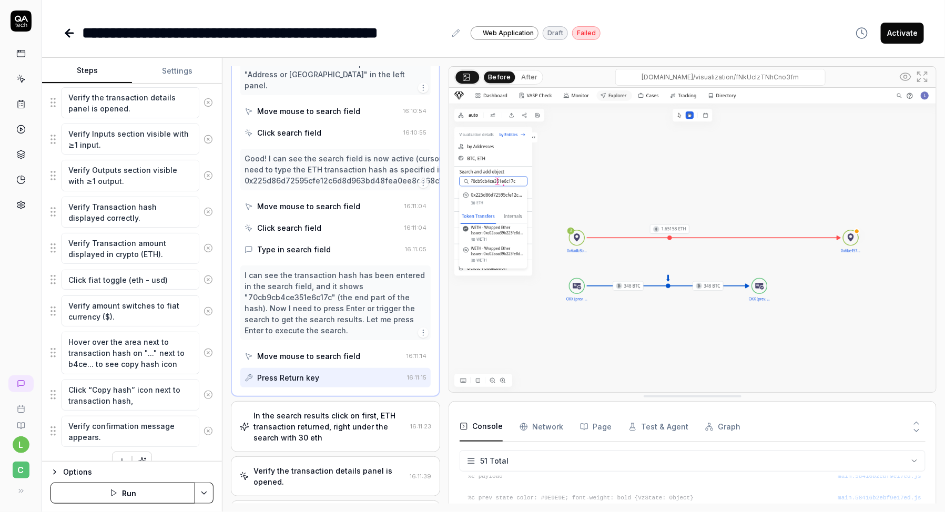
click at [302, 410] on div "In the search results click on first, ETH transaction returned, right under the…" at bounding box center [329, 426] width 152 height 33
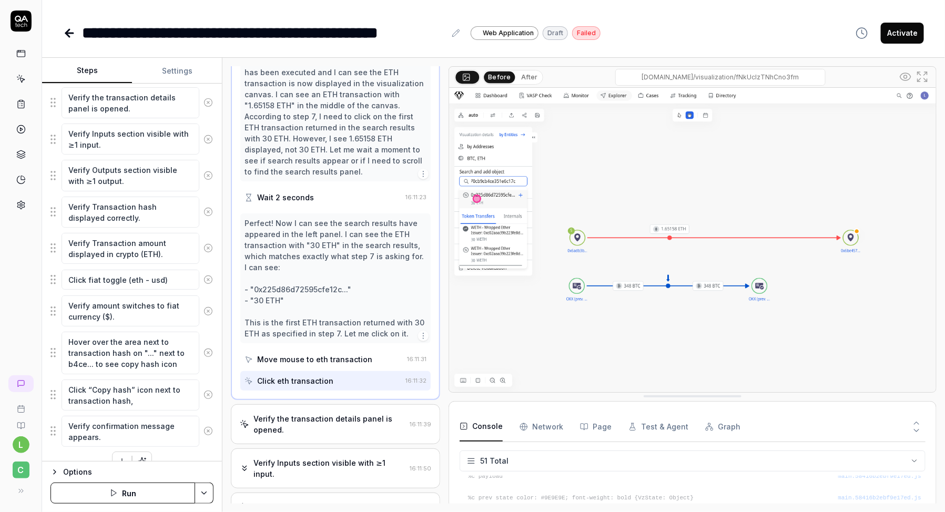
scroll to position [303, 0]
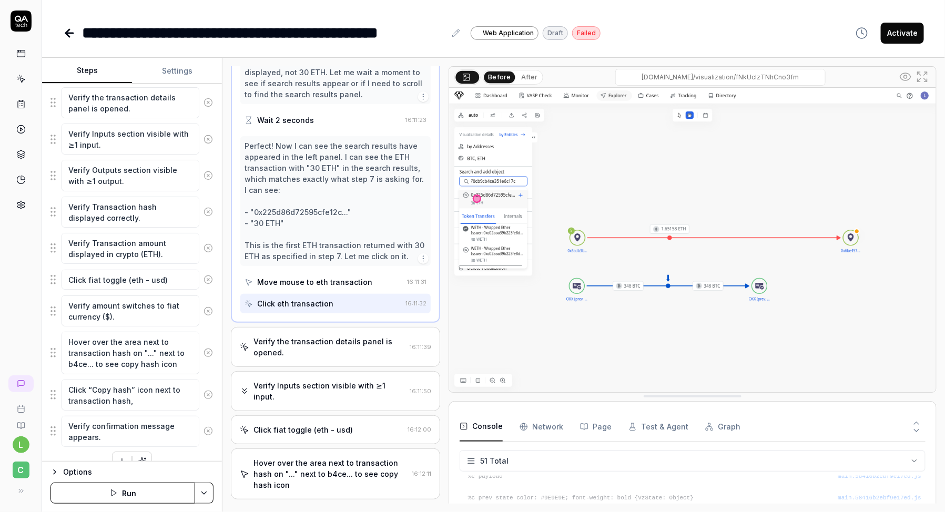
click at [312, 353] on div "Verify the transaction details panel is opened." at bounding box center [329, 347] width 152 height 22
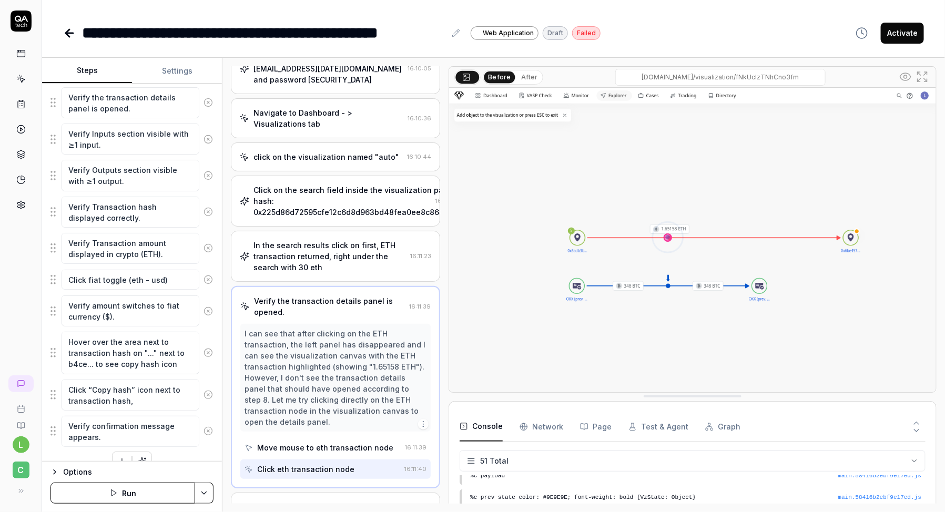
scroll to position [54, 0]
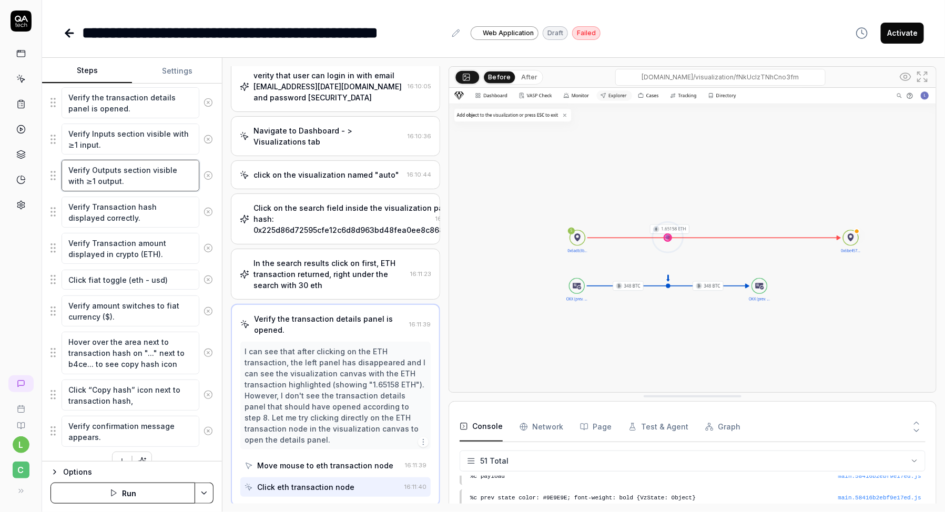
click at [161, 177] on textarea "Verify Outputs section visible with ≥1 output." at bounding box center [131, 175] width 138 height 31
click at [27, 261] on div "l C" at bounding box center [21, 256] width 42 height 512
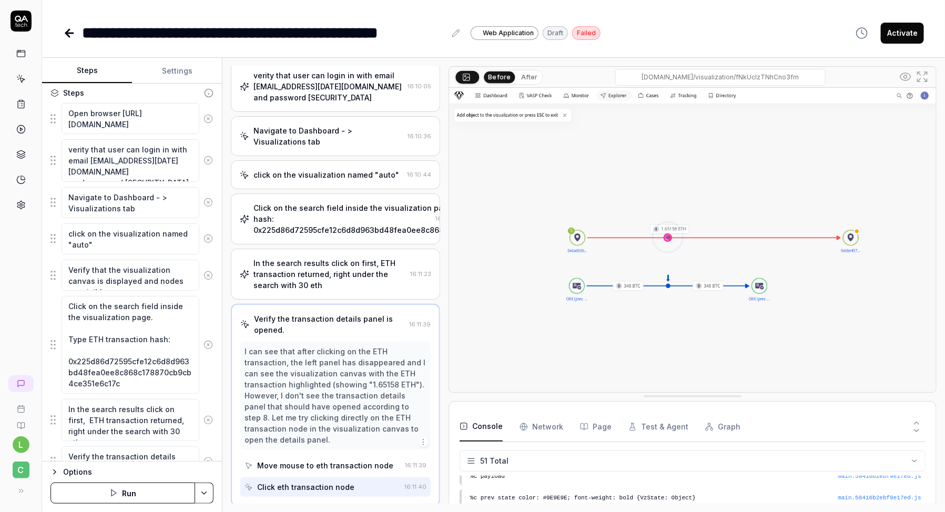
scroll to position [0, 0]
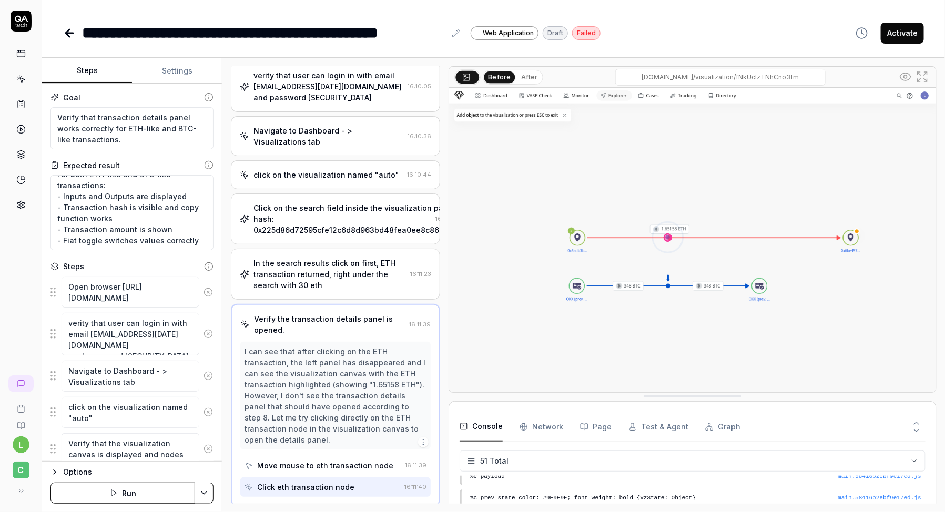
click at [210, 98] on icon at bounding box center [208, 97] width 9 height 9
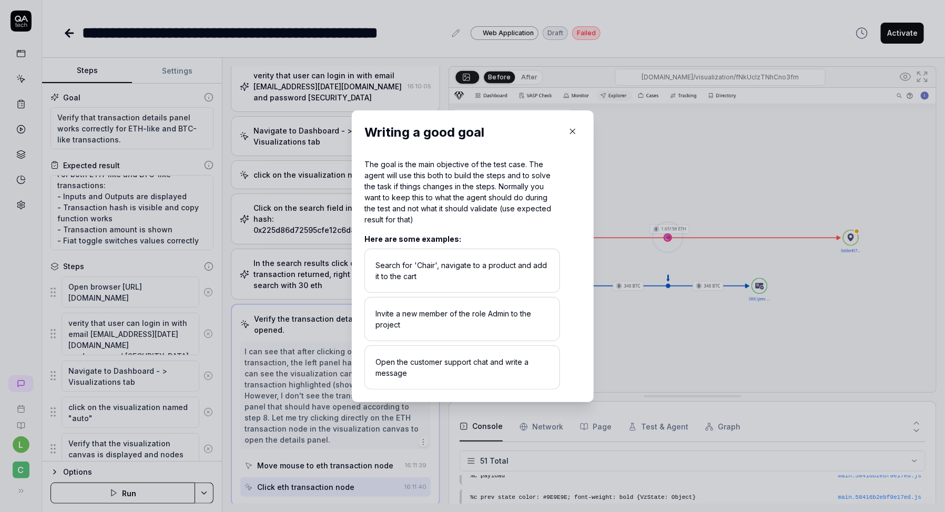
click at [572, 130] on icon "button" at bounding box center [572, 131] width 9 height 9
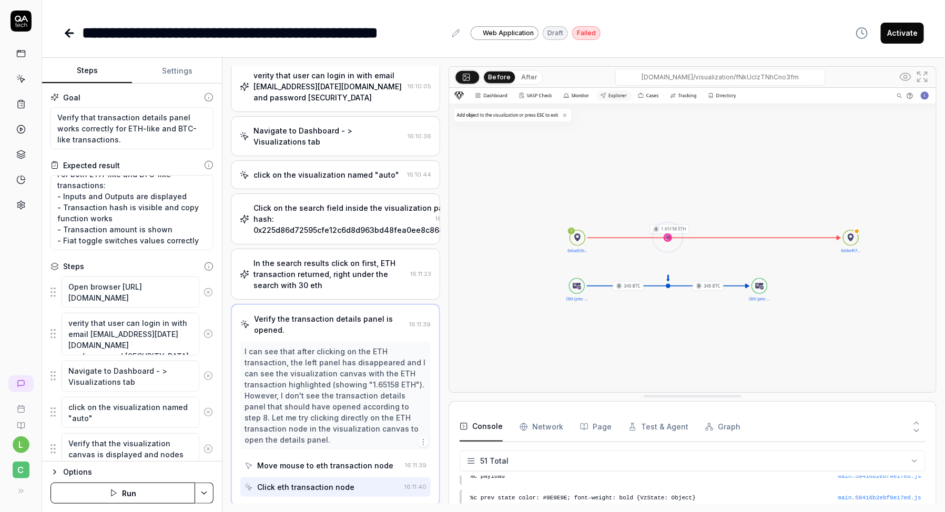
click at [89, 93] on div "Goal" at bounding box center [131, 97] width 163 height 11
click at [207, 167] on icon at bounding box center [208, 164] width 9 height 9
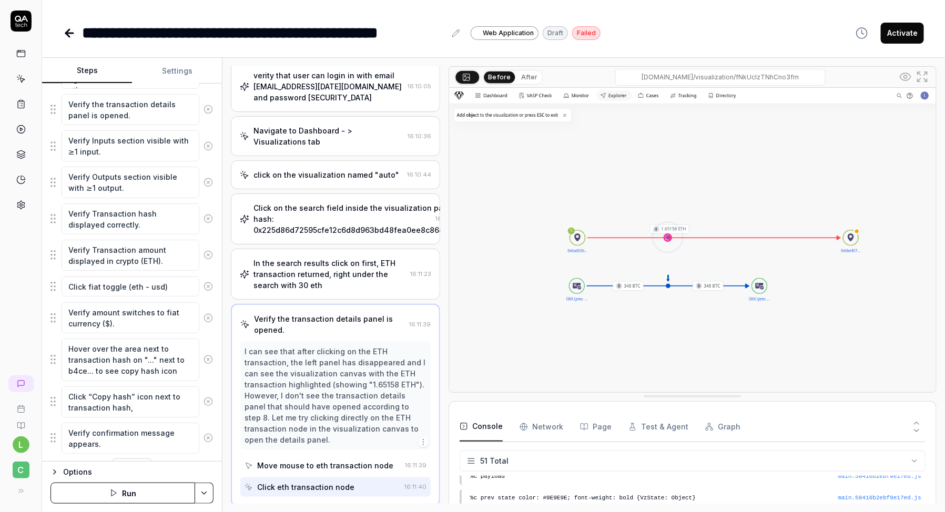
scroll to position [544, 0]
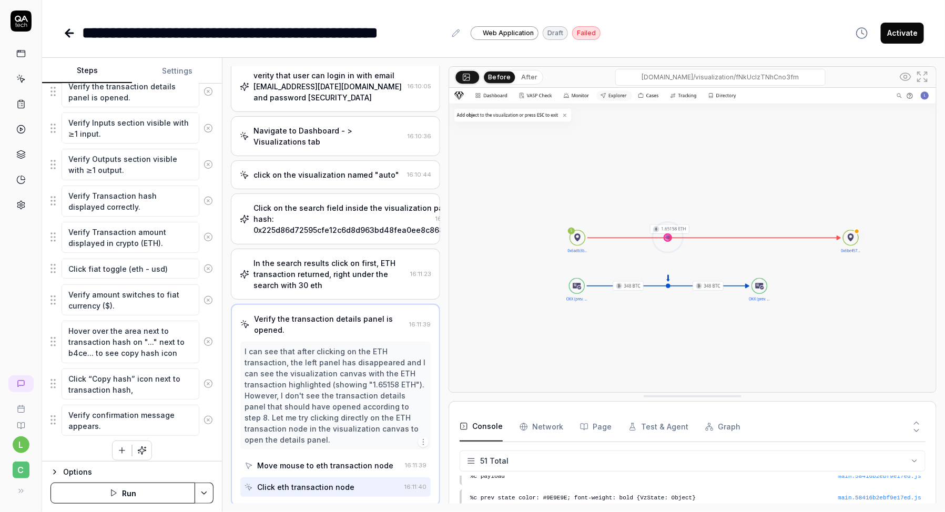
click at [195, 449] on div "Open browser https://dev.cbdev.site/login verity that user can login in with em…" at bounding box center [131, 96] width 163 height 728
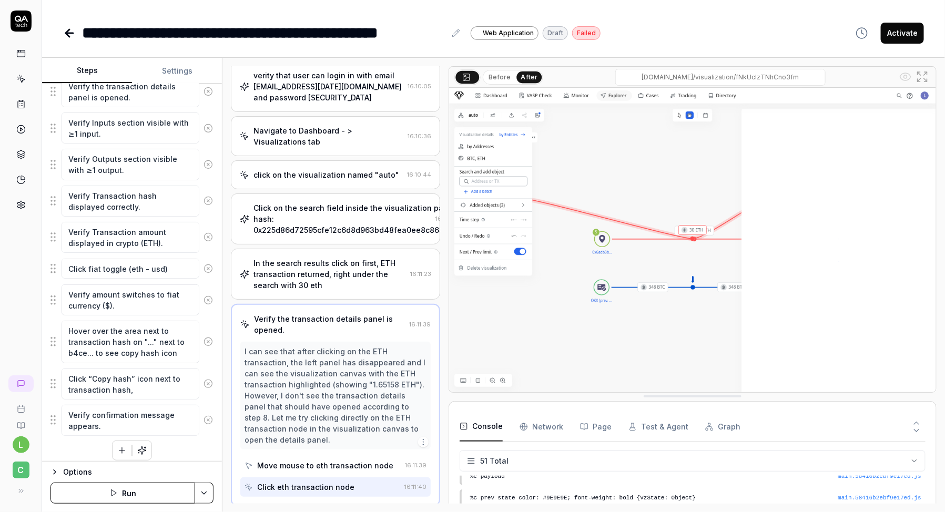
click at [310, 377] on div "I can see that after clicking on the ETH transaction, the left panel has disapp…" at bounding box center [335, 395] width 182 height 99
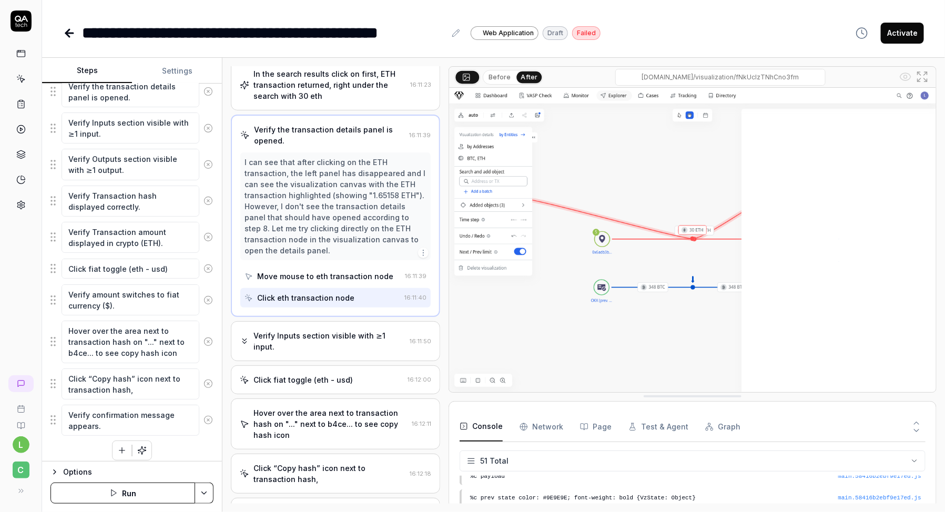
click at [313, 340] on div "Verify Inputs section visible with ≥1 input. 16:11:50" at bounding box center [335, 341] width 209 height 40
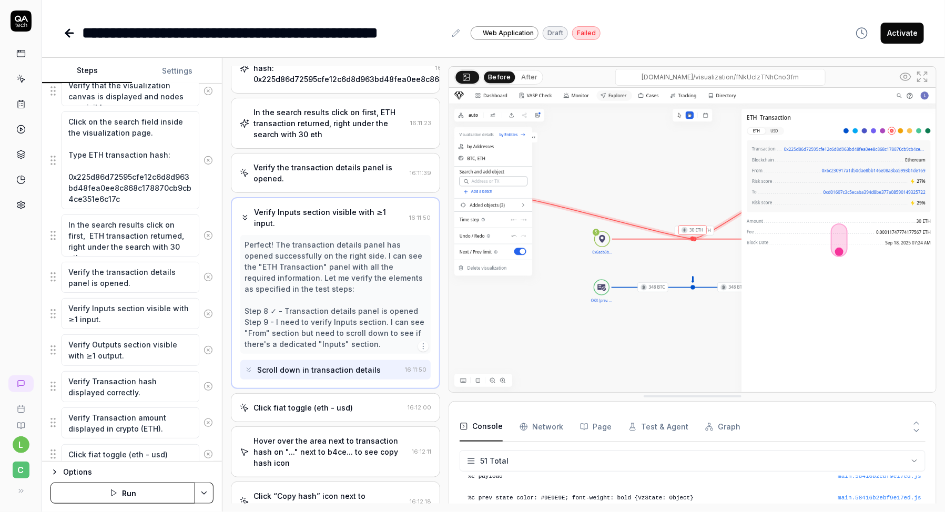
scroll to position [349, 0]
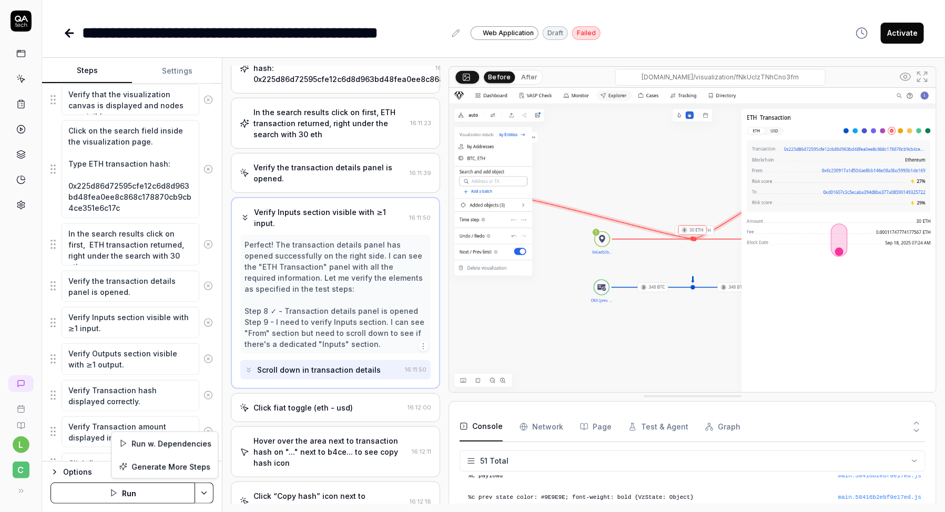
click at [210, 495] on html "**********" at bounding box center [472, 289] width 945 height 578
click at [95, 390] on html "**********" at bounding box center [472, 289] width 945 height 578
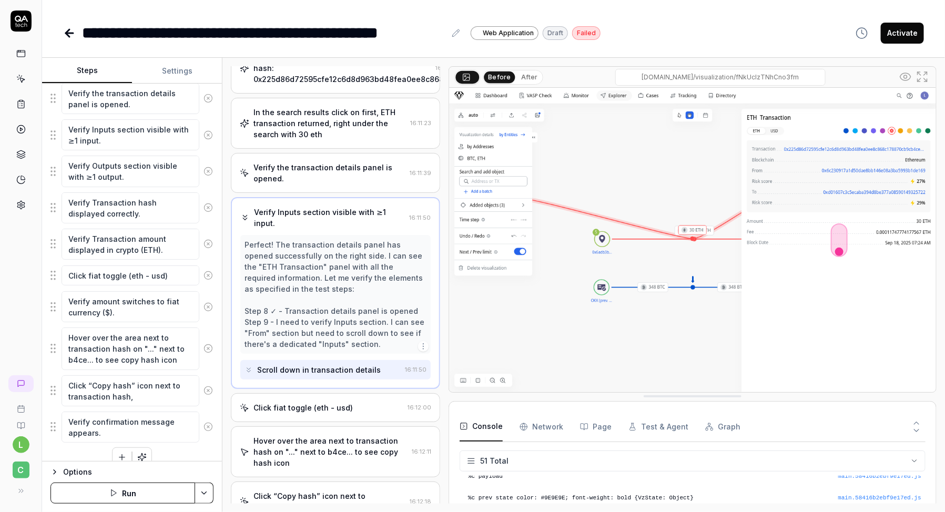
scroll to position [544, 0]
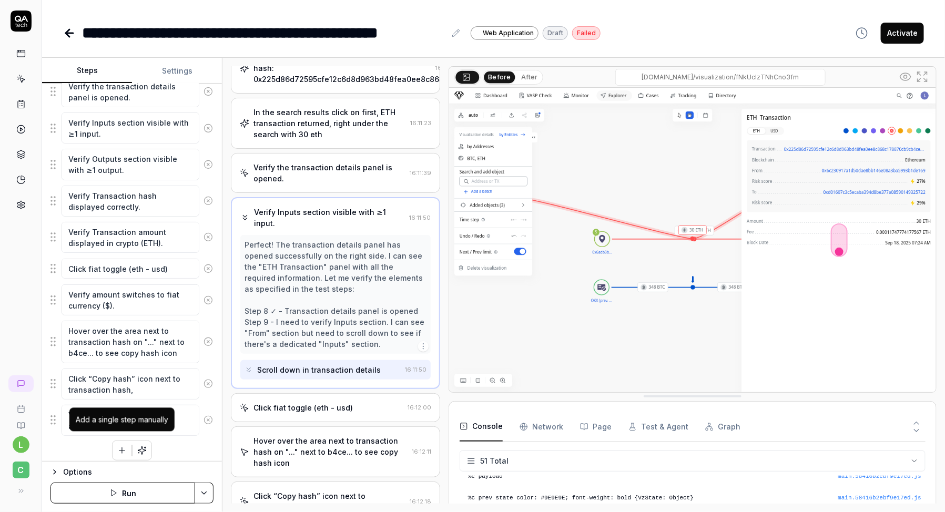
click at [120, 447] on icon "button" at bounding box center [121, 450] width 9 height 9
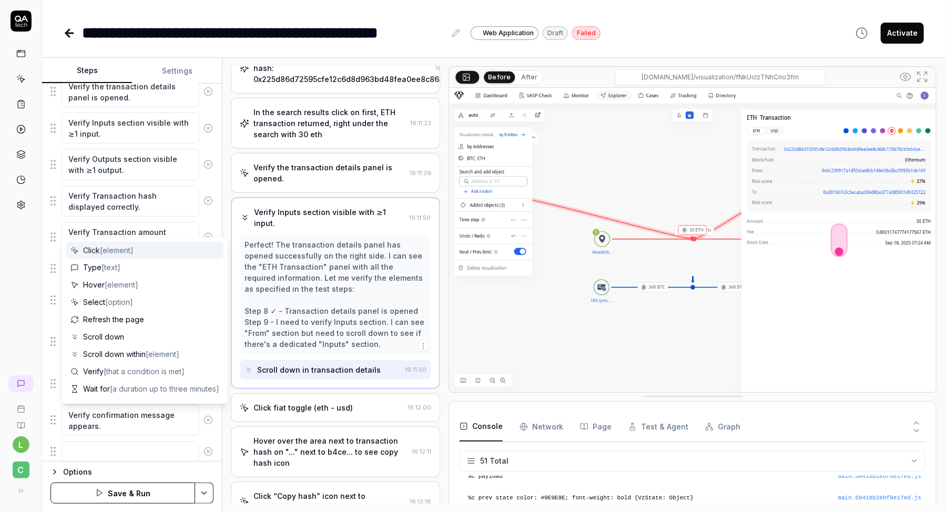
scroll to position [569, 0]
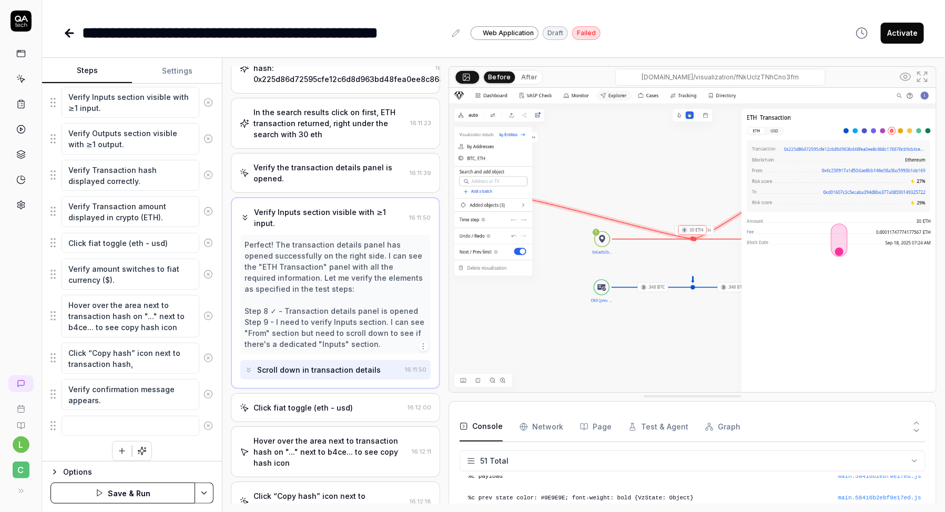
click at [196, 451] on div "Open browser https://dev.cbdev.site/login verity that user can login in with em…" at bounding box center [131, 84] width 163 height 755
click at [207, 423] on button at bounding box center [208, 425] width 18 height 21
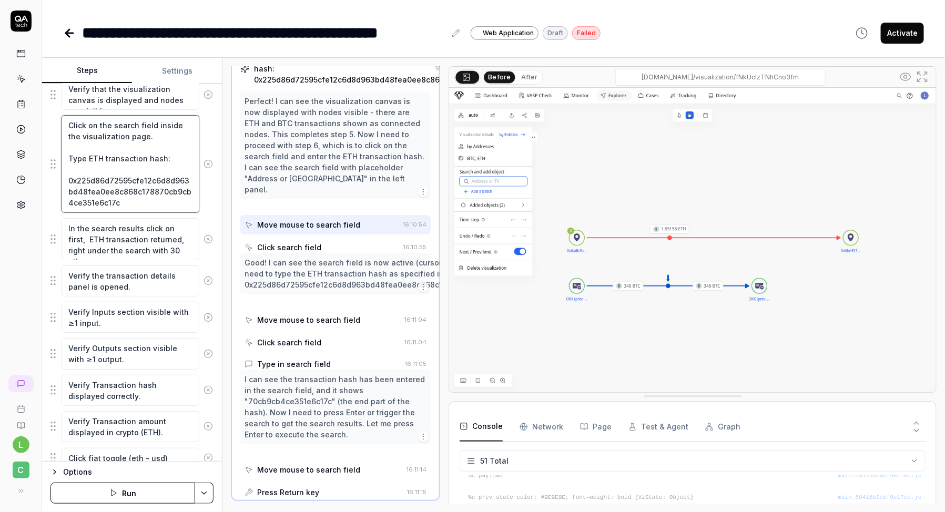
scroll to position [189, 0]
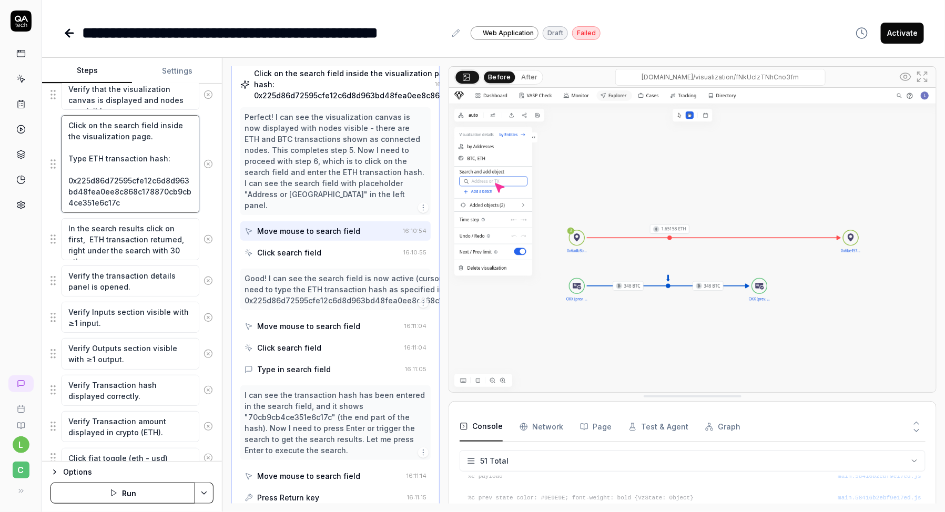
click at [118, 152] on textarea "Click on the search field inside the visualization page. Type ETH transaction h…" at bounding box center [131, 163] width 138 height 97
click at [54, 158] on fieldset "Open browser https://dev.cbdev.site/login verity that user can login in with em…" at bounding box center [131, 274] width 163 height 704
click at [54, 164] on fieldset "Open browser https://dev.cbdev.site/login verity that user can login in with em…" at bounding box center [131, 274] width 163 height 704
click at [147, 157] on textarea "Click on the search field inside the visualization page. Type ETH transaction h…" at bounding box center [131, 163] width 138 height 97
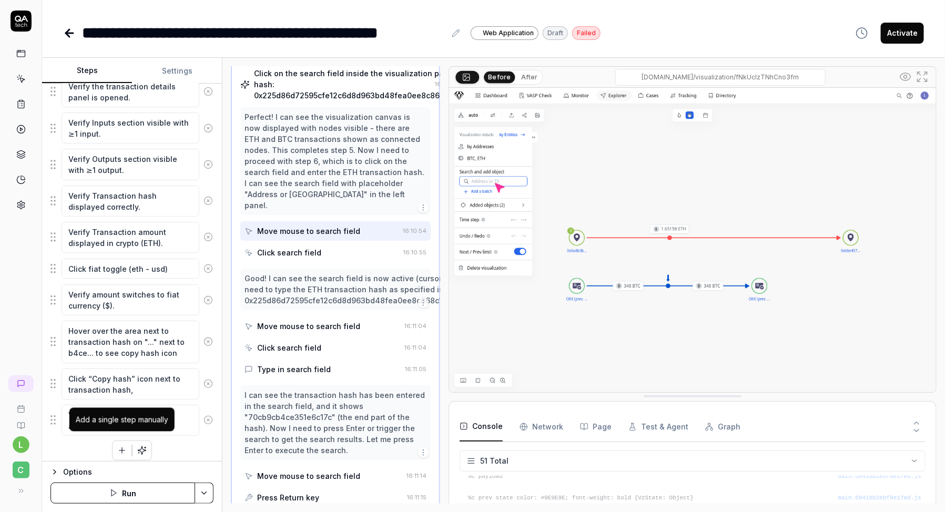
click at [119, 446] on icon "button" at bounding box center [121, 450] width 9 height 9
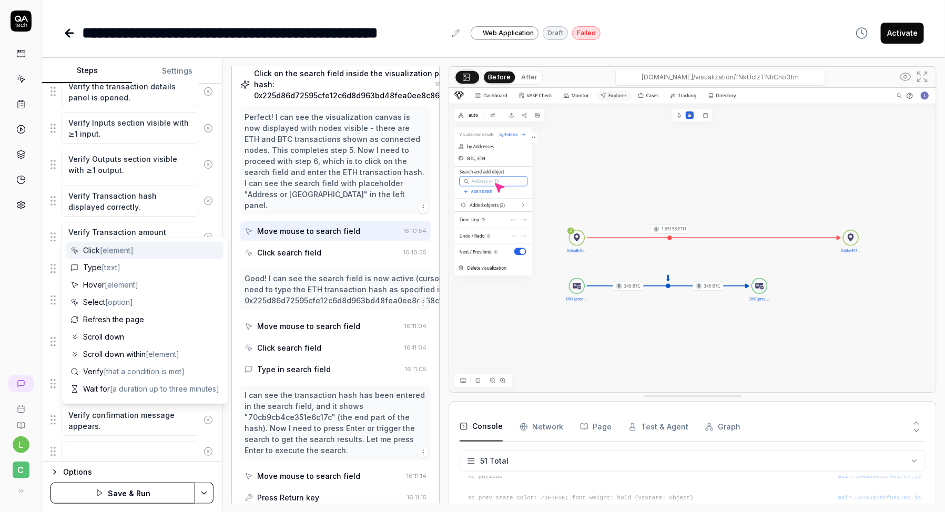
scroll to position [569, 0]
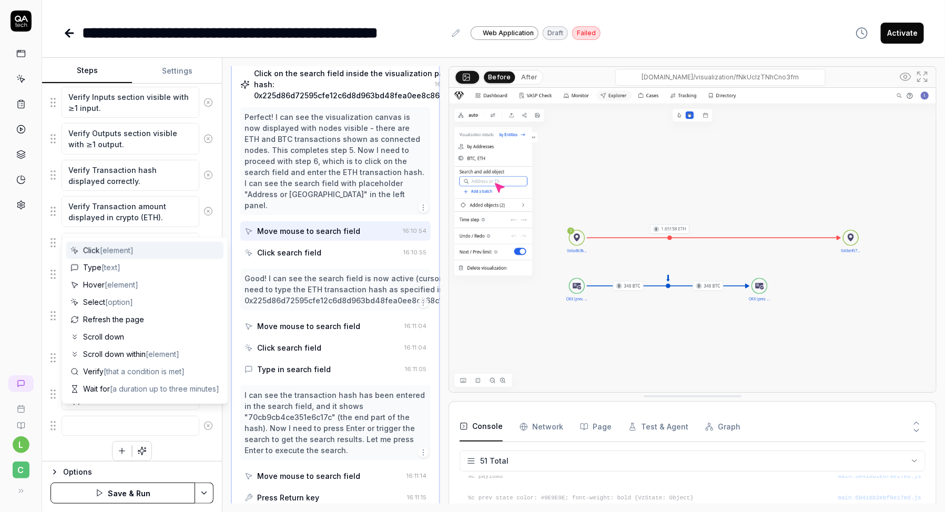
click at [114, 416] on textarea at bounding box center [131, 426] width 138 height 20
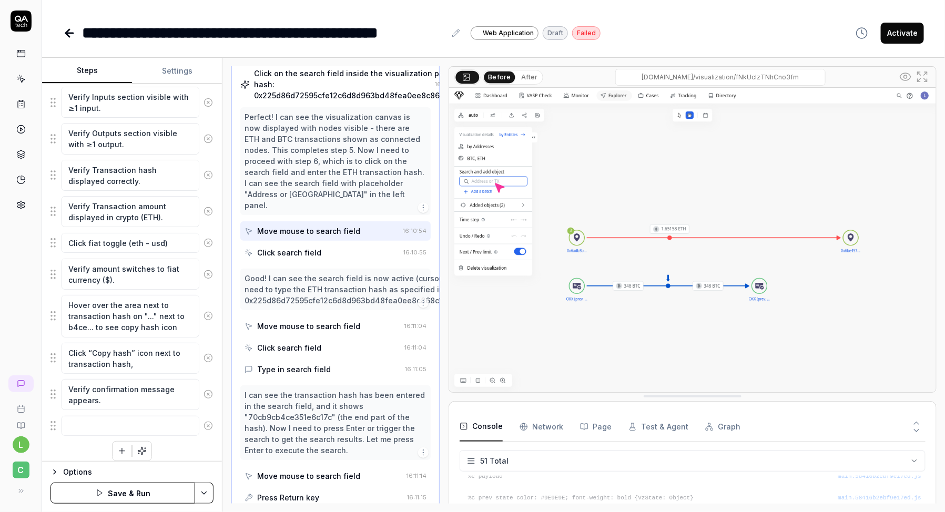
click at [230, 176] on div "Open browser 16:09:56 Default environment https://dev.cbdev.site/login verity t…" at bounding box center [583, 285] width 722 height 454
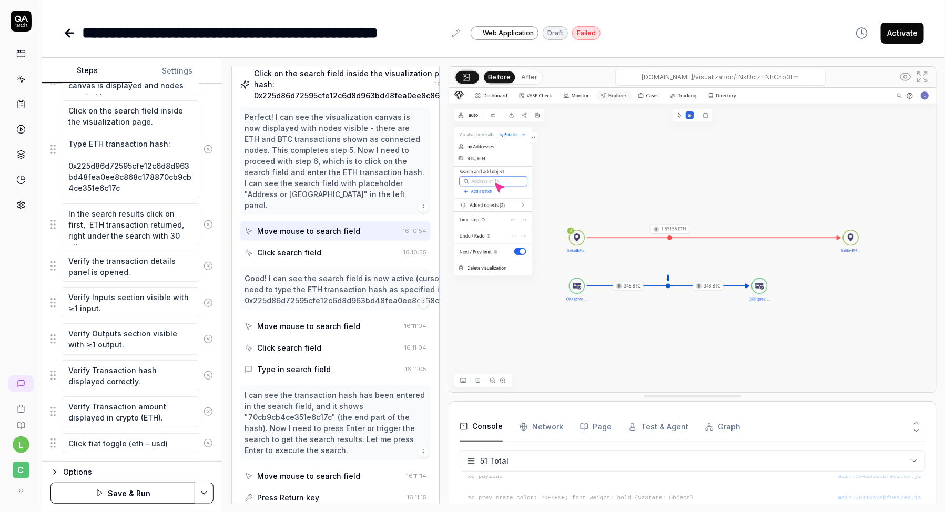
scroll to position [355, 0]
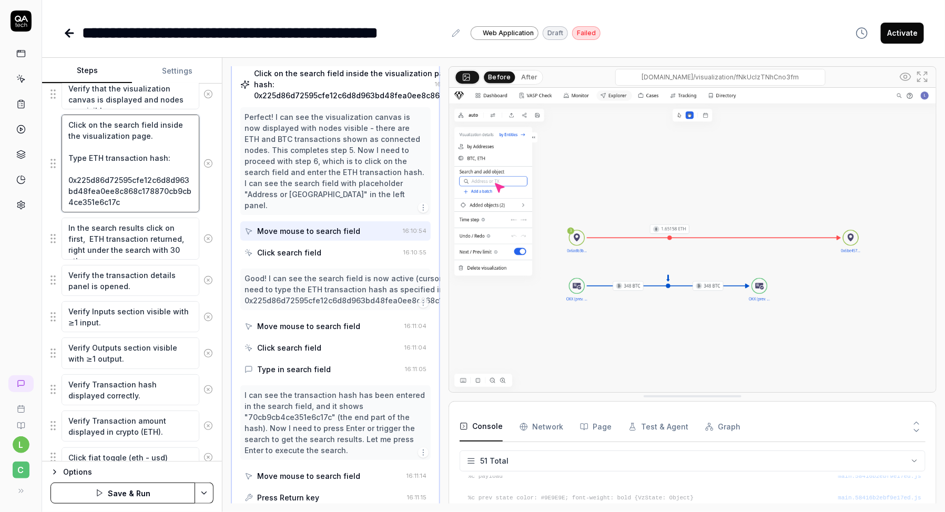
click at [160, 144] on textarea "Click on the search field inside the visualization page. Type ETH transaction h…" at bounding box center [131, 163] width 138 height 97
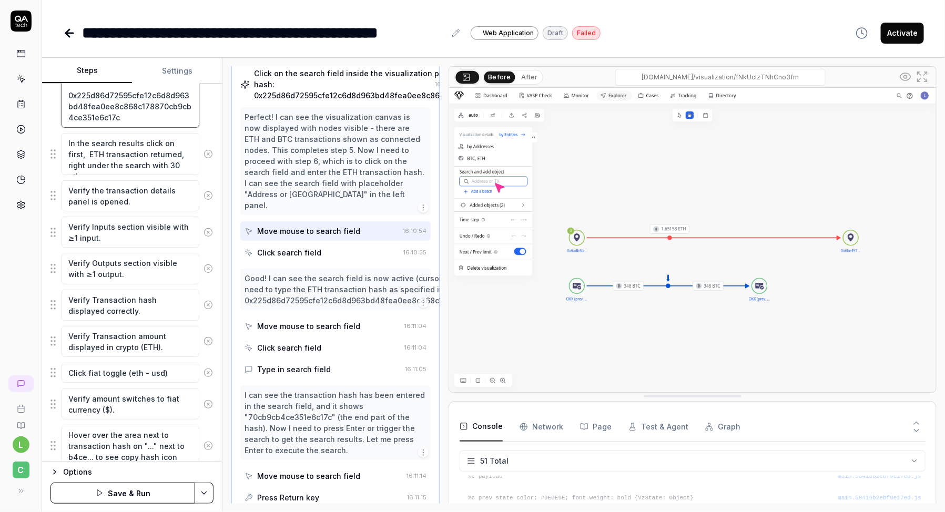
scroll to position [569, 0]
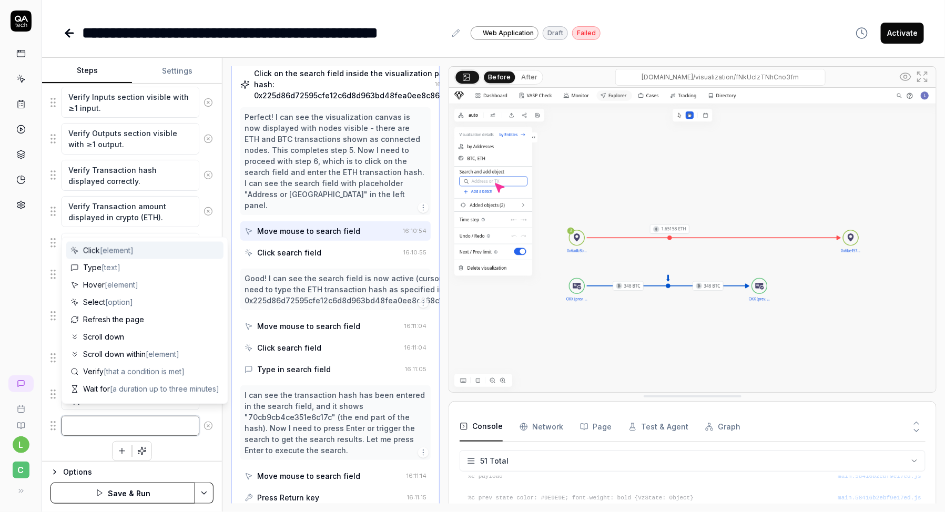
click at [111, 421] on textarea at bounding box center [131, 426] width 138 height 20
paste textarea "Click on the search field inside the visualization page. Type ETH transaction h…"
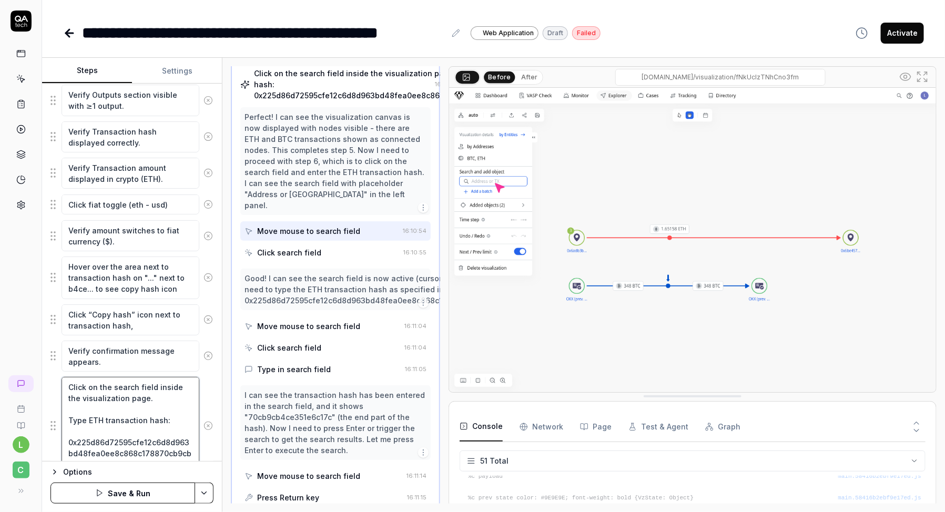
click at [97, 409] on textarea "Click on the search field inside the visualization page. Type ETH transaction h…" at bounding box center [131, 425] width 138 height 97
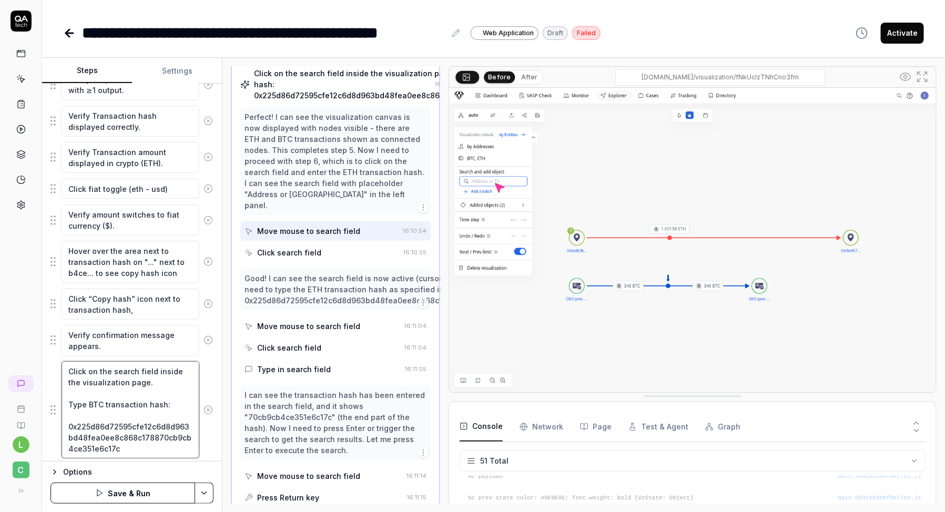
scroll to position [637, 0]
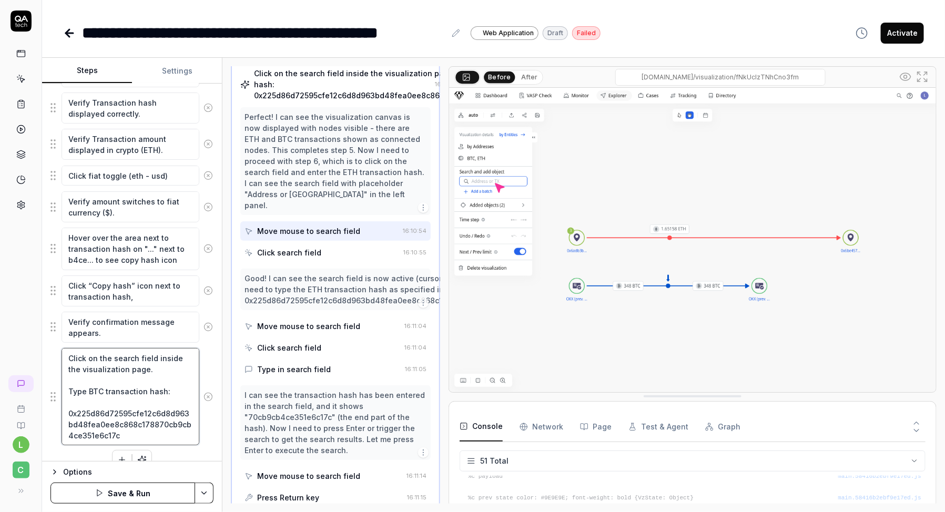
click at [123, 419] on textarea "Click on the search field inside the visualization page. Type BTC transaction h…" at bounding box center [131, 396] width 138 height 97
paste textarea "1b5ded7d115bcf07e6db148361d0ef0d49db5d79f60757fd79f98bcd838cd290"
click at [211, 366] on div "Click on the search field inside the visualization page. Type BTC transaction h…" at bounding box center [131, 397] width 163 height 98
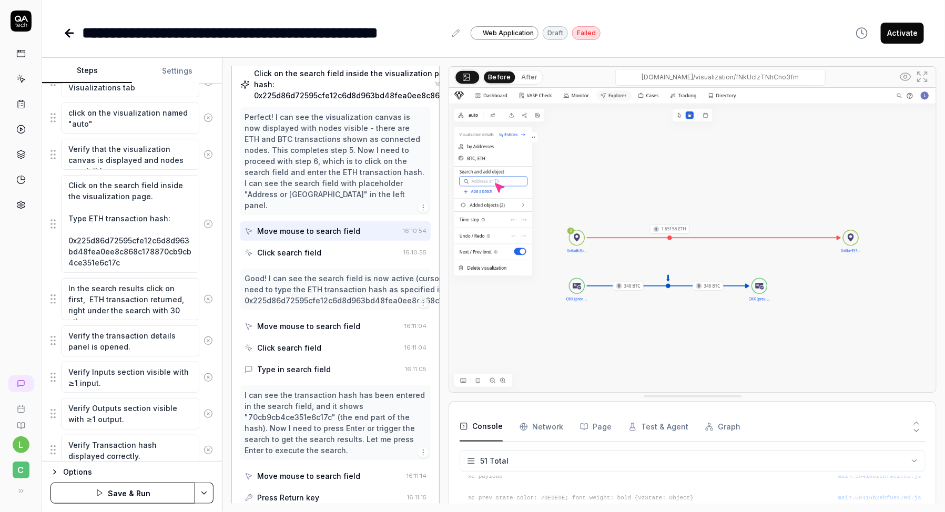
scroll to position [288, 0]
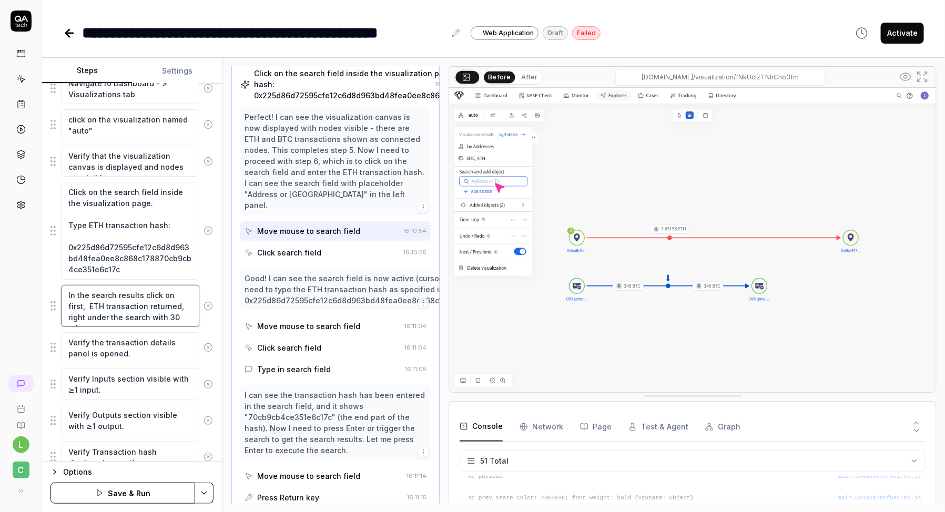
click at [124, 301] on textarea "In the search results click on first, ETH transaction returned, right under the…" at bounding box center [131, 306] width 138 height 42
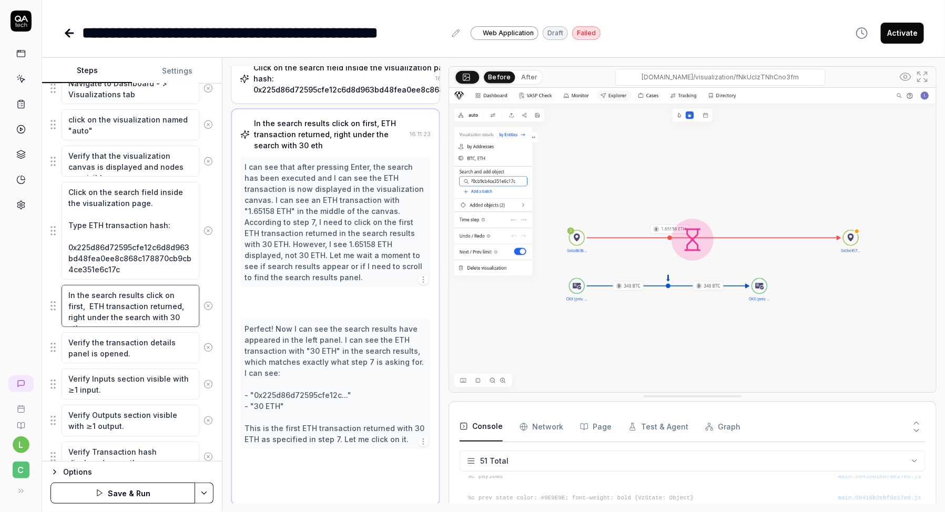
click at [124, 301] on textarea "In the search results click on first, ETH transaction returned, right under the…" at bounding box center [131, 306] width 138 height 42
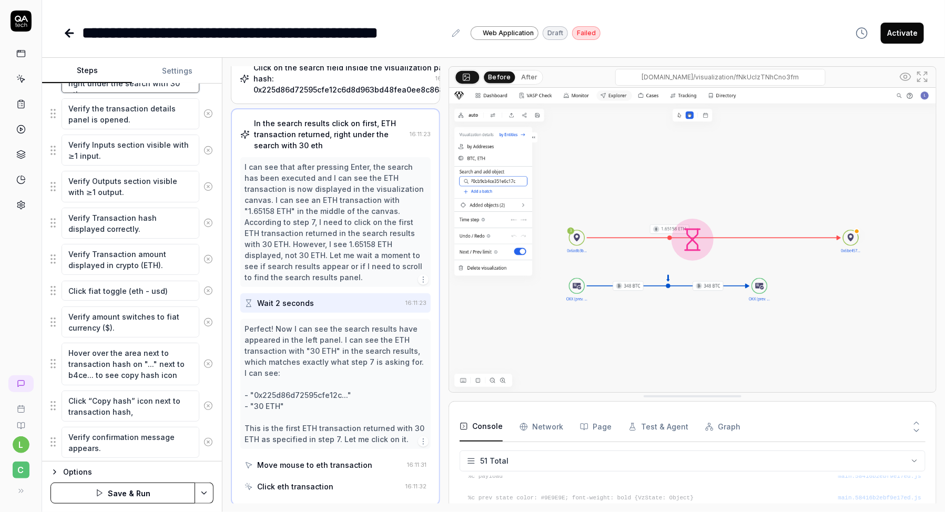
scroll to position [646, 0]
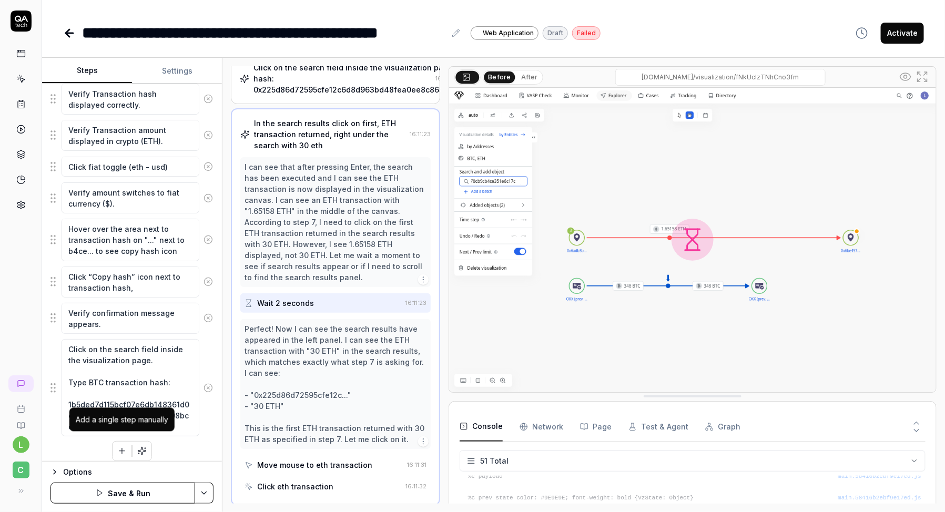
click at [120, 449] on button "button" at bounding box center [122, 451] width 19 height 19
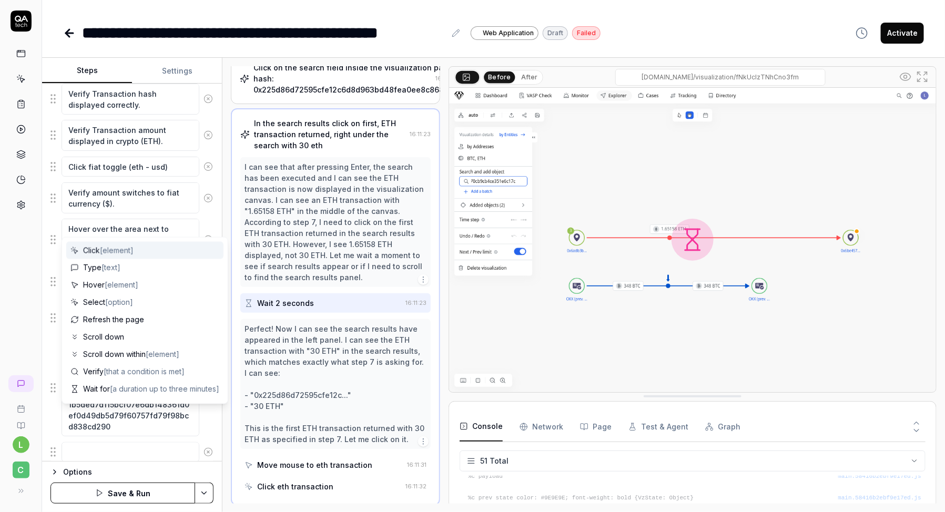
scroll to position [672, 0]
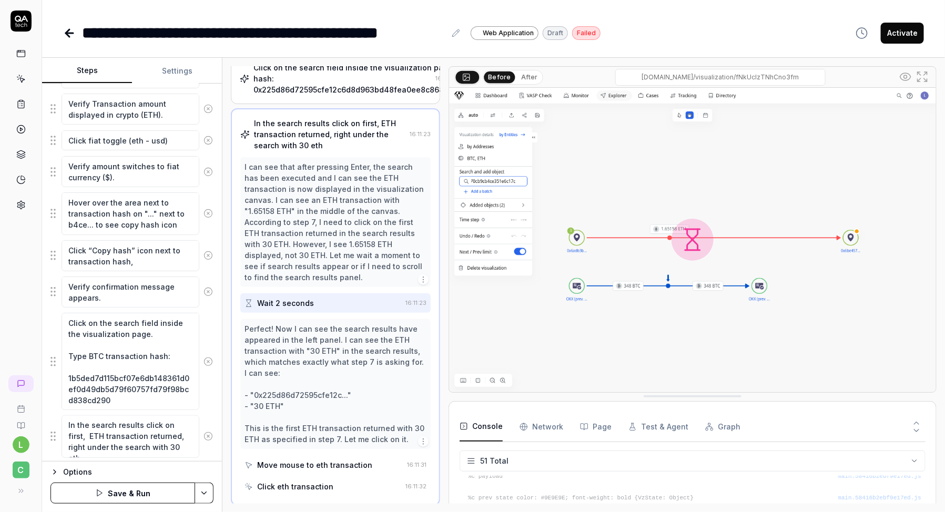
click at [77, 431] on textarea "In the search results click on first, ETH transaction returned, right under the…" at bounding box center [131, 436] width 138 height 42
drag, startPoint x: 175, startPoint y: 441, endPoint x: 131, endPoint y: 441, distance: 43.6
click at [131, 441] on textarea "In the search results click on first, btc transaction returned, right under the…" at bounding box center [131, 436] width 138 height 42
click at [212, 401] on div "Click on the search field inside the visualization page. Type BTC transaction h…" at bounding box center [131, 361] width 163 height 98
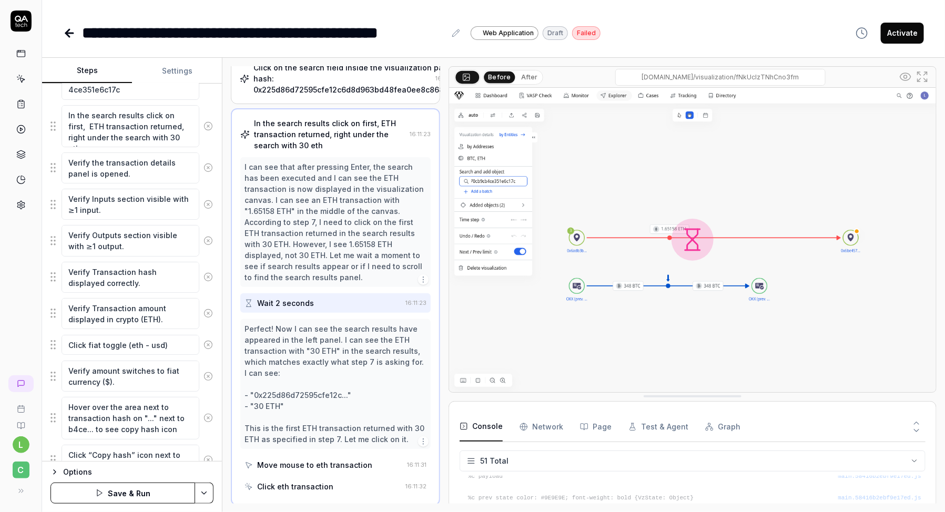
scroll to position [462, 0]
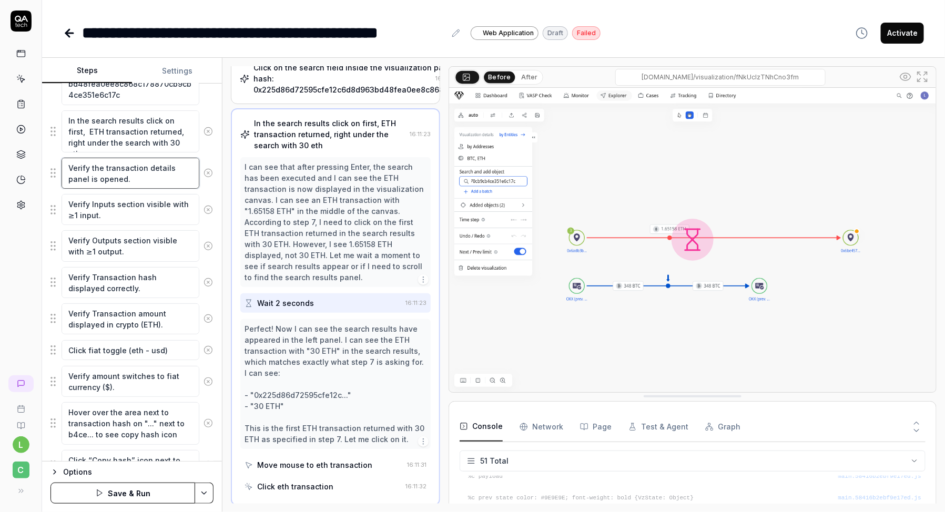
click at [100, 175] on textarea "Verify the transaction details panel is opened." at bounding box center [131, 173] width 138 height 31
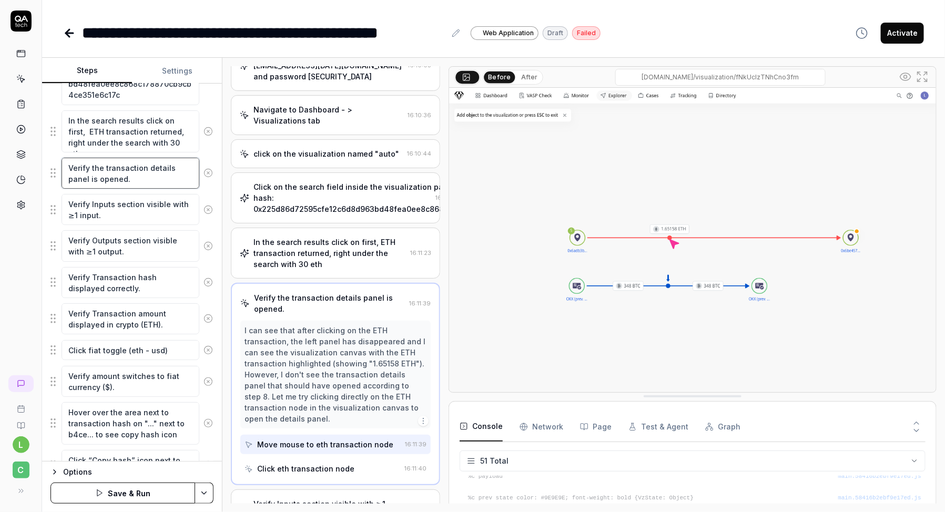
scroll to position [54, 0]
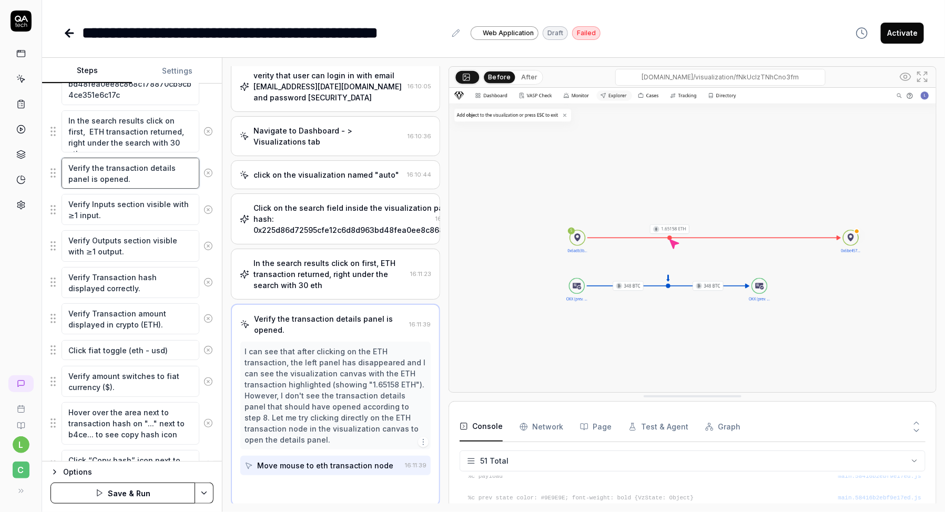
click at [100, 175] on textarea "Verify the transaction details panel is opened." at bounding box center [131, 173] width 138 height 31
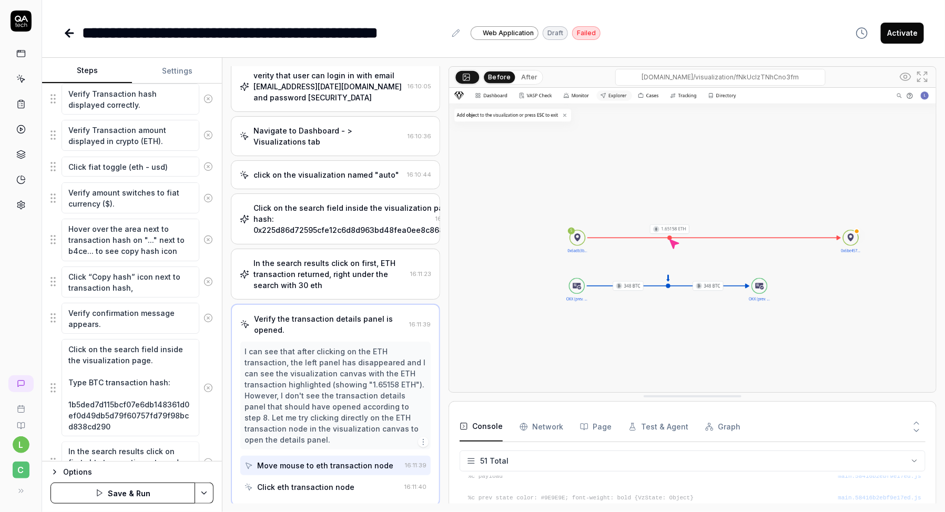
scroll to position [693, 0]
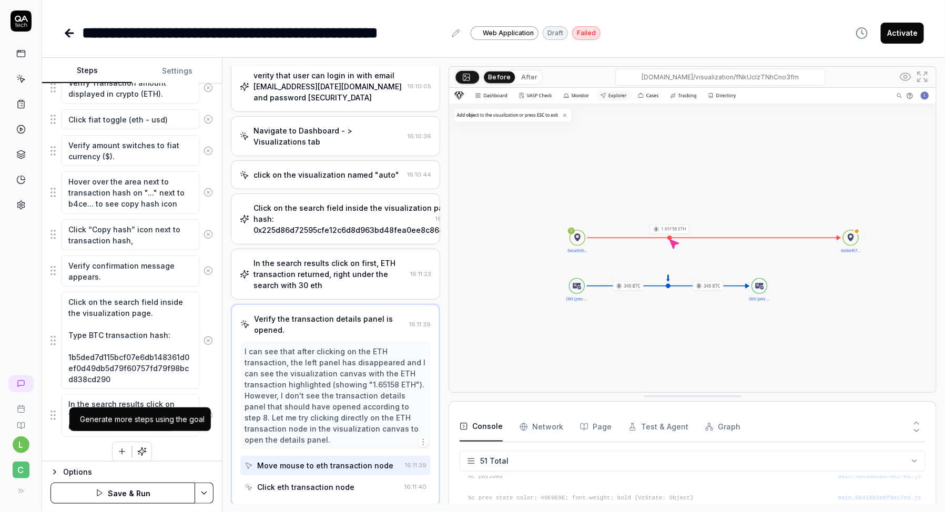
click at [126, 447] on icon "button" at bounding box center [121, 451] width 9 height 9
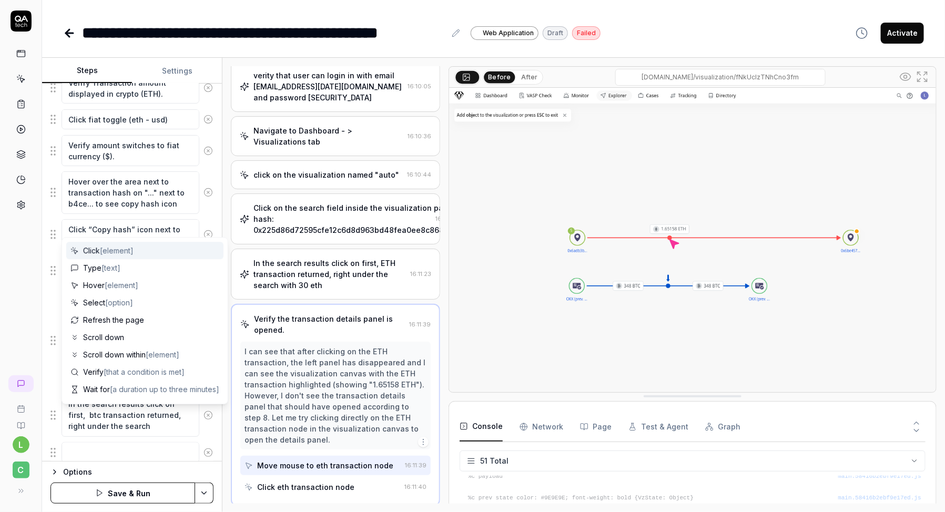
scroll to position [719, 0]
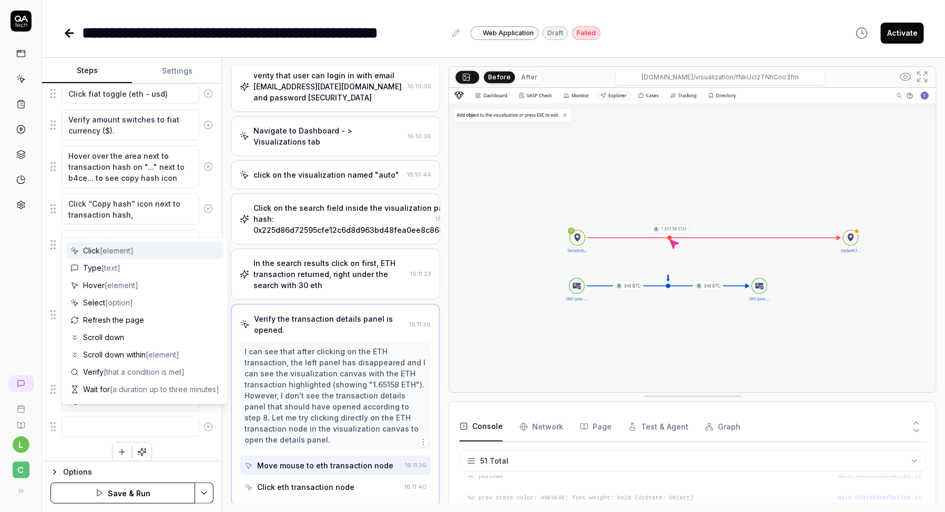
click at [123, 421] on textarea at bounding box center [131, 426] width 138 height 20
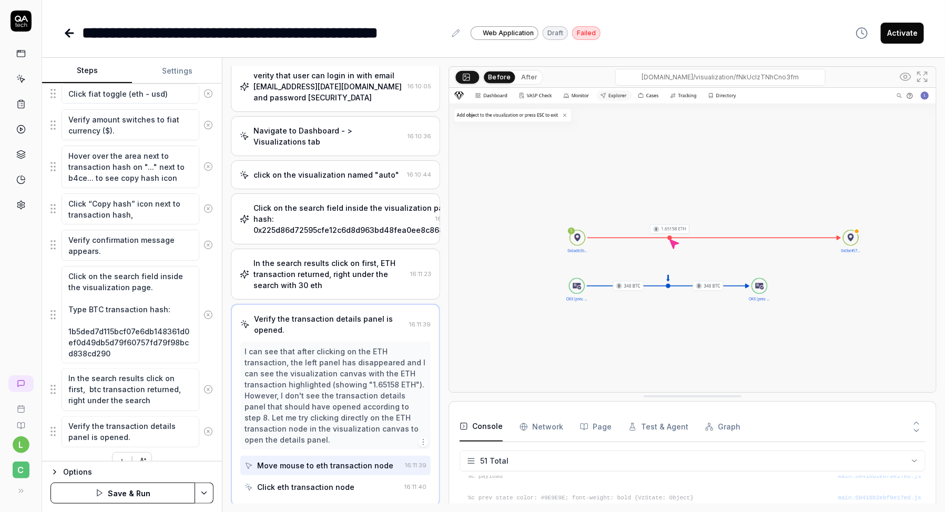
click at [179, 447] on div "Open browser https://dev.cbdev.site/login verity that user can login in with em…" at bounding box center [131, 14] width 163 height 915
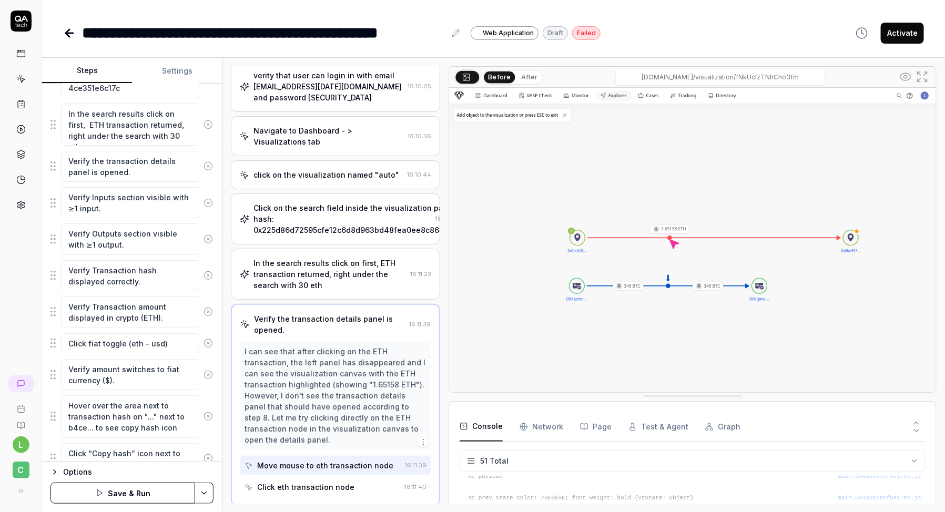
scroll to position [463, 0]
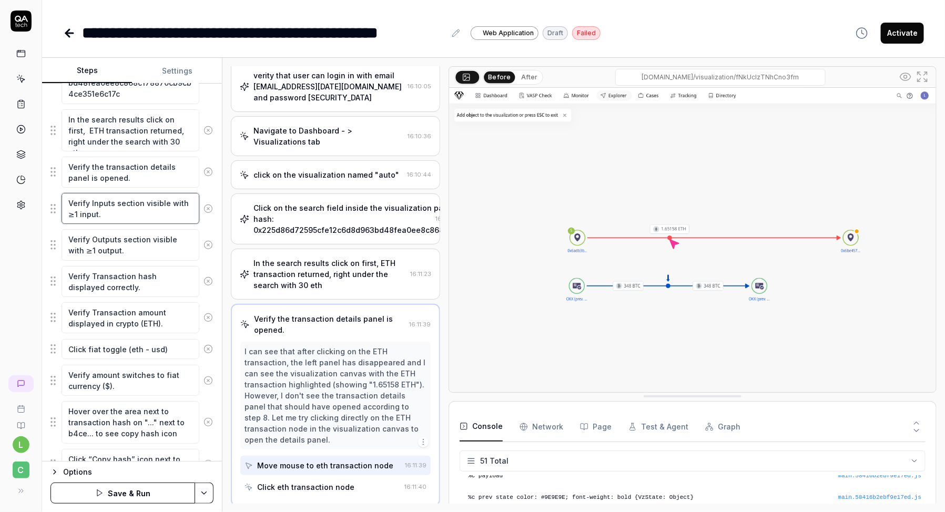
click at [156, 200] on textarea "Verify Inputs section visible with ≥1 input." at bounding box center [131, 208] width 138 height 31
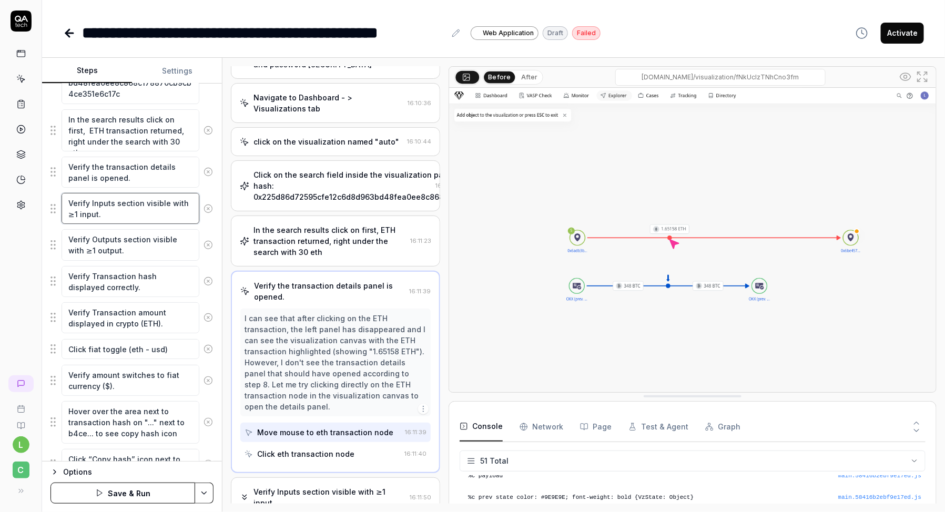
click at [156, 200] on textarea "Verify Inputs section visible with ≥1 input." at bounding box center [131, 208] width 138 height 31
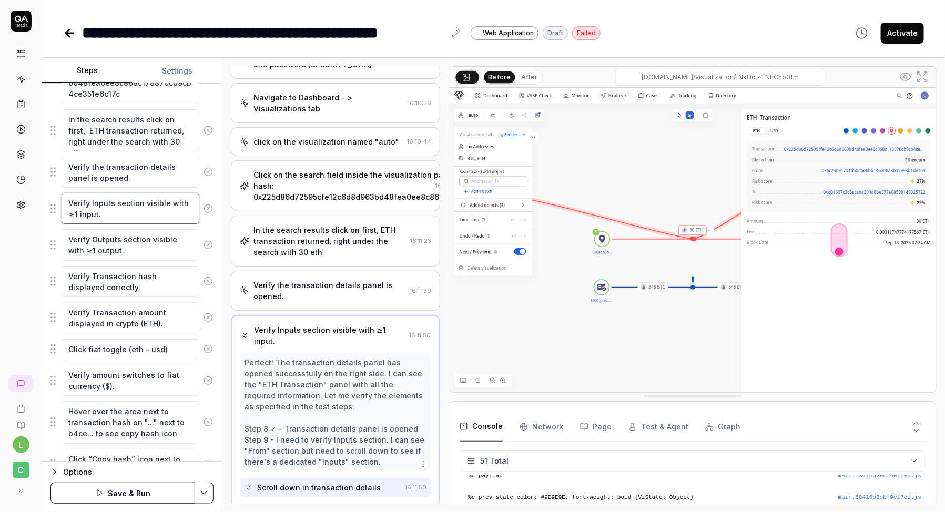
click at [156, 200] on textarea "Verify Inputs section visible with ≥1 input." at bounding box center [131, 208] width 138 height 31
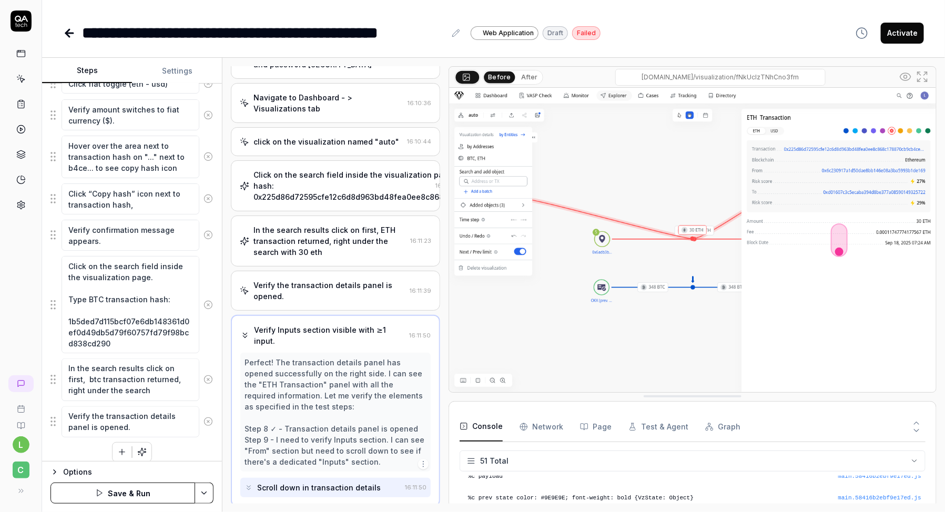
click at [121, 443] on button "button" at bounding box center [122, 452] width 19 height 19
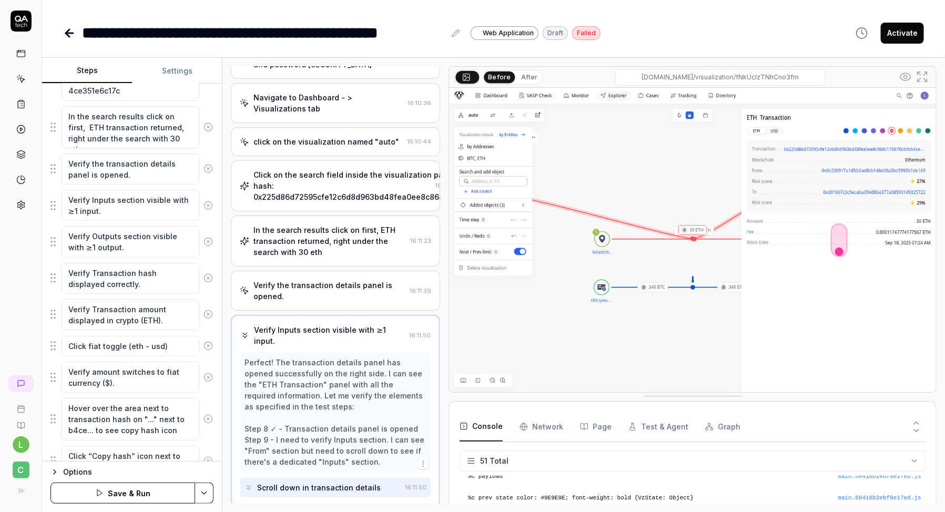
scroll to position [462, 0]
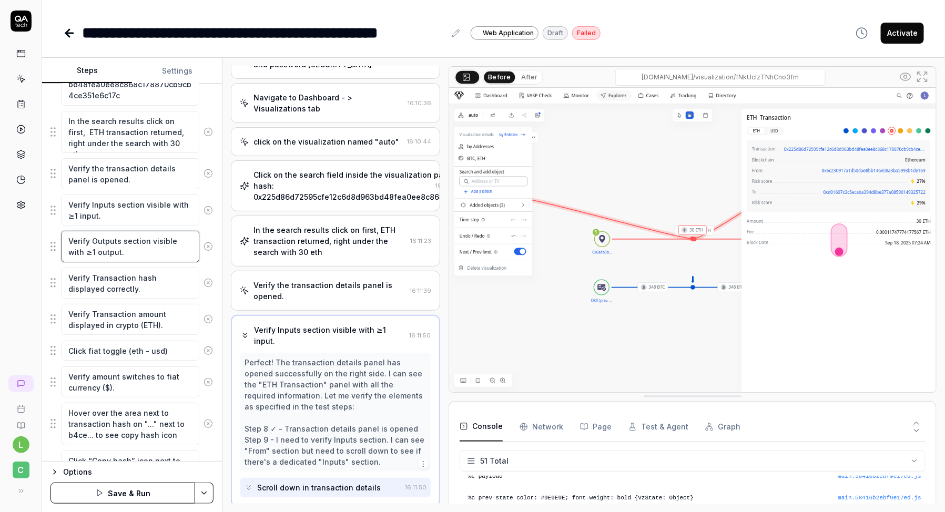
click at [126, 243] on textarea "Verify Outputs section visible with ≥1 output." at bounding box center [131, 246] width 138 height 31
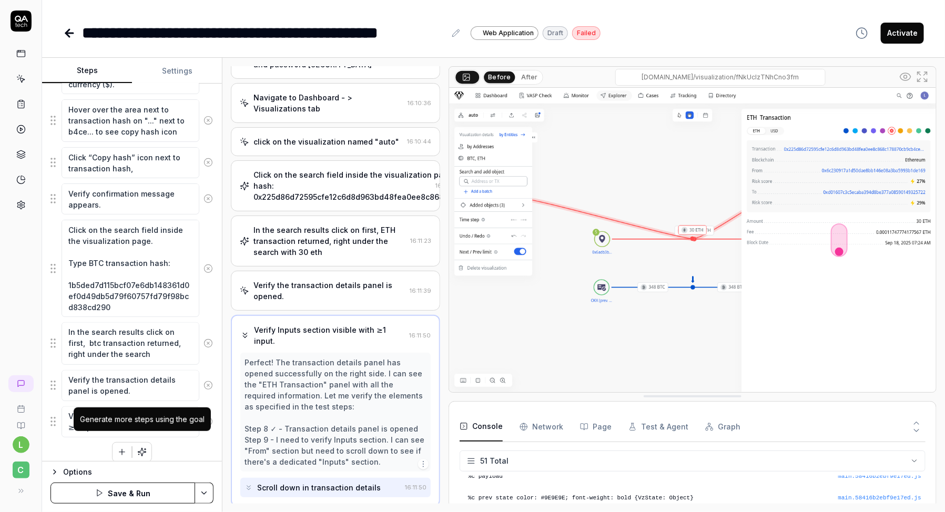
click at [125, 447] on icon "button" at bounding box center [121, 451] width 9 height 9
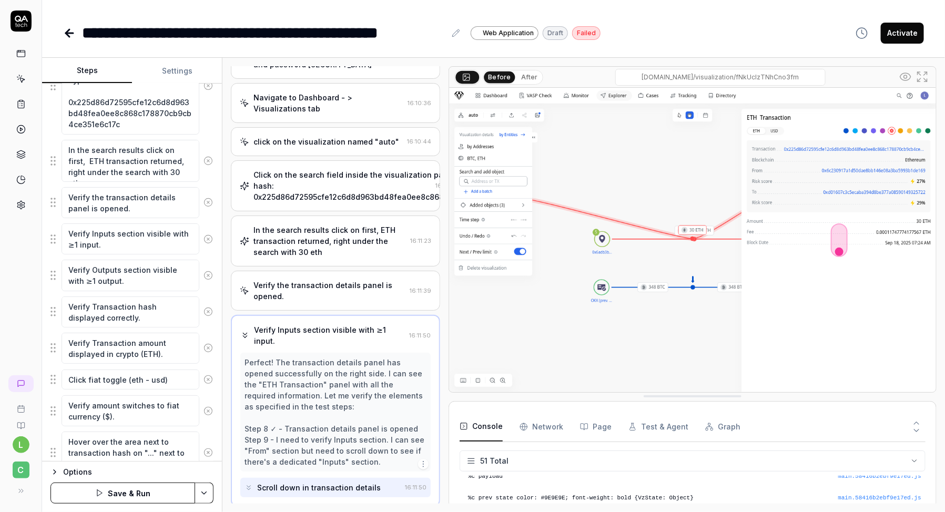
scroll to position [424, 0]
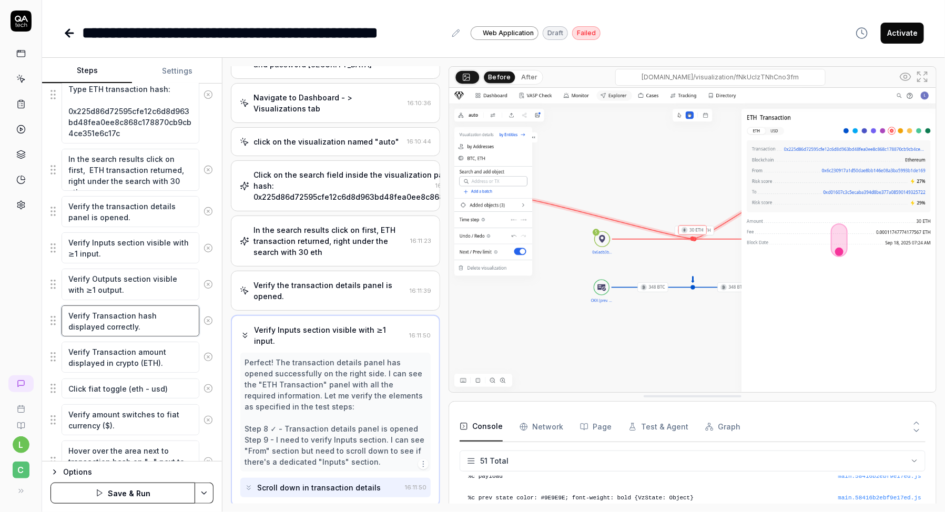
click at [119, 309] on textarea "Verify Transaction hash displayed correctly." at bounding box center [131, 320] width 138 height 31
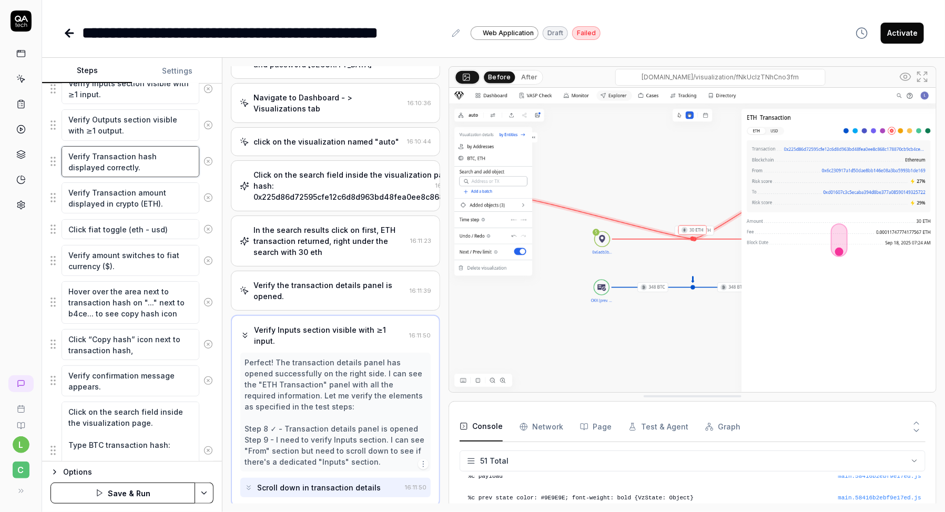
scroll to position [801, 0]
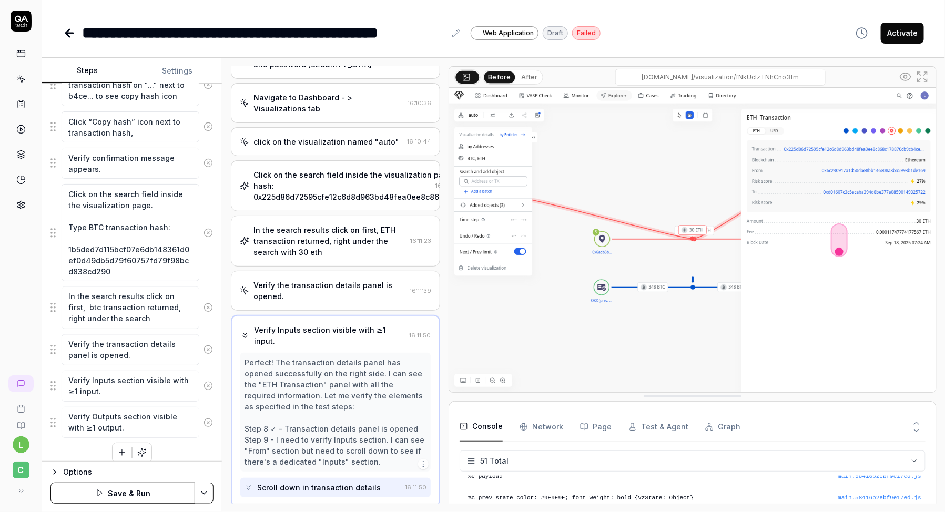
click at [126, 443] on button "button" at bounding box center [122, 452] width 19 height 19
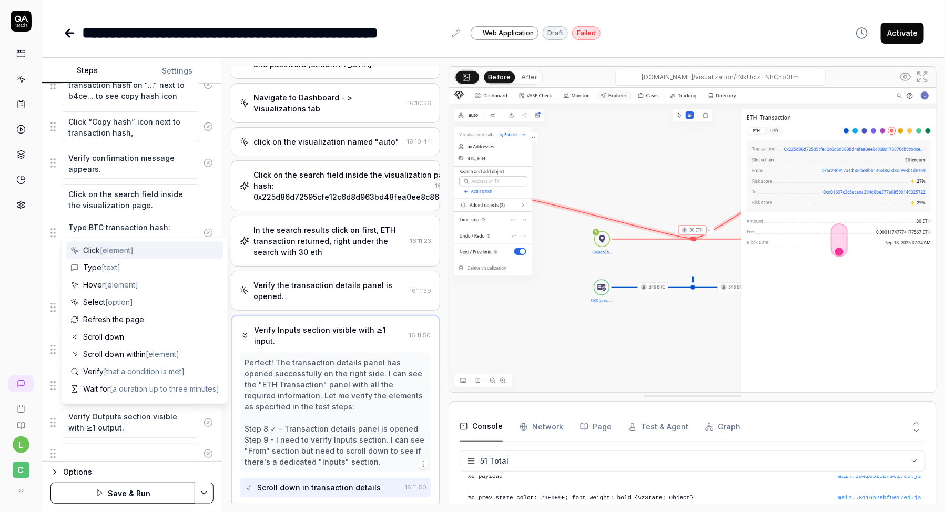
scroll to position [827, 0]
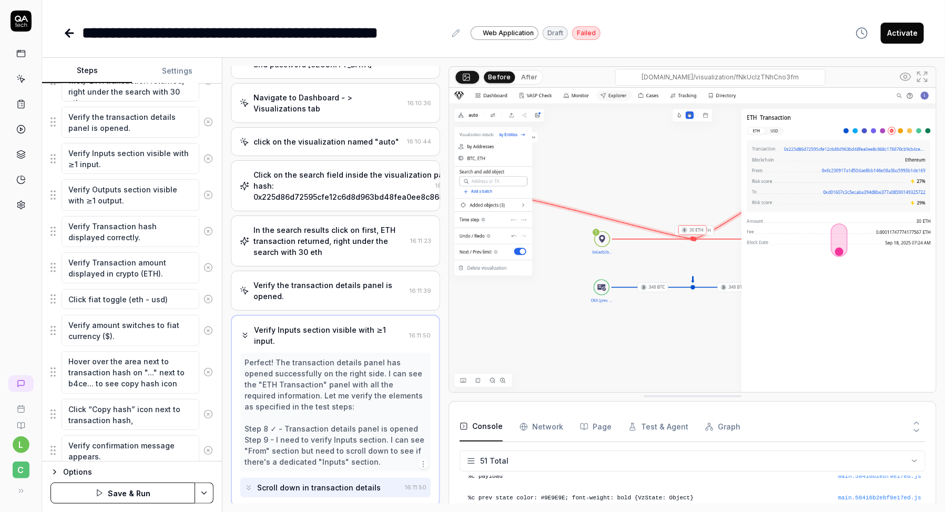
scroll to position [517, 0]
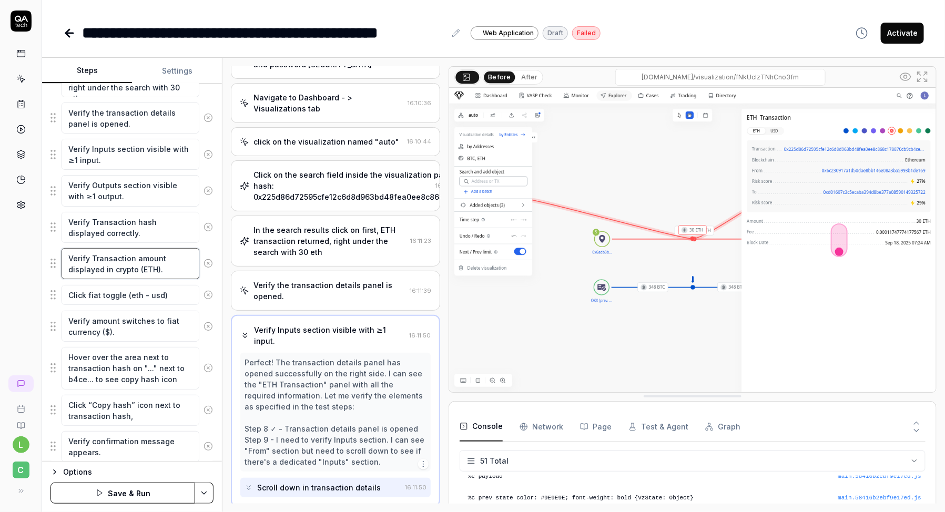
click at [134, 256] on textarea "Verify Transaction amount displayed in crypto (ETH)." at bounding box center [131, 263] width 138 height 31
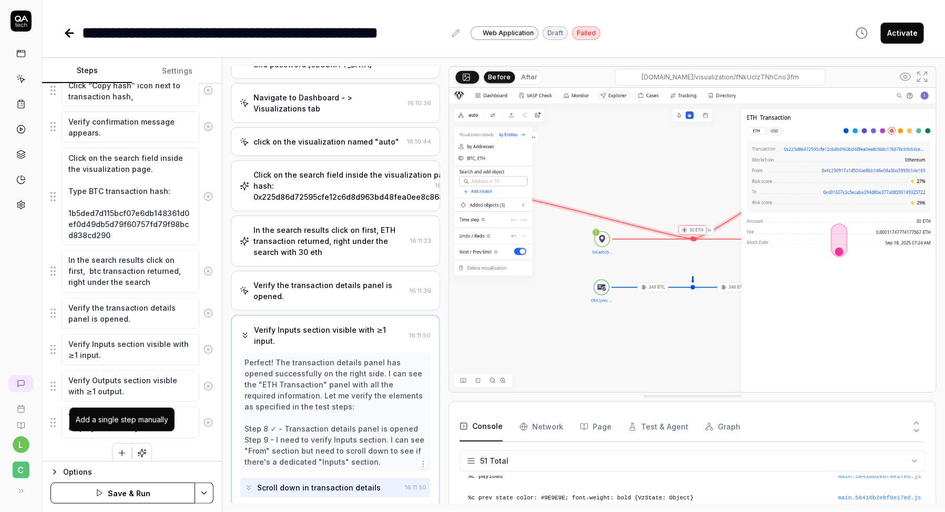
click at [126, 448] on button "button" at bounding box center [122, 453] width 19 height 19
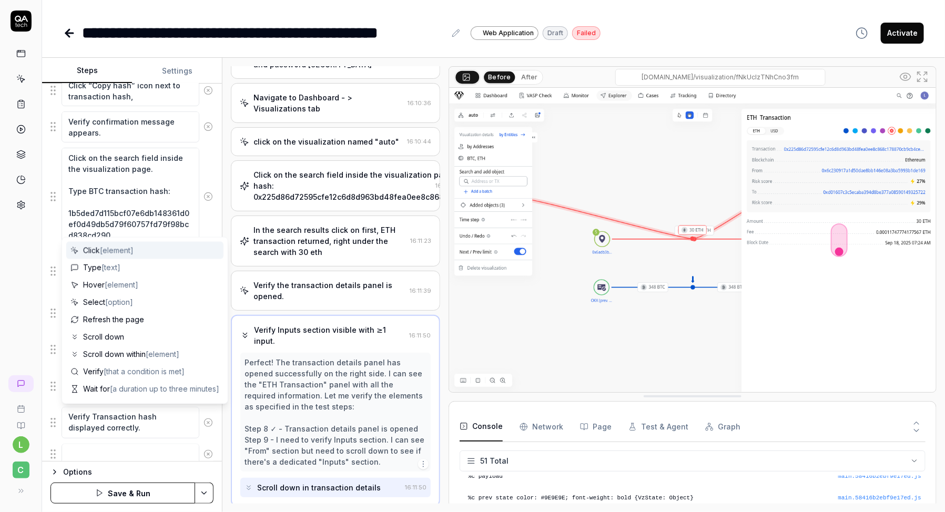
scroll to position [863, 0]
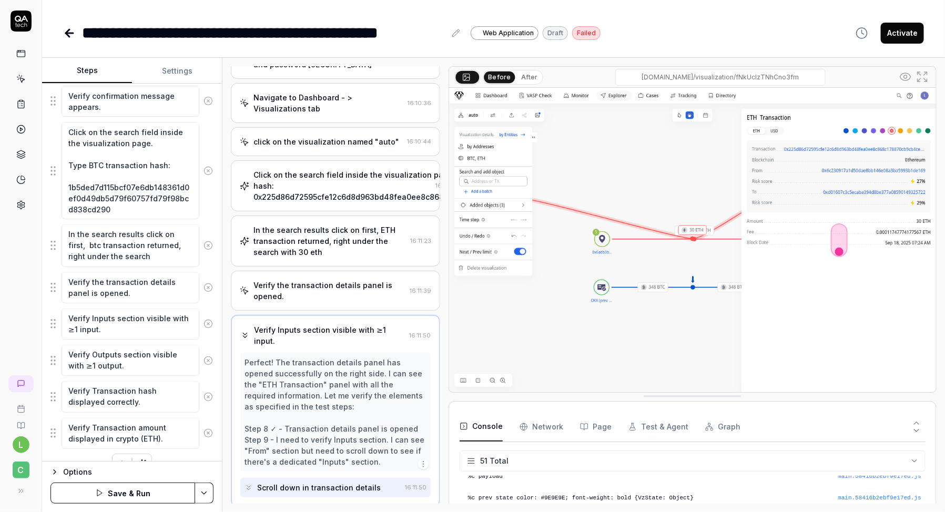
click at [149, 425] on textarea "Verify Transaction amount displayed in crypto (ETH)." at bounding box center [131, 433] width 138 height 31
click at [126, 459] on icon "button" at bounding box center [121, 463] width 9 height 9
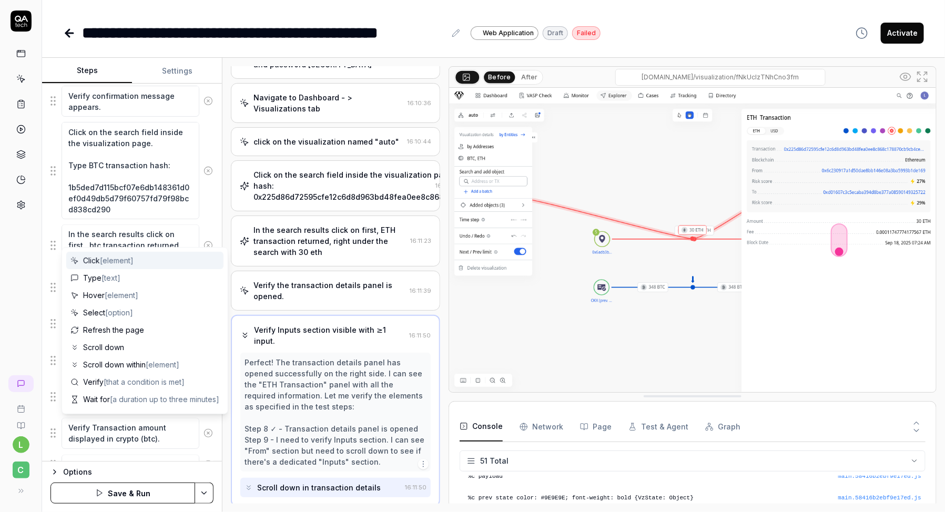
scroll to position [889, 0]
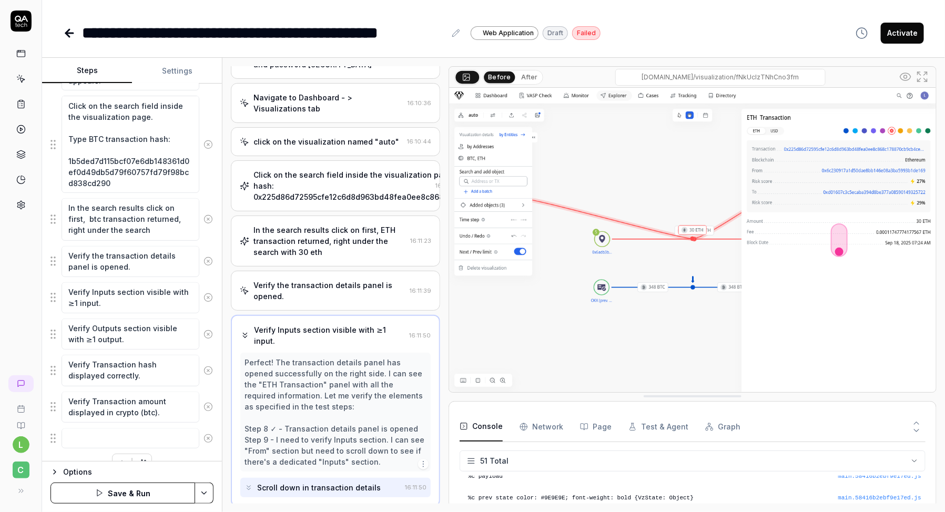
click at [210, 198] on div "In the search results click on first, btc transaction returned, right under the…" at bounding box center [131, 219] width 163 height 43
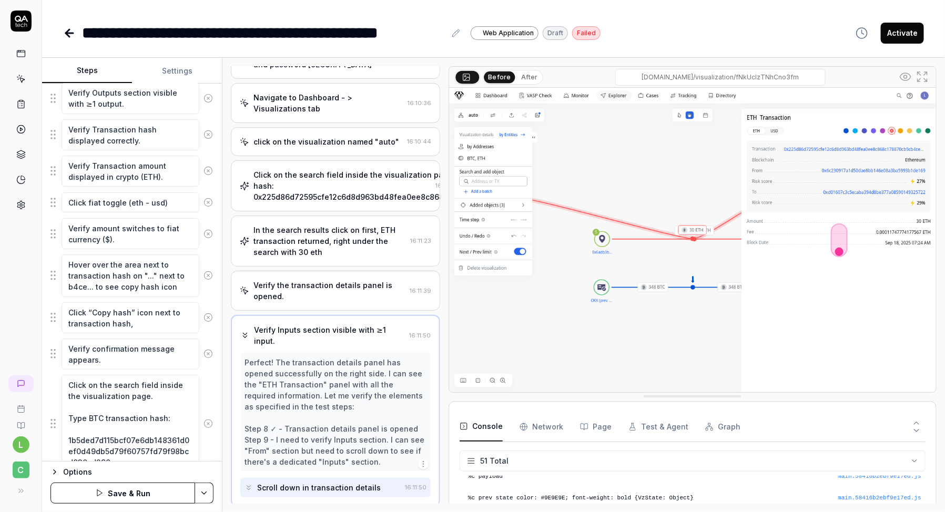
scroll to position [607, 0]
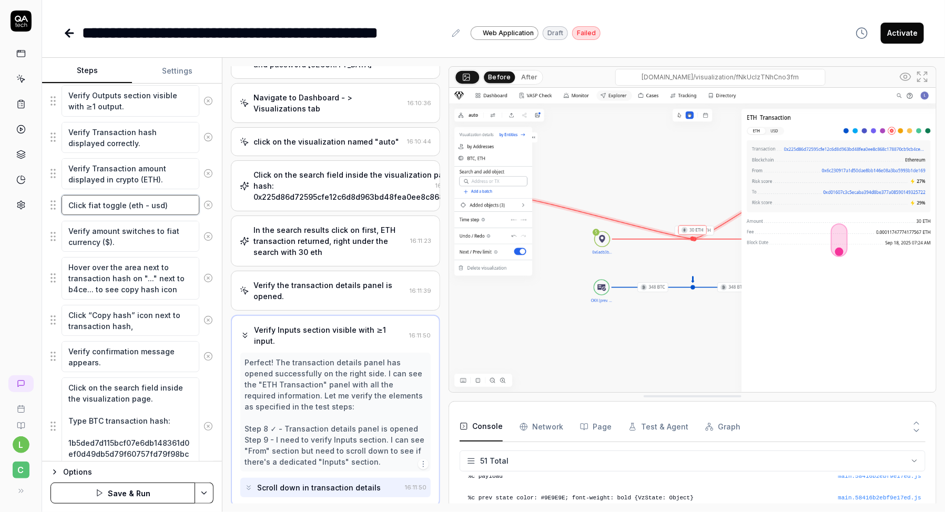
click at [136, 200] on textarea "Click fiat toggle (eth - usd)" at bounding box center [131, 205] width 138 height 20
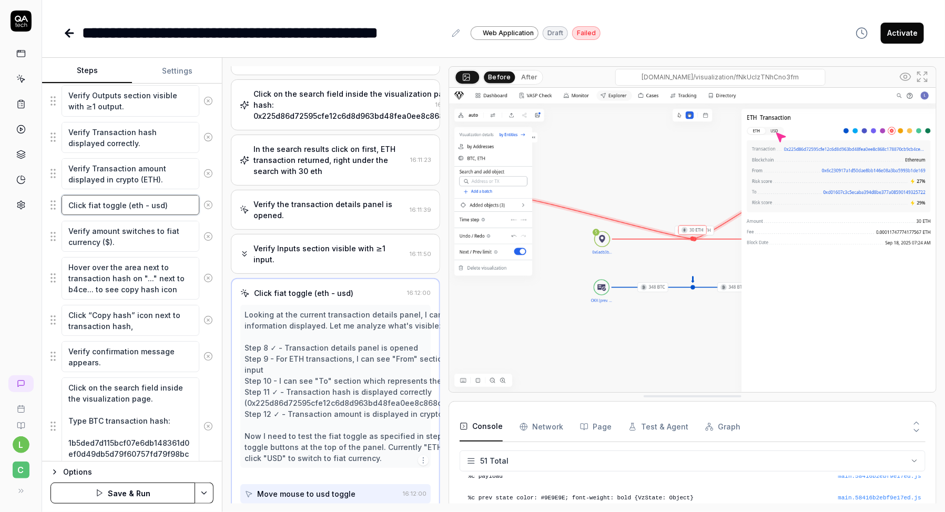
click at [136, 200] on textarea "Click fiat toggle (eth - usd)" at bounding box center [131, 205] width 138 height 20
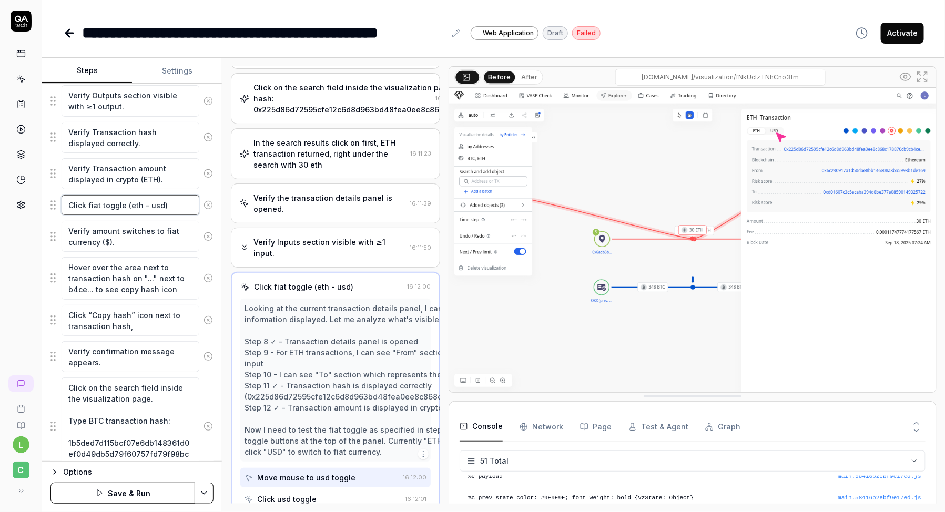
scroll to position [899, 0]
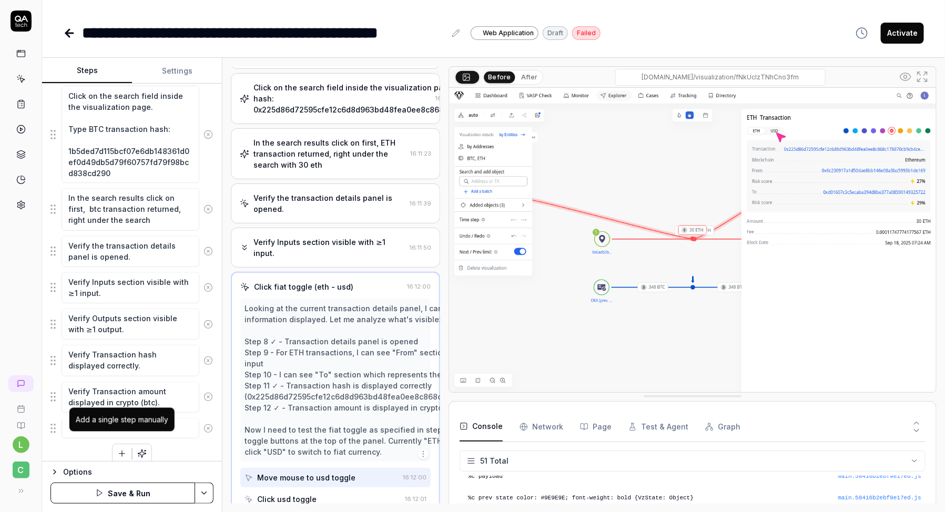
click at [123, 418] on div "Add a single step manually" at bounding box center [122, 419] width 93 height 11
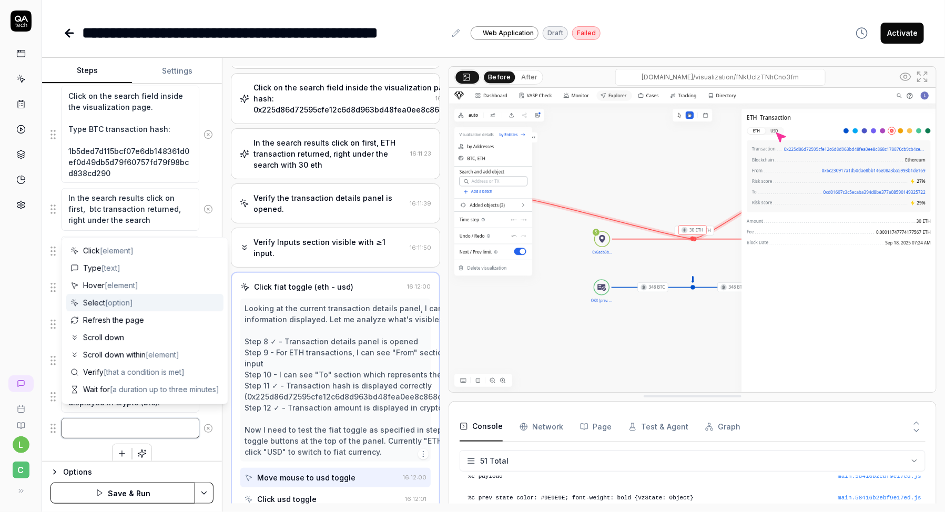
click at [185, 419] on textarea at bounding box center [131, 429] width 138 height 20
paste textarea "Click fiat toggle (eth - usd)"
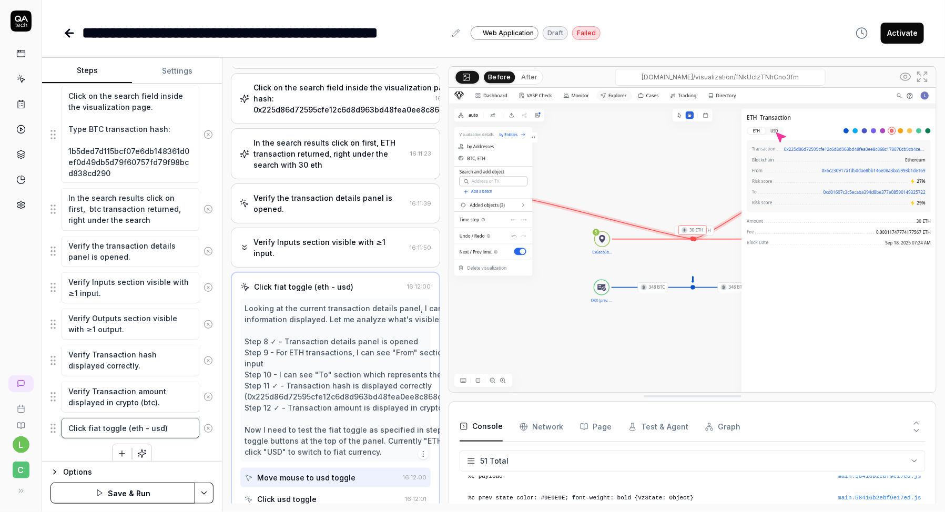
click at [134, 419] on textarea "Click fiat toggle (eth - usd)" at bounding box center [131, 429] width 138 height 20
click at [180, 456] on div "Goal Verify that transaction details panel works correctly for ETH-like and BTC…" at bounding box center [132, 273] width 180 height 378
click at [115, 444] on button "button" at bounding box center [122, 453] width 19 height 19
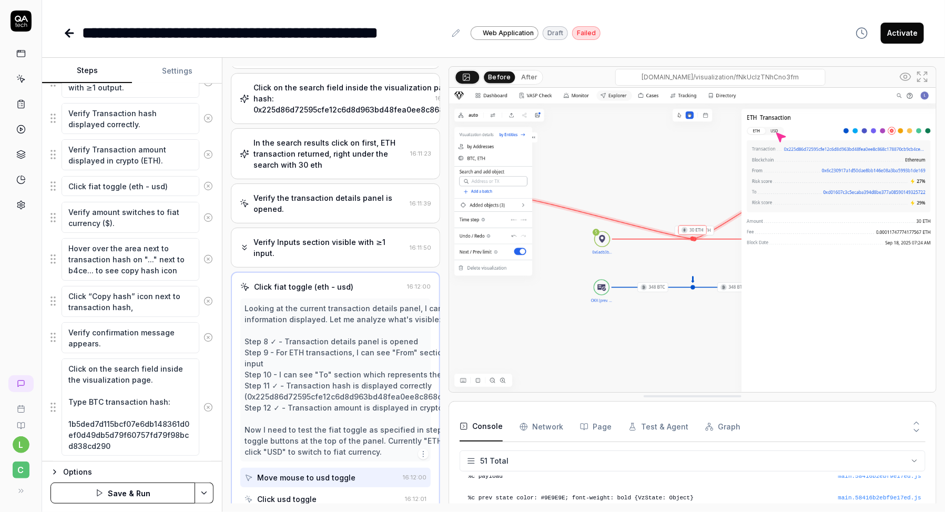
scroll to position [623, 0]
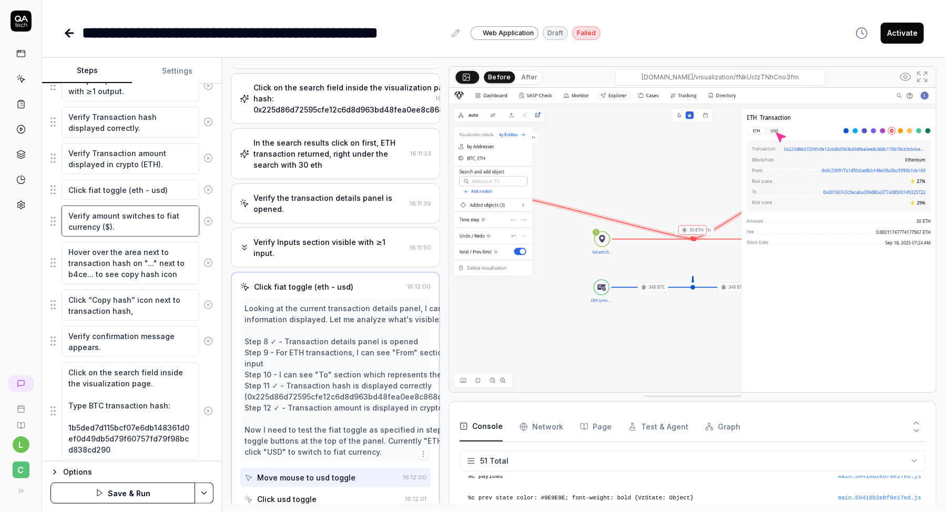
click at [143, 213] on textarea "Verify amount switches to fiat currency ($)." at bounding box center [131, 221] width 138 height 31
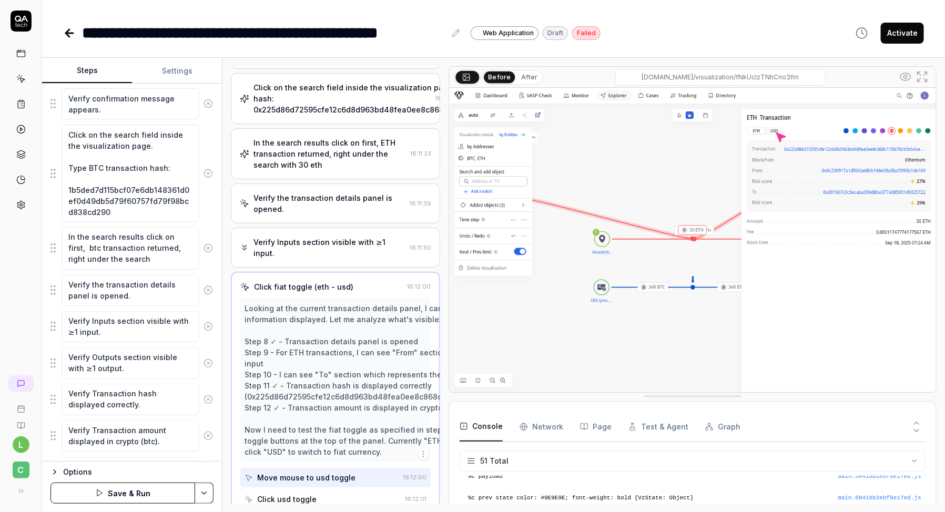
scroll to position [925, 0]
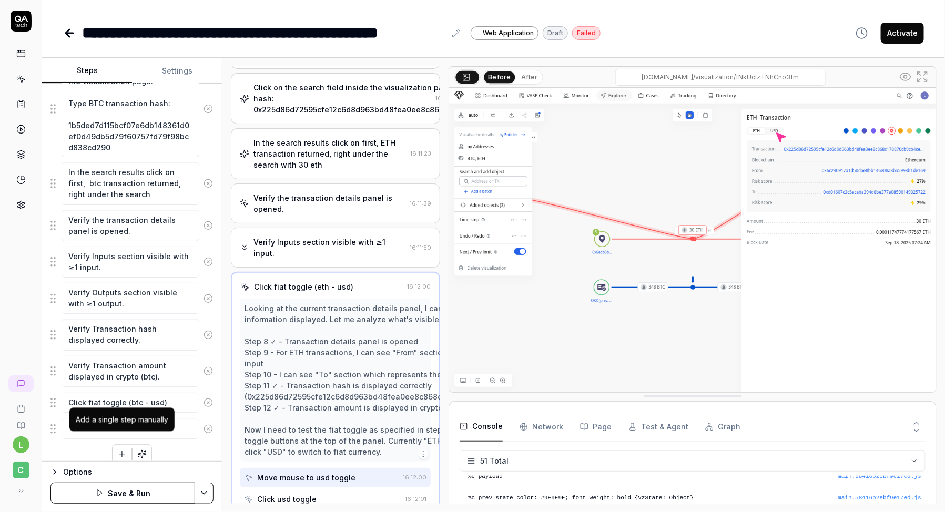
click at [125, 426] on div "Add a single step manually" at bounding box center [121, 420] width 105 height 24
click at [184, 422] on textarea at bounding box center [131, 429] width 138 height 20
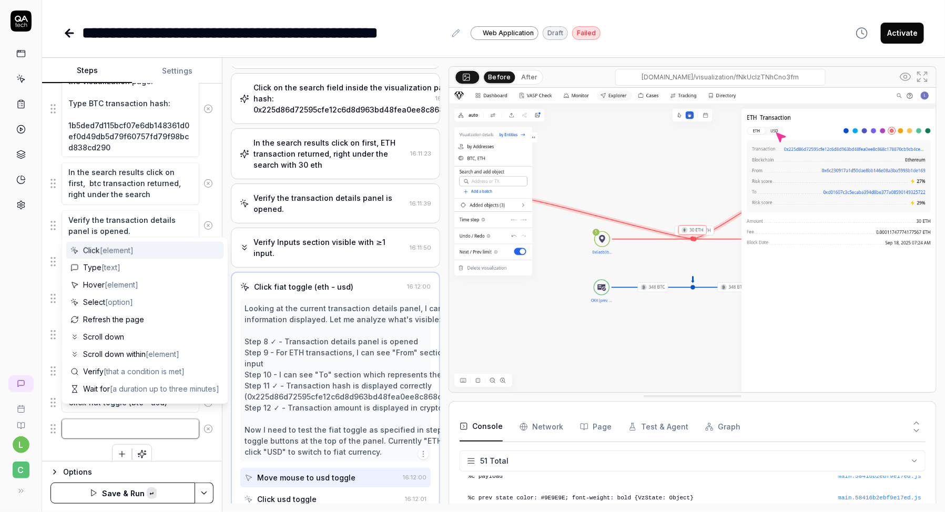
paste textarea "Verify amount switches to fiat currency ($)."
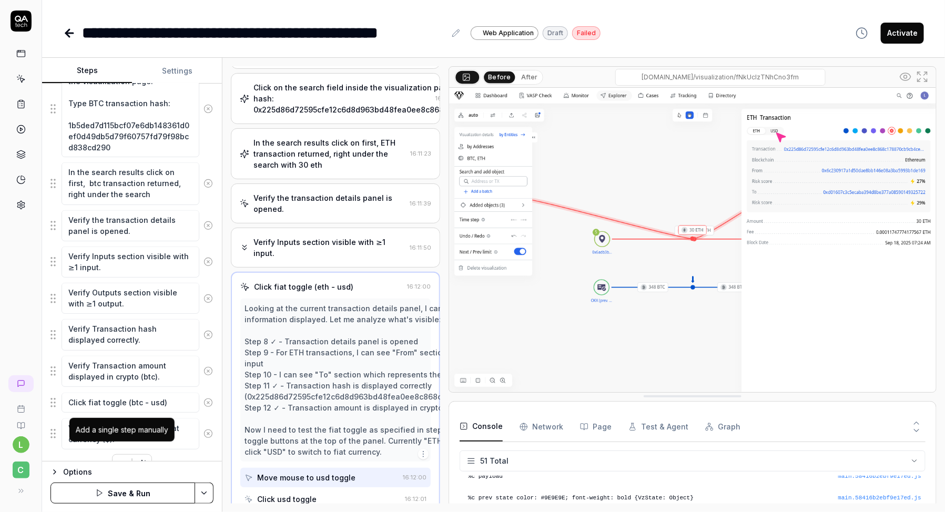
click at [122, 462] on icon "button" at bounding box center [122, 465] width 0 height 6
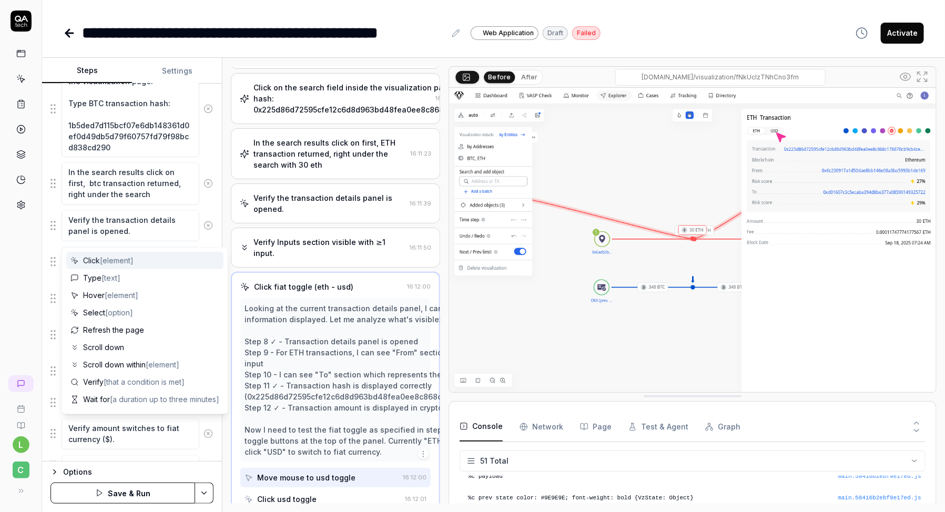
scroll to position [951, 0]
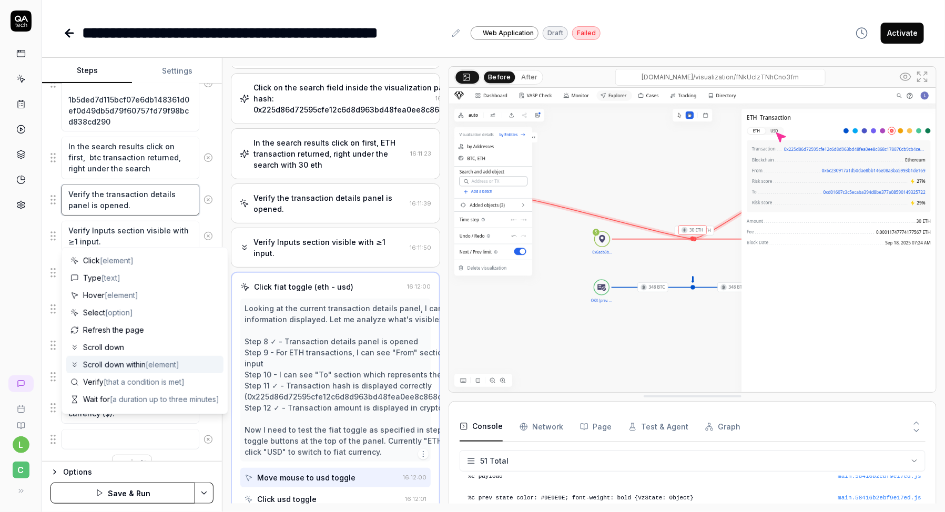
click at [171, 200] on textarea "Verify the transaction details panel is opened." at bounding box center [131, 200] width 138 height 31
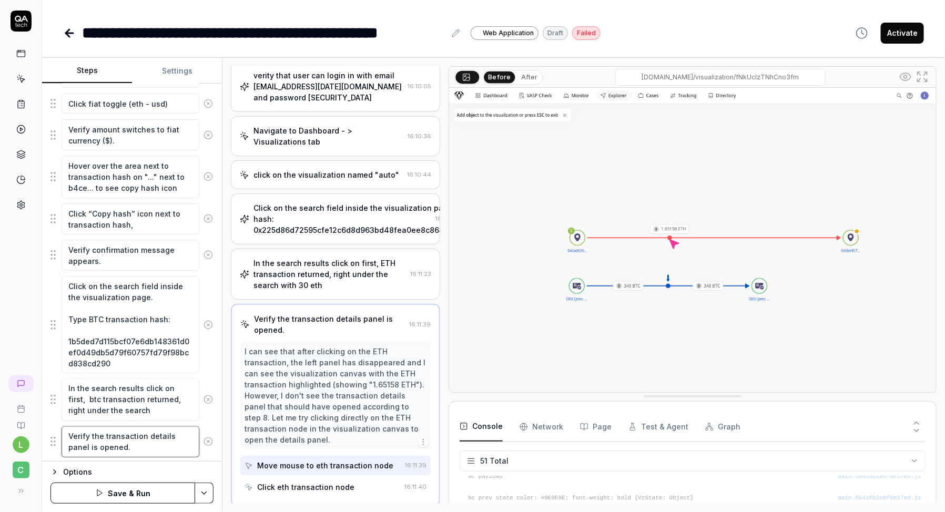
scroll to position [705, 0]
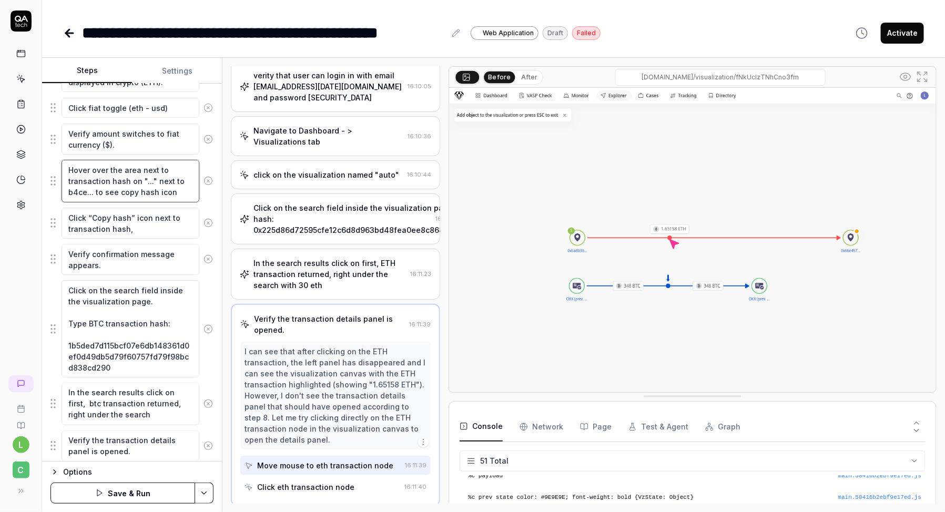
click at [148, 181] on textarea "Hover over the area next to transaction hash on "..." next to b4ce... to see co…" at bounding box center [131, 181] width 138 height 42
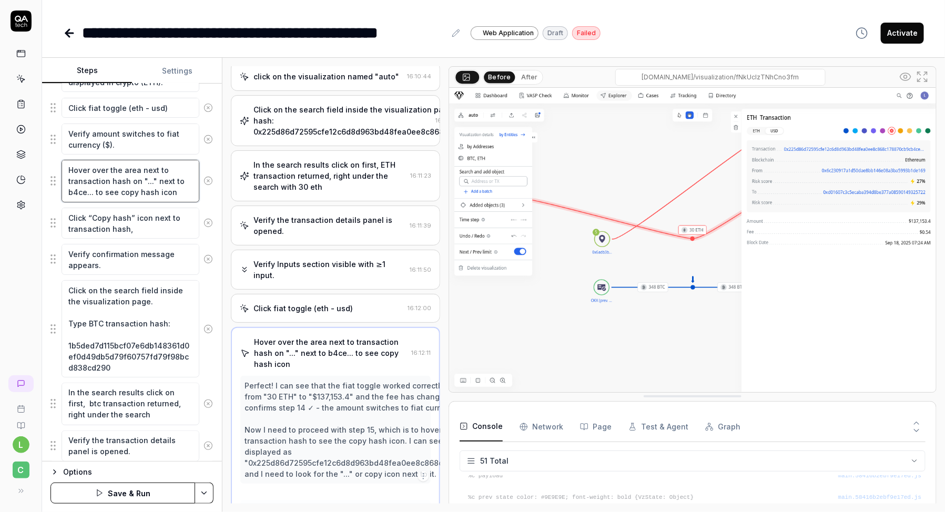
click at [148, 181] on textarea "Hover over the area next to transaction hash on "..." next to b4ce... to see co…" at bounding box center [131, 181] width 138 height 42
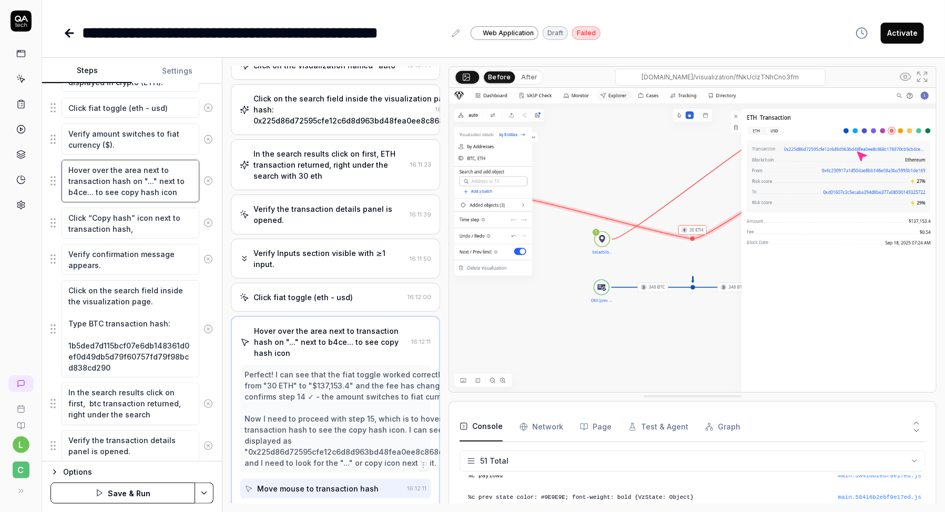
click at [148, 181] on textarea "Hover over the area next to transaction hash on "..." next to b4ce... to see co…" at bounding box center [131, 181] width 138 height 42
click at [139, 285] on textarea "Click on the search field inside the visualization page. Type BTC transaction h…" at bounding box center [131, 328] width 138 height 97
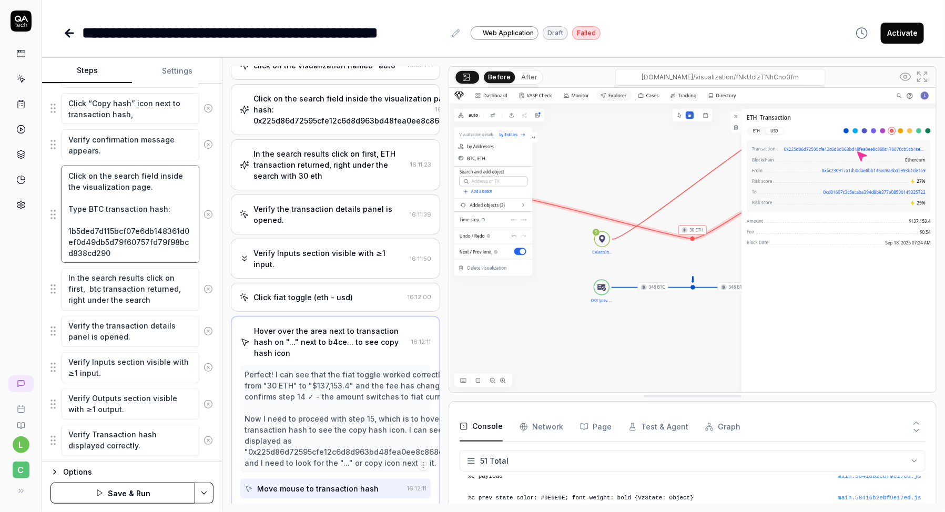
scroll to position [961, 0]
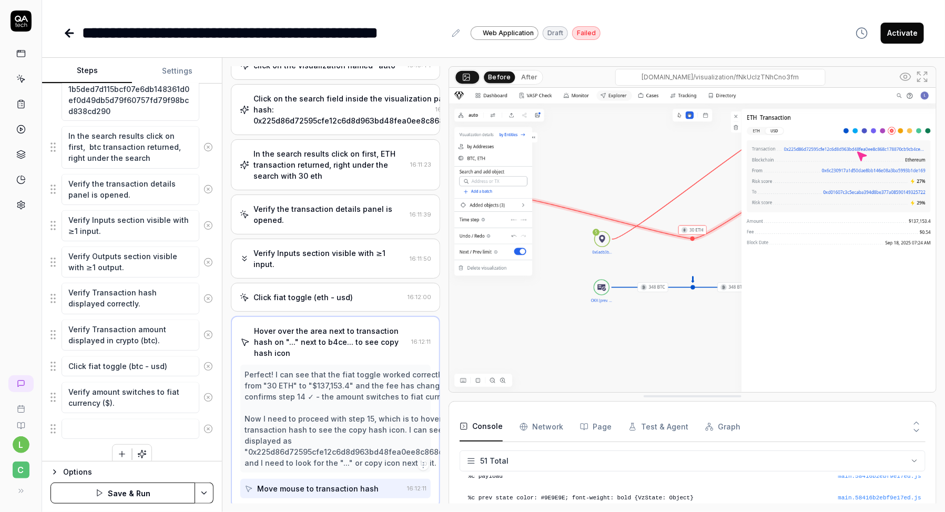
click at [139, 496] on button "Save & Run" at bounding box center [122, 493] width 145 height 21
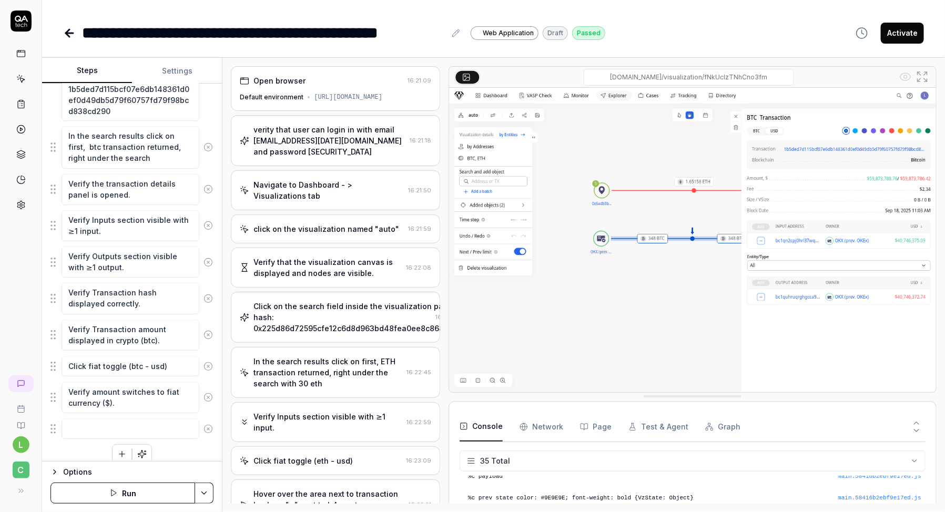
click at [341, 157] on div "verity that user can login in with email lilitbittest+sep3@gmail.com and passwo…" at bounding box center [335, 140] width 209 height 51
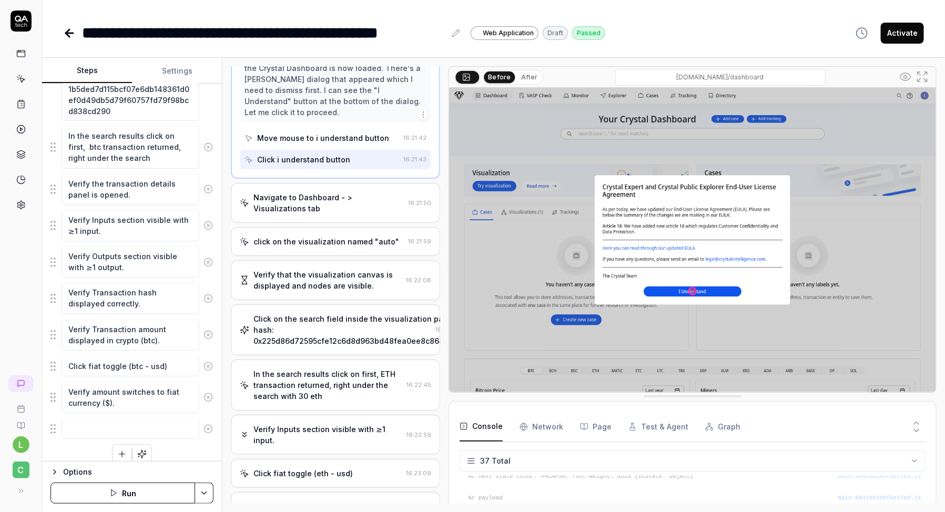
click at [352, 313] on div "Click on the search field inside the visualization page. Type ETH transaction h…" at bounding box center [400, 329] width 295 height 33
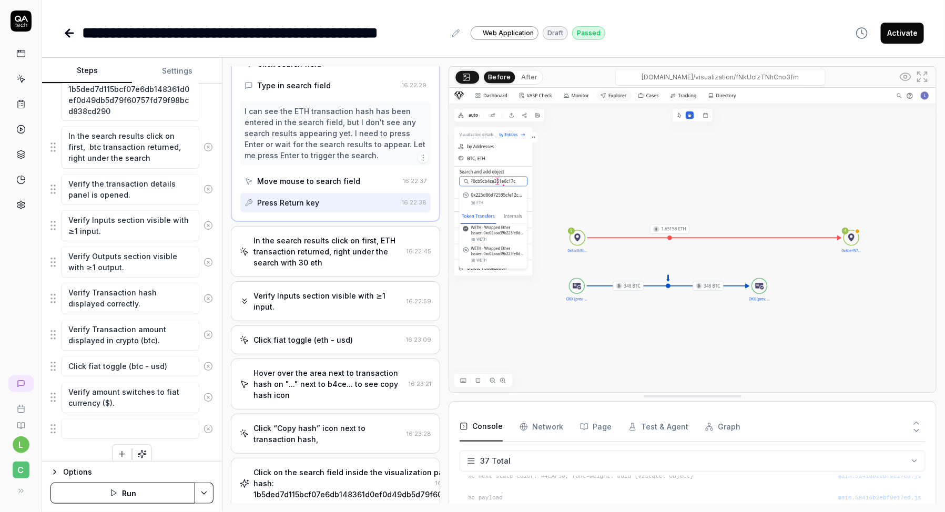
scroll to position [520, 0]
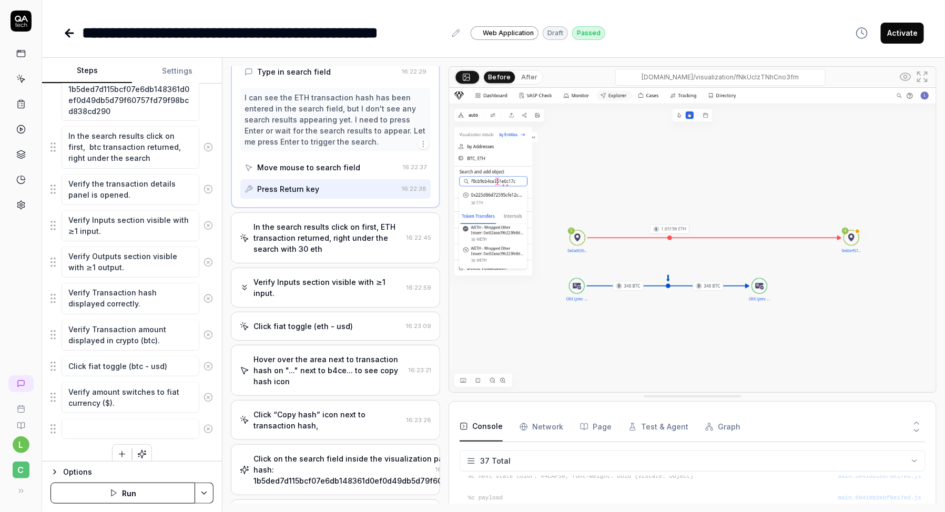
click at [351, 296] on div "Open browser 16:21:09 Default environment https://dev.cbdev.site/login verity t…" at bounding box center [335, 284] width 209 height 437
click at [347, 284] on div "Verify Inputs section visible with ≥1 input." at bounding box center [327, 288] width 149 height 22
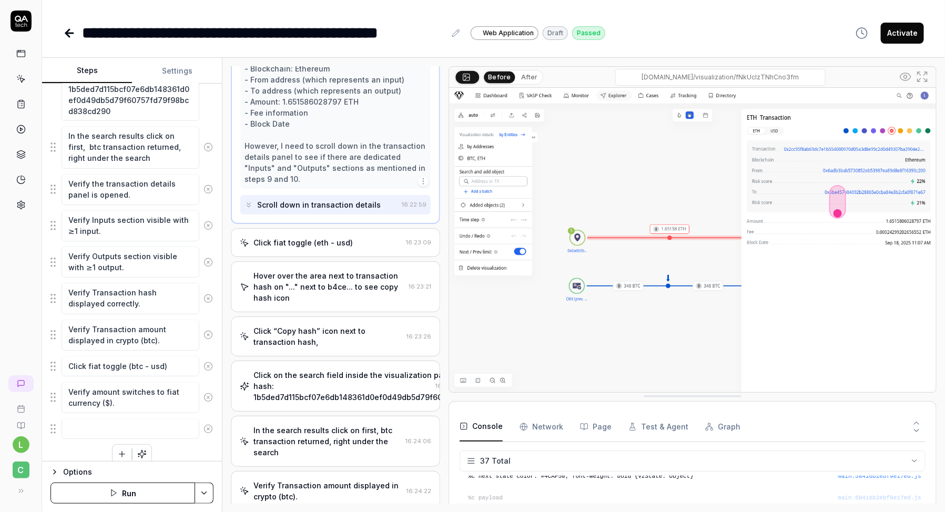
click at [351, 361] on div "Click on the search field inside the visualization page. Type BTC transaction h…" at bounding box center [335, 386] width 209 height 51
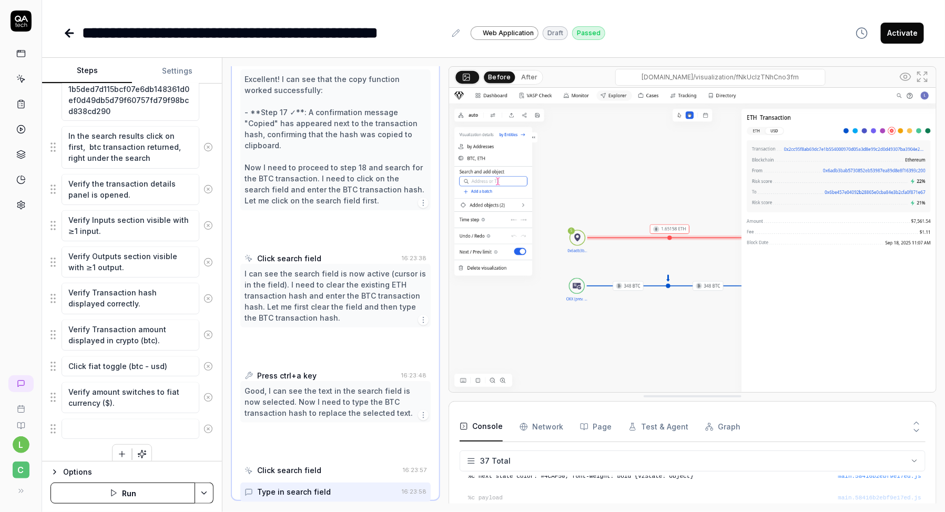
scroll to position [562, 0]
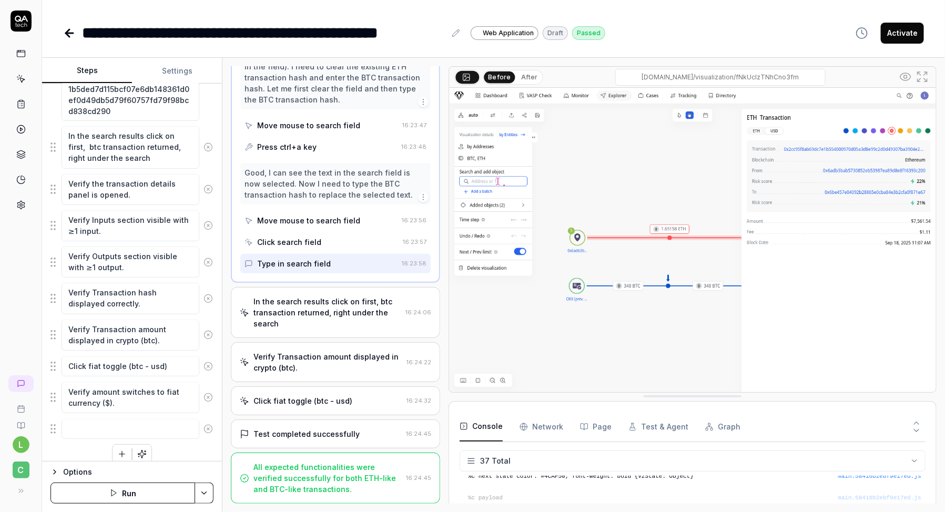
click at [343, 375] on div "Verify Transaction amount displayed in crypto (btc). 16:24:22" at bounding box center [335, 362] width 209 height 40
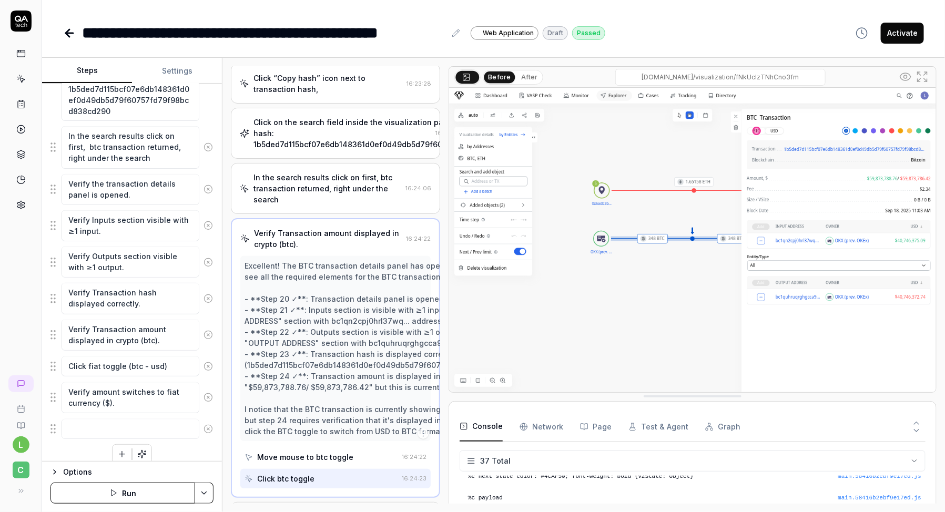
scroll to position [592, 0]
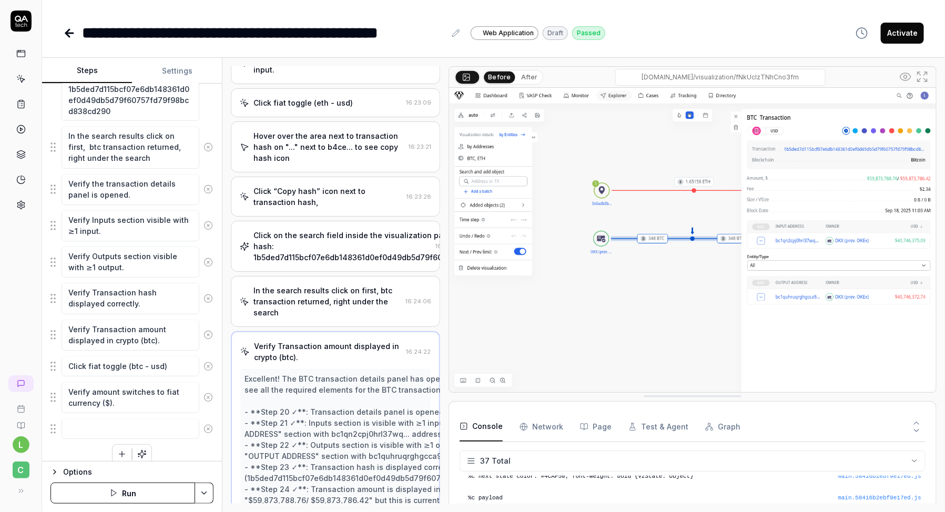
click at [328, 258] on div "Click on the search field inside the visualization page. Type BTC transaction h…" at bounding box center [394, 246] width 283 height 33
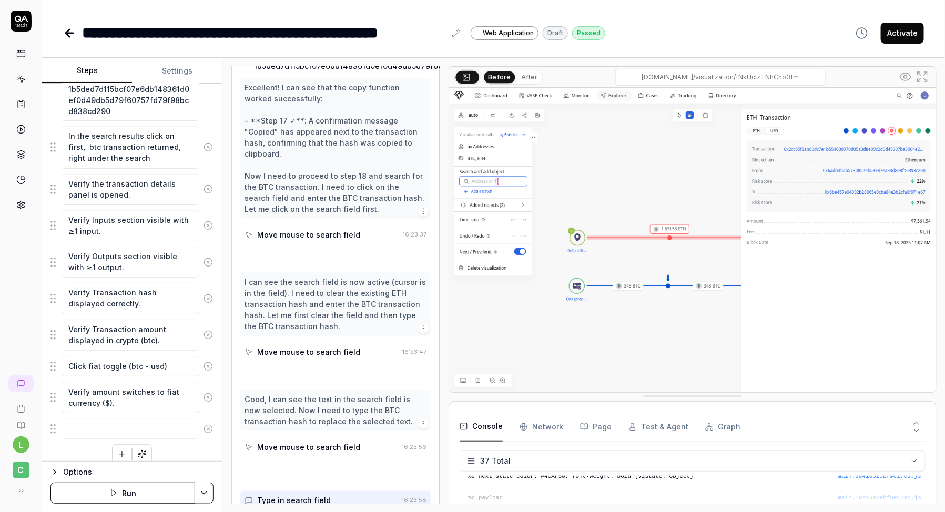
scroll to position [562, 0]
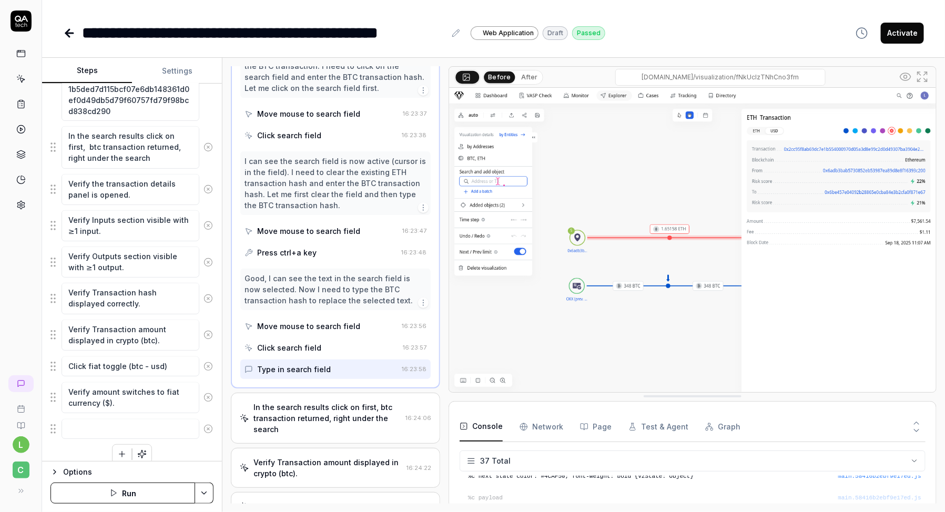
click at [322, 423] on div "In the search results click on first, btc transaction returned, right under the…" at bounding box center [327, 418] width 148 height 33
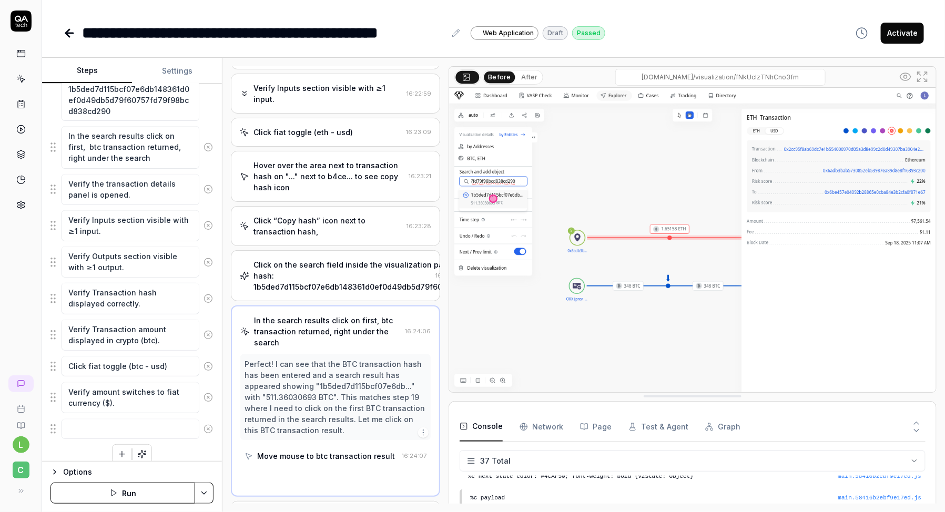
scroll to position [328, 0]
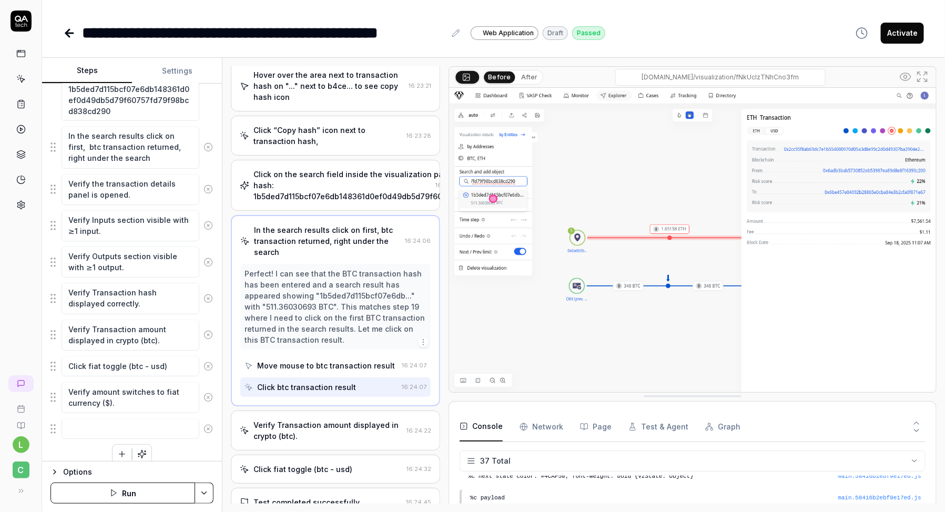
click at [321, 430] on div "Verify Transaction amount displayed in crypto (btc)." at bounding box center [327, 431] width 149 height 22
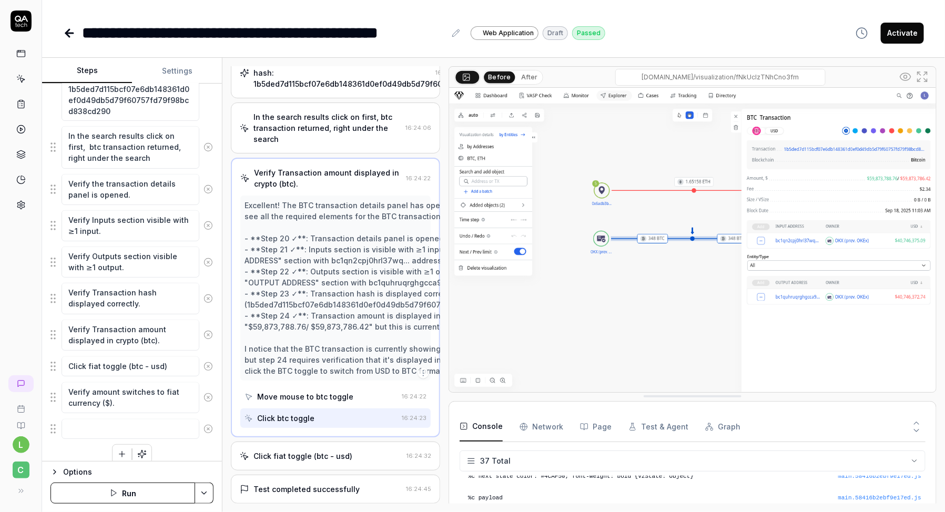
scroll to position [592, 0]
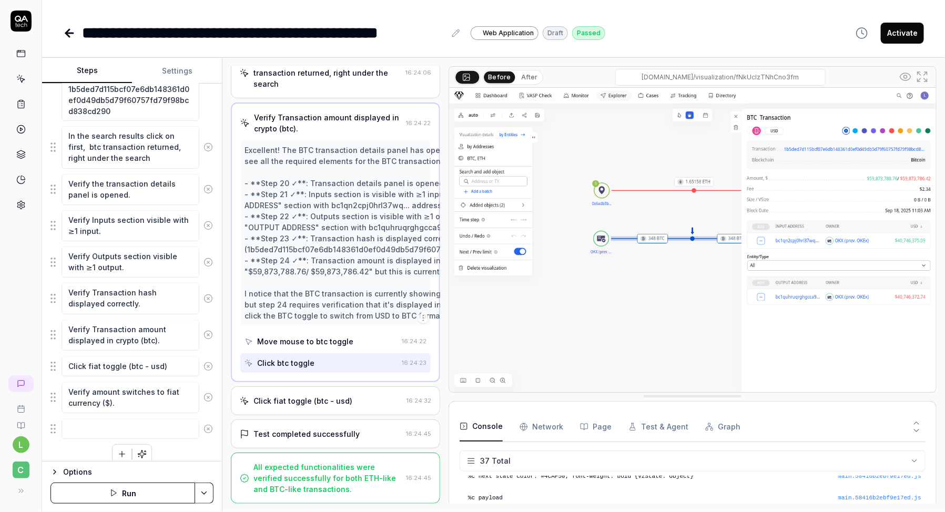
click at [316, 400] on div "Click fiat toggle (btc - usd)" at bounding box center [302, 400] width 99 height 11
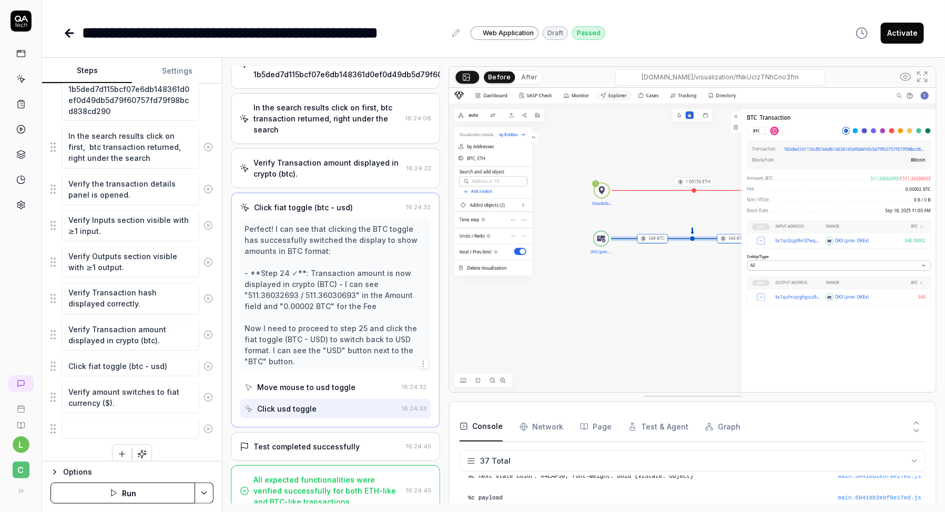
scroll to position [547, 0]
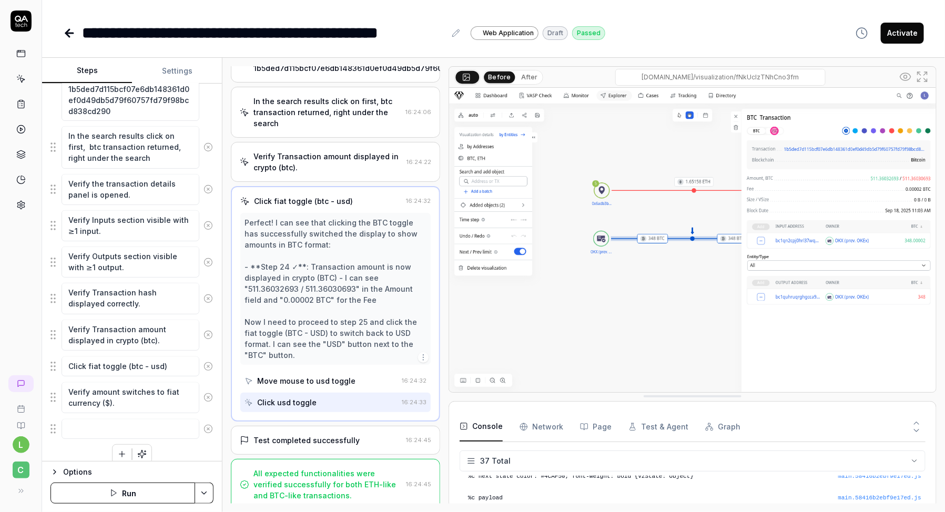
click at [315, 435] on div "Test completed successfully" at bounding box center [306, 440] width 106 height 11
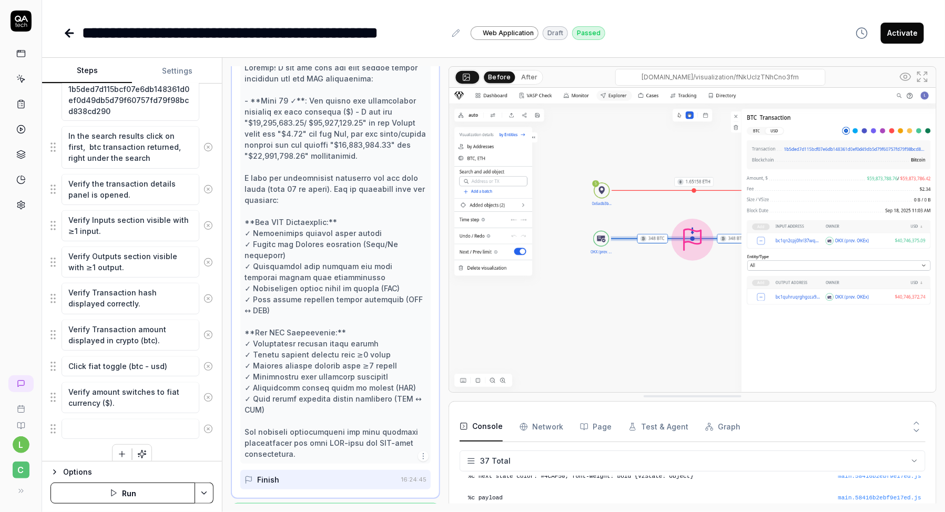
scroll to position [791, 0]
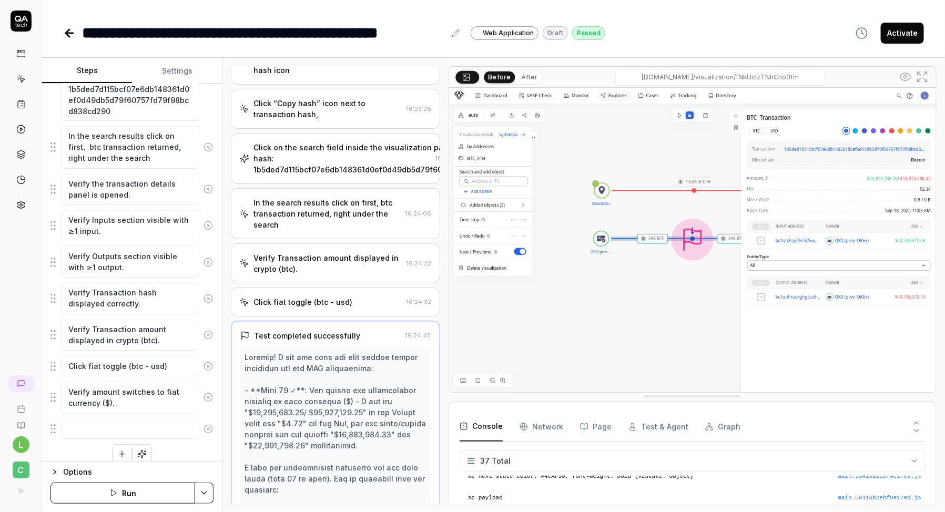
click at [275, 305] on div "Click fiat toggle (btc - usd)" at bounding box center [302, 302] width 99 height 11
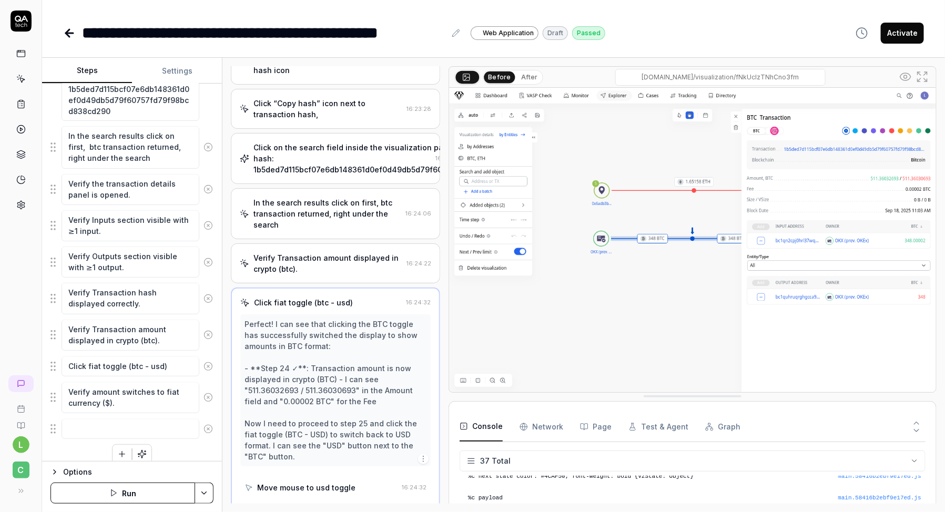
scroll to position [460, 0]
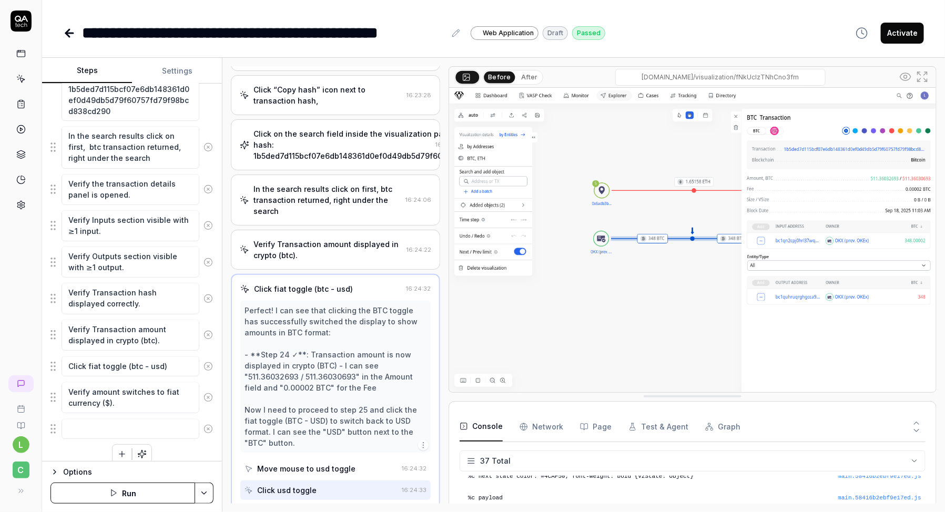
click at [69, 472] on div "Options" at bounding box center [138, 472] width 150 height 13
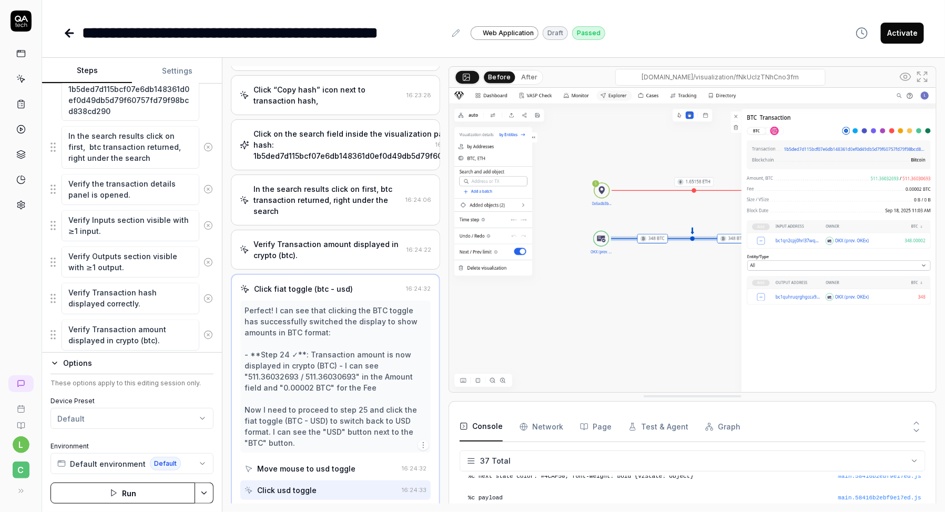
click at [27, 241] on div "l C" at bounding box center [21, 256] width 42 height 512
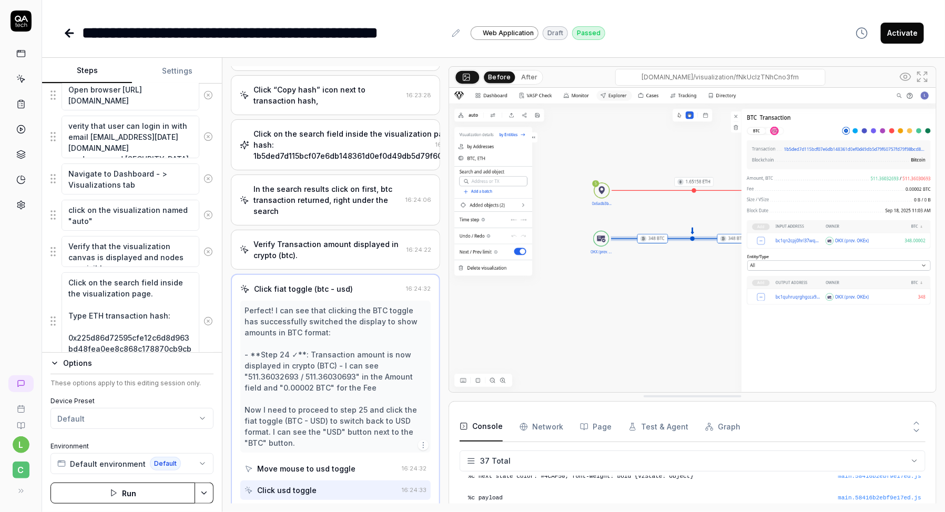
scroll to position [0, 0]
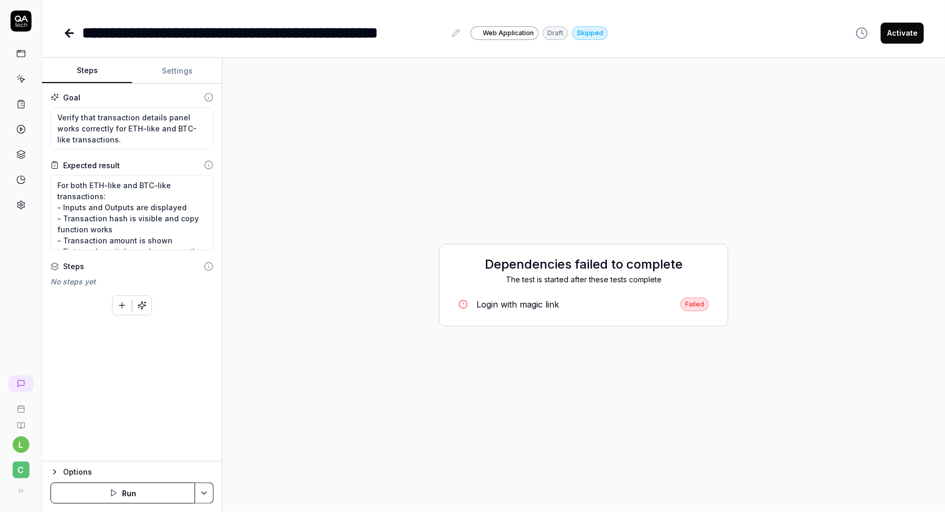
click at [20, 58] on link at bounding box center [21, 53] width 19 height 19
click at [23, 52] on icon at bounding box center [20, 53] width 9 height 9
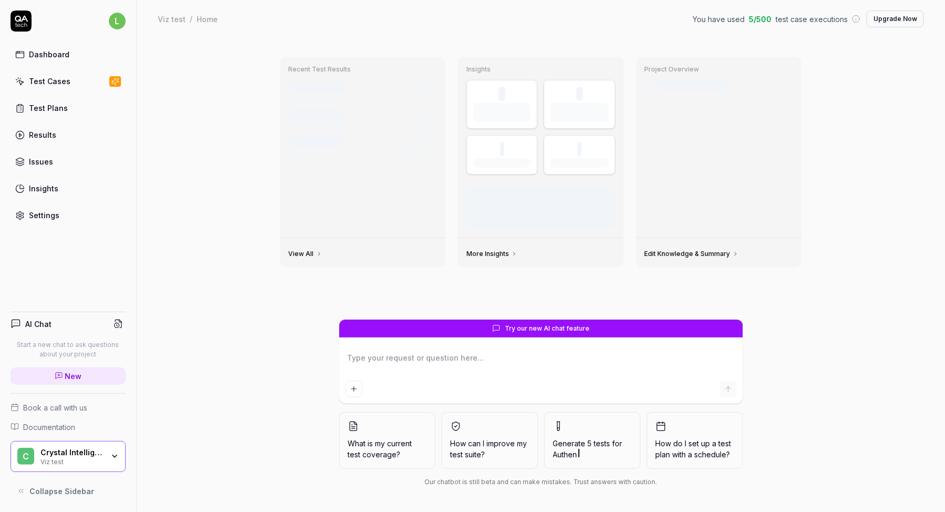
click at [68, 81] on link "Test Cases" at bounding box center [68, 81] width 115 height 21
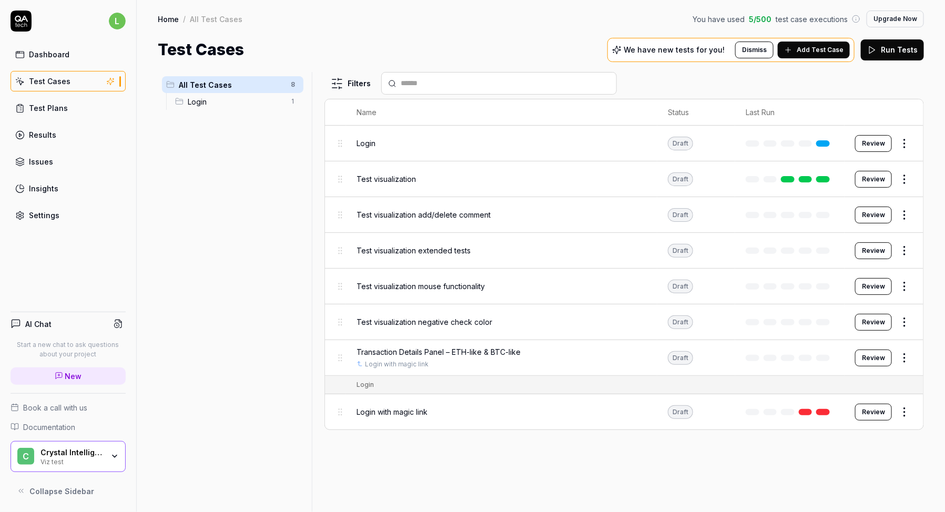
click at [433, 186] on div "Test visualization" at bounding box center [501, 179] width 290 height 23
click at [400, 184] on div "Test visualization" at bounding box center [501, 179] width 290 height 23
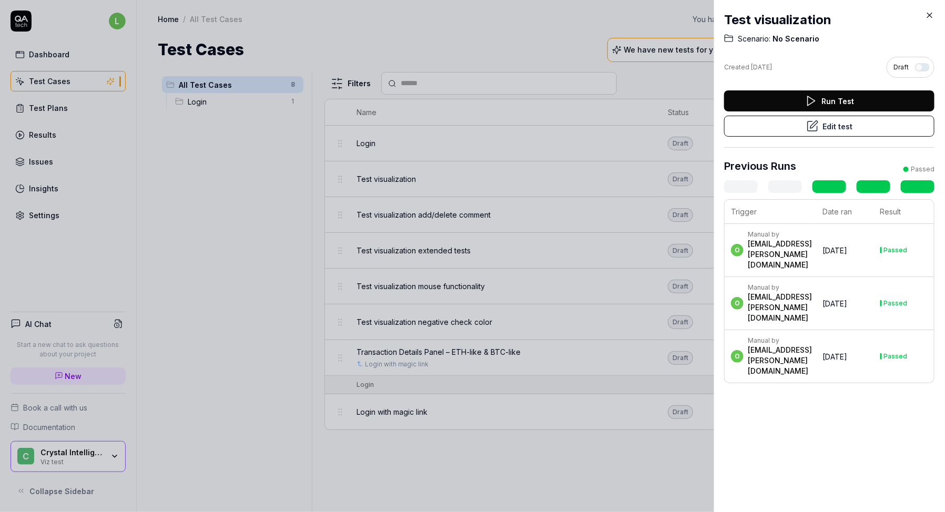
click at [813, 128] on icon at bounding box center [812, 126] width 13 height 13
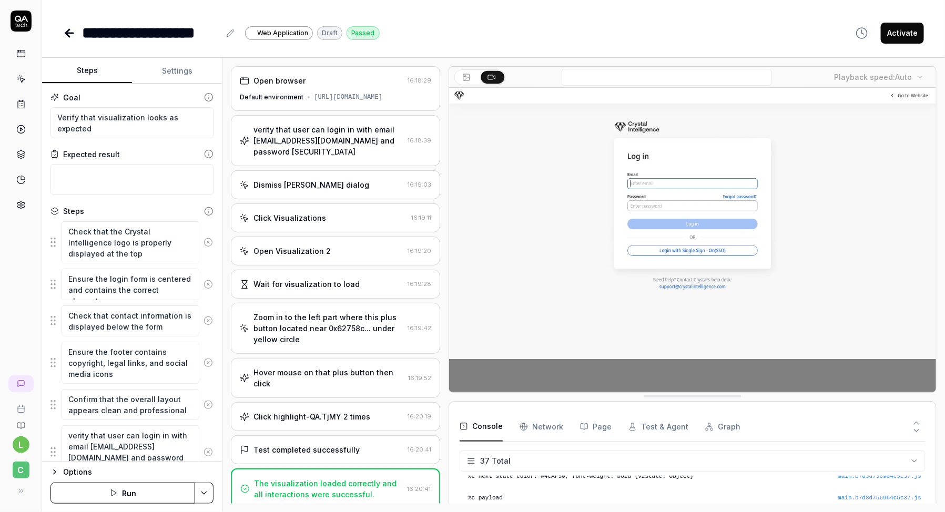
click at [331, 89] on div "Open browser 16:18:29 Default environment https://dev.cbdev.site/login" at bounding box center [335, 88] width 209 height 45
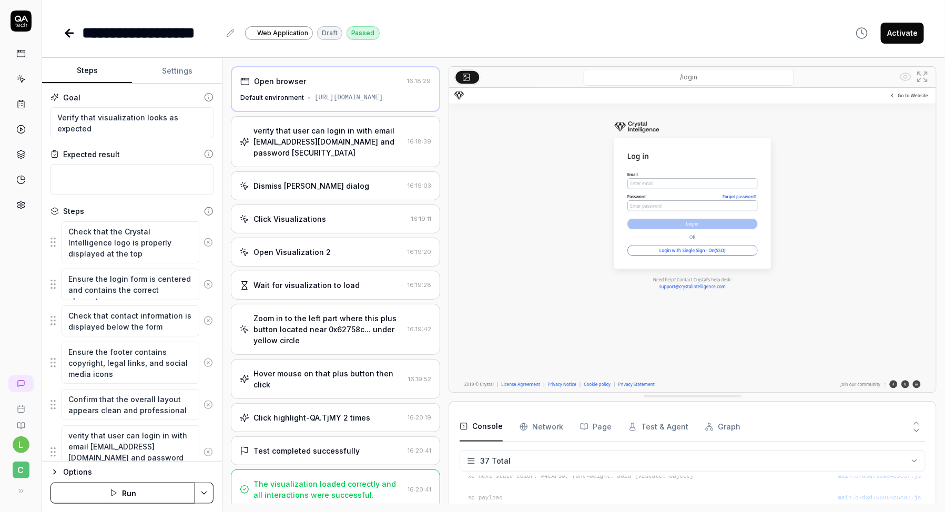
click at [329, 143] on div "verity that user can login in with email [EMAIL_ADDRESS][DOMAIN_NAME] and passw…" at bounding box center [328, 141] width 150 height 33
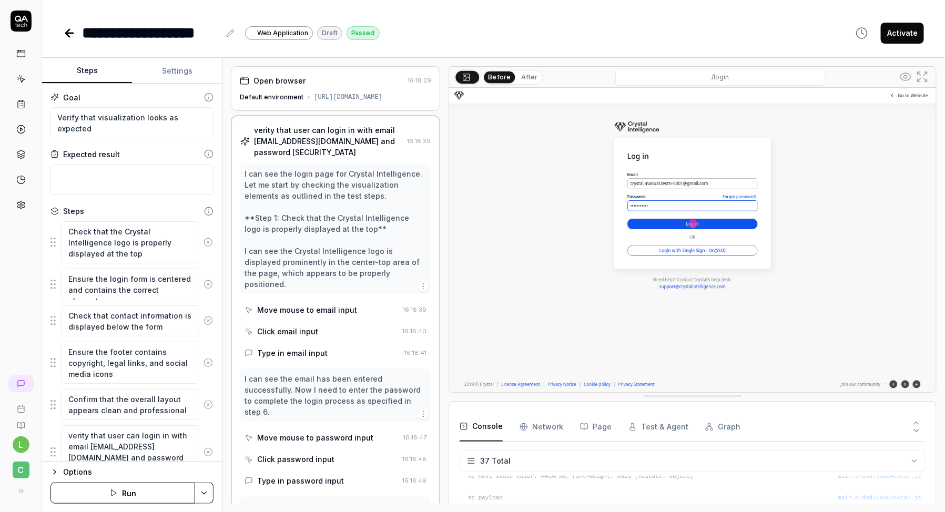
click at [319, 98] on div "[URL][DOMAIN_NAME]" at bounding box center [348, 97] width 68 height 9
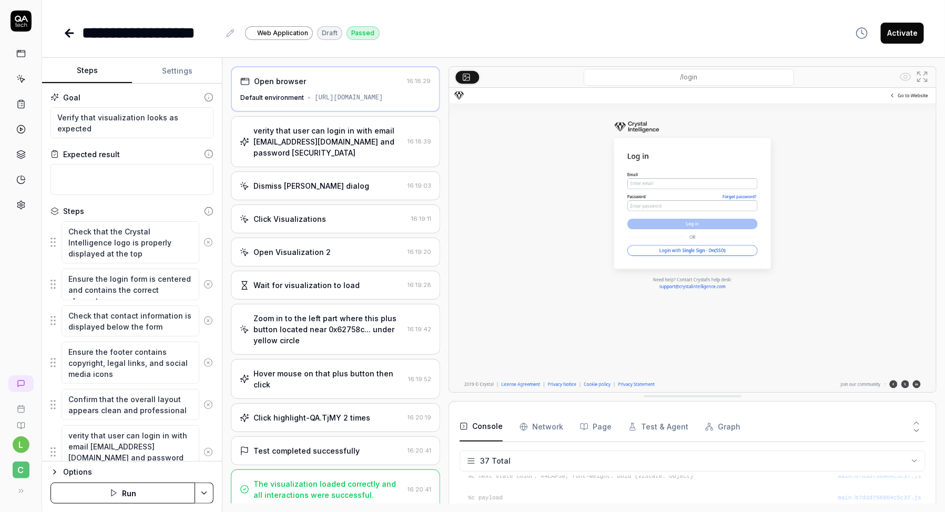
click at [349, 98] on div "[URL][DOMAIN_NAME]" at bounding box center [348, 97] width 68 height 9
click at [329, 151] on div "verity that user can login in with email [EMAIL_ADDRESS][DOMAIN_NAME] and passw…" at bounding box center [328, 141] width 150 height 33
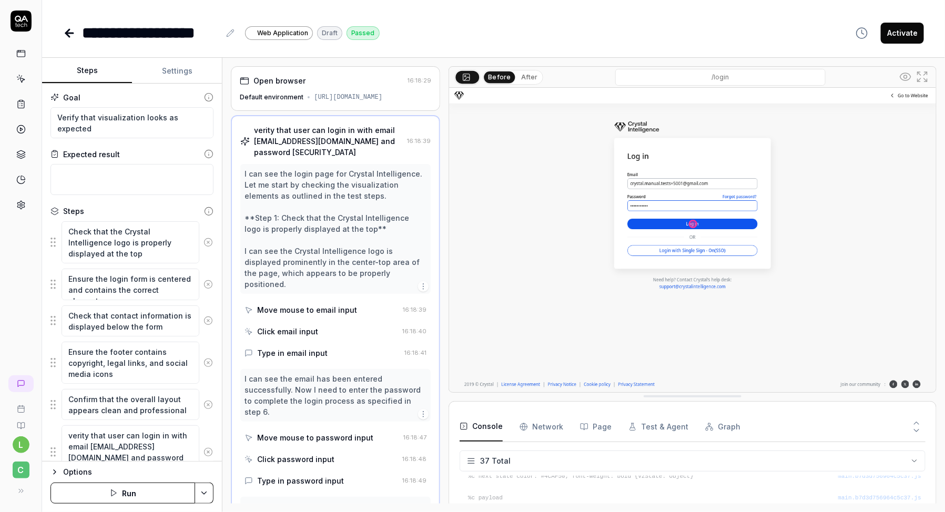
drag, startPoint x: 352, startPoint y: 154, endPoint x: 255, endPoint y: 134, distance: 98.9
click at [255, 134] on div "verity that user can login in with email [EMAIL_ADDRESS][DOMAIN_NAME] and passw…" at bounding box center [328, 141] width 149 height 33
copy div "verity that user can login in with email [EMAIL_ADDRESS][DOMAIN_NAME] and passw…"
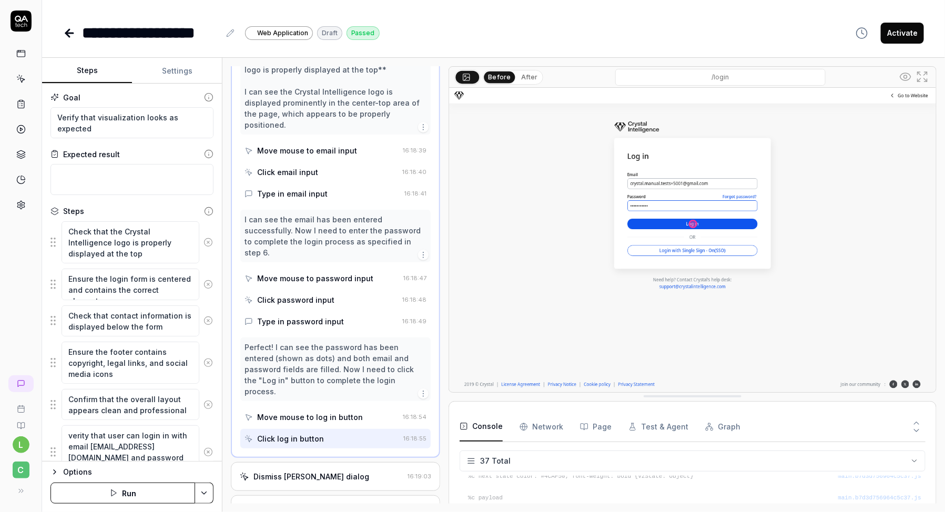
scroll to position [170, 0]
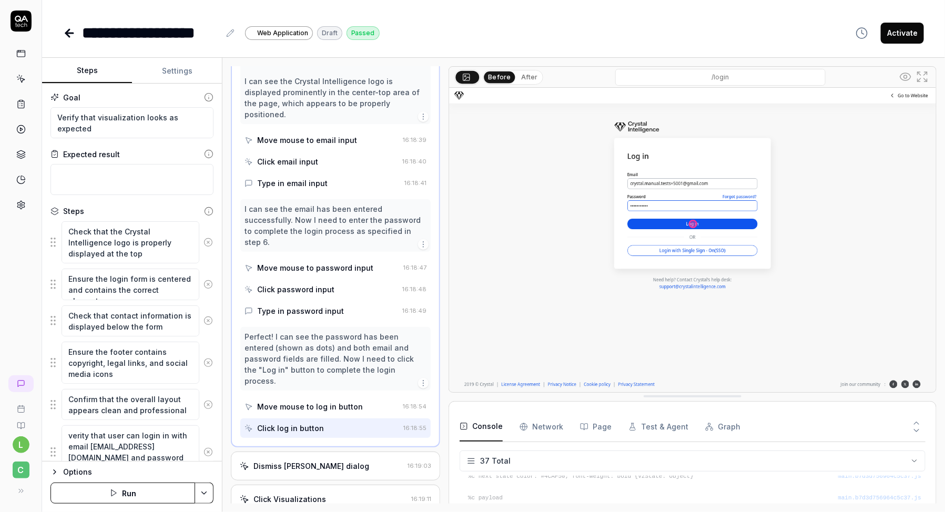
type textarea "*"
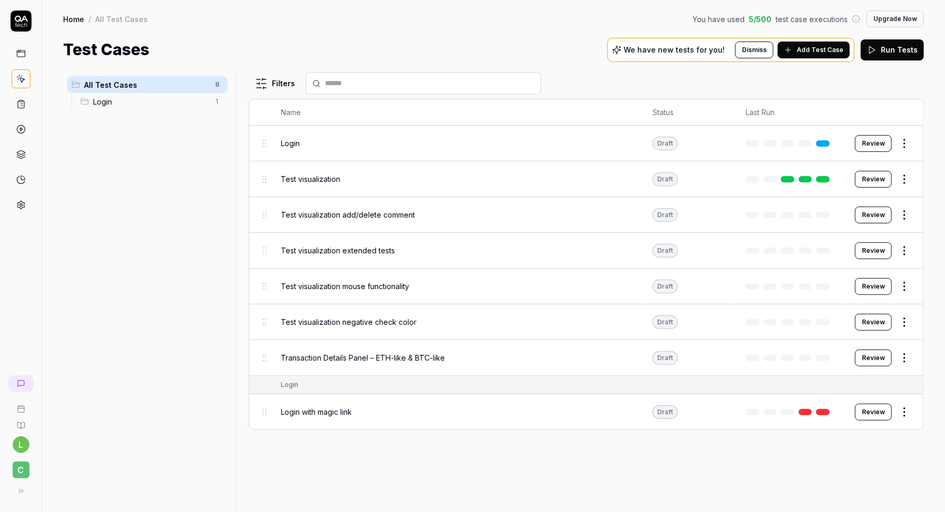
click at [356, 353] on span "Transaction Details Panel – ETH-like & BTC-like" at bounding box center [363, 357] width 164 height 11
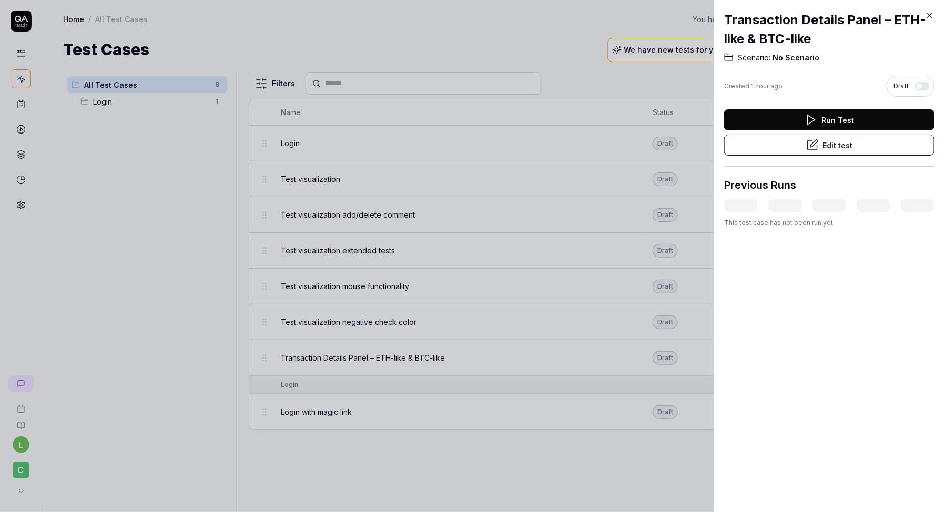
click at [832, 146] on button "Edit test" at bounding box center [829, 145] width 210 height 21
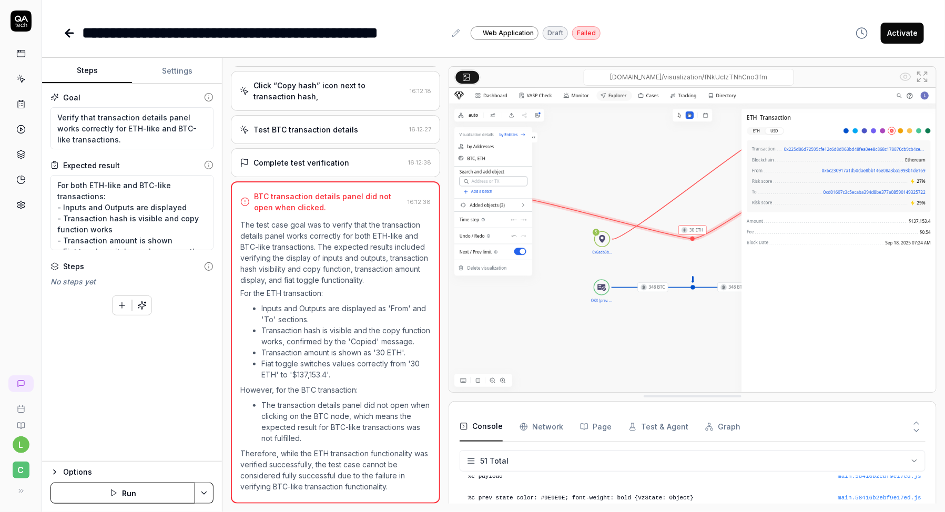
scroll to position [11, 0]
click at [198, 493] on html "**********" at bounding box center [472, 289] width 945 height 578
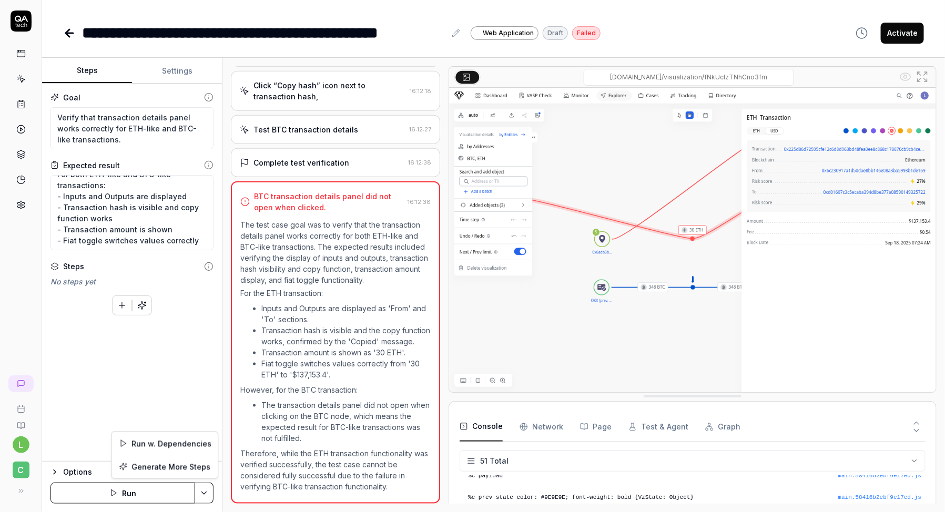
click at [108, 378] on html "**********" at bounding box center [472, 289] width 945 height 578
click at [55, 474] on icon "button" at bounding box center [54, 472] width 8 height 8
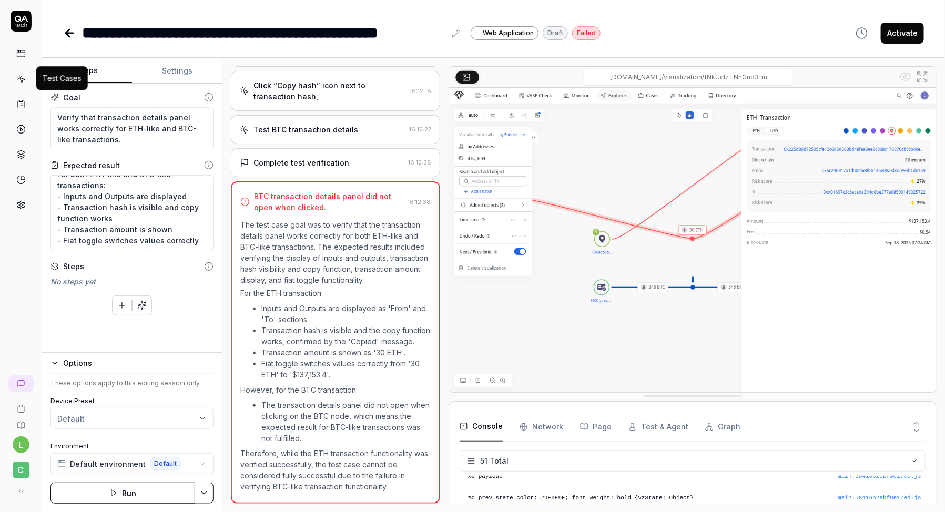
click at [25, 74] on icon at bounding box center [20, 78] width 9 height 9
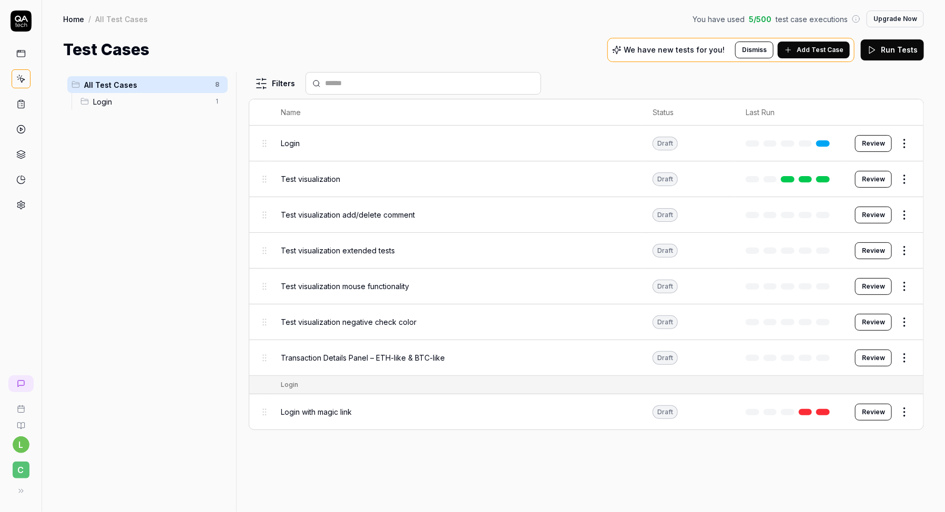
click at [406, 357] on span "Transaction Details Panel – ETH-like & BTC-like" at bounding box center [363, 357] width 164 height 11
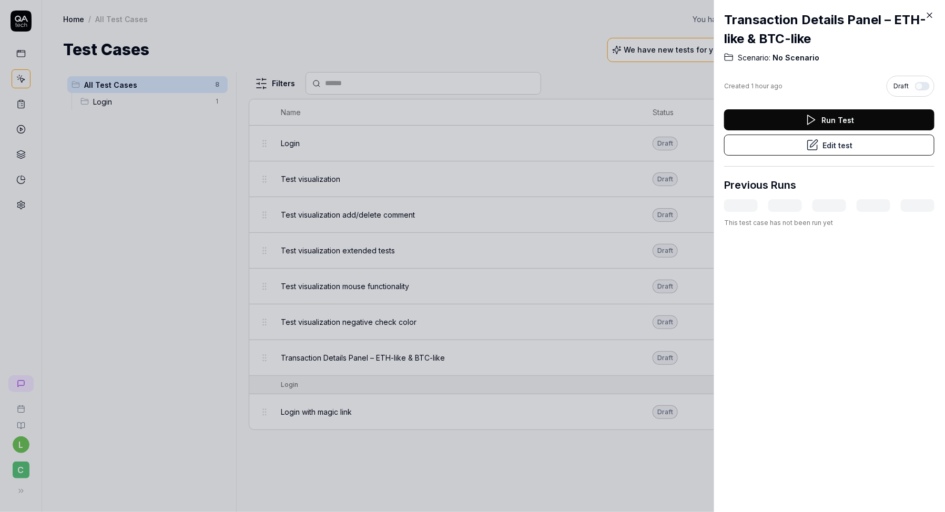
click at [859, 148] on button "Edit test" at bounding box center [829, 145] width 210 height 21
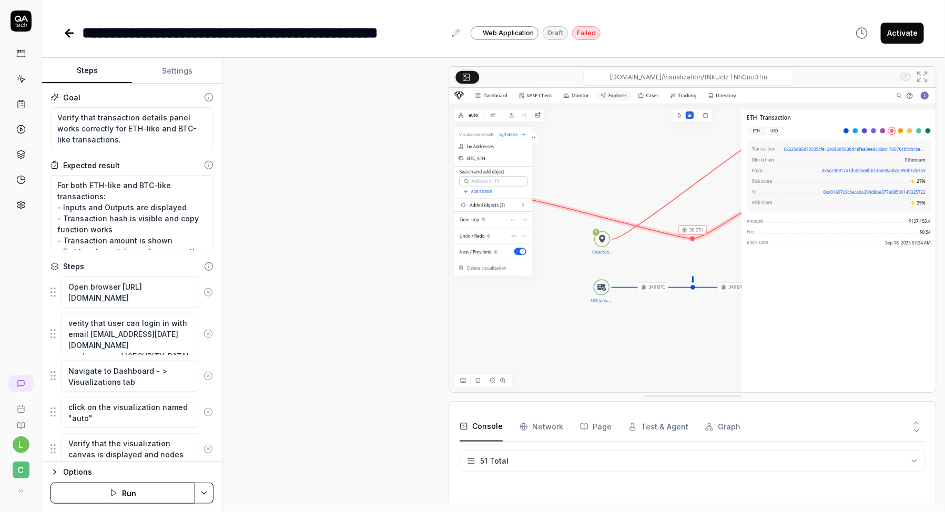
scroll to position [470, 0]
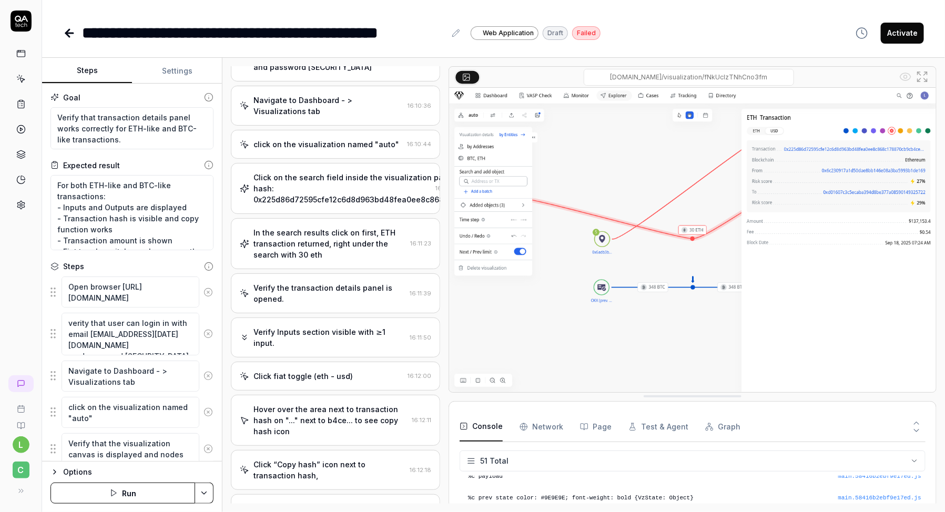
scroll to position [470, 0]
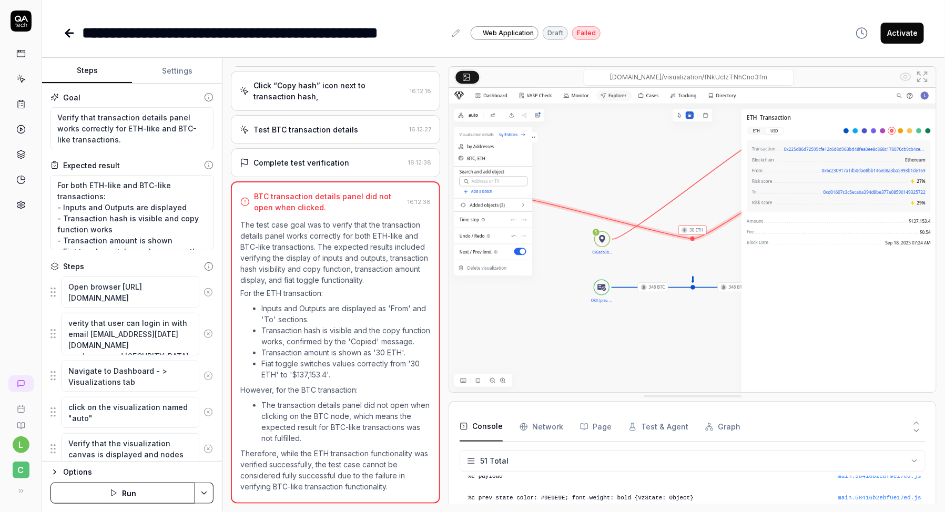
type textarea "*"
